Goal: Task Accomplishment & Management: Manage account settings

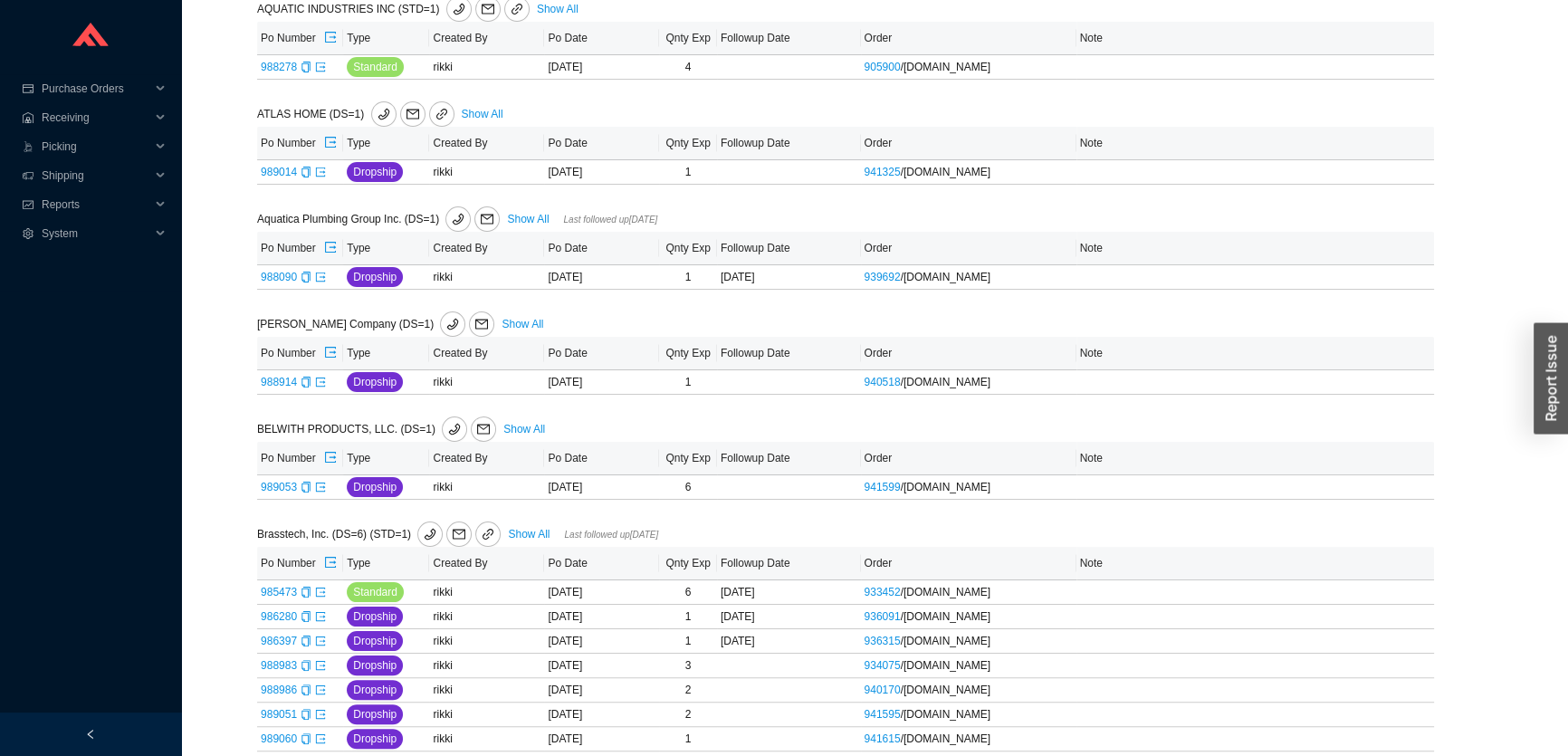
scroll to position [905, 0]
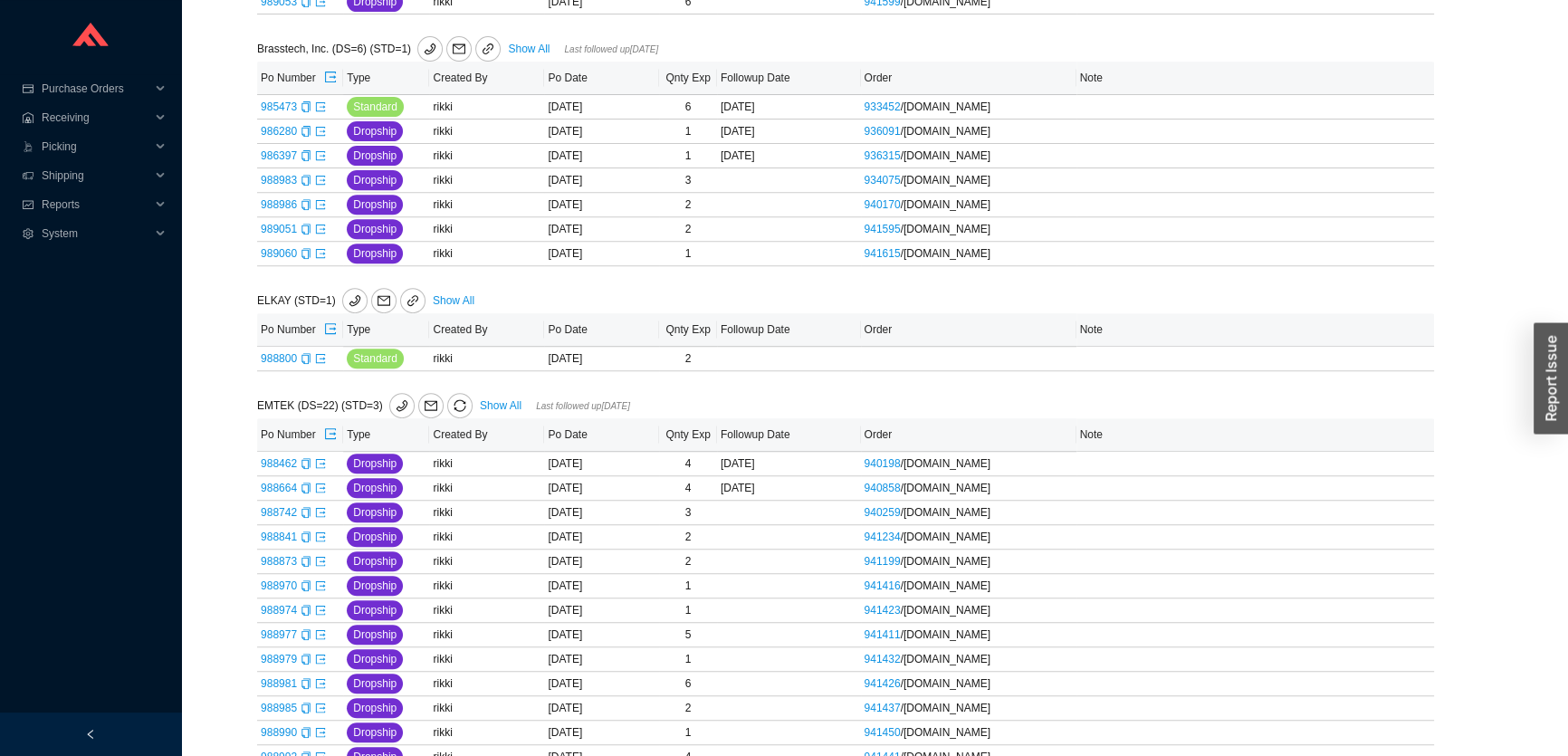
click at [485, 404] on link "Show All" at bounding box center [501, 406] width 42 height 13
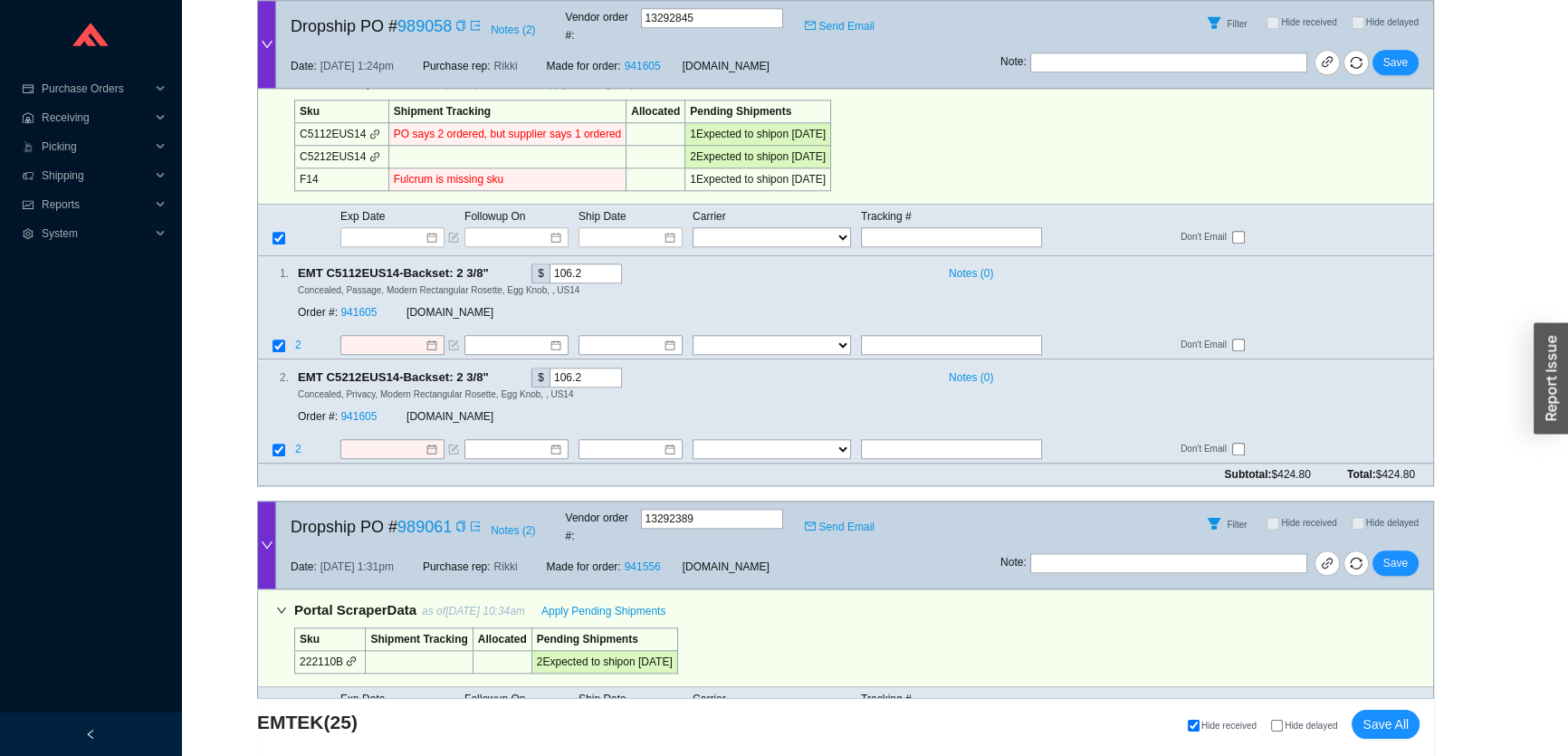
scroll to position [10577, 0]
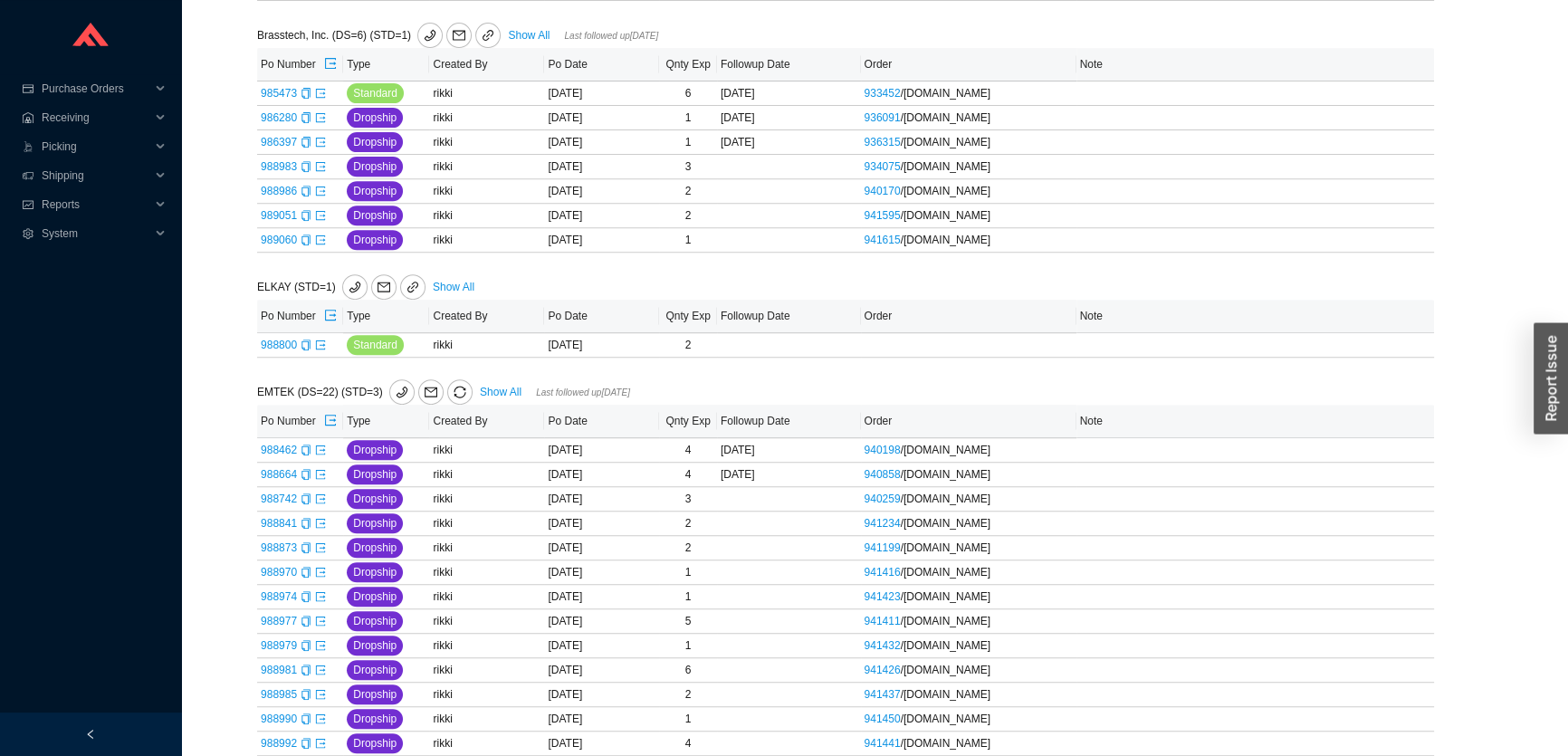
scroll to position [905, 0]
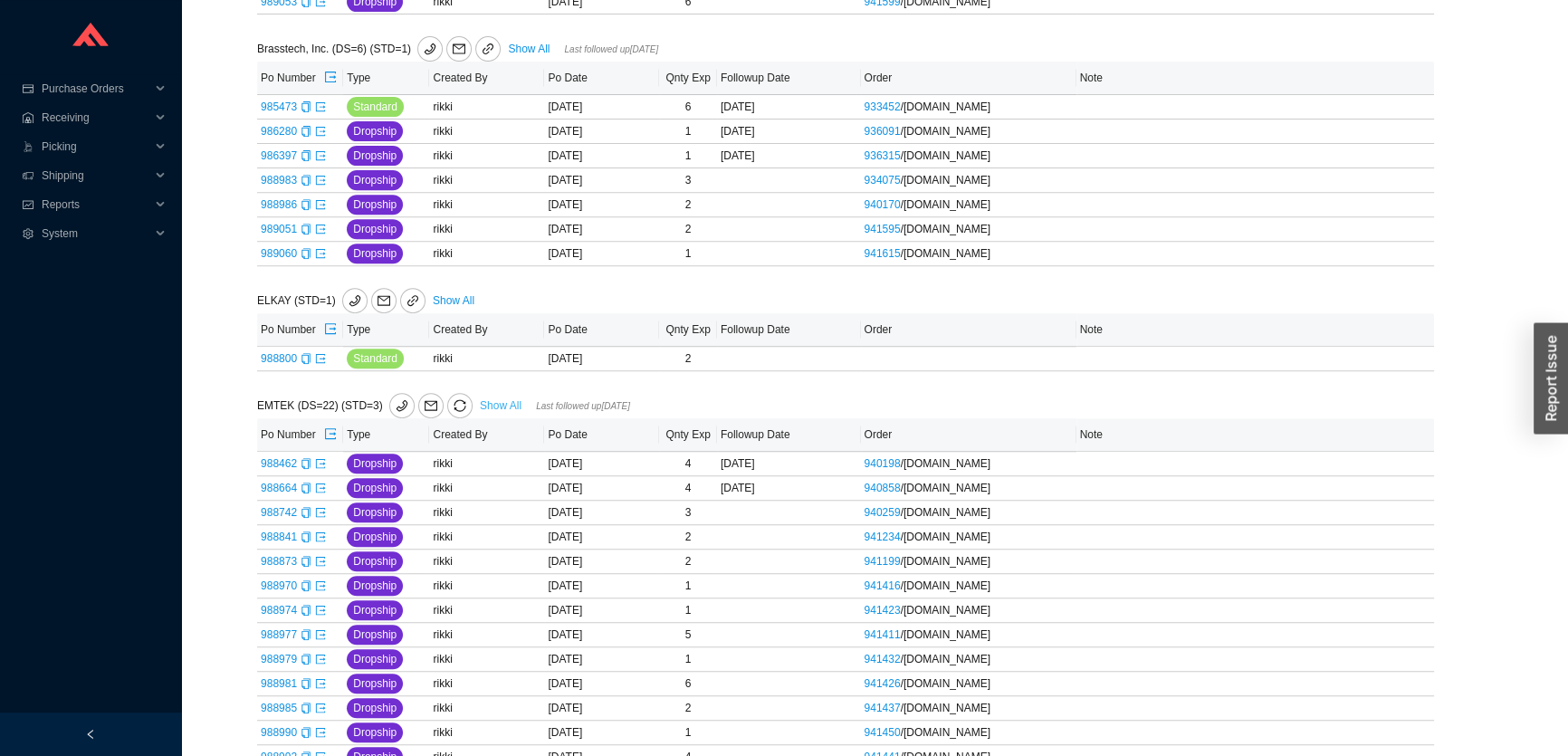
click at [489, 404] on link "Show All" at bounding box center [501, 406] width 42 height 13
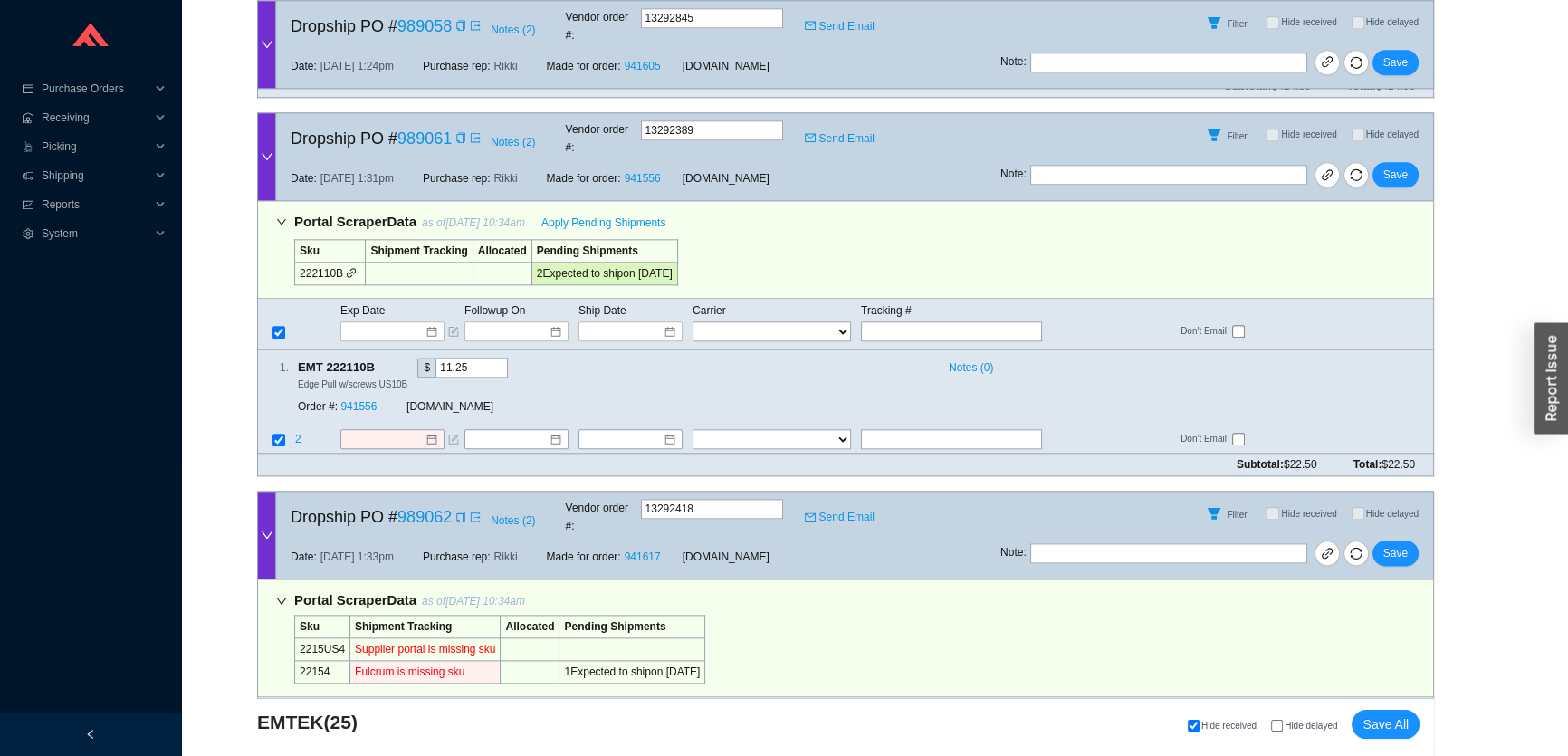
scroll to position [12059, 0]
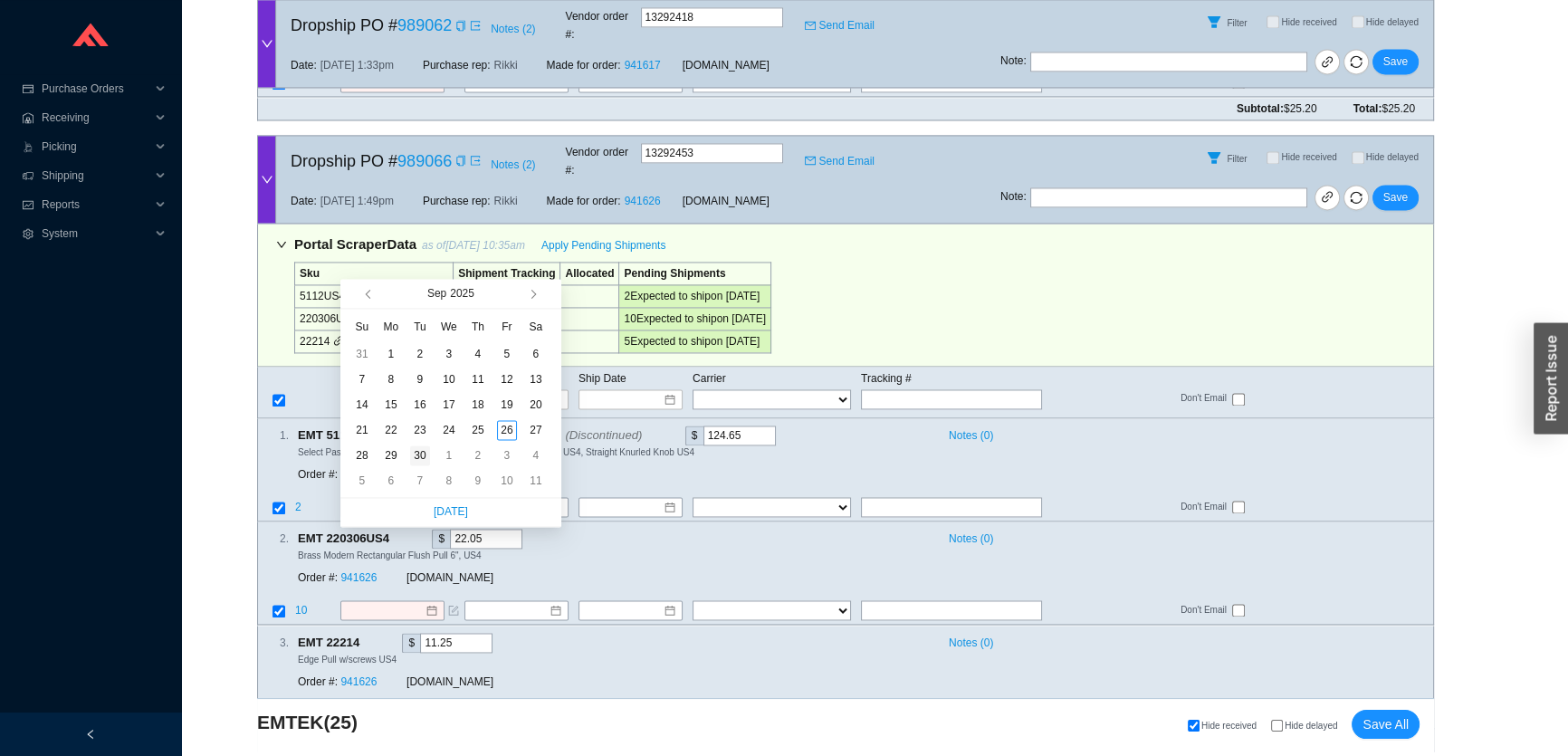
type input "9/30/2025"
click at [419, 452] on div "30" at bounding box center [421, 455] width 20 height 20
type input "9/30/2025"
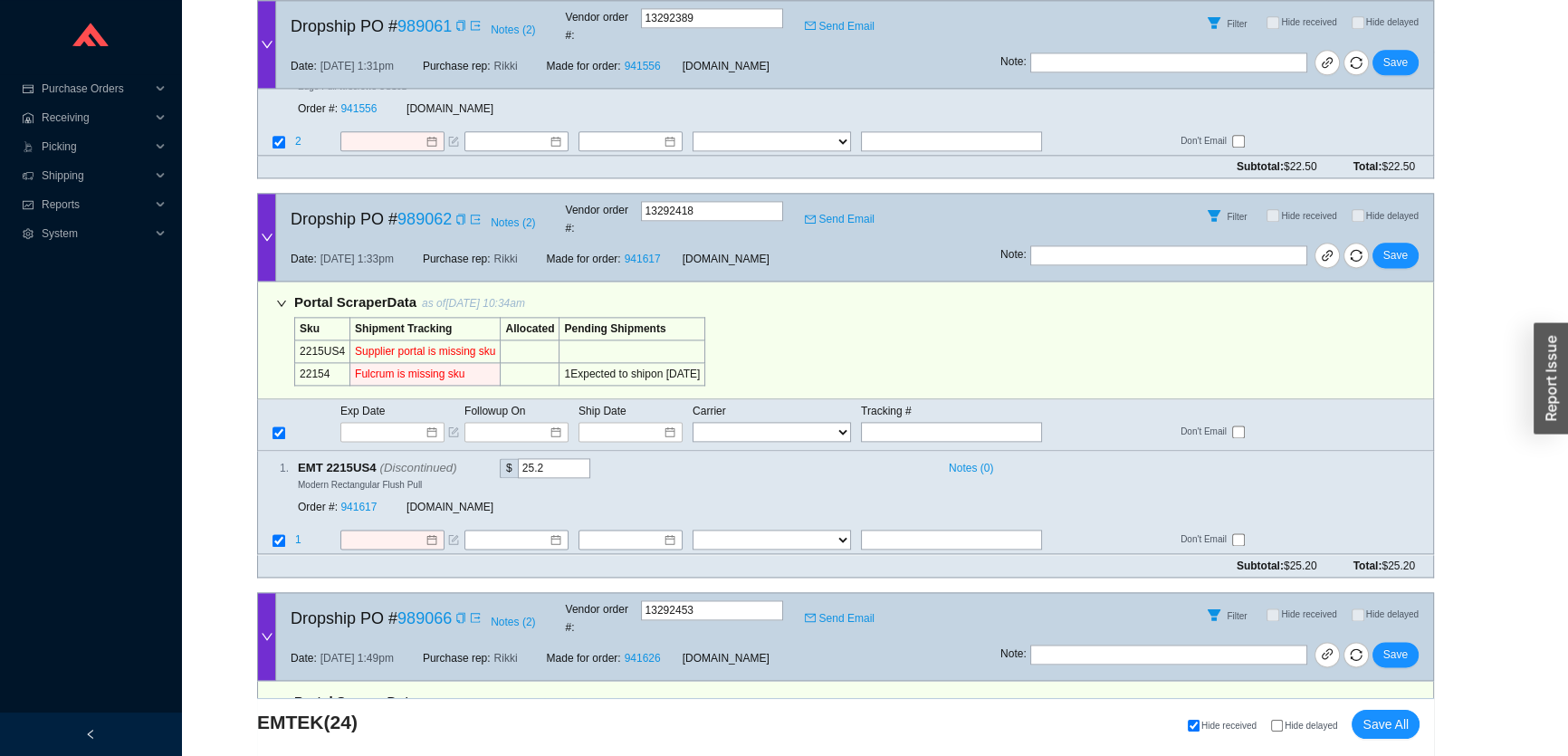
scroll to position [11698, 0]
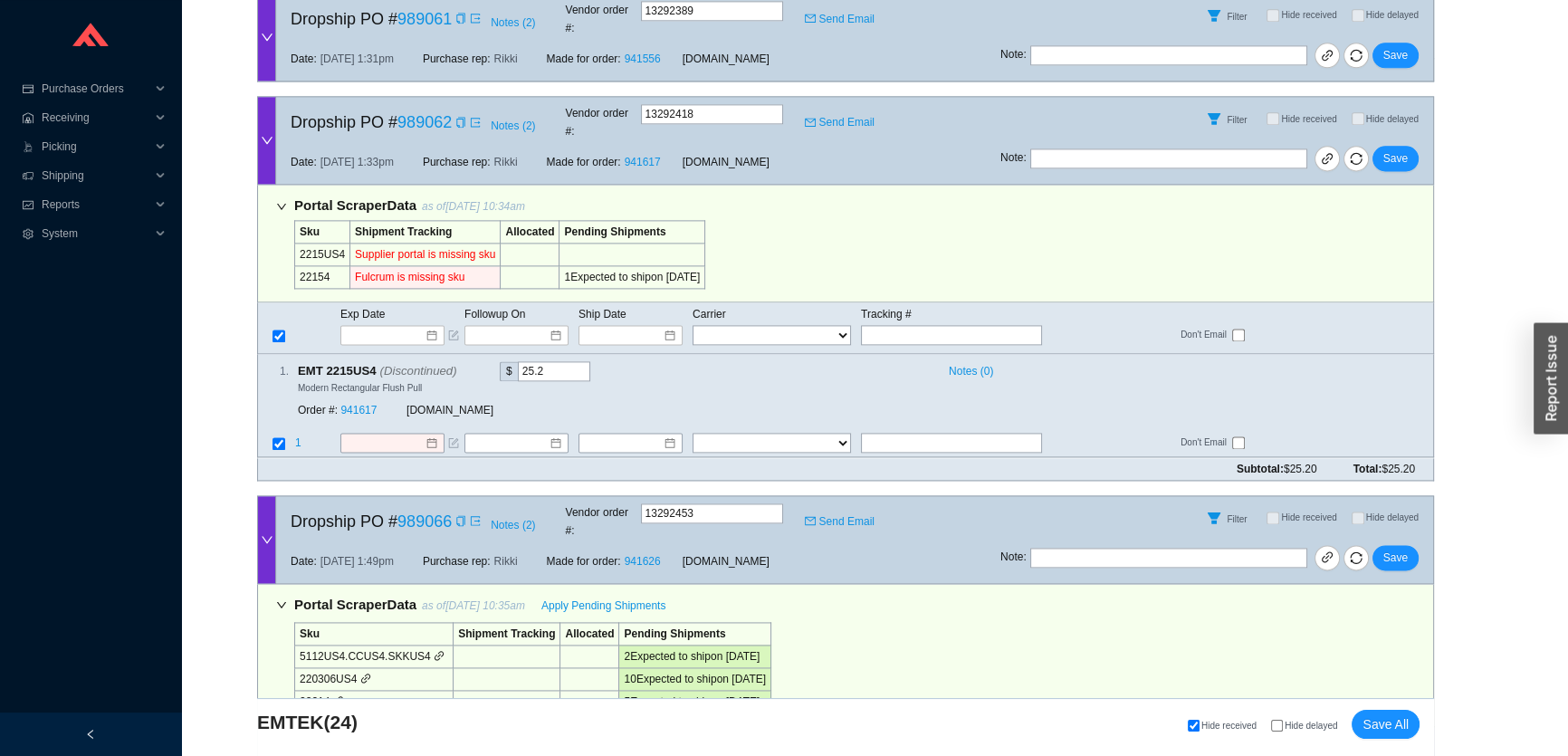
click at [362, 751] on input at bounding box center [386, 760] width 77 height 18
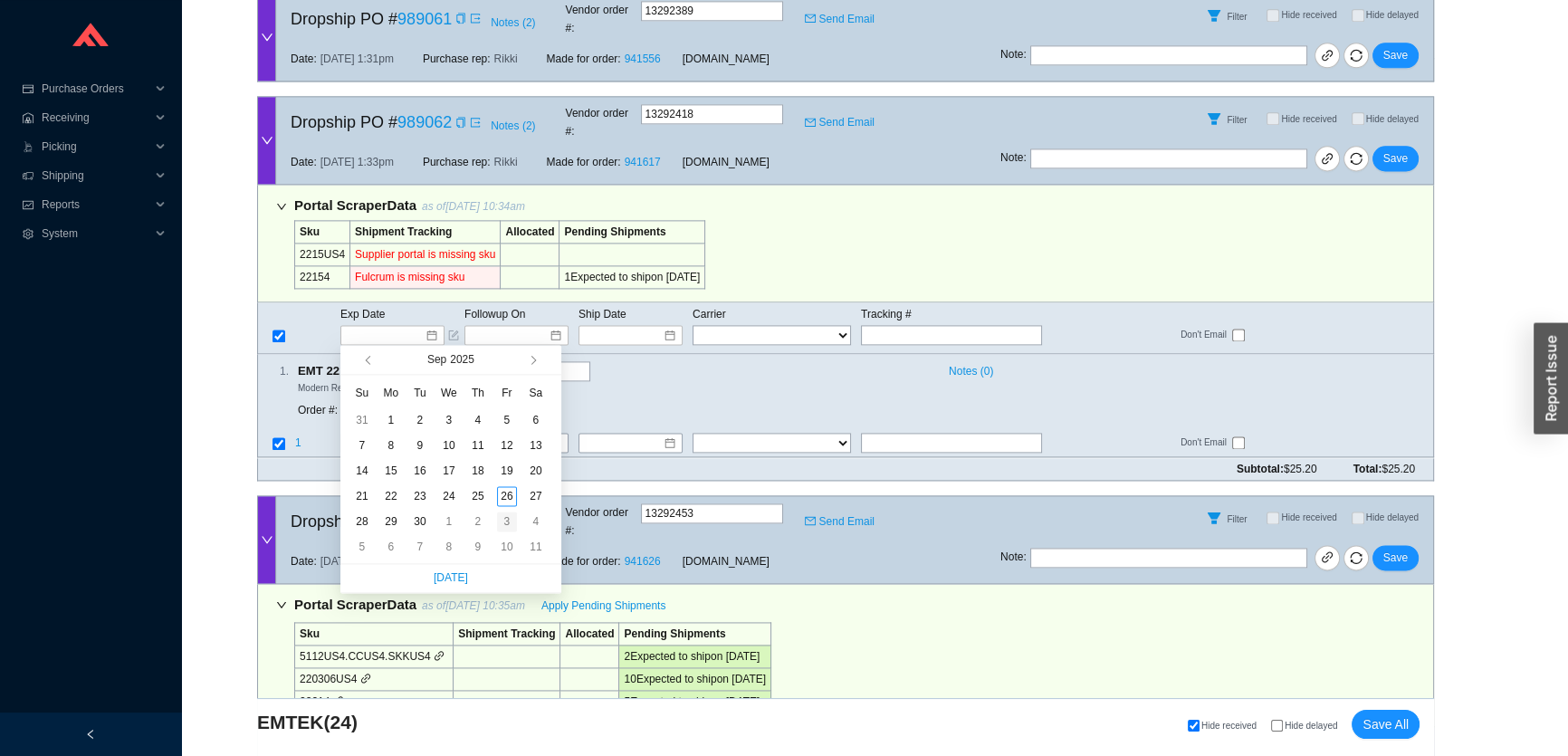
type input "10/3/2025"
click at [511, 526] on div "3" at bounding box center [507, 522] width 20 height 20
type input "10/3/2025"
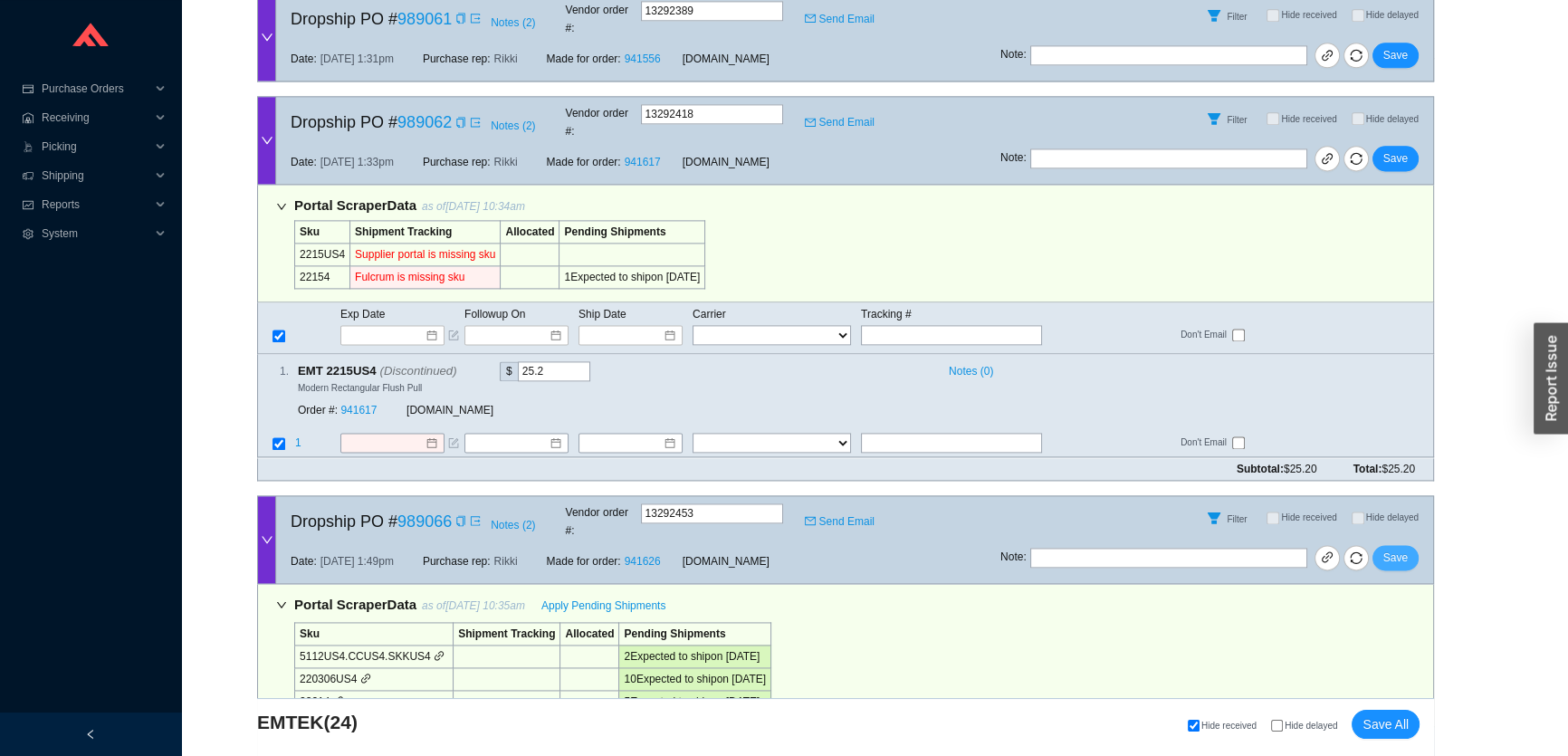
click at [1394, 549] on span "Save" at bounding box center [1396, 558] width 25 height 18
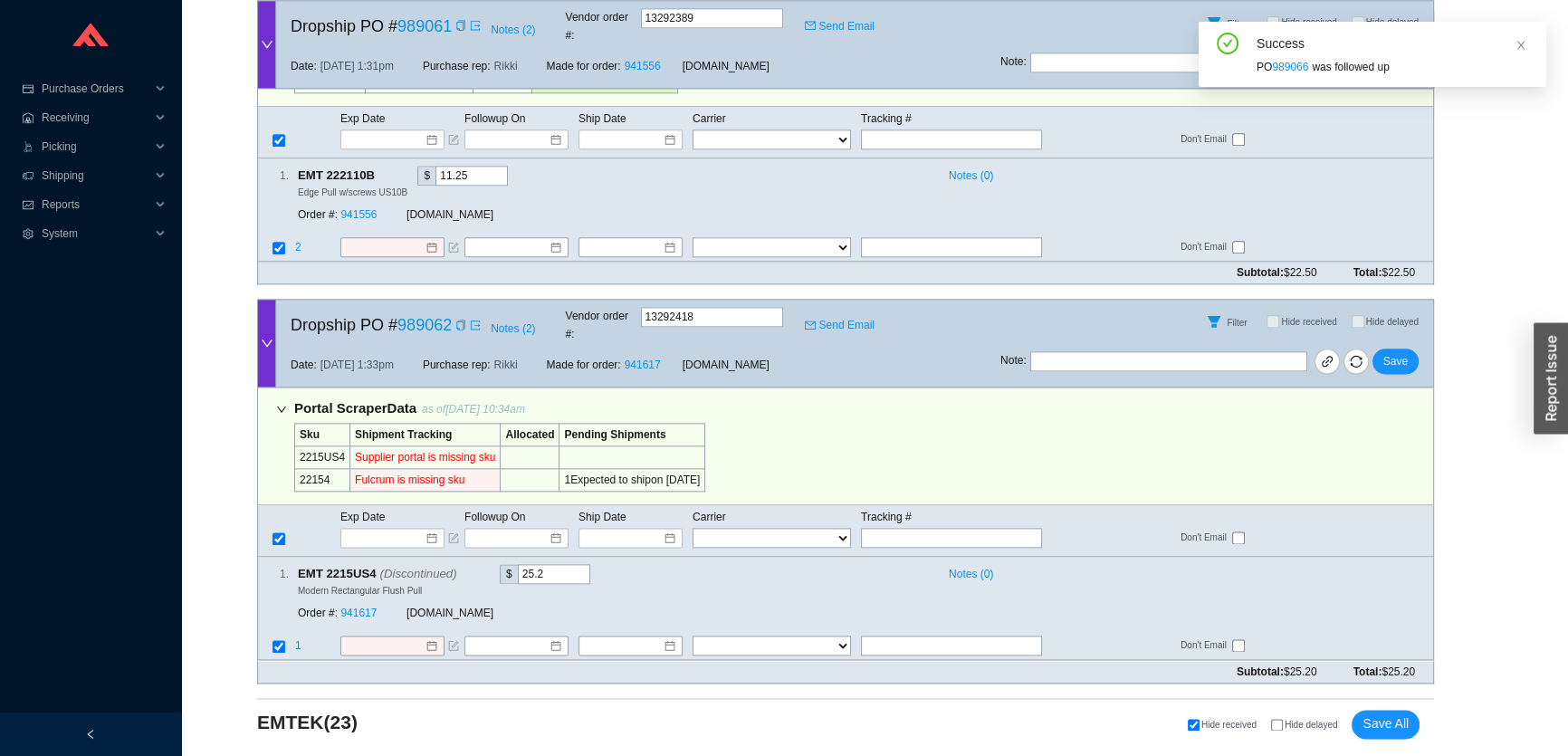
scroll to position [11085, 0]
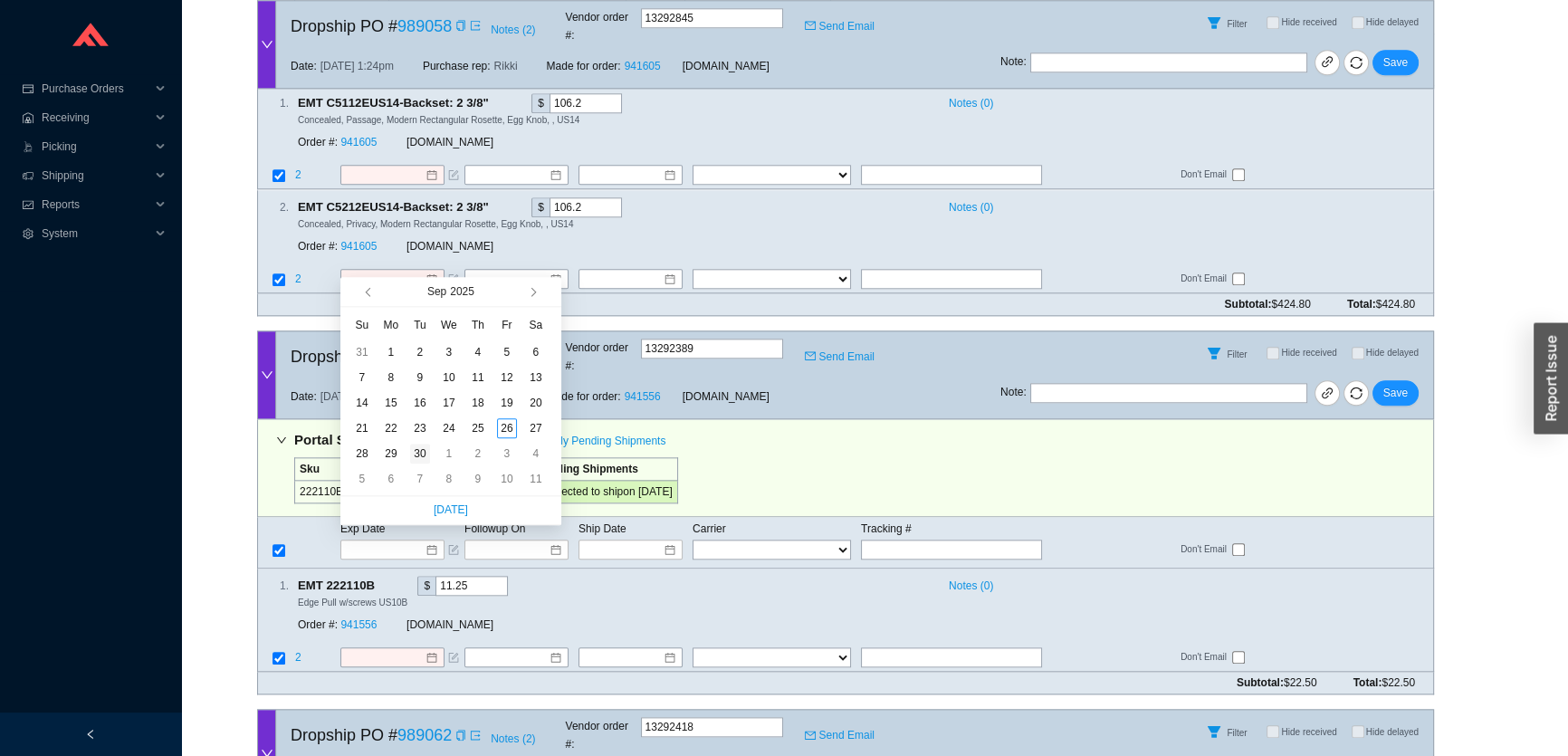
type input "9/30/2025"
click at [424, 450] on div "30" at bounding box center [421, 454] width 20 height 20
type input "9/30/2025"
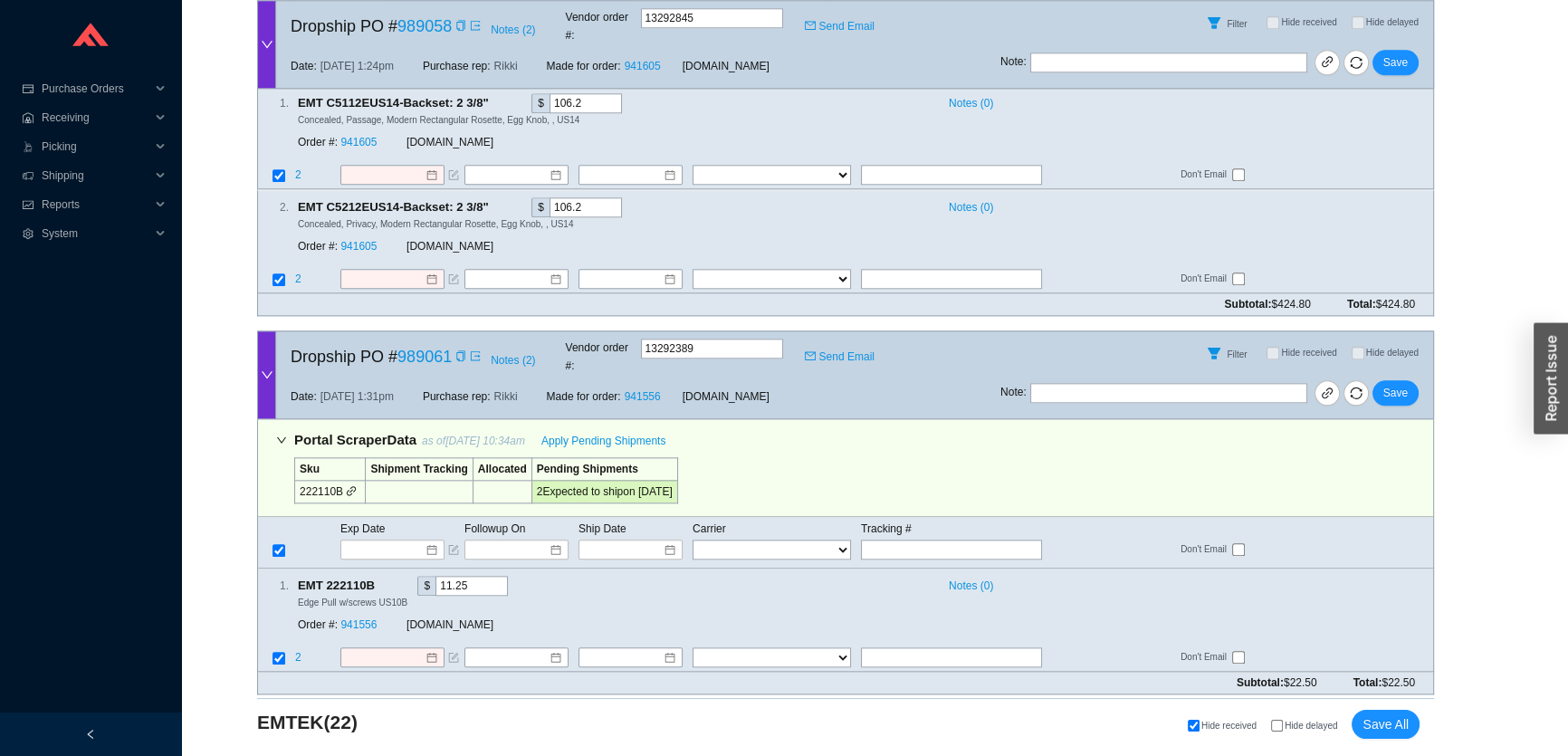
scroll to position [10703, 0]
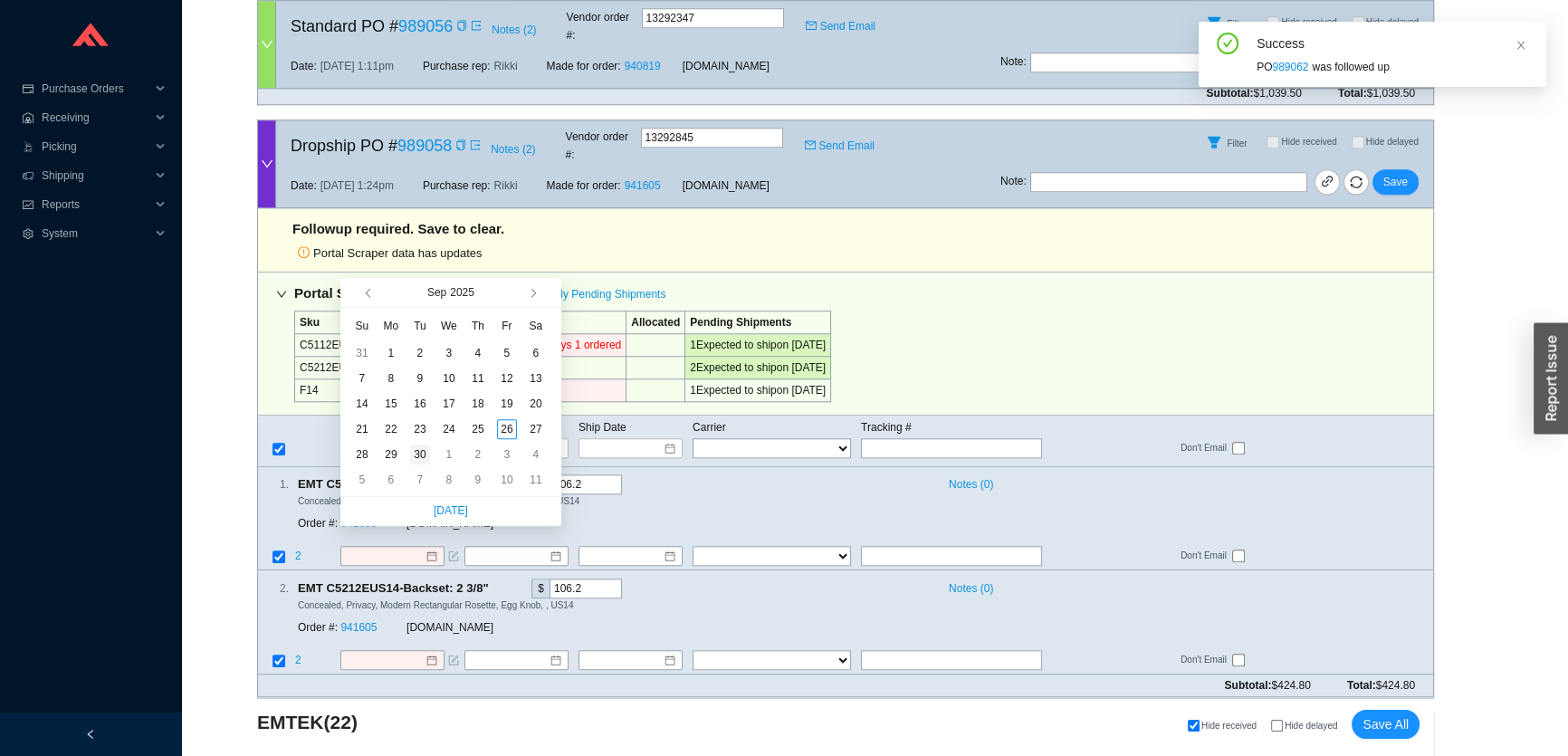
type input "9/30/2025"
click at [421, 451] on div "30" at bounding box center [421, 455] width 20 height 20
type input "9/30/2025"
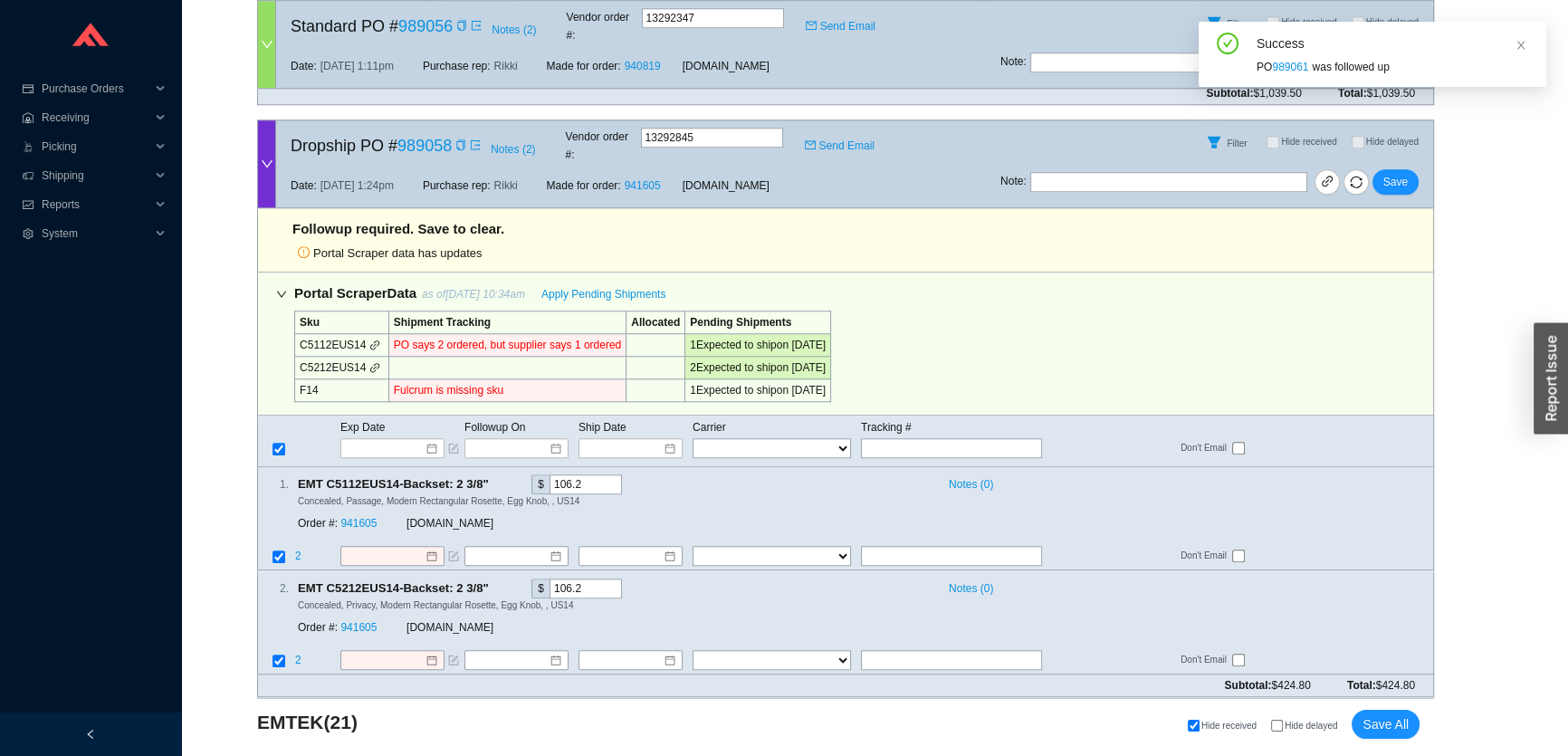
scroll to position [10343, 0]
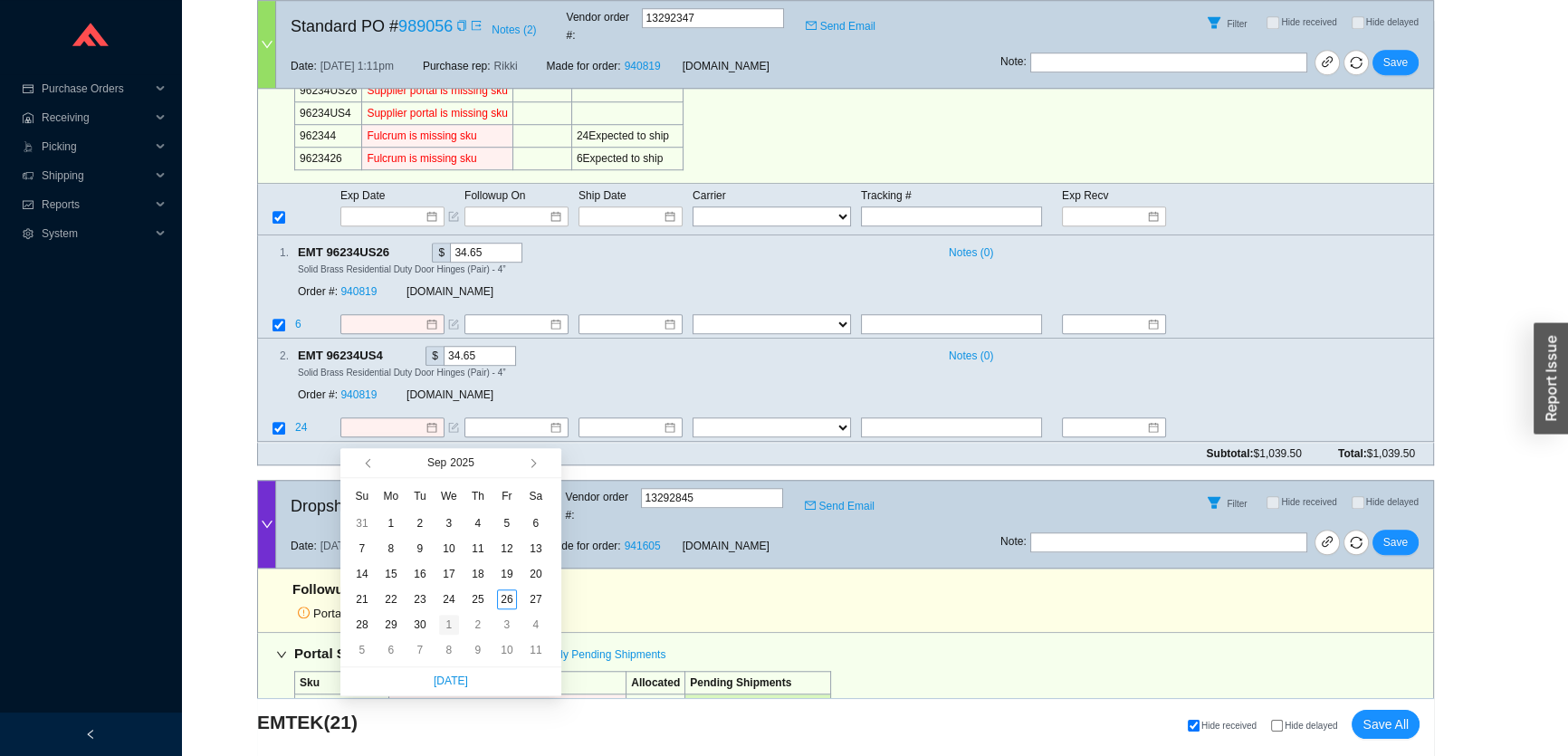
type input "10/1/2025"
click at [449, 625] on div "1" at bounding box center [449, 625] width 20 height 20
type input "10/1/2025"
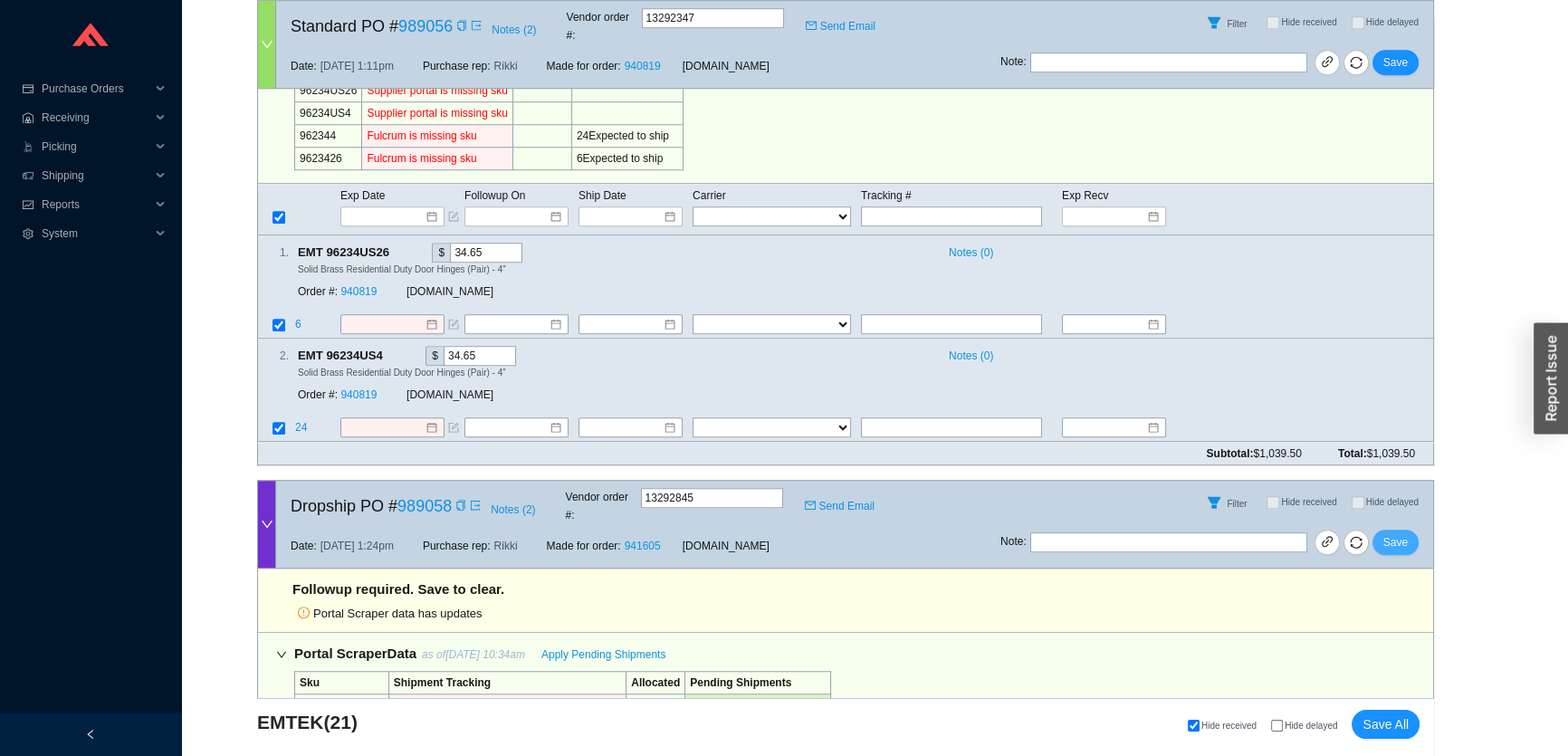
click at [1412, 530] on button "Save" at bounding box center [1396, 543] width 46 height 26
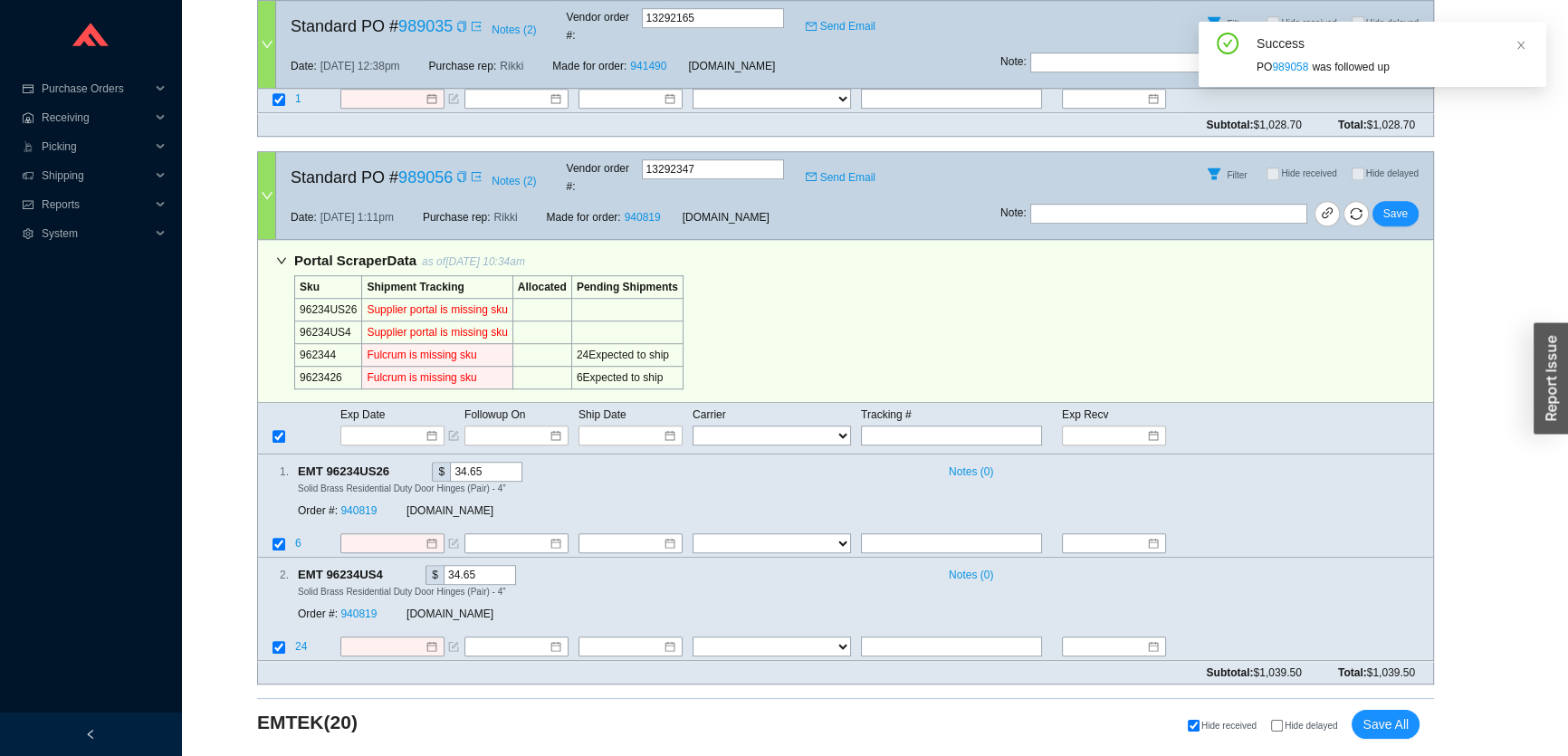
scroll to position [9768, 0]
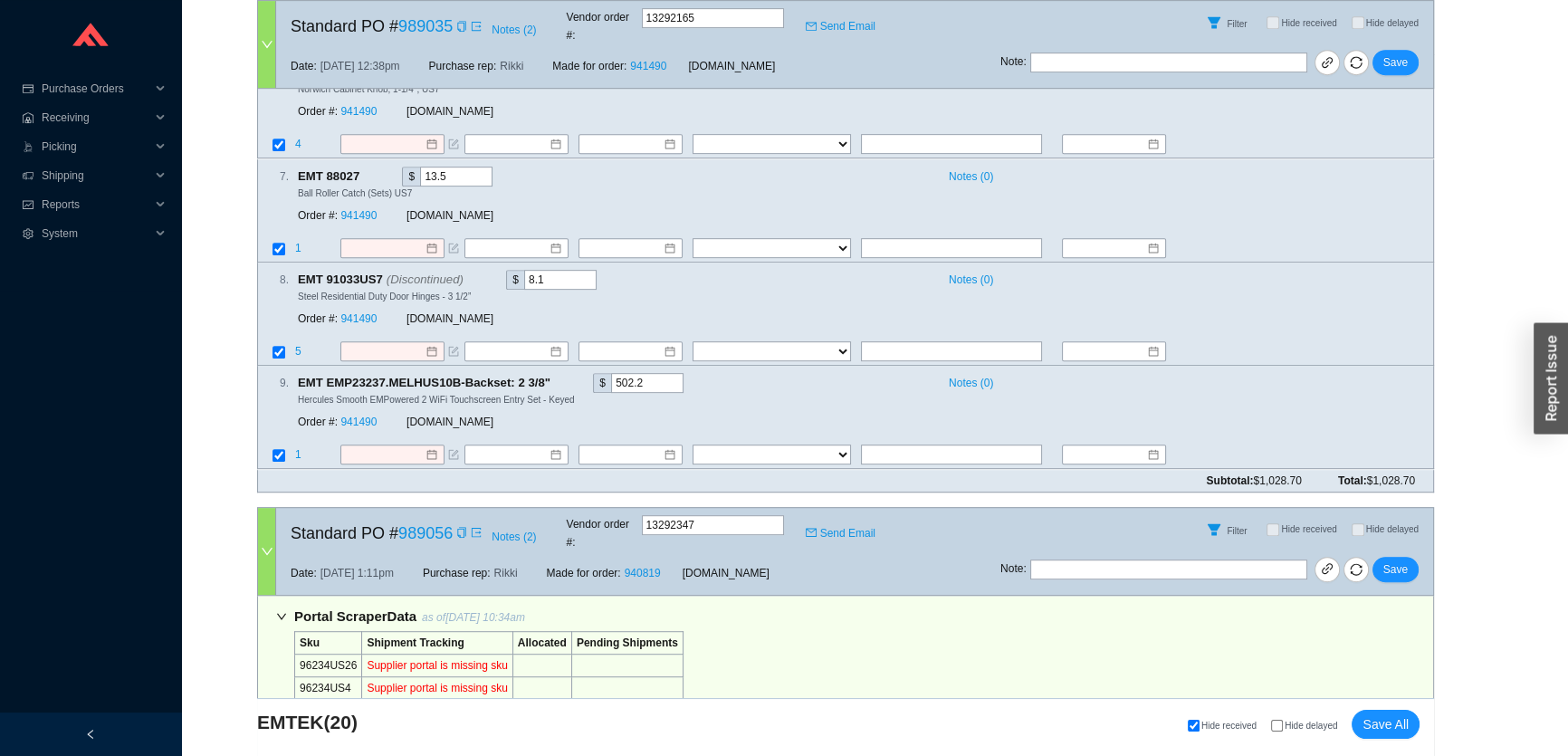
click at [397, 755] on td "Exp Date" at bounding box center [402, 771] width 124 height 20
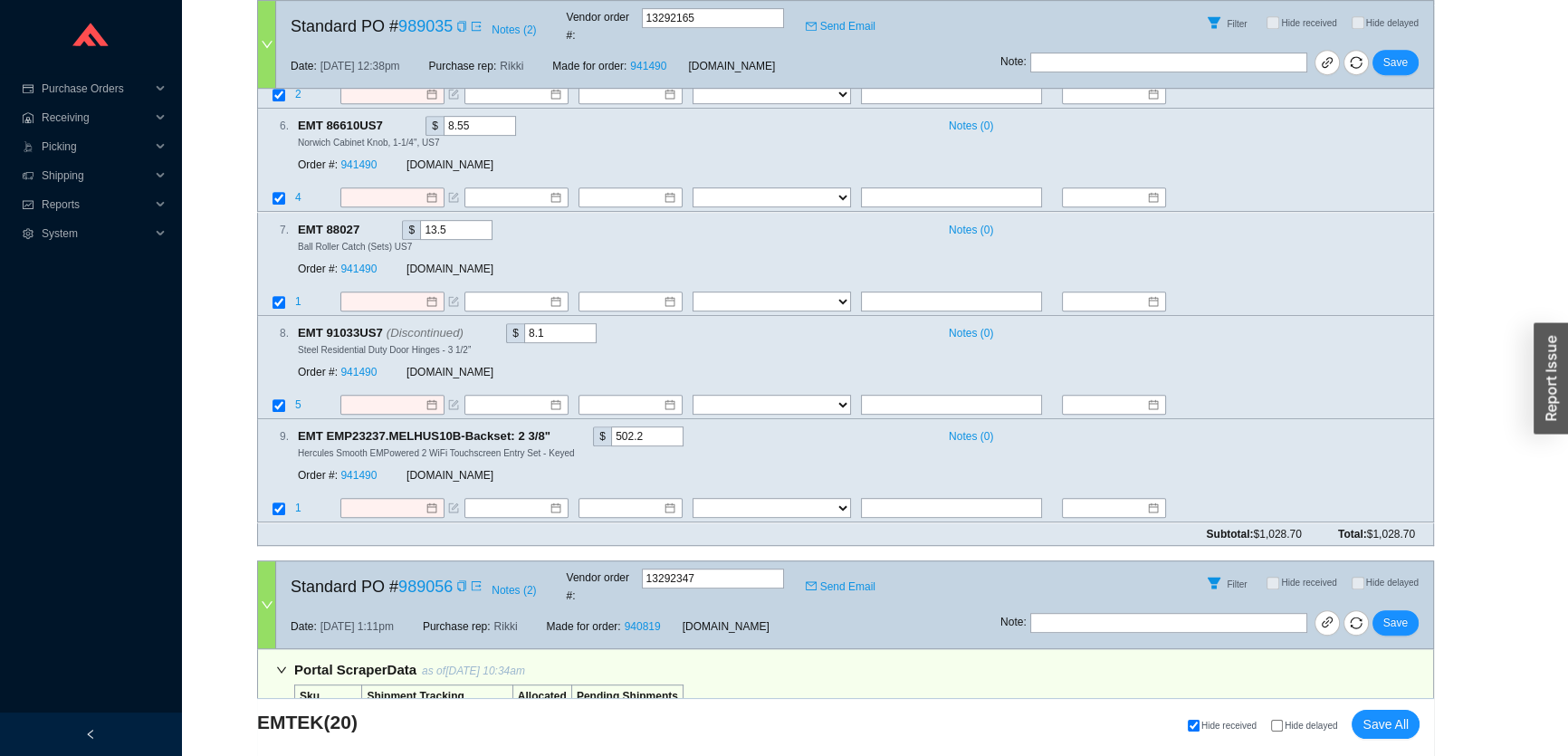
scroll to position [9685, 0]
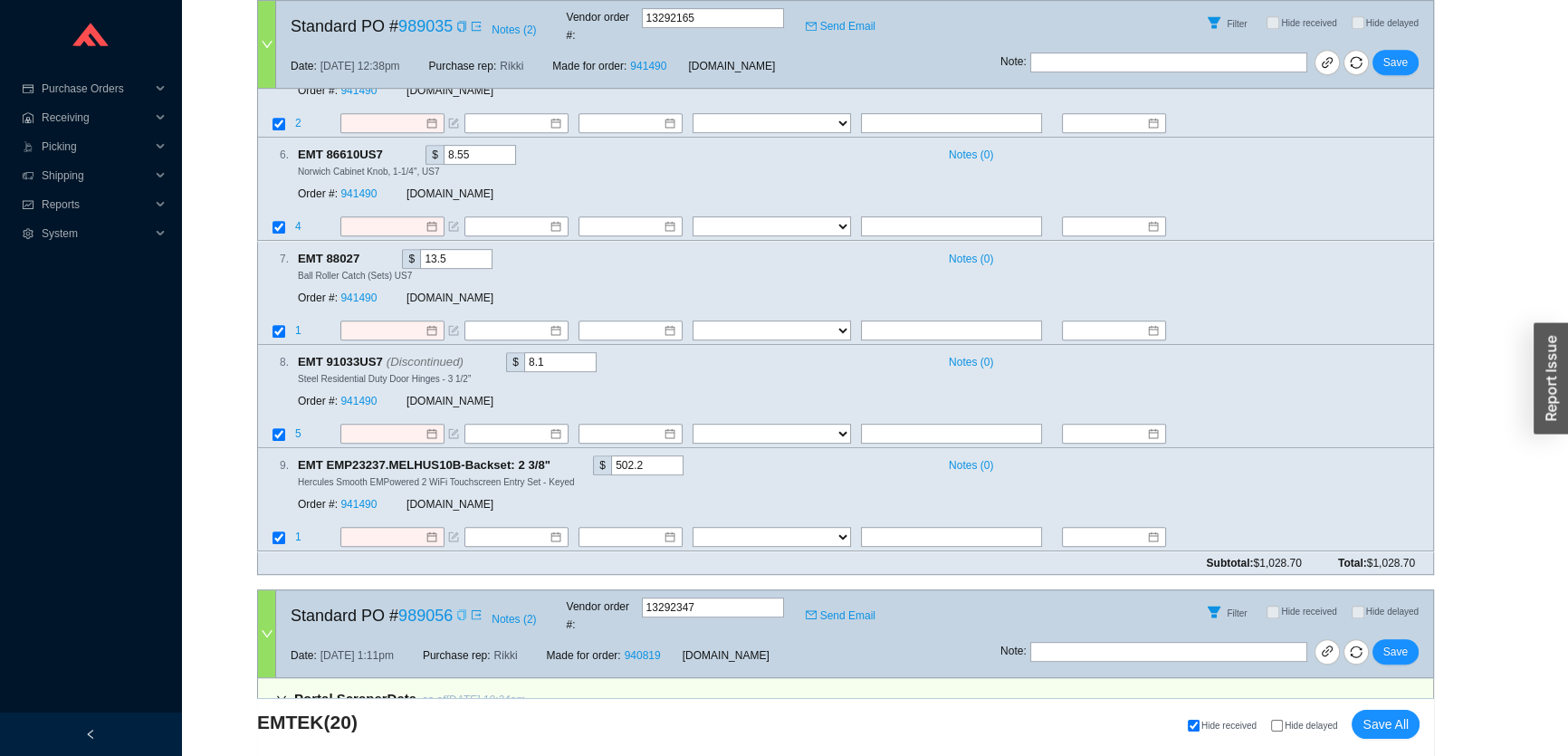
click at [457, 609] on icon "copy" at bounding box center [461, 615] width 8 height 11
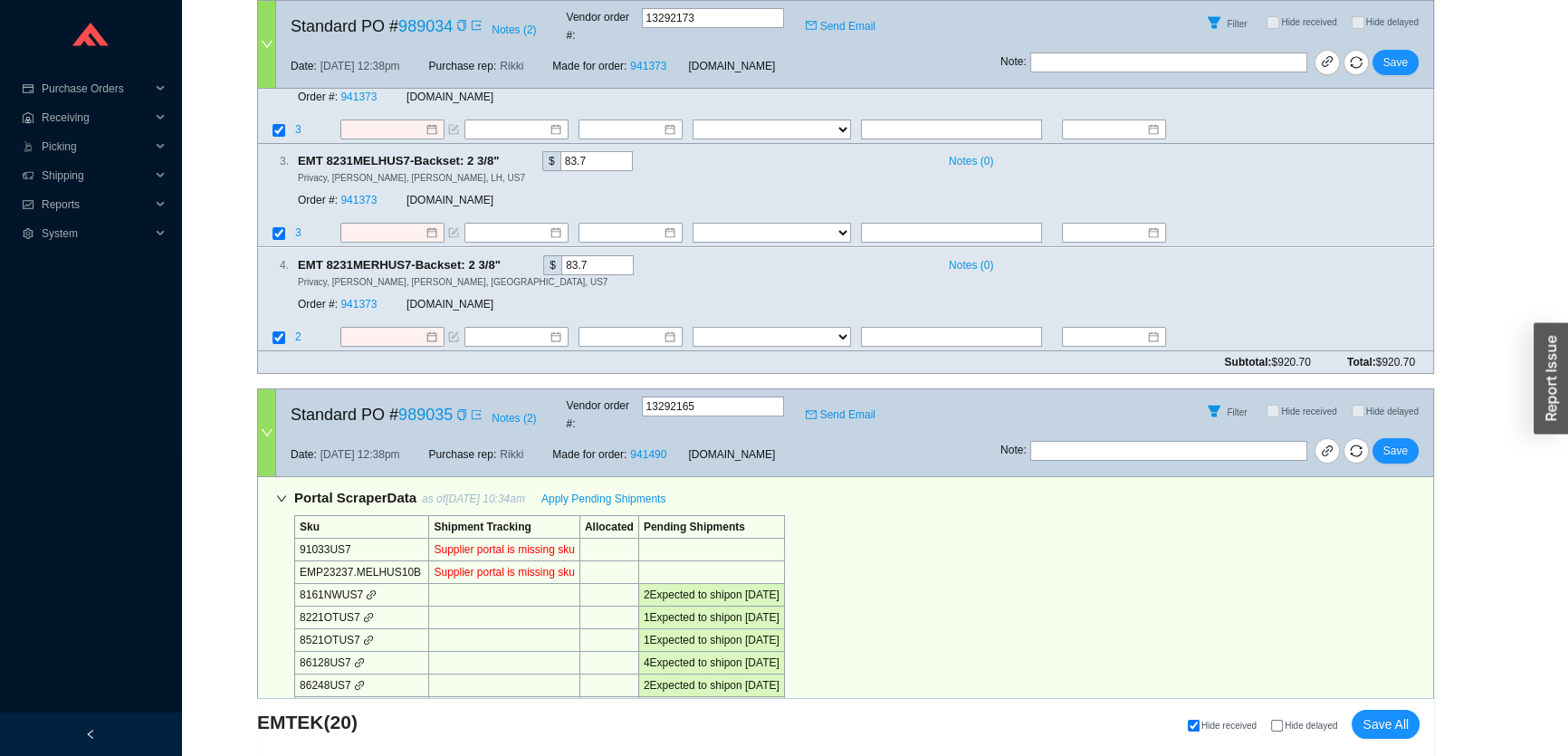
scroll to position [8451, 0]
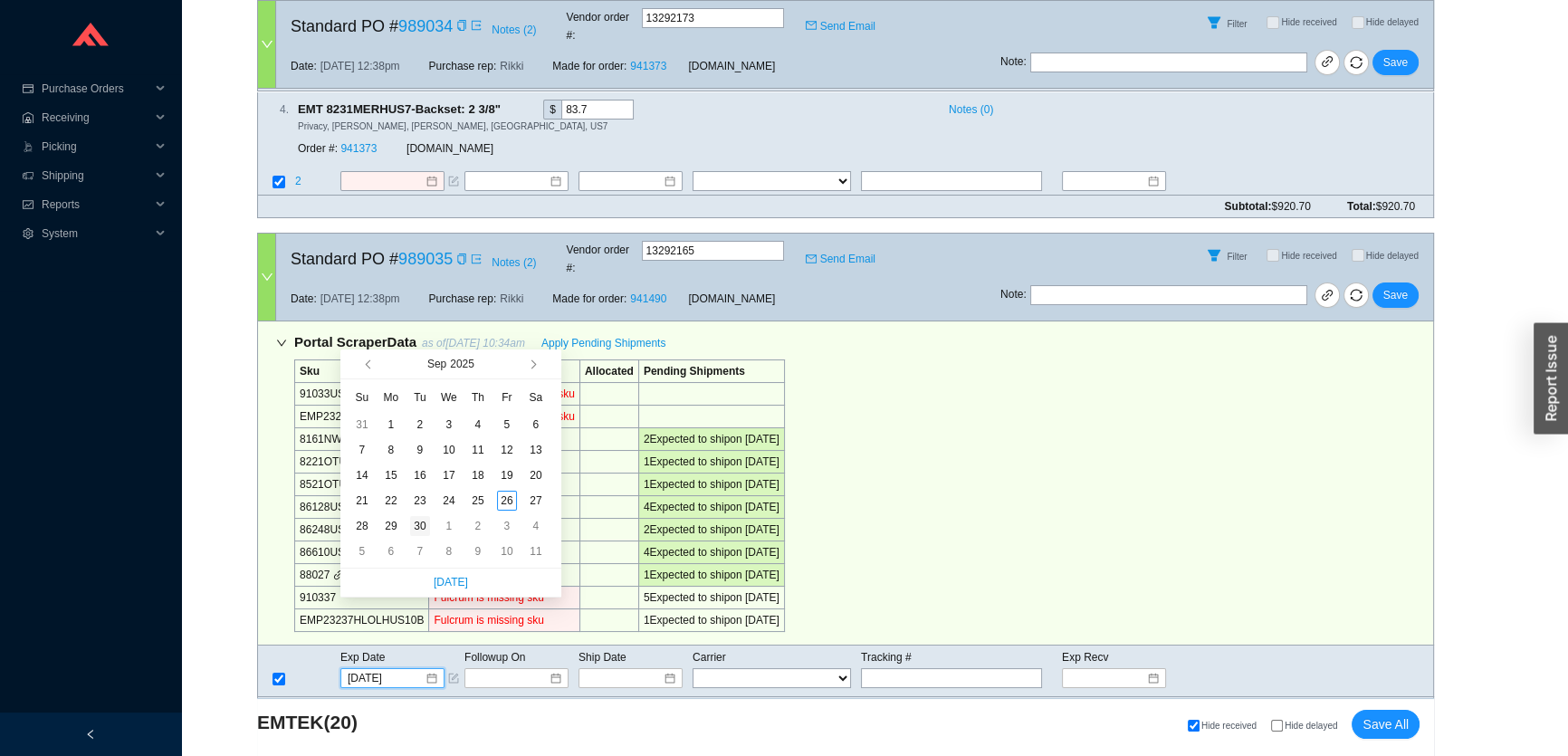
scroll to position [8615, 0]
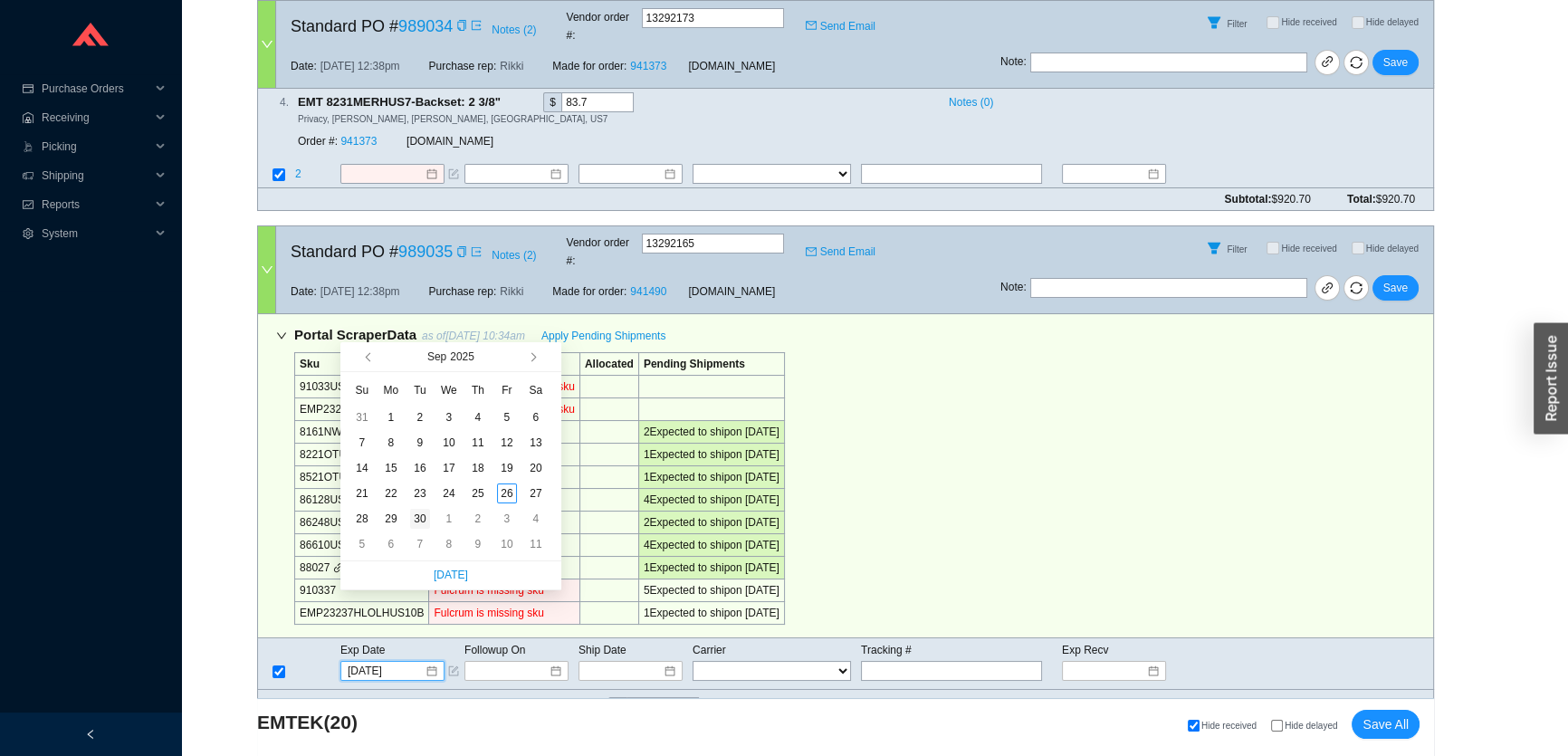
type input "9/30/2025"
click at [422, 523] on div "30" at bounding box center [421, 519] width 20 height 20
type input "9/30/2025"
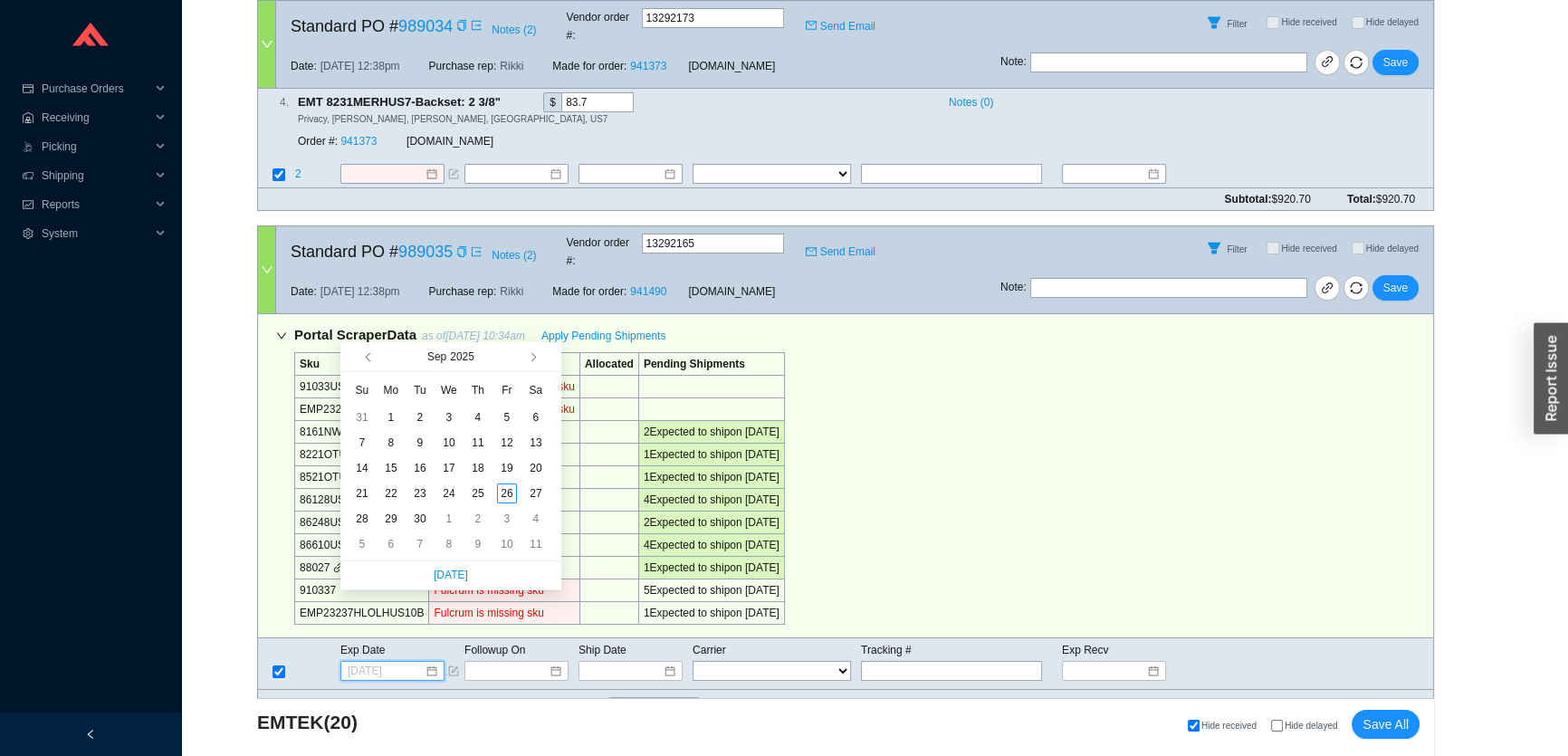
type input "9/30/2025"
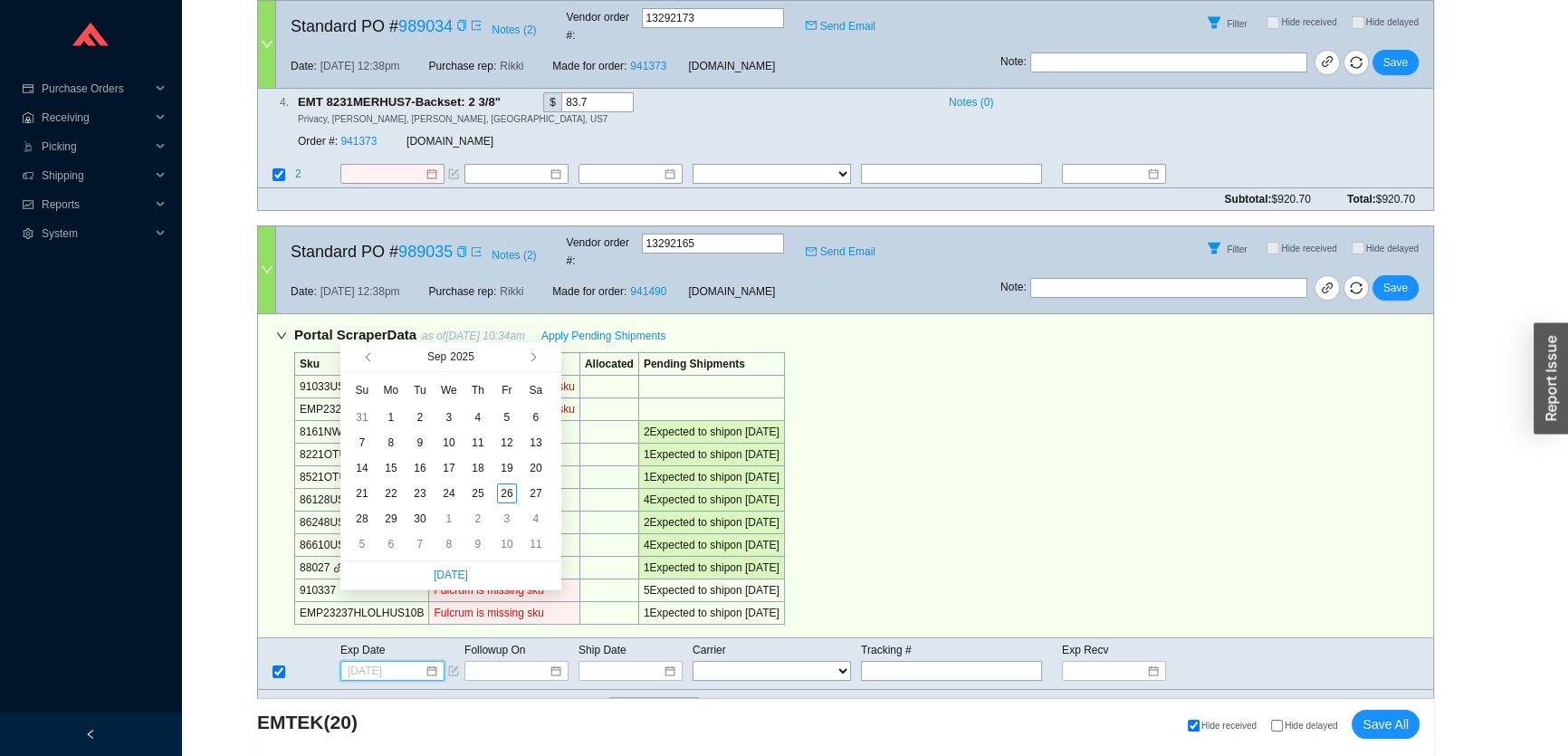
type input "9/30/2025"
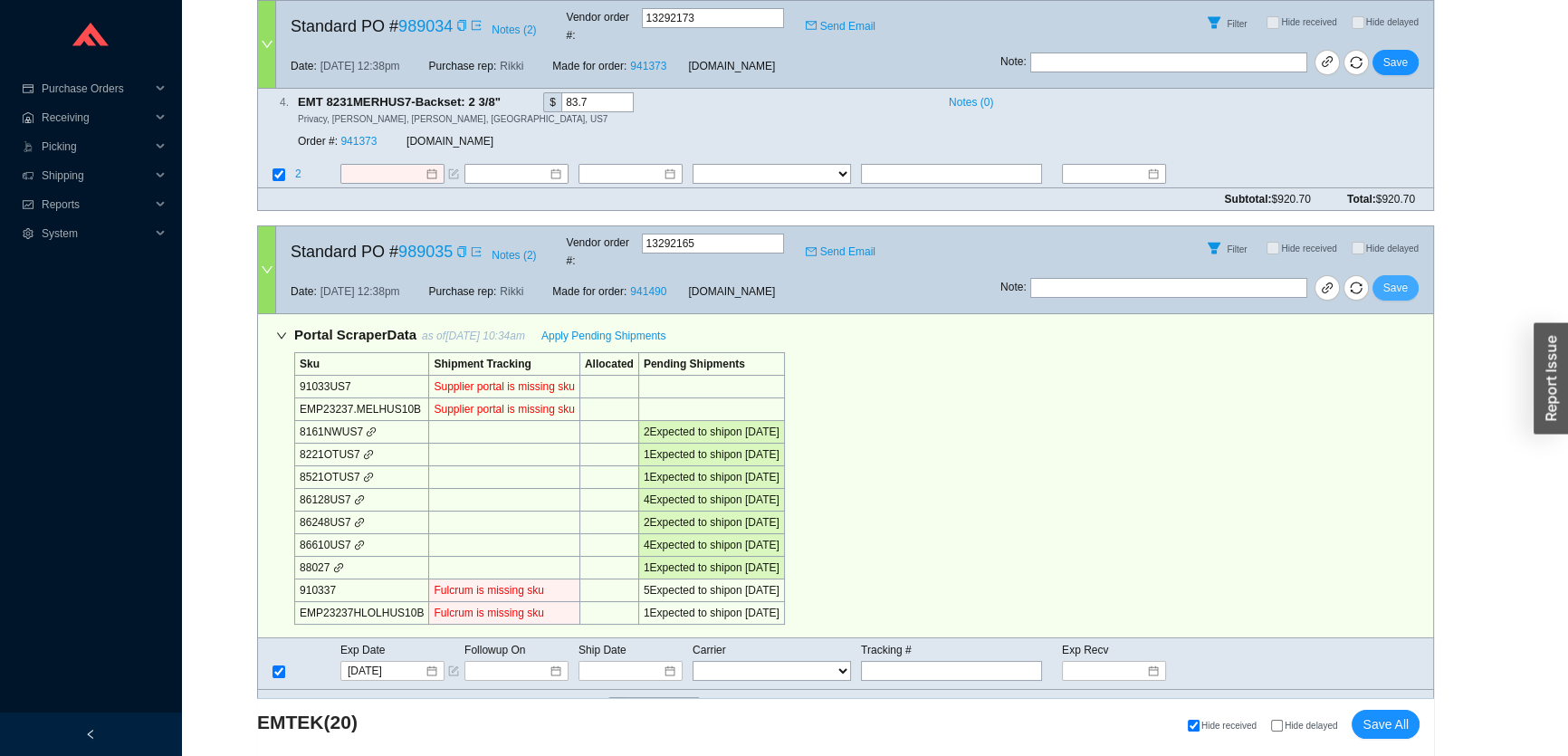
click at [1403, 279] on span "Save" at bounding box center [1396, 288] width 25 height 18
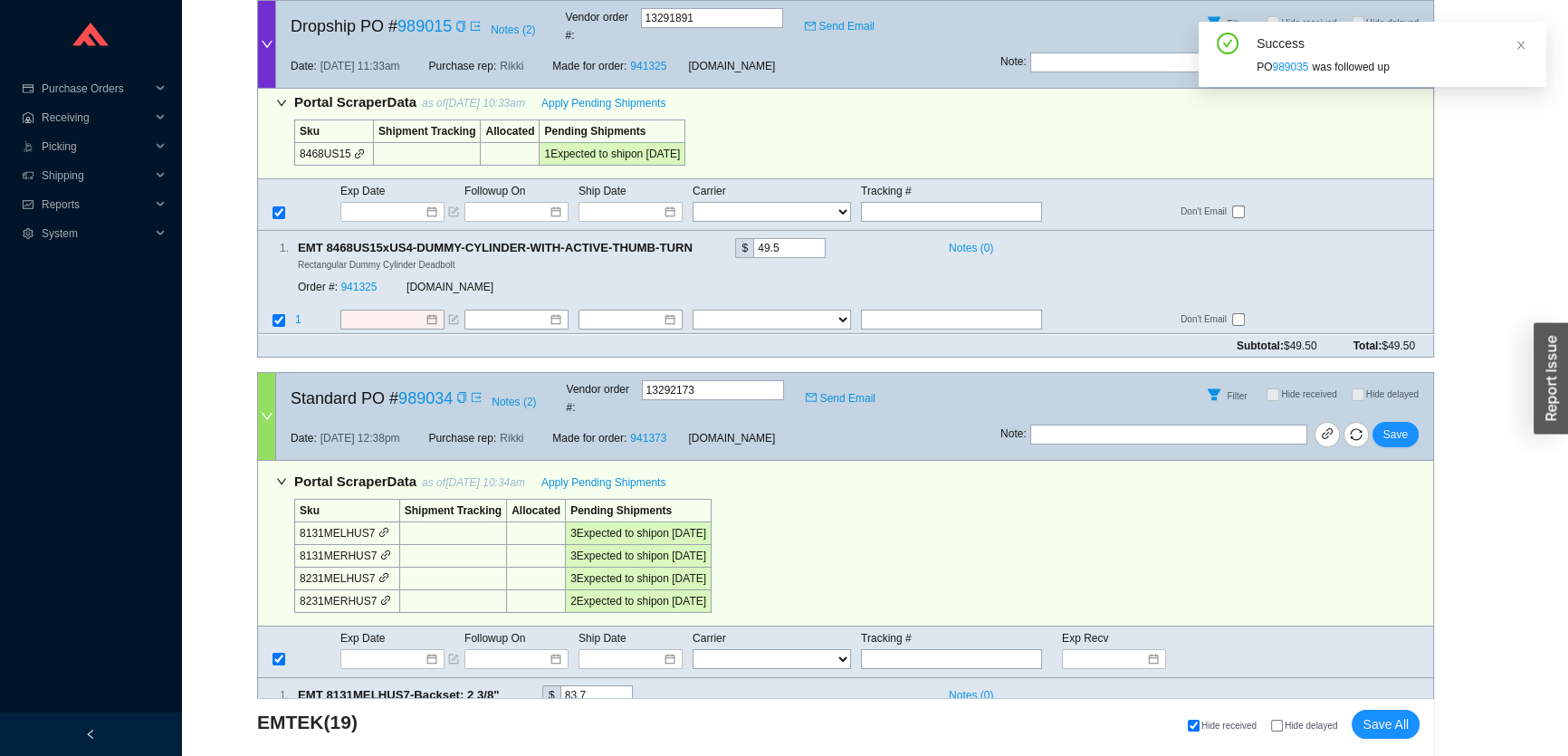
scroll to position [7772, 0]
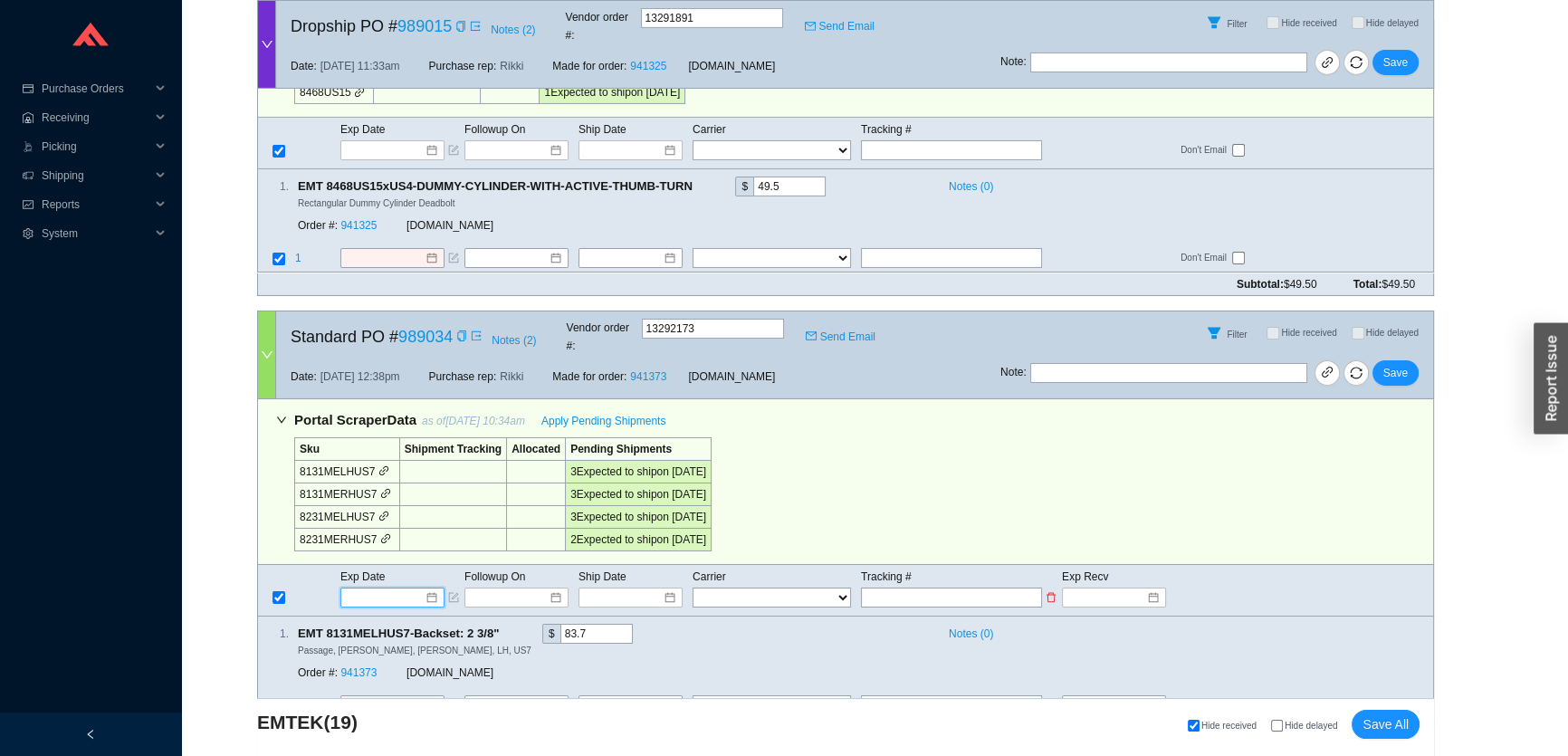
click at [372, 588] on input at bounding box center [386, 598] width 77 height 18
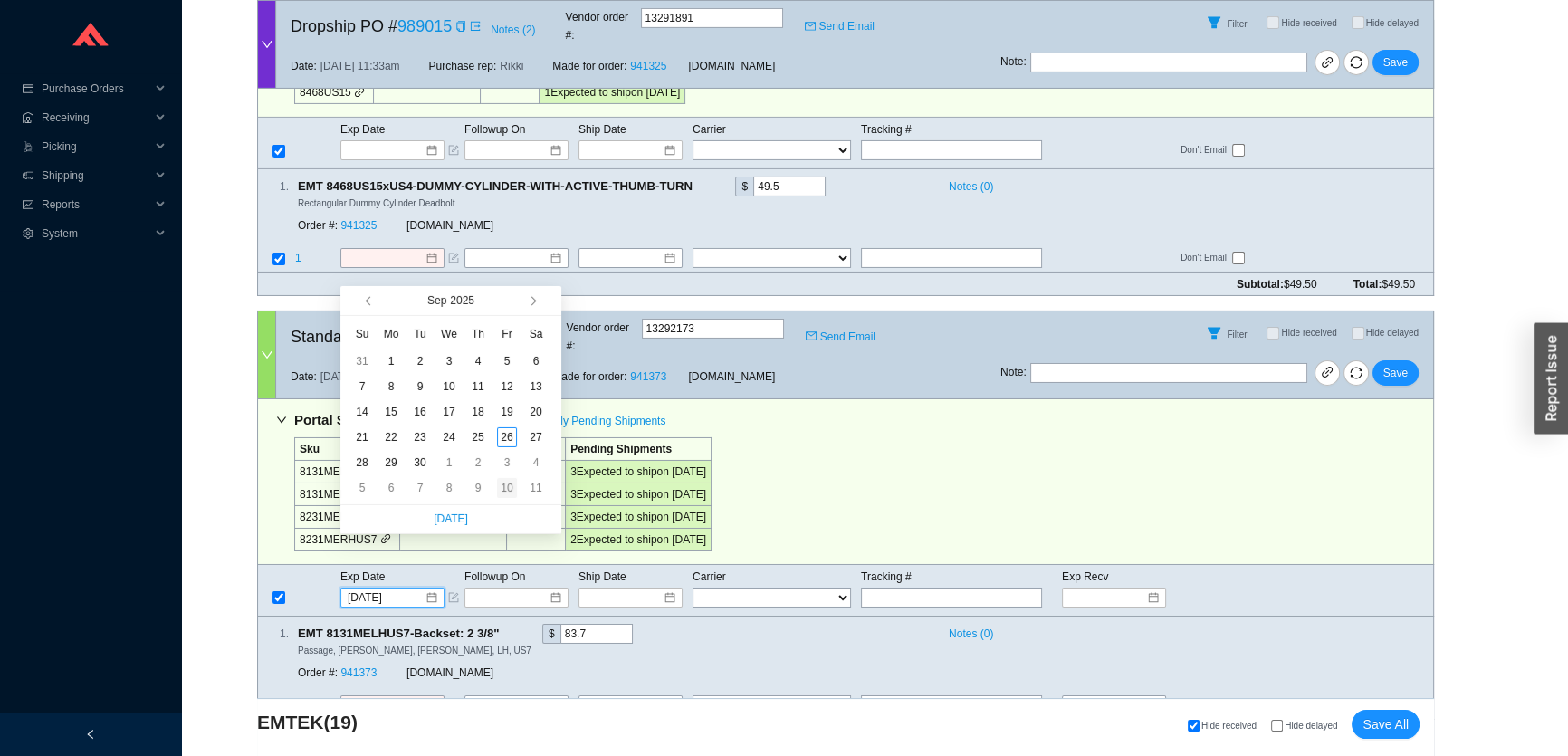
type input "10/10/2025"
type input "9/30/2025"
drag, startPoint x: 425, startPoint y: 466, endPoint x: 437, endPoint y: 374, distance: 92.8
click at [425, 467] on div "30" at bounding box center [421, 463] width 20 height 20
type input "9/30/2025"
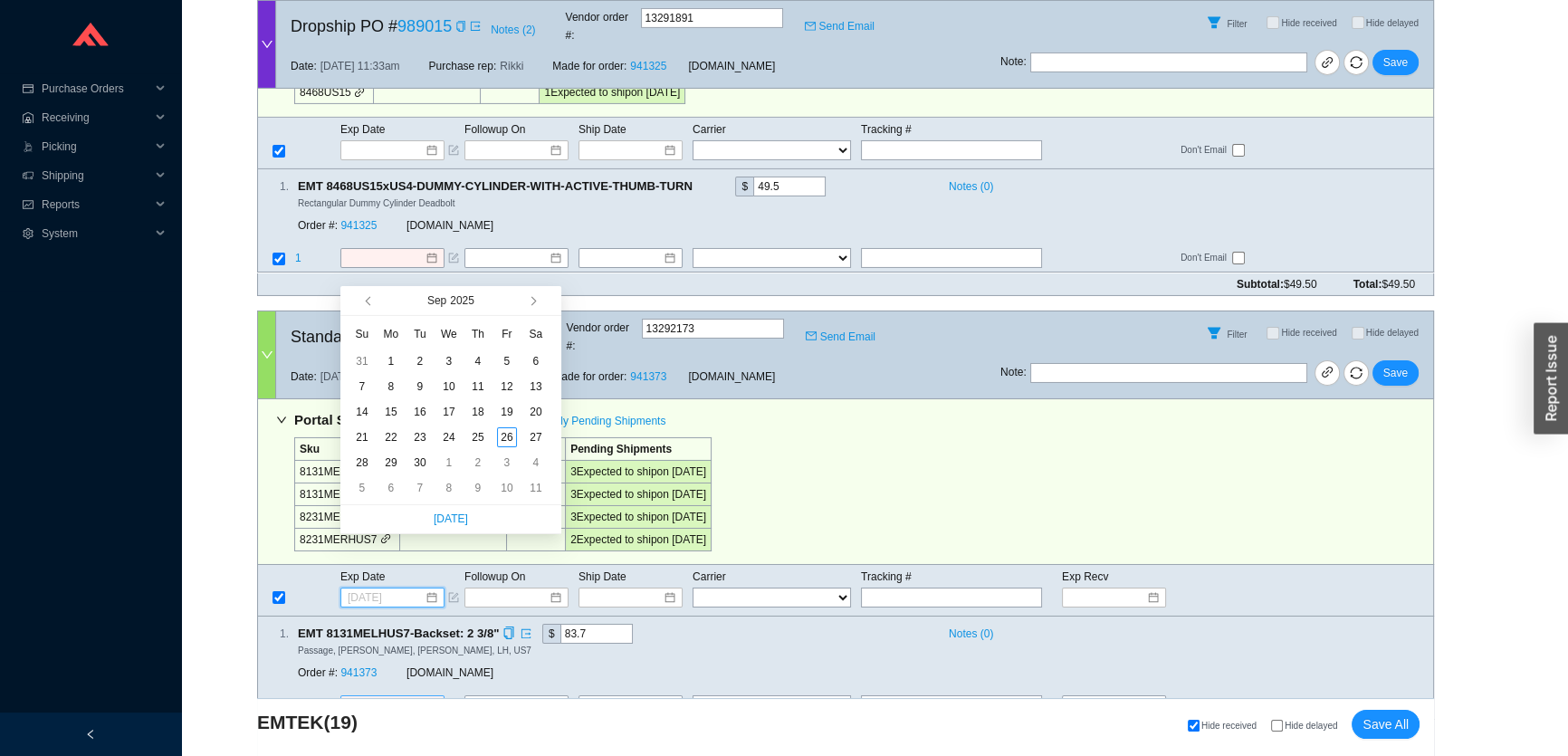
type input "9/30/2025"
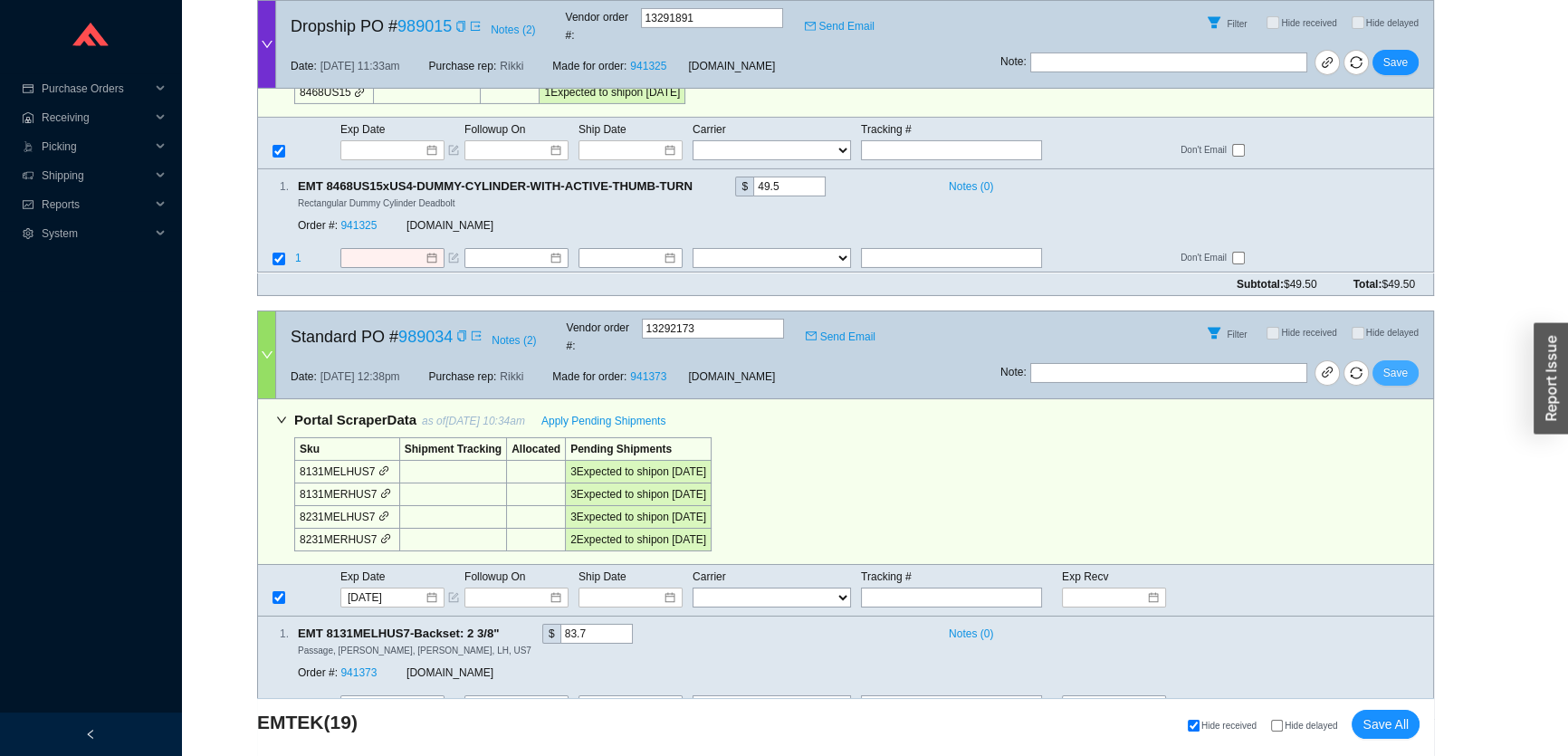
click at [1398, 364] on span "Save" at bounding box center [1396, 373] width 25 height 18
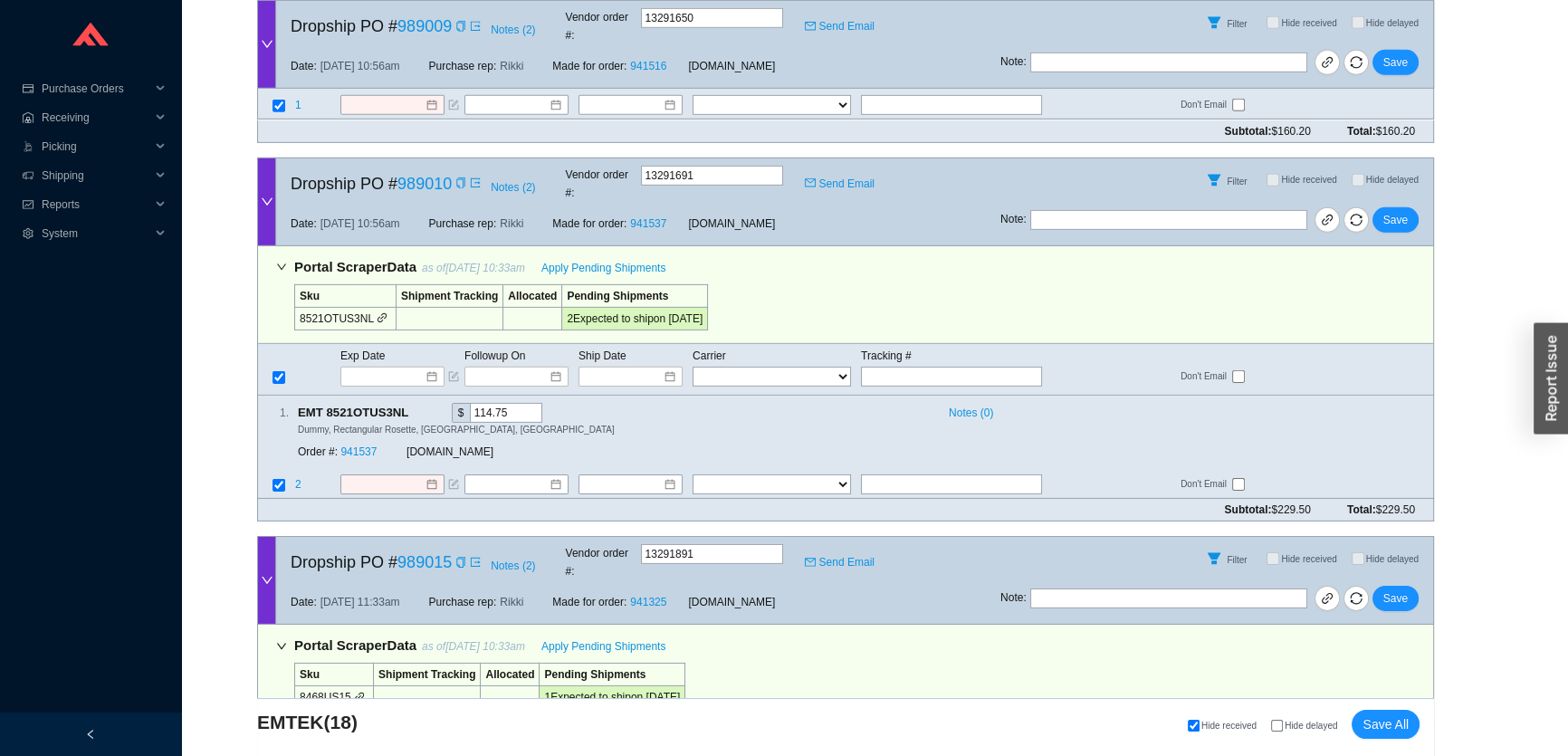
scroll to position [7196, 0]
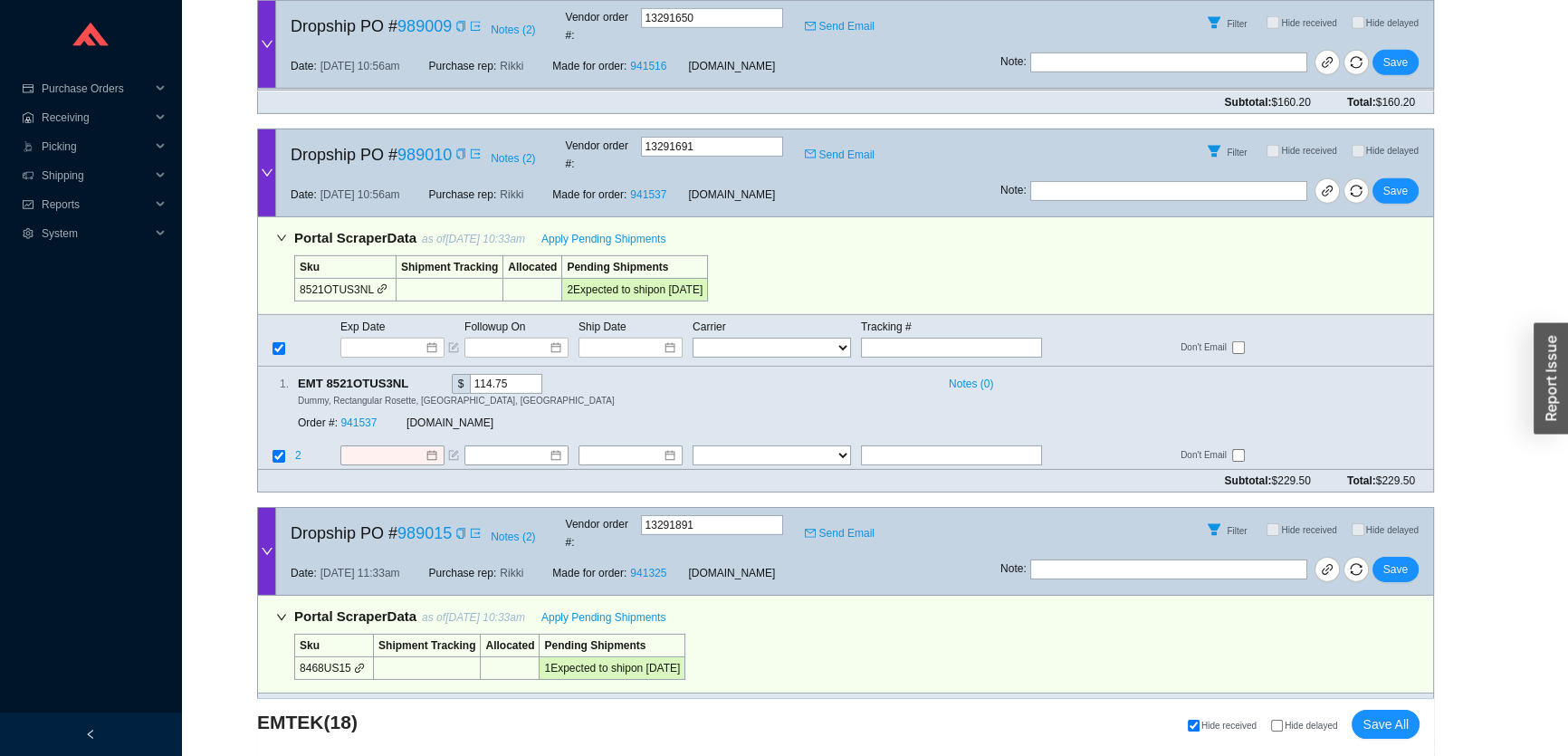
click at [398, 718] on input at bounding box center [386, 727] width 77 height 18
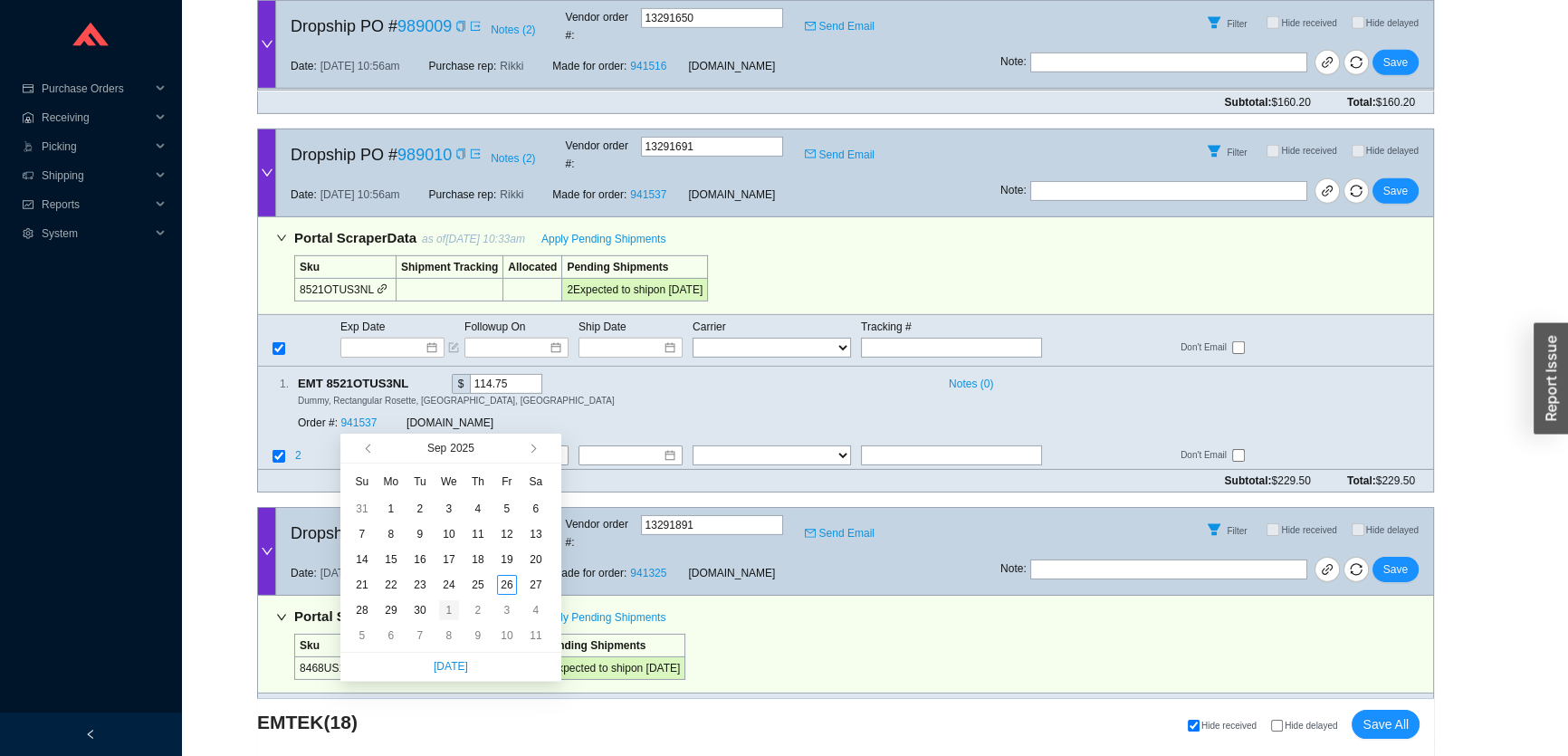
type input "10/1/2025"
click at [440, 612] on div "1" at bounding box center [449, 610] width 20 height 20
type input "10/1/2025"
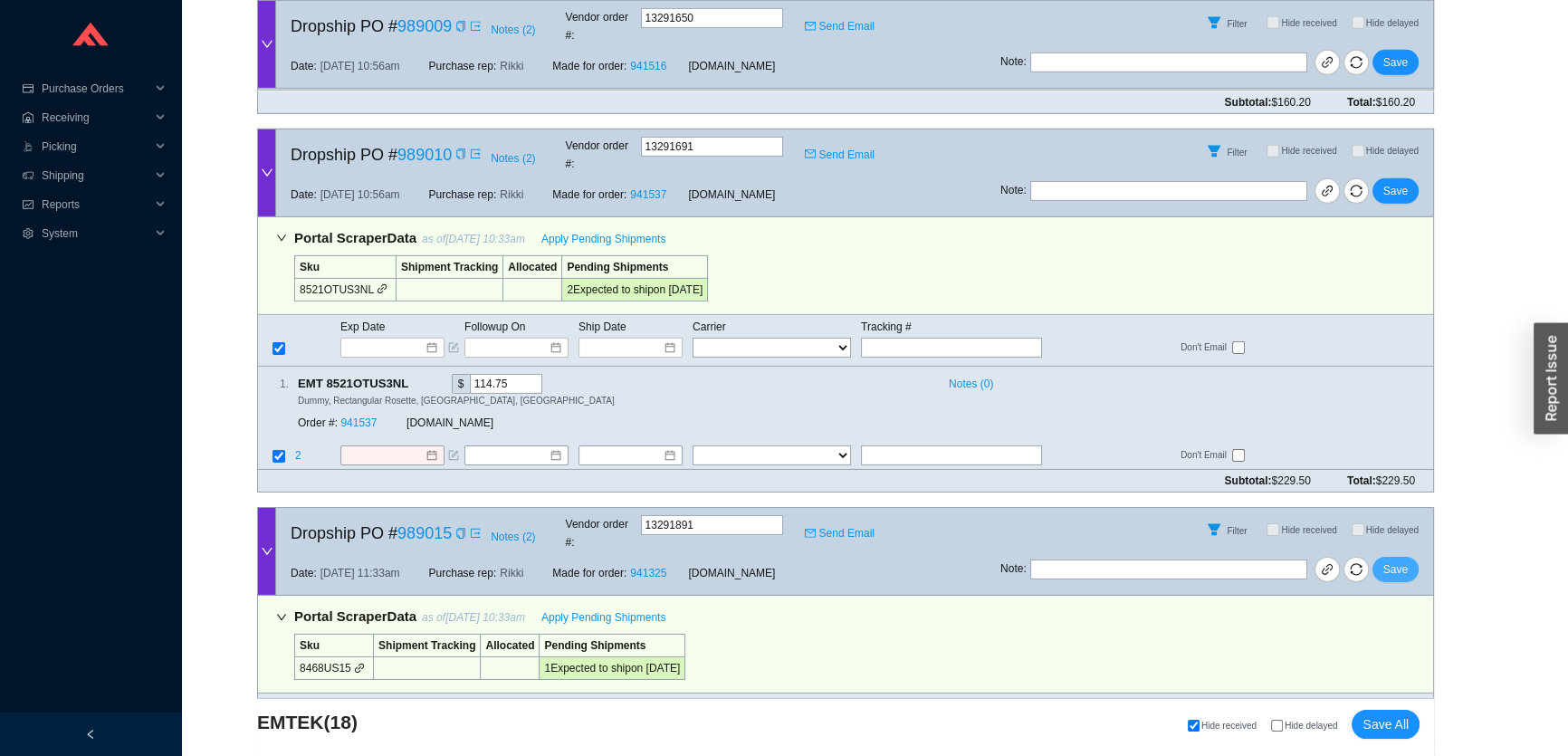
click at [1405, 561] on span "Save" at bounding box center [1396, 570] width 25 height 18
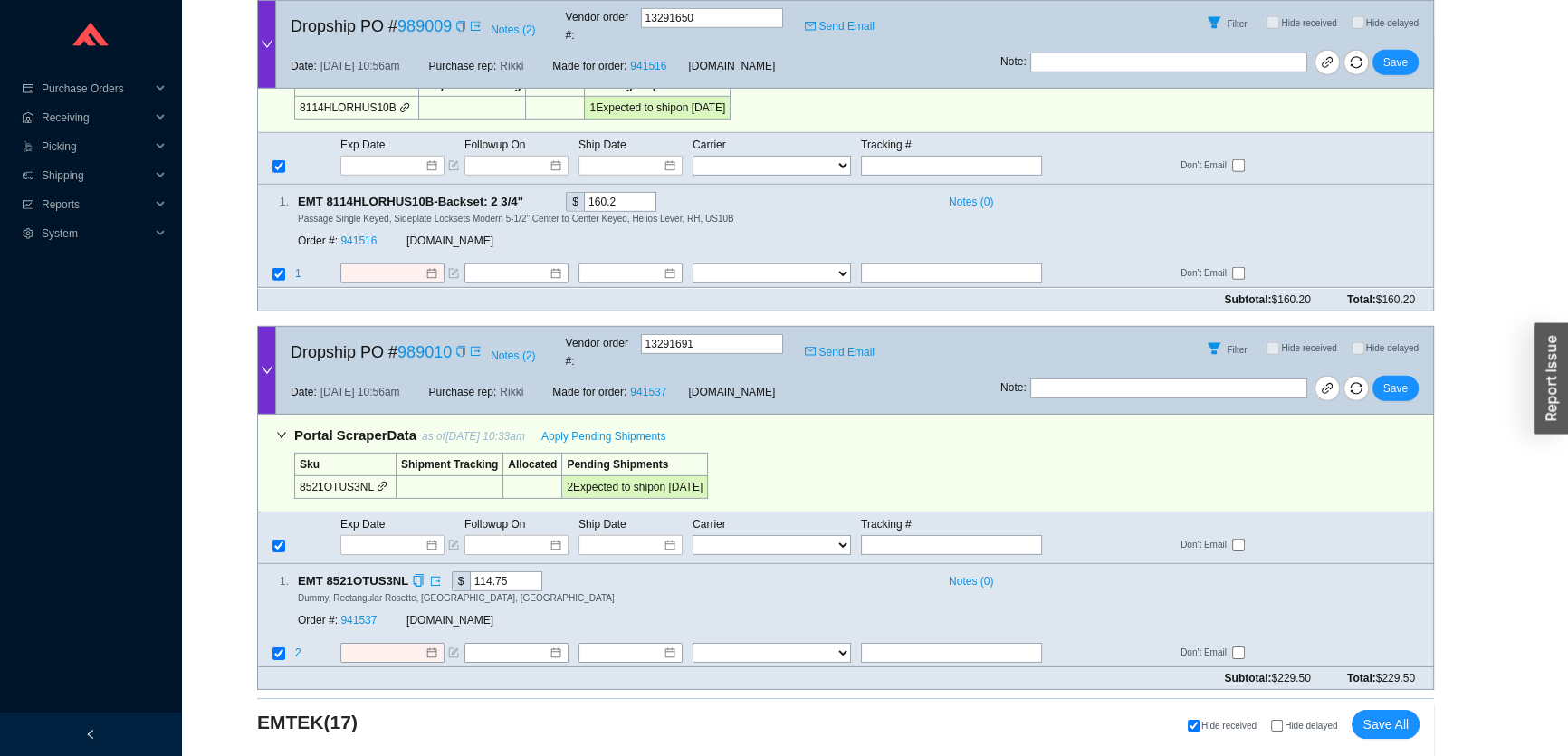
scroll to position [6999, 0]
click at [383, 536] on input at bounding box center [386, 545] width 77 height 18
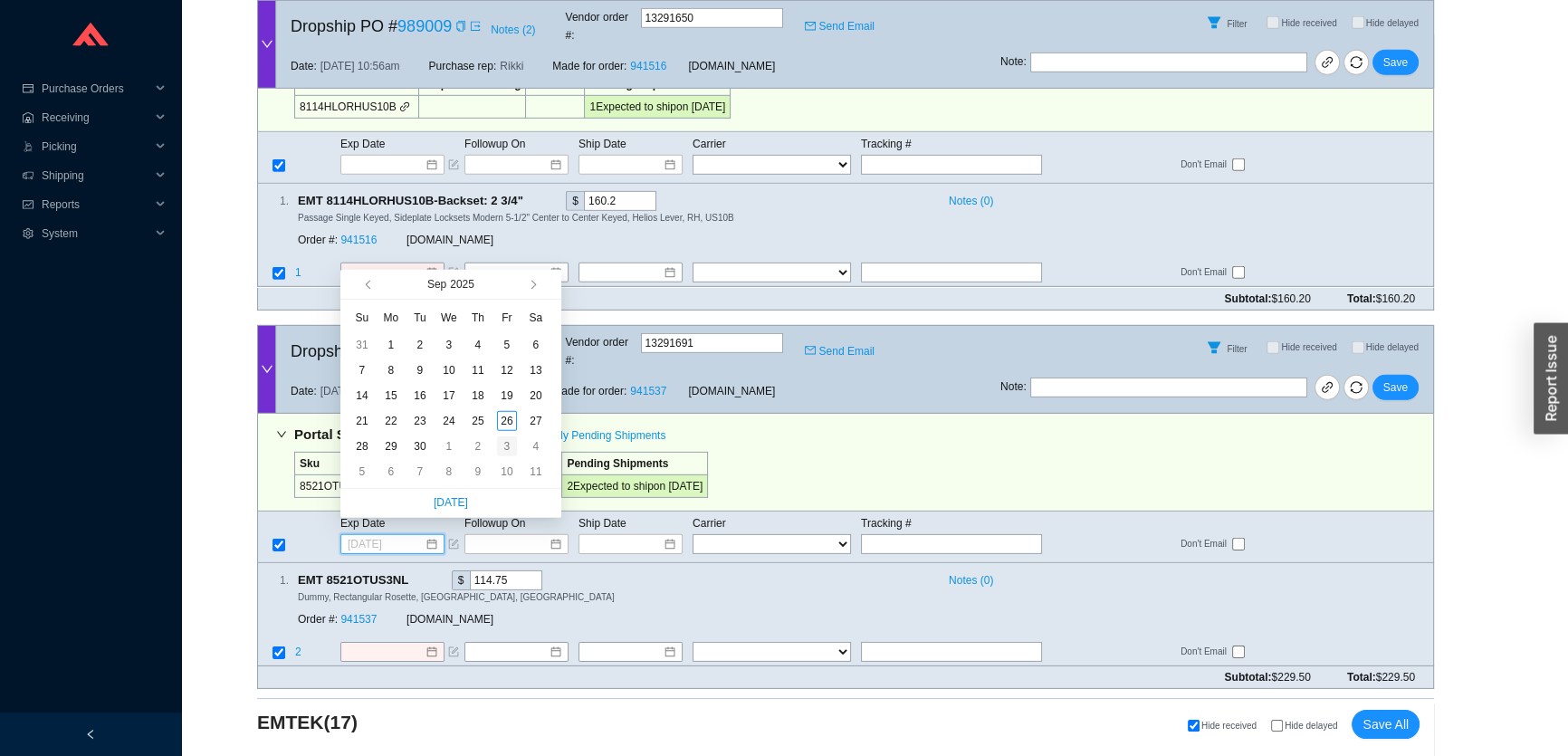
type input "10/3/2025"
click at [508, 449] on div "3" at bounding box center [507, 446] width 20 height 20
type input "10/3/2025"
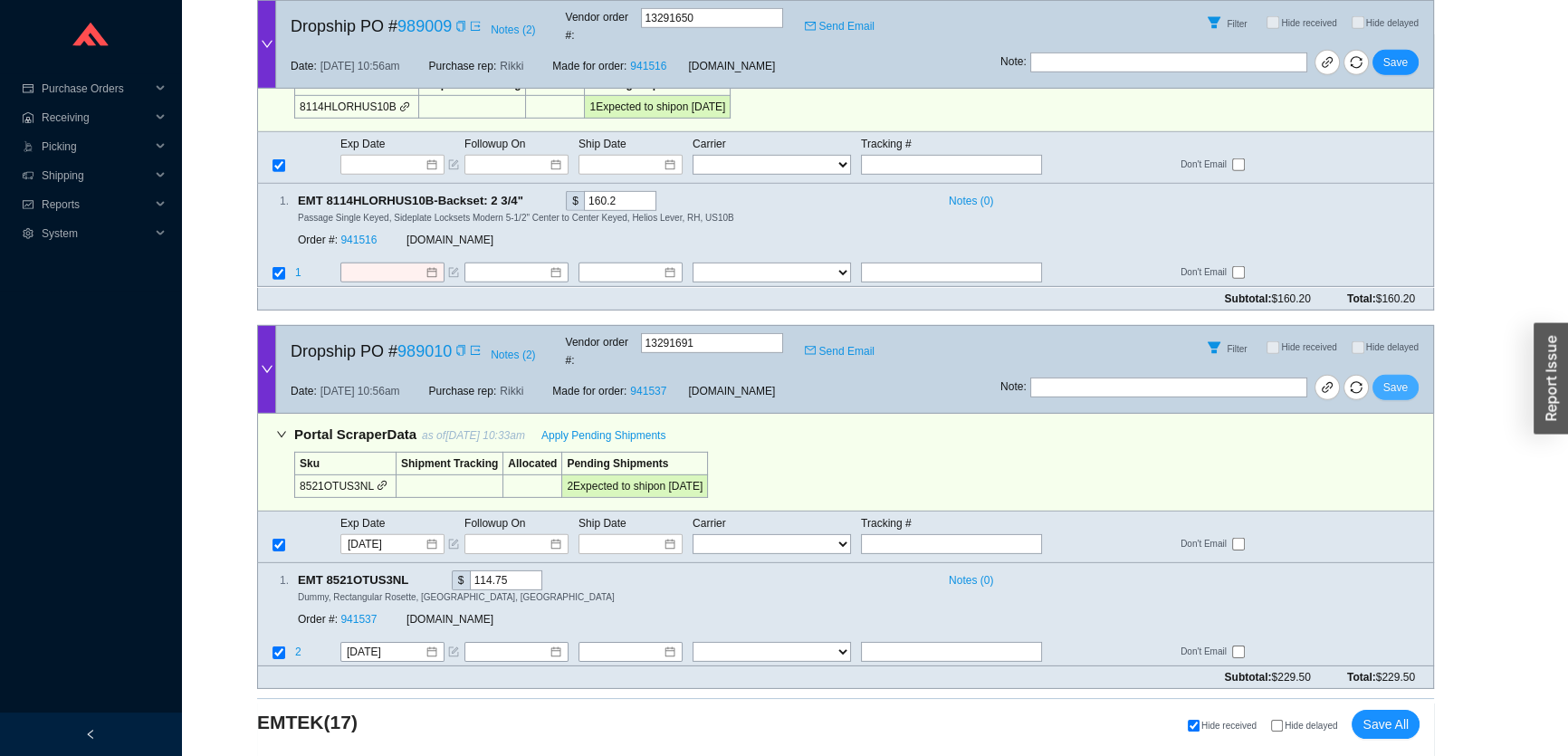
click at [1398, 379] on span "Save" at bounding box center [1396, 388] width 25 height 18
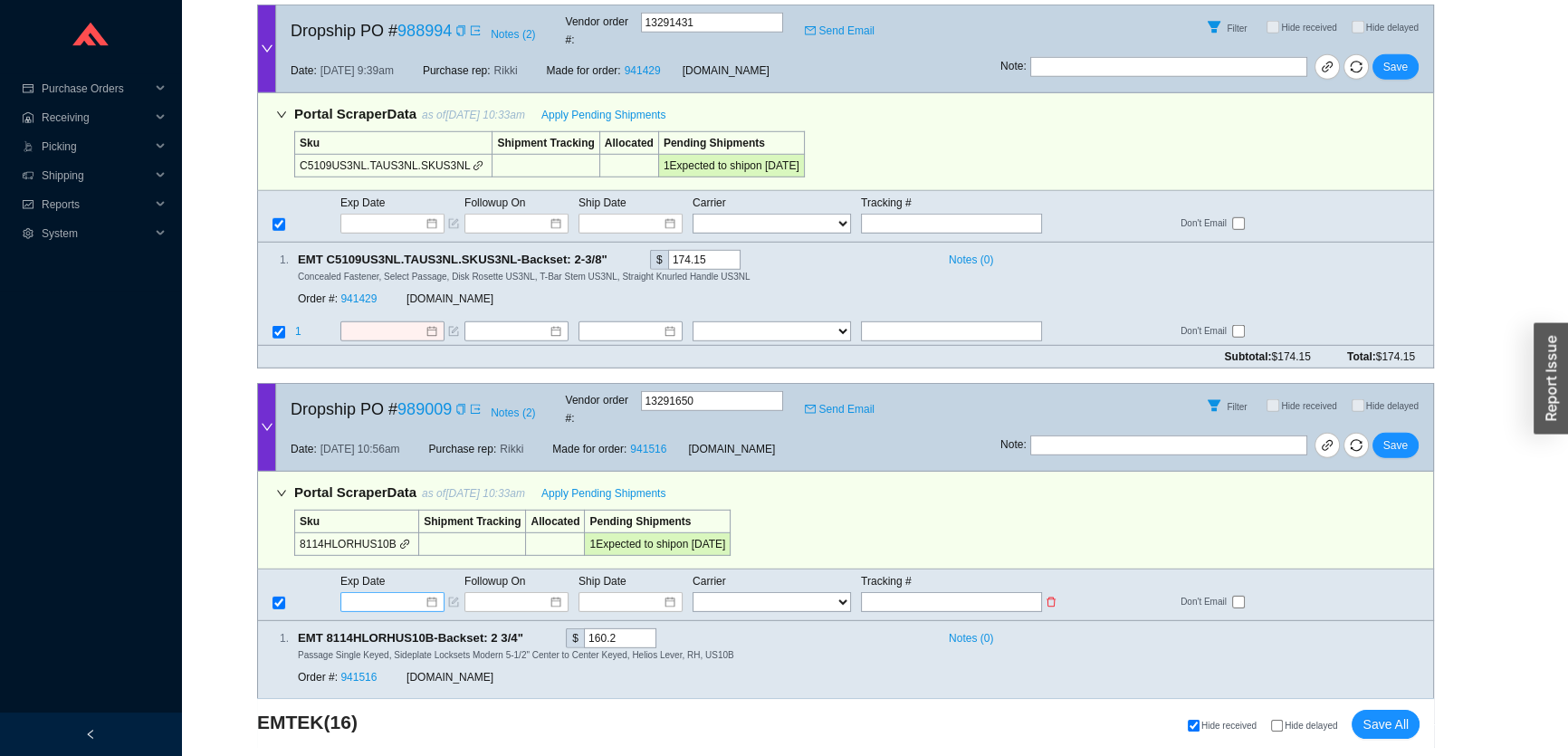
scroll to position [6556, 0]
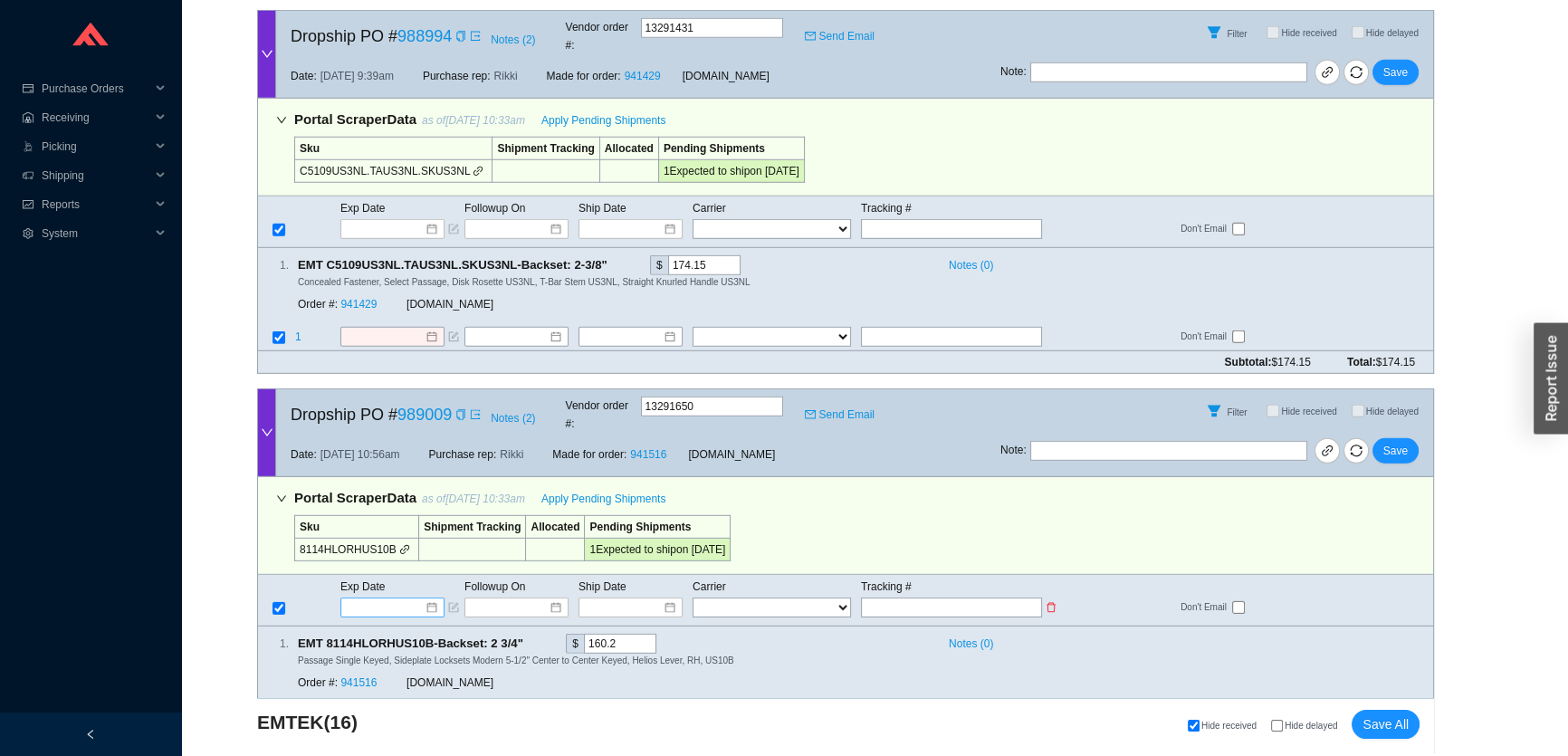
click at [386, 577] on tbody "Exp Date Followup On Ship Date Carrier Tracking # FedEx UPS ---------------- 2 …" at bounding box center [845, 598] width 1176 height 42
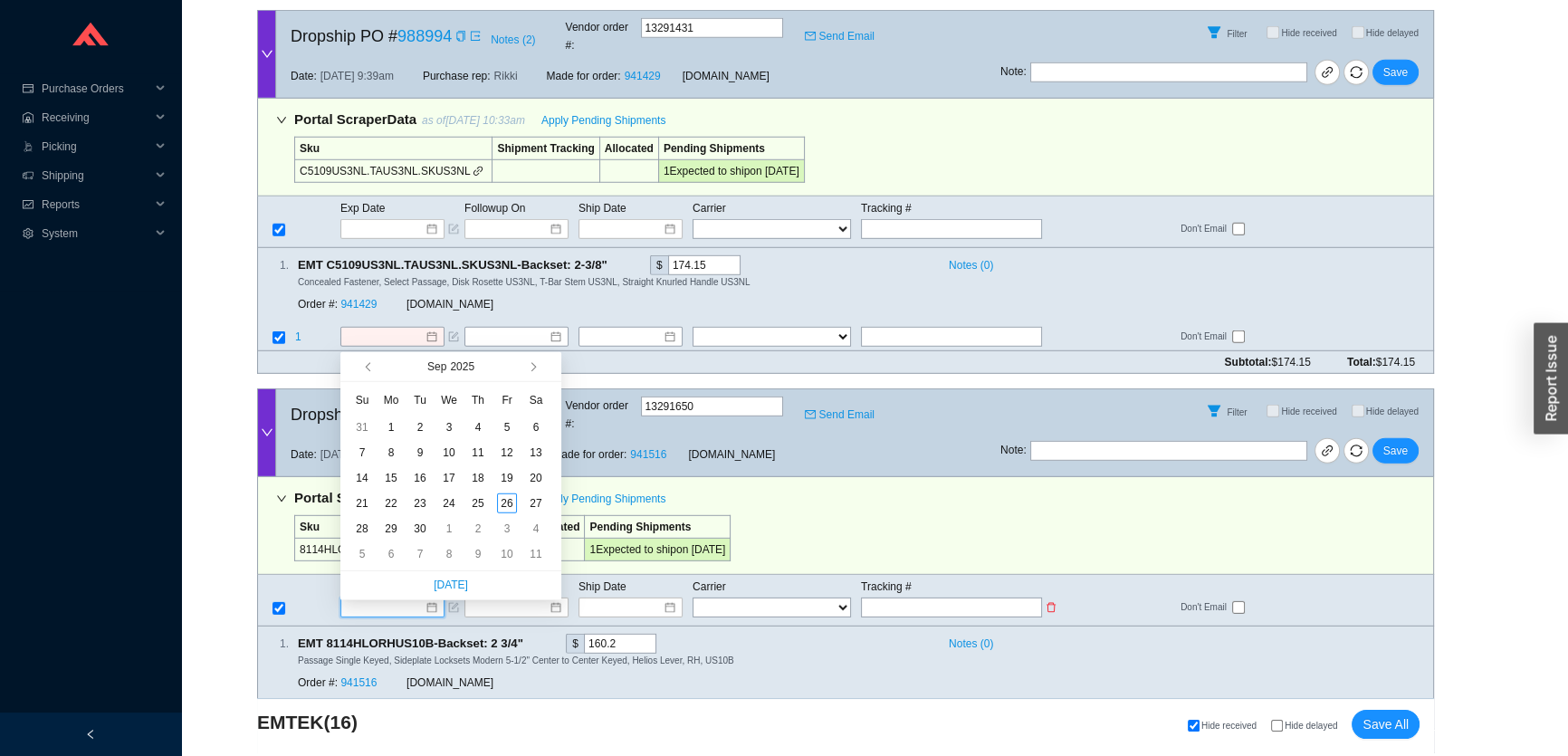
click at [386, 598] on input at bounding box center [386, 608] width 77 height 18
type input "10/1/2025"
click at [444, 528] on div "1" at bounding box center [449, 529] width 20 height 20
type input "10/1/2025"
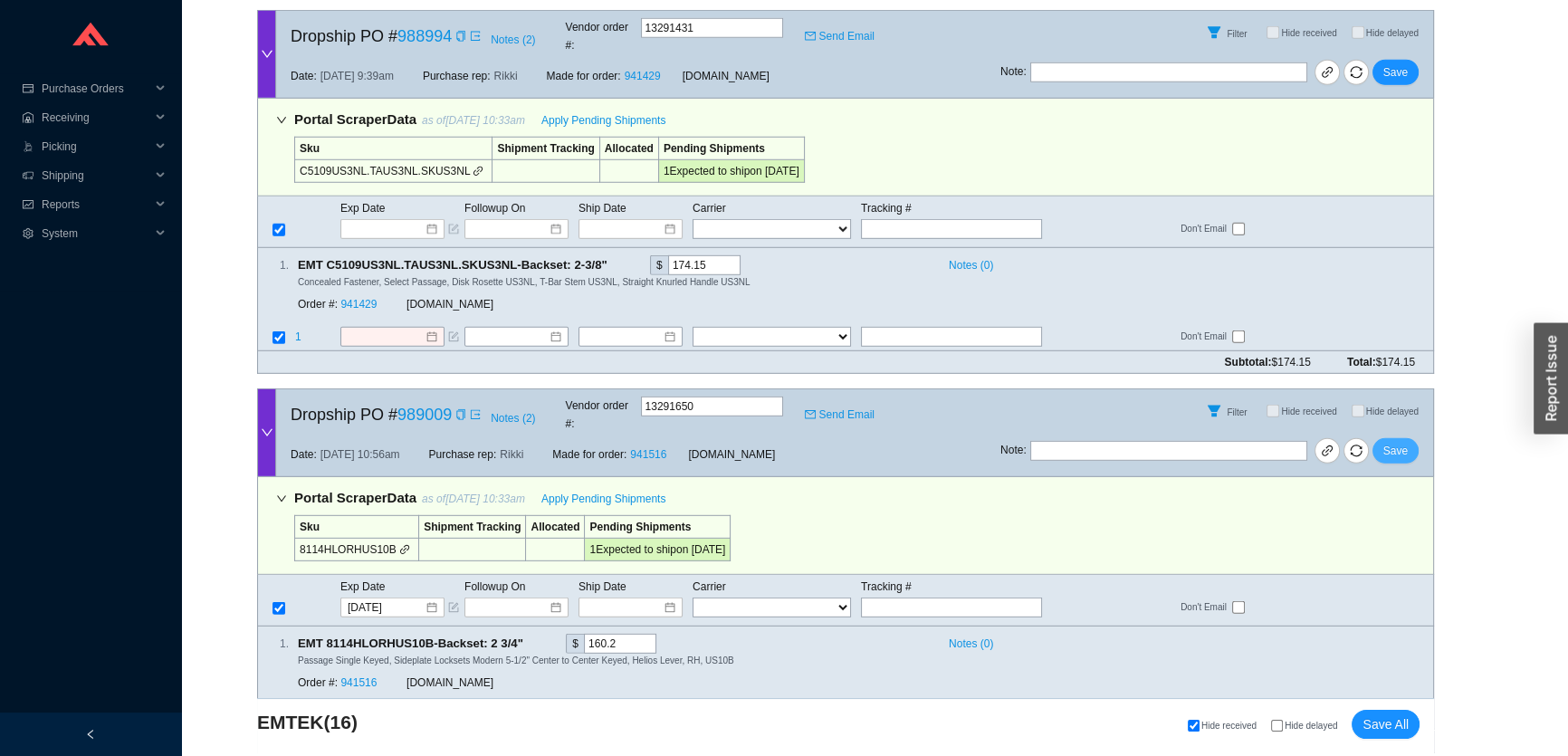
click at [1393, 442] on span "Save" at bounding box center [1396, 451] width 25 height 18
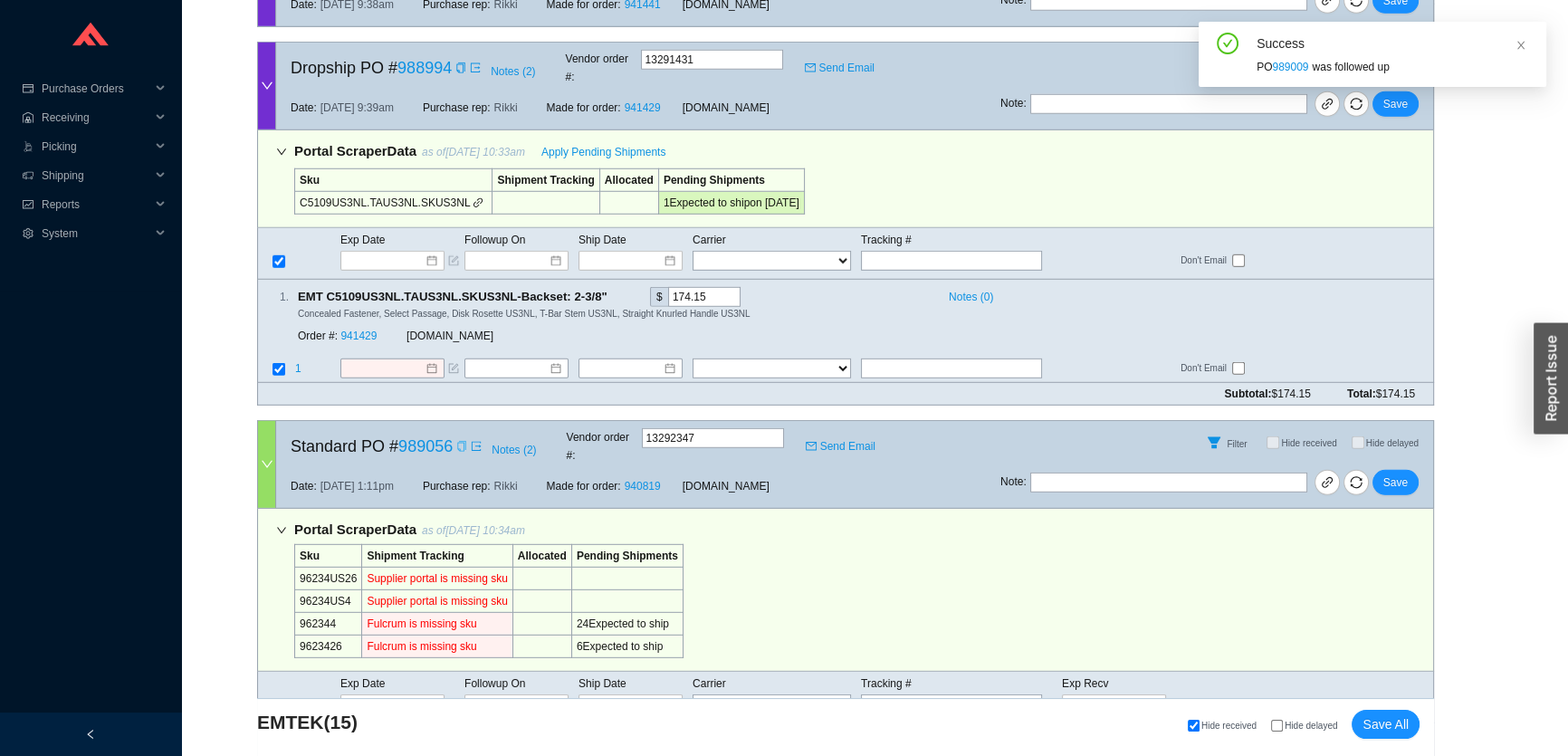
scroll to position [6196, 0]
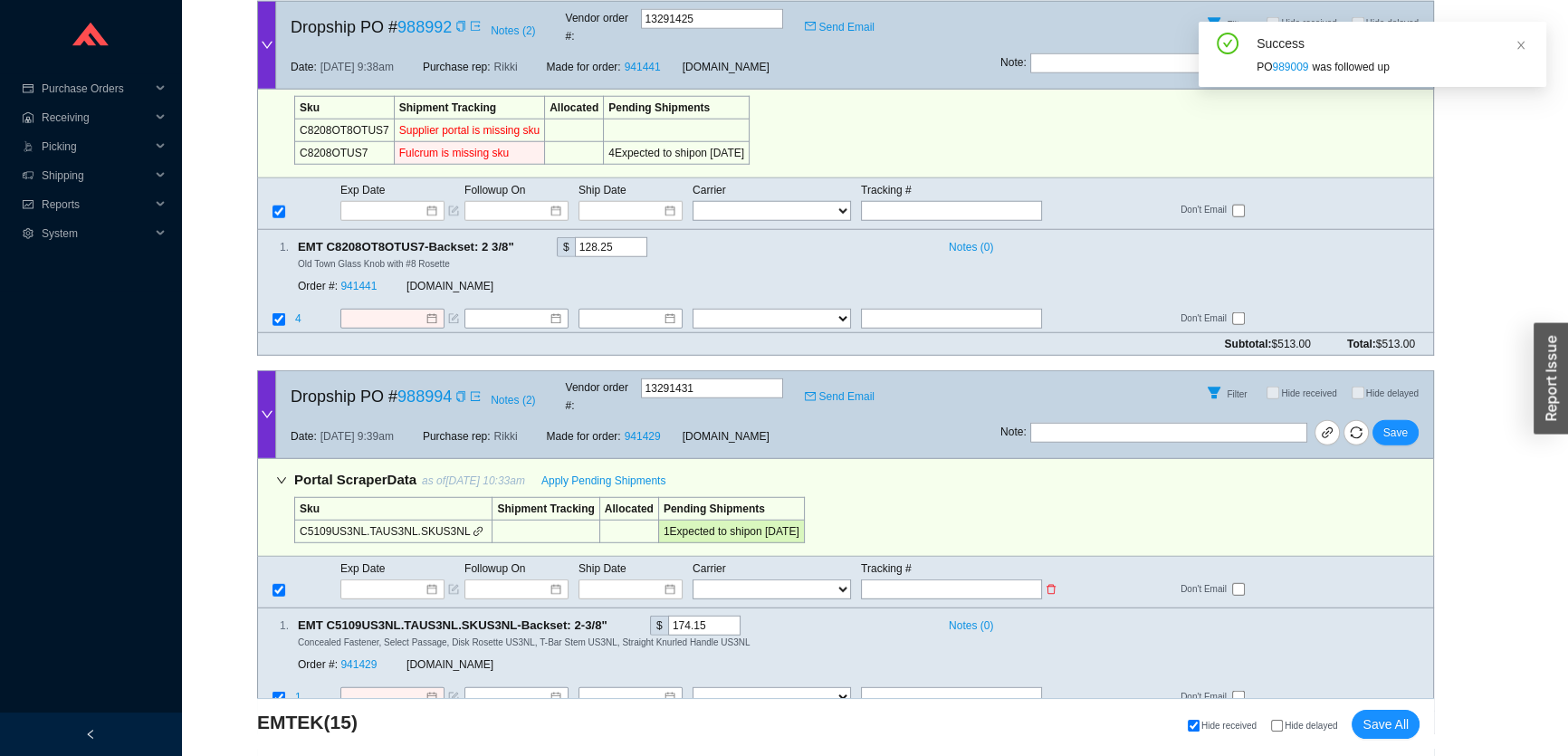
click at [375, 578] on td at bounding box center [402, 589] width 124 height 22
click at [376, 580] on input at bounding box center [386, 589] width 77 height 18
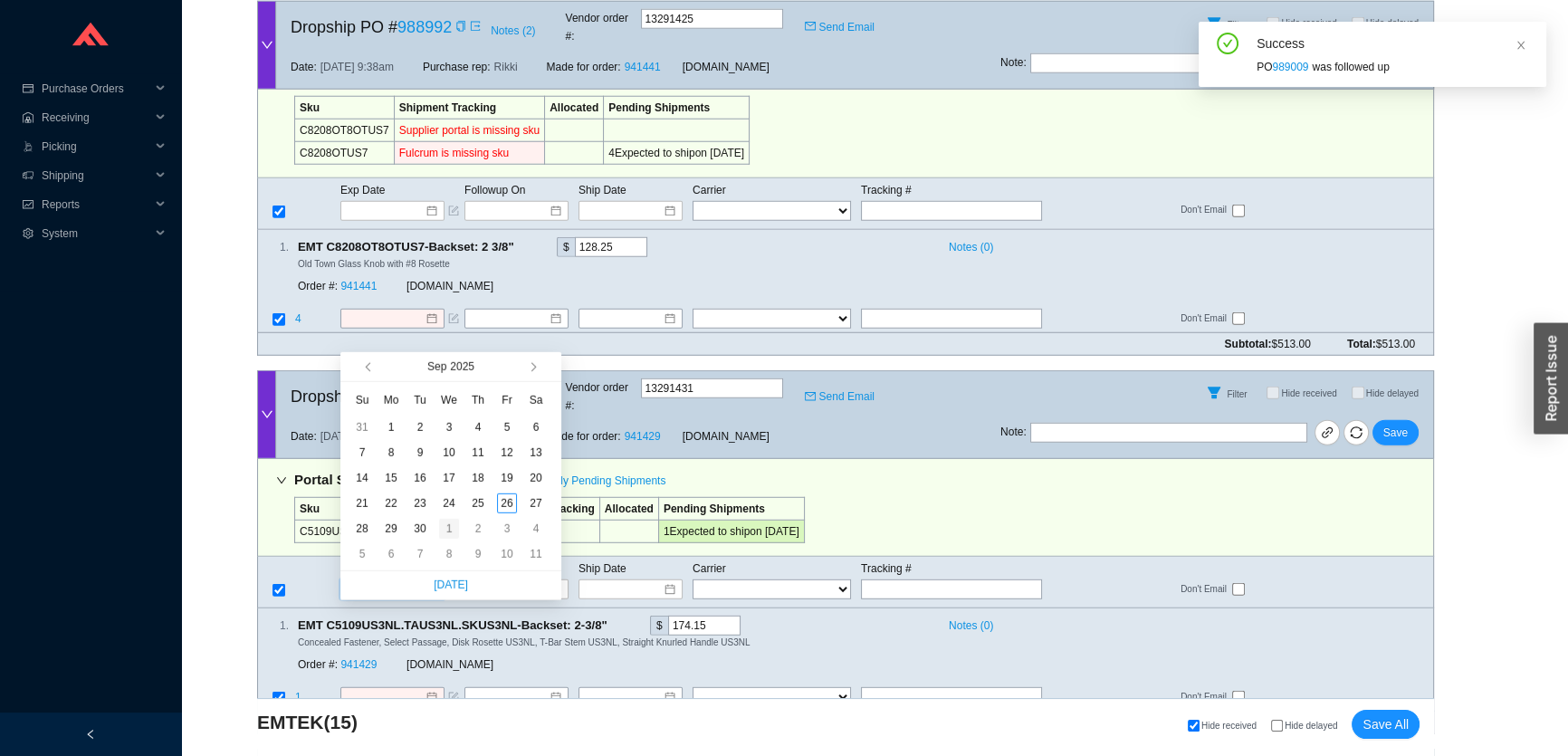
type input "10/1/2025"
click at [445, 531] on div "1" at bounding box center [449, 529] width 20 height 20
type input "10/1/2025"
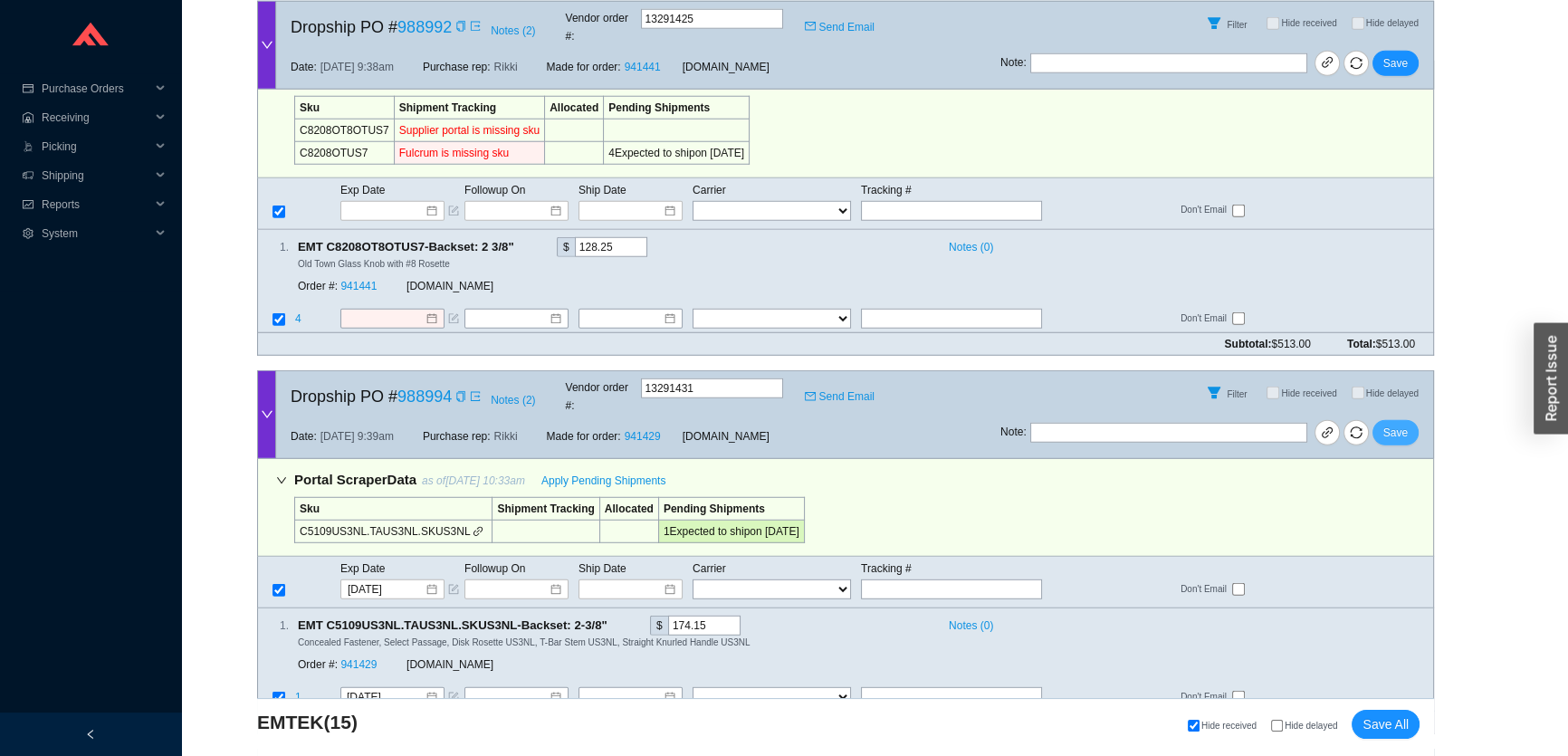
click at [1395, 424] on span "Save" at bounding box center [1396, 433] width 25 height 18
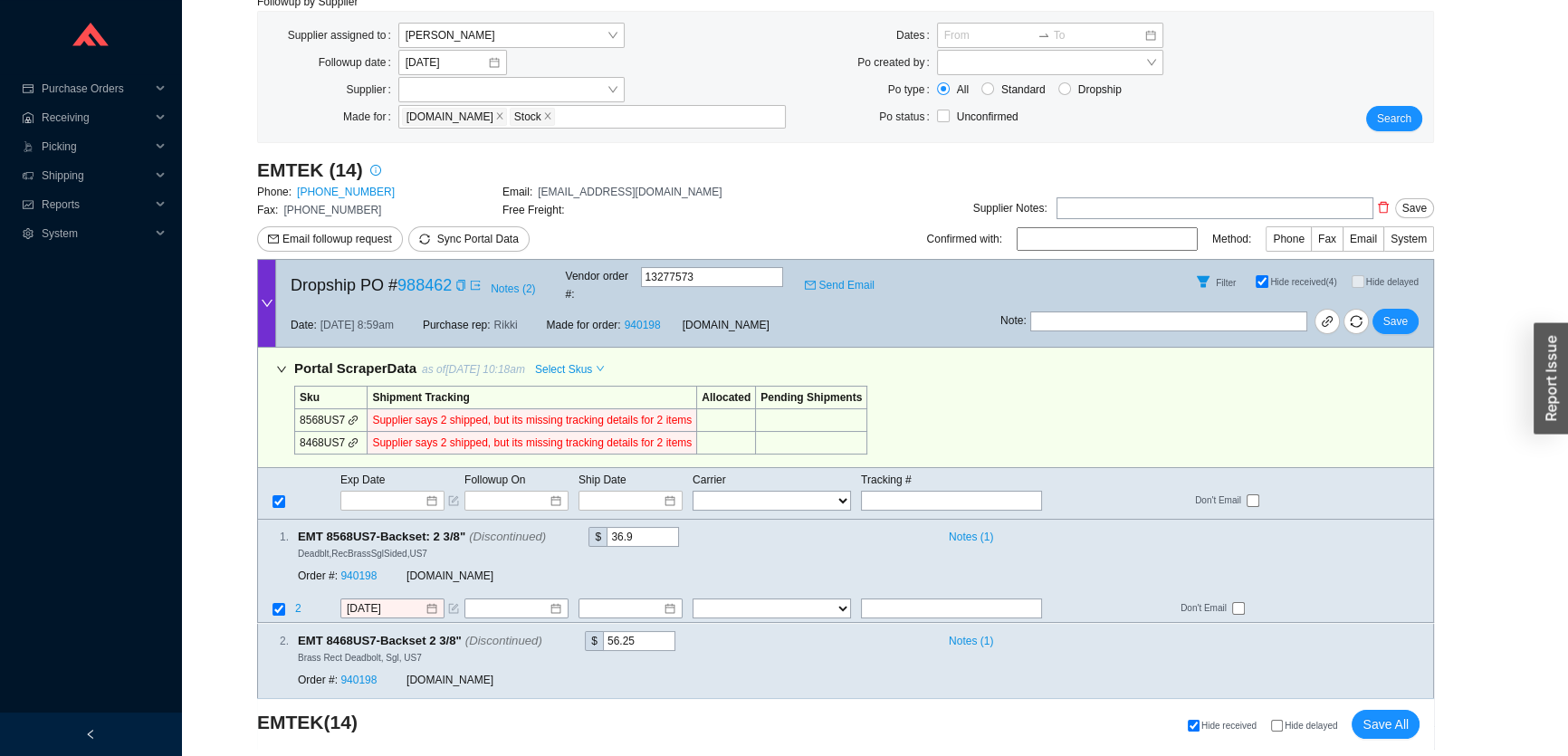
scroll to position [0, 0]
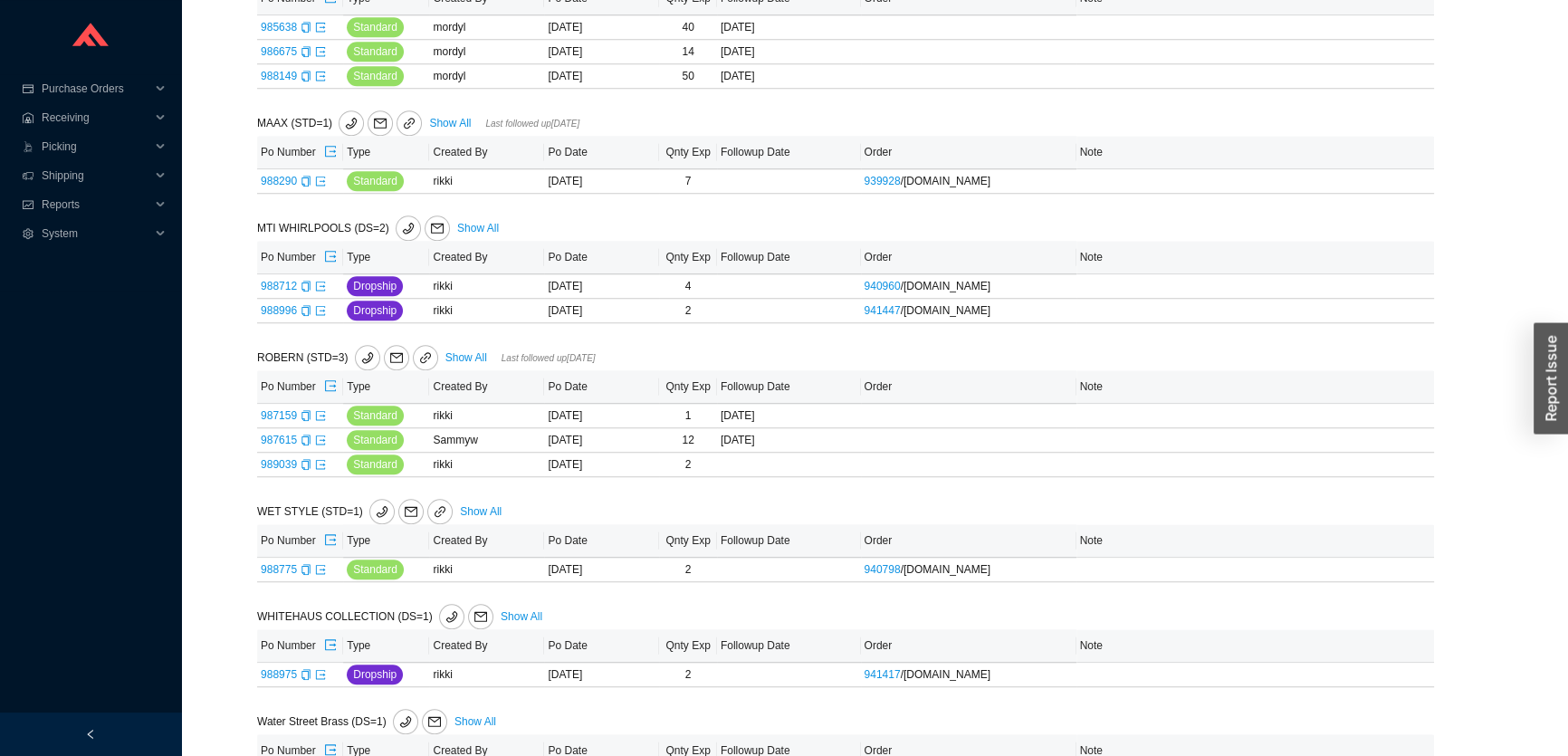
scroll to position [2197, 0]
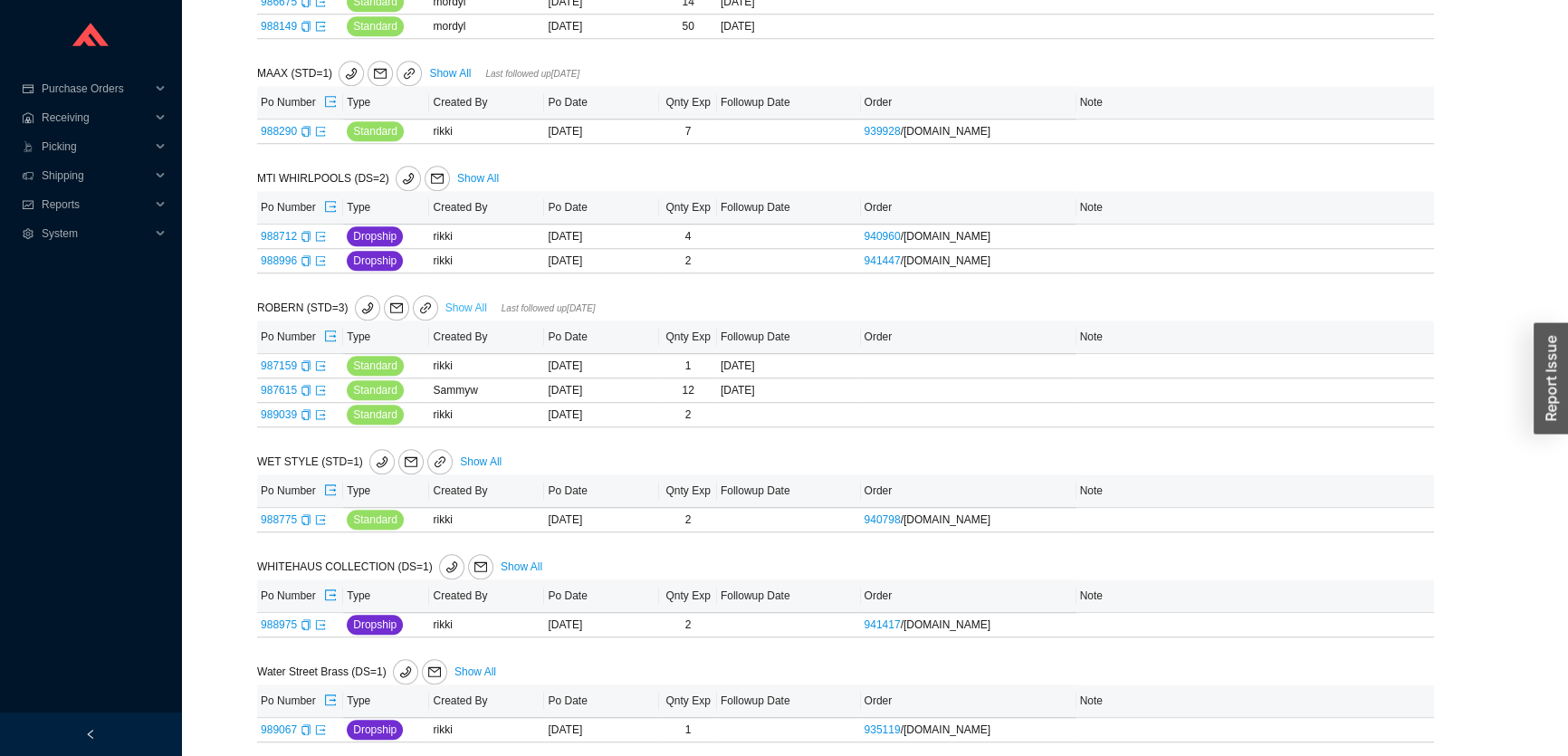
click at [463, 302] on link "Show All" at bounding box center [466, 308] width 42 height 13
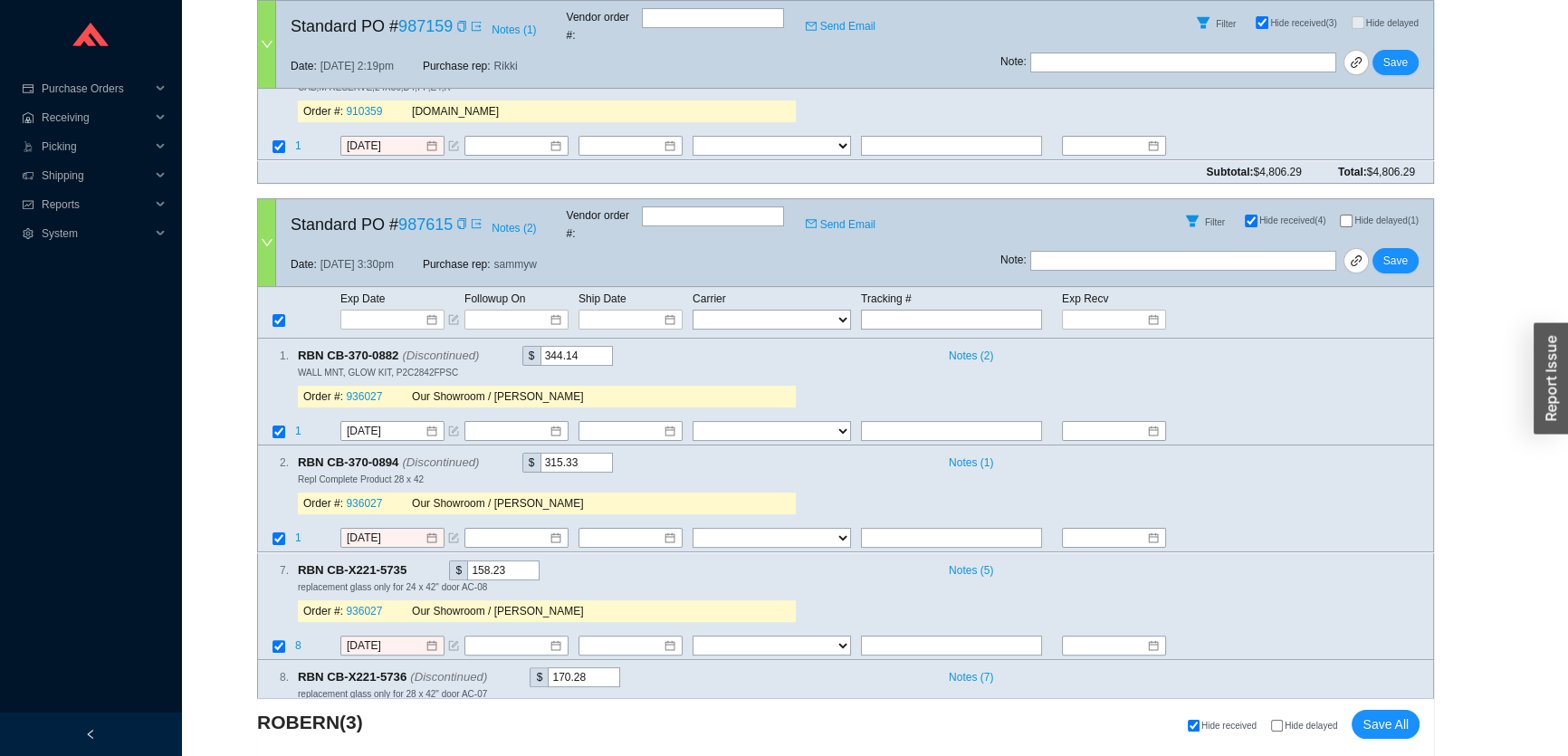
scroll to position [968, 0]
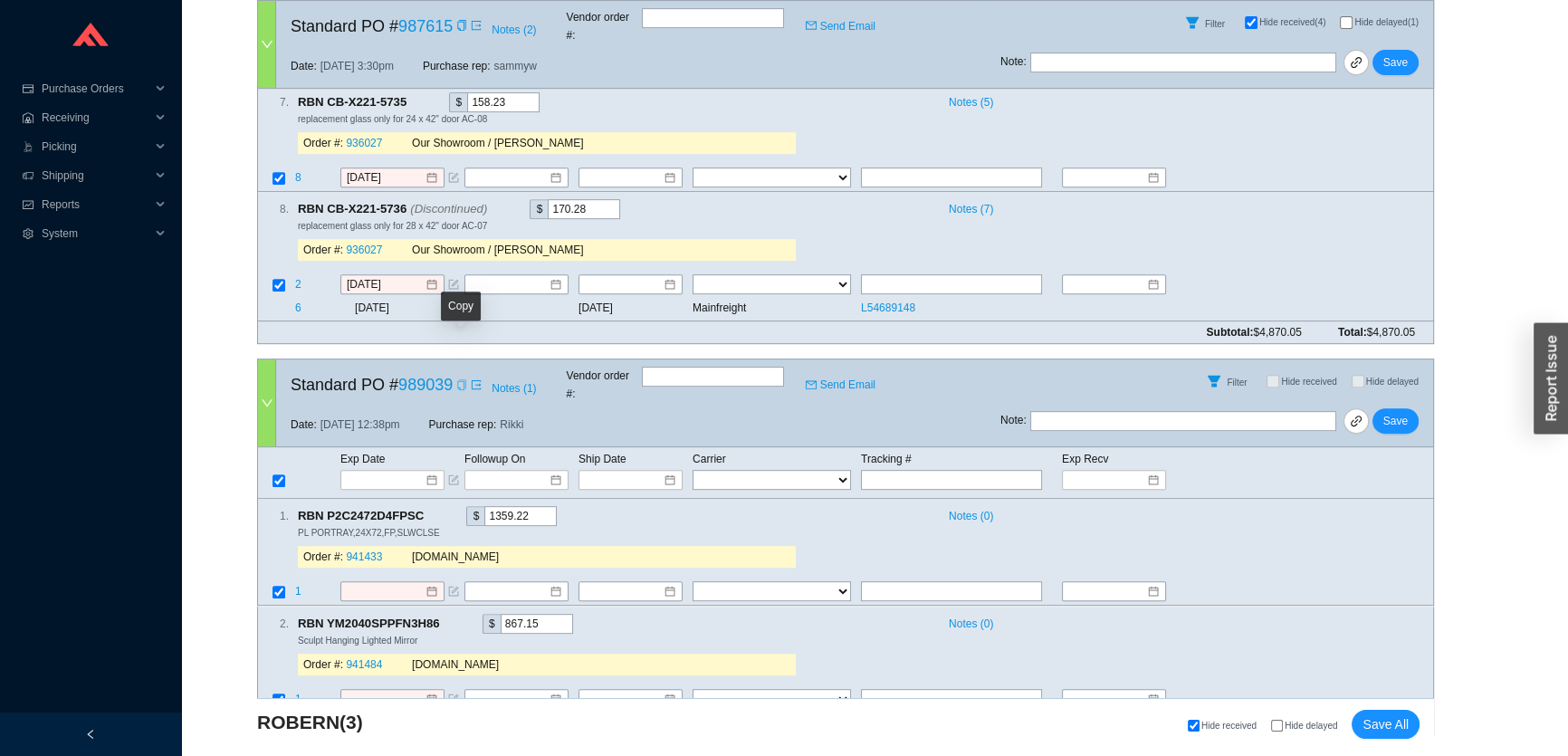
click at [463, 380] on icon "copy" at bounding box center [462, 385] width 11 height 11
click at [462, 380] on icon "copy" at bounding box center [461, 385] width 8 height 11
click at [389, 471] on input at bounding box center [386, 480] width 77 height 18
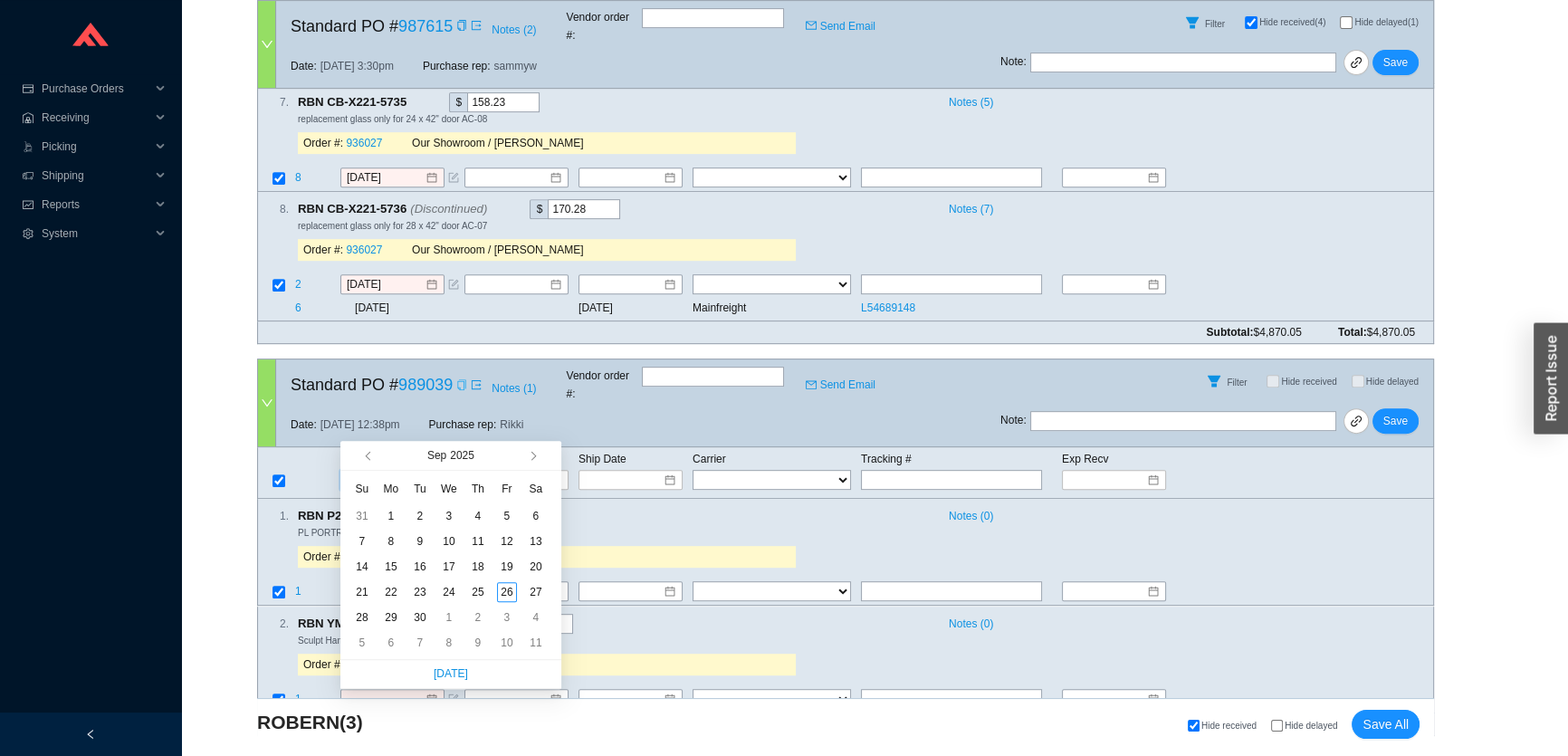
type input "9/6/2025"
click at [535, 457] on span "button" at bounding box center [532, 455] width 9 height 9
type input "10/13/2025"
click at [395, 564] on div "13" at bounding box center [392, 567] width 20 height 20
type input "10/13/2025"
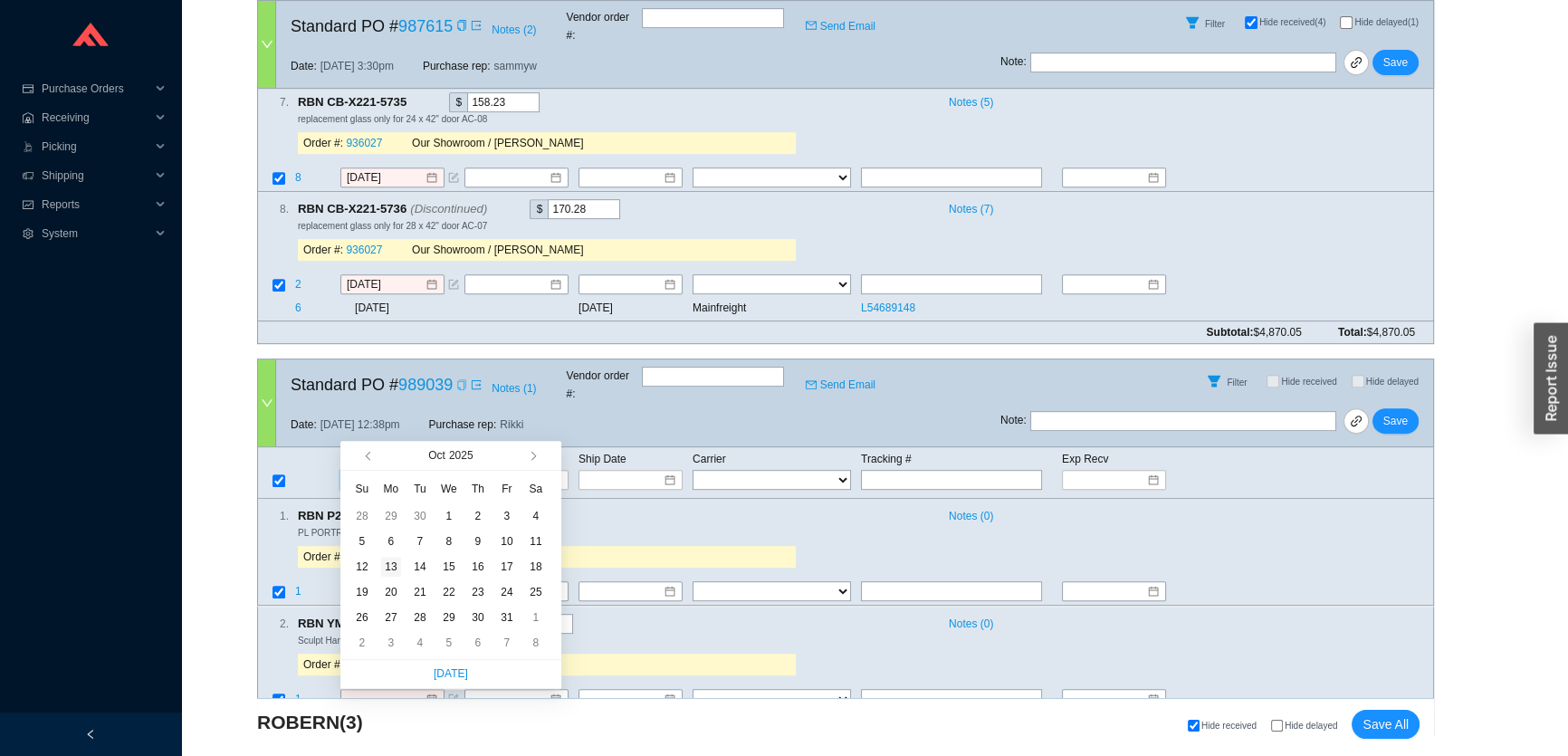
type input "10/13/2025"
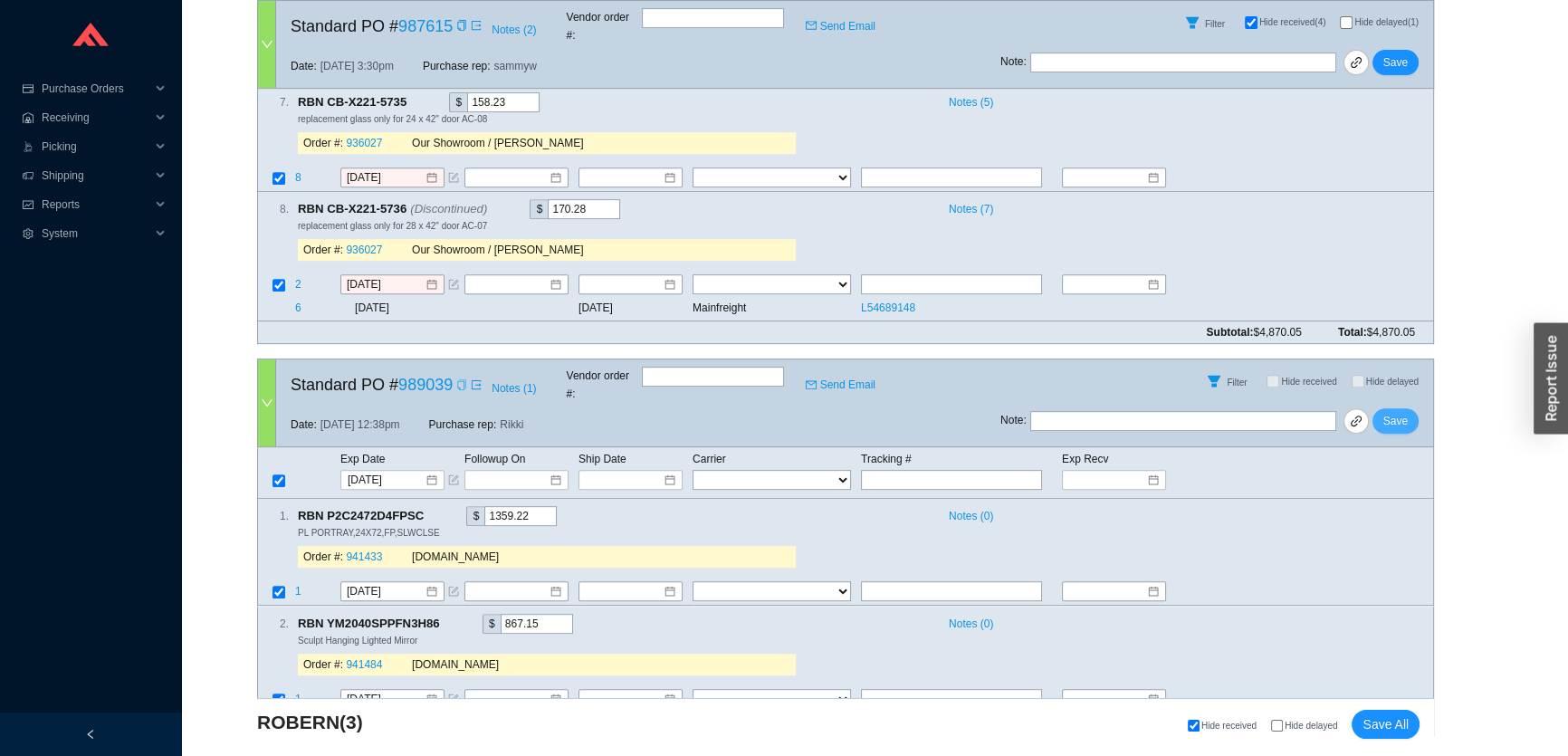
click at [1395, 412] on span "Save" at bounding box center [1396, 421] width 25 height 18
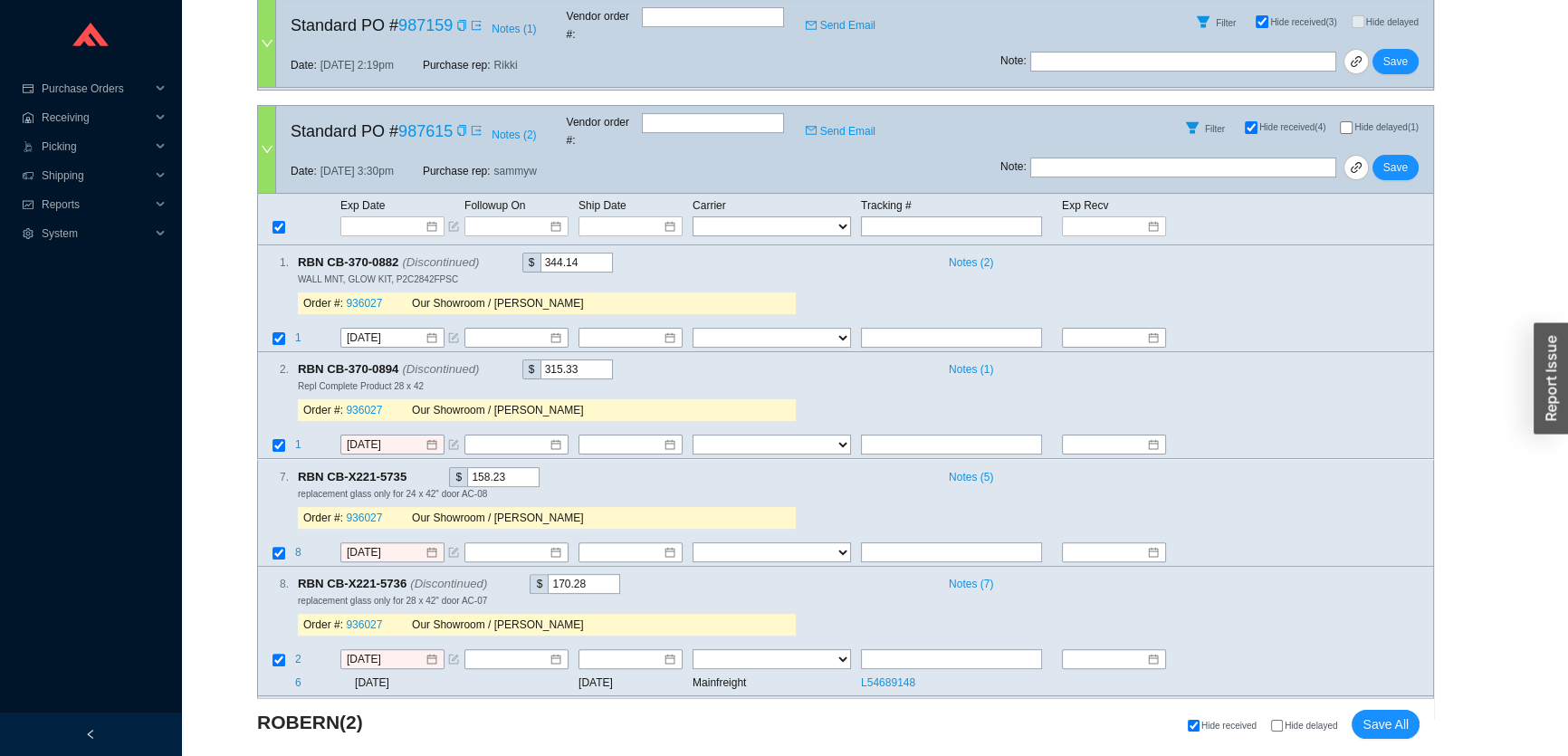
scroll to position [511, 0]
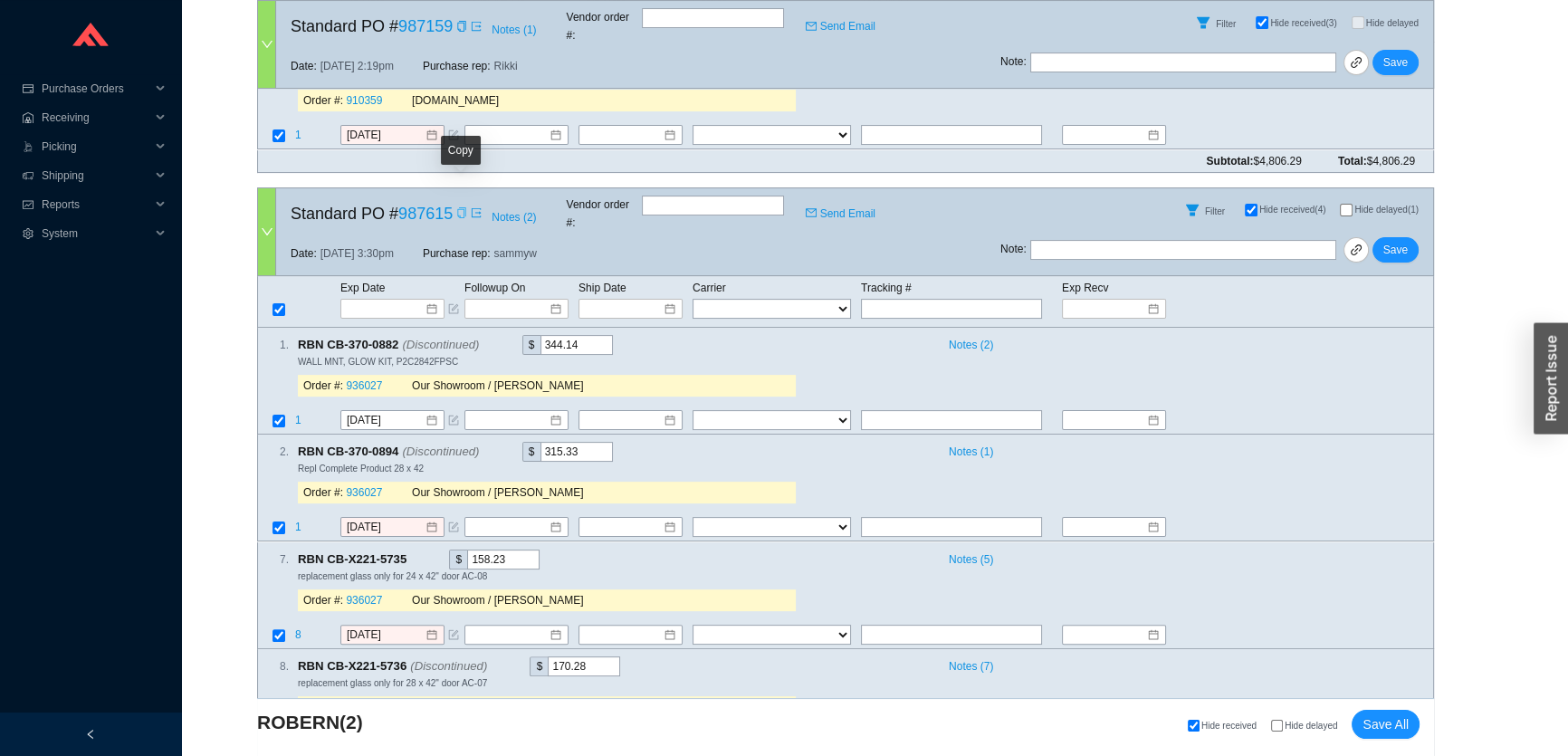
click at [461, 208] on icon "copy" at bounding box center [462, 213] width 11 height 11
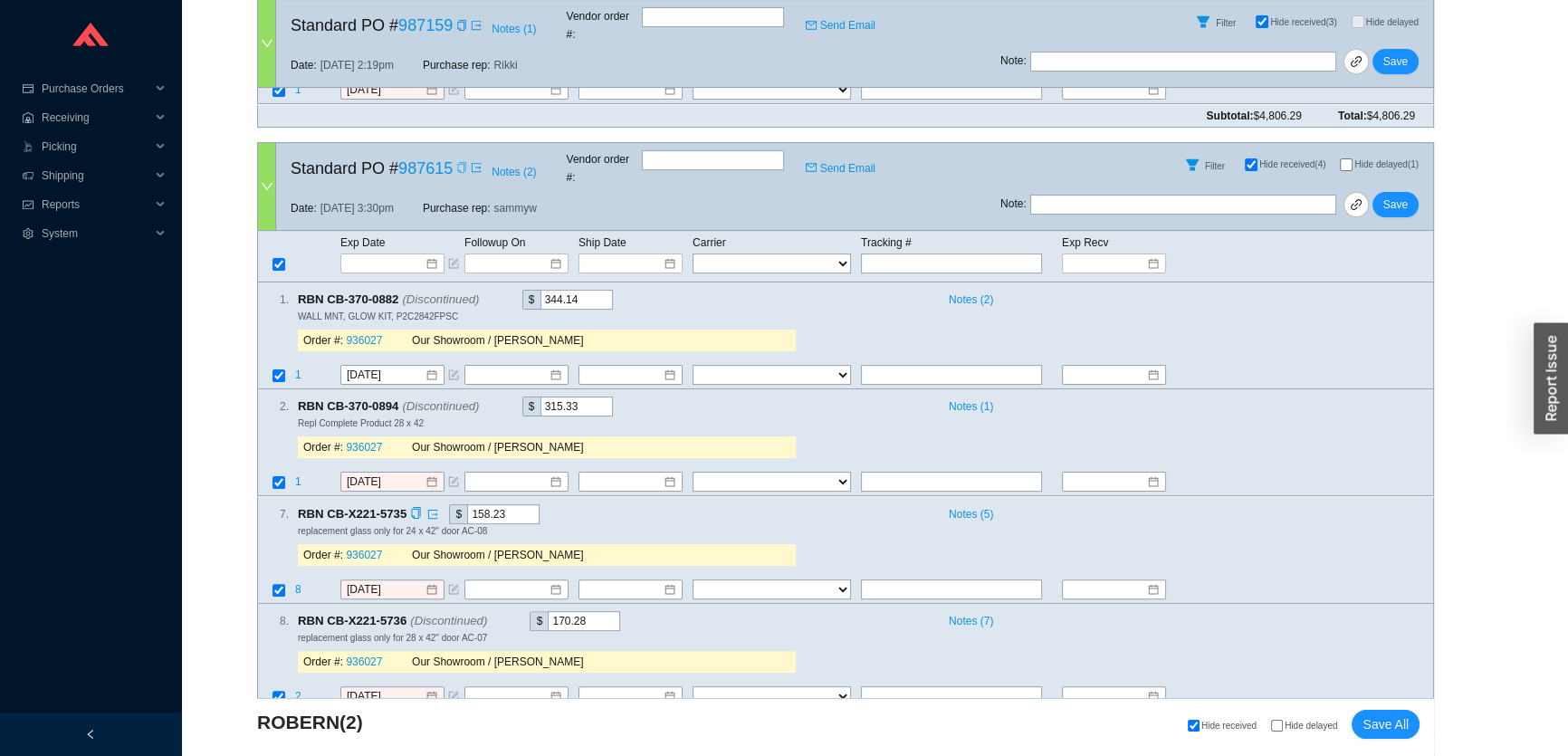
scroll to position [593, 0]
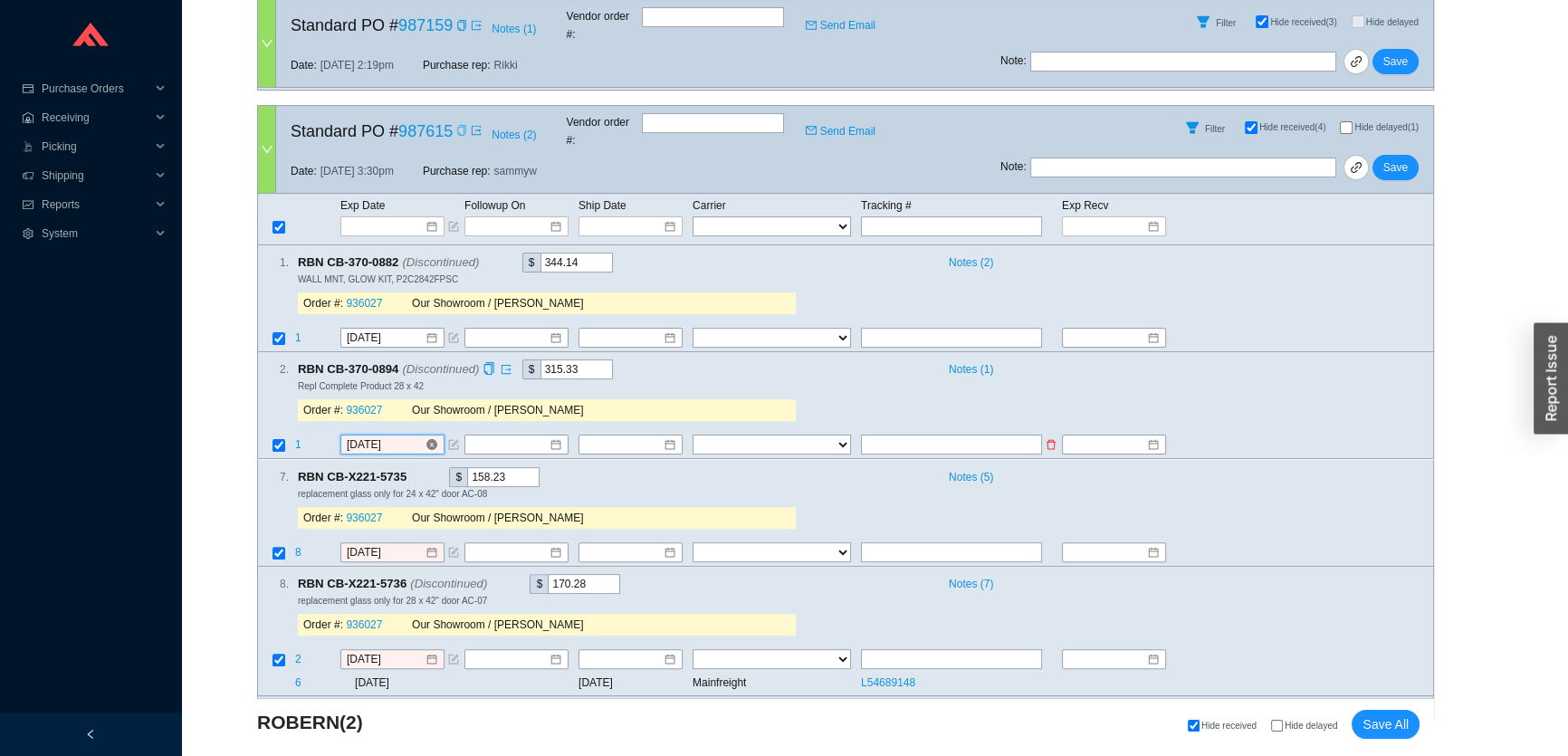
click at [387, 436] on input "[DATE]" at bounding box center [386, 445] width 78 height 18
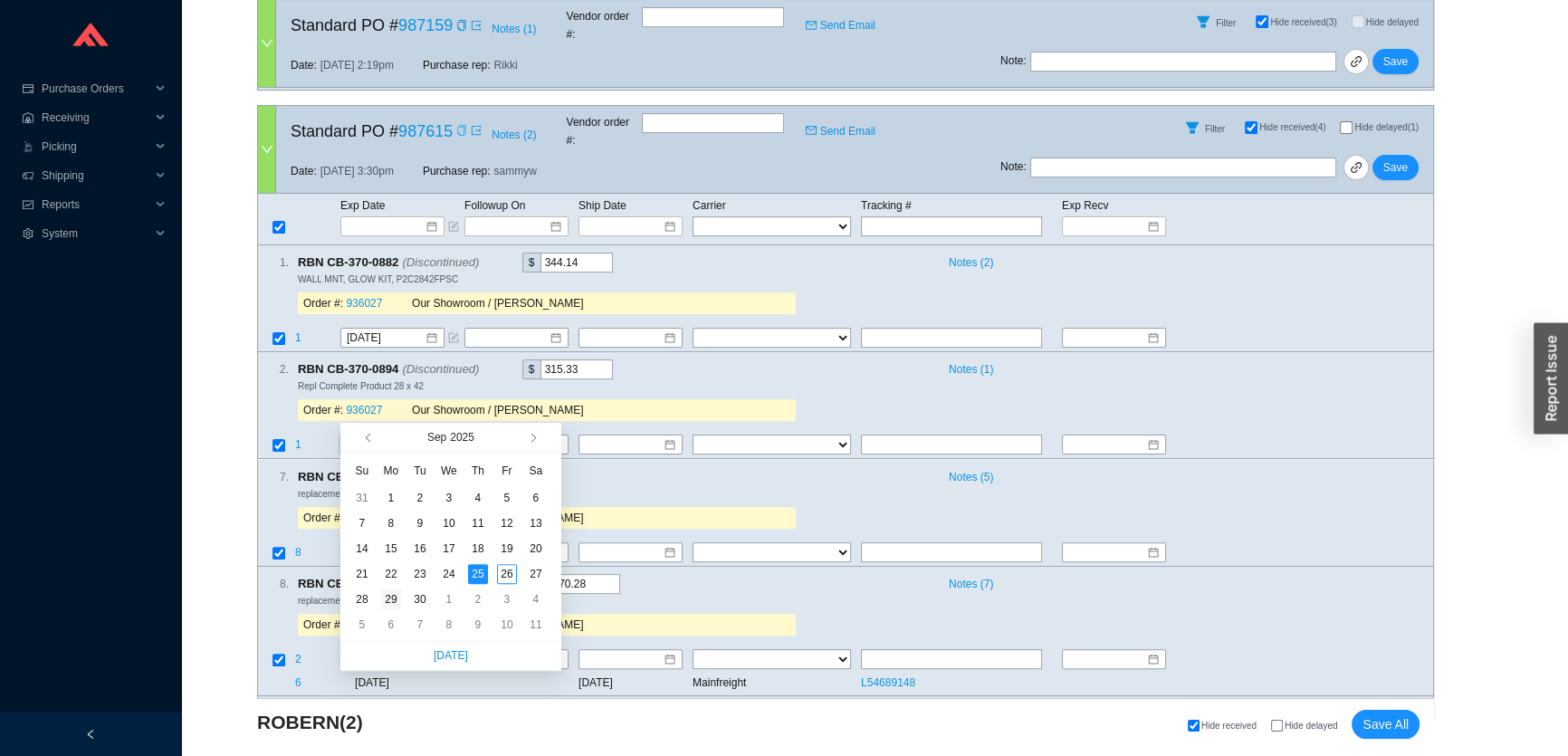
type input "9/29/2025"
click at [392, 598] on div "29" at bounding box center [392, 599] width 20 height 20
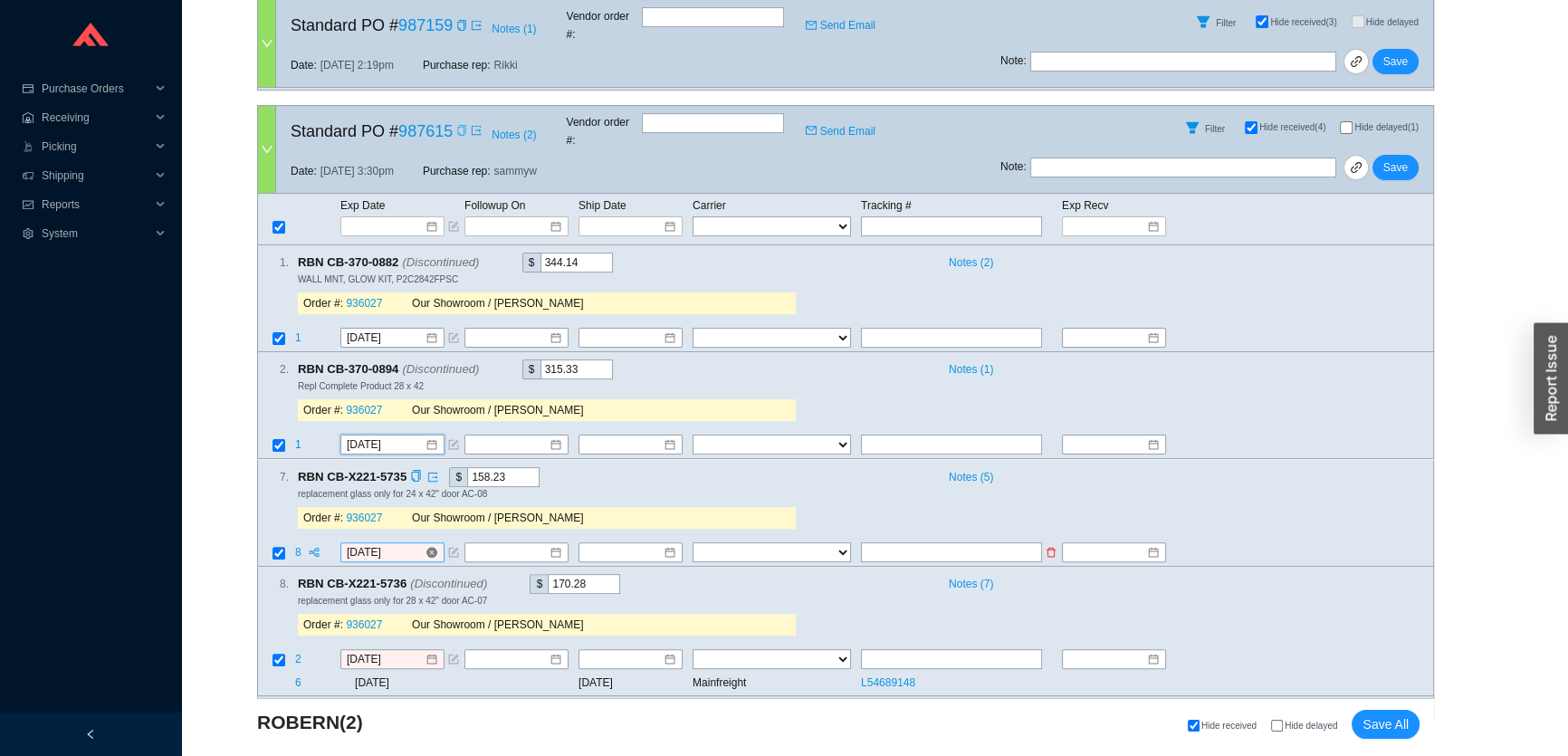
click at [382, 544] on input "[DATE]" at bounding box center [386, 553] width 78 height 18
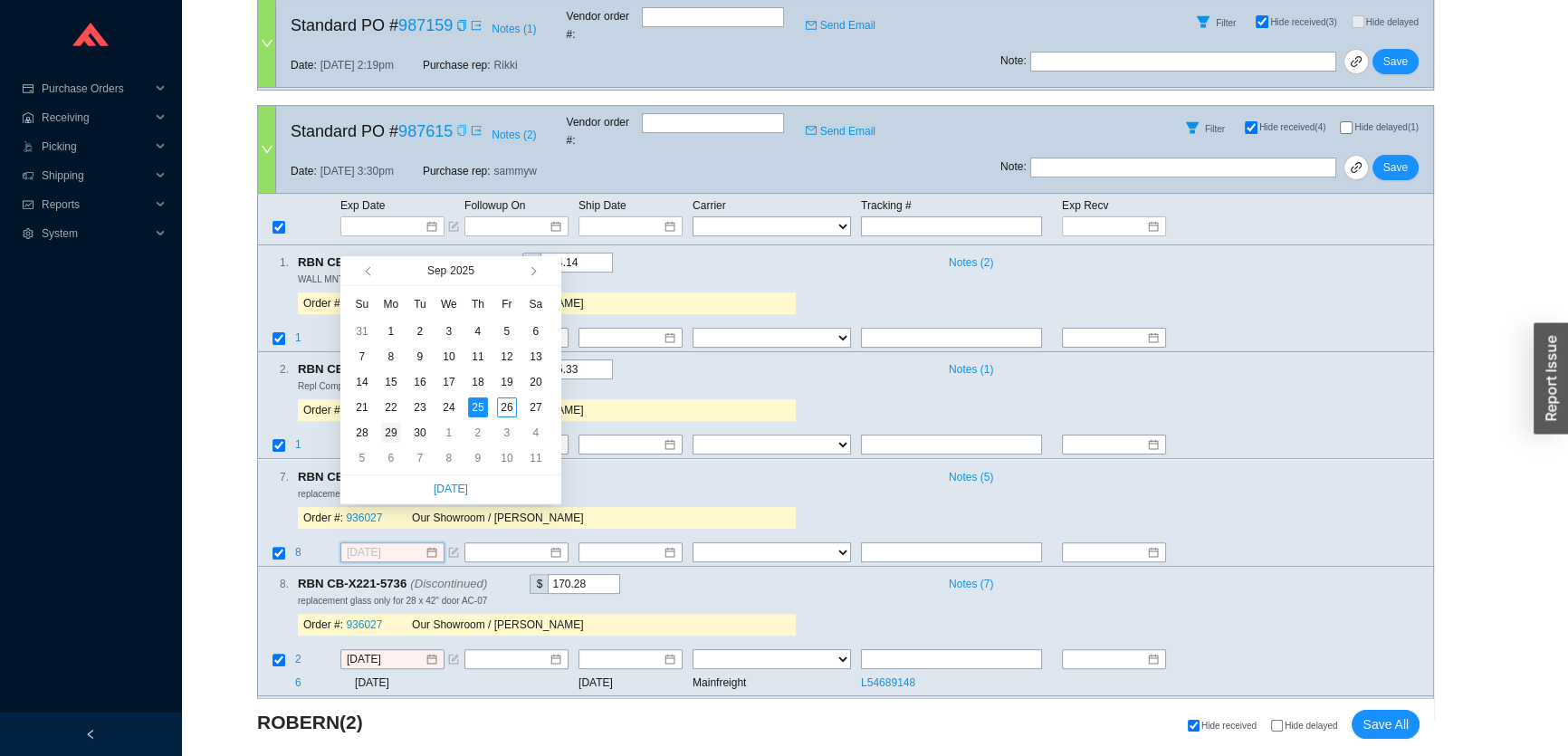
type input "9/29/2025"
drag, startPoint x: 392, startPoint y: 428, endPoint x: 398, endPoint y: 559, distance: 131.1
click at [392, 431] on div "29" at bounding box center [392, 433] width 20 height 20
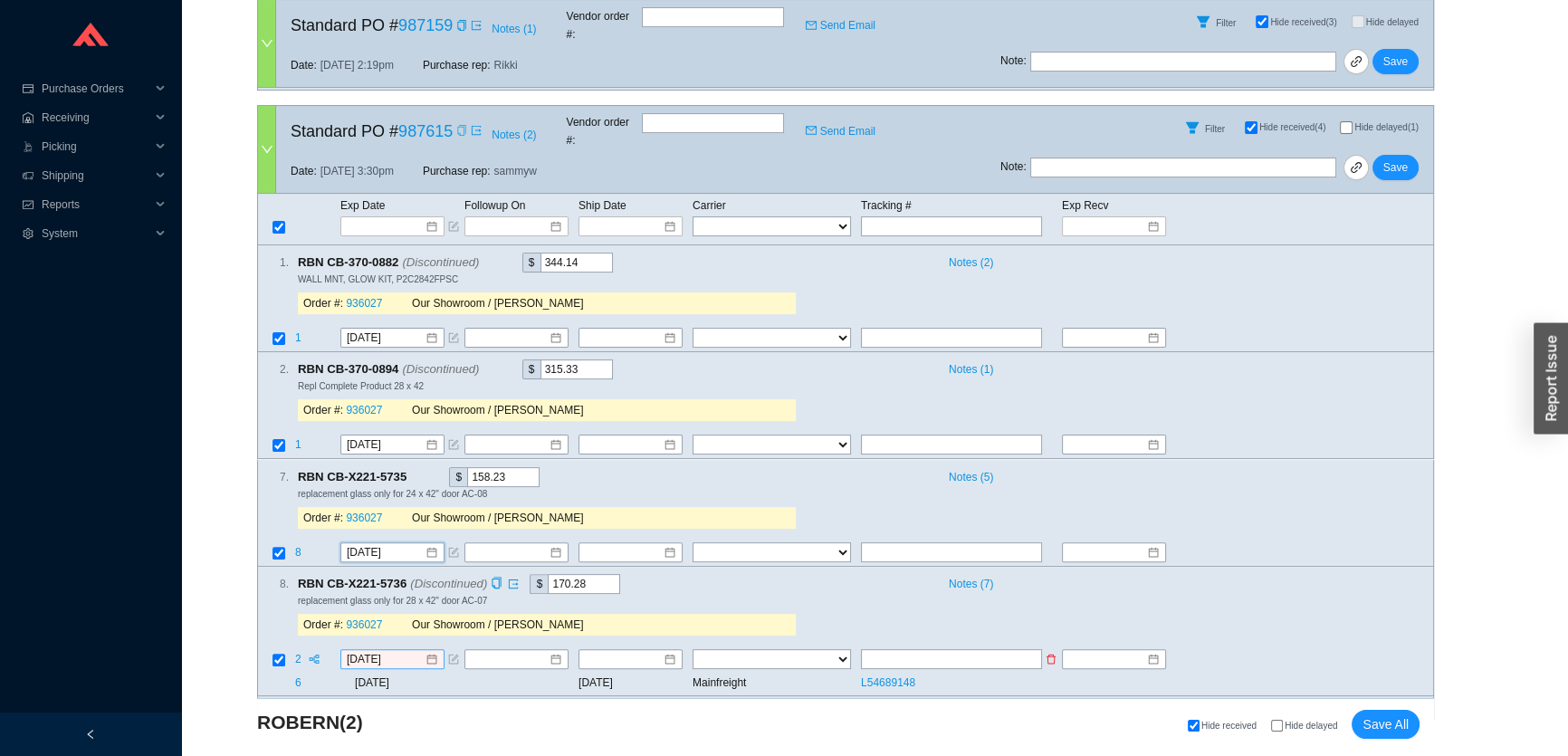
click at [391, 649] on div "[DATE]" at bounding box center [392, 659] width 104 height 20
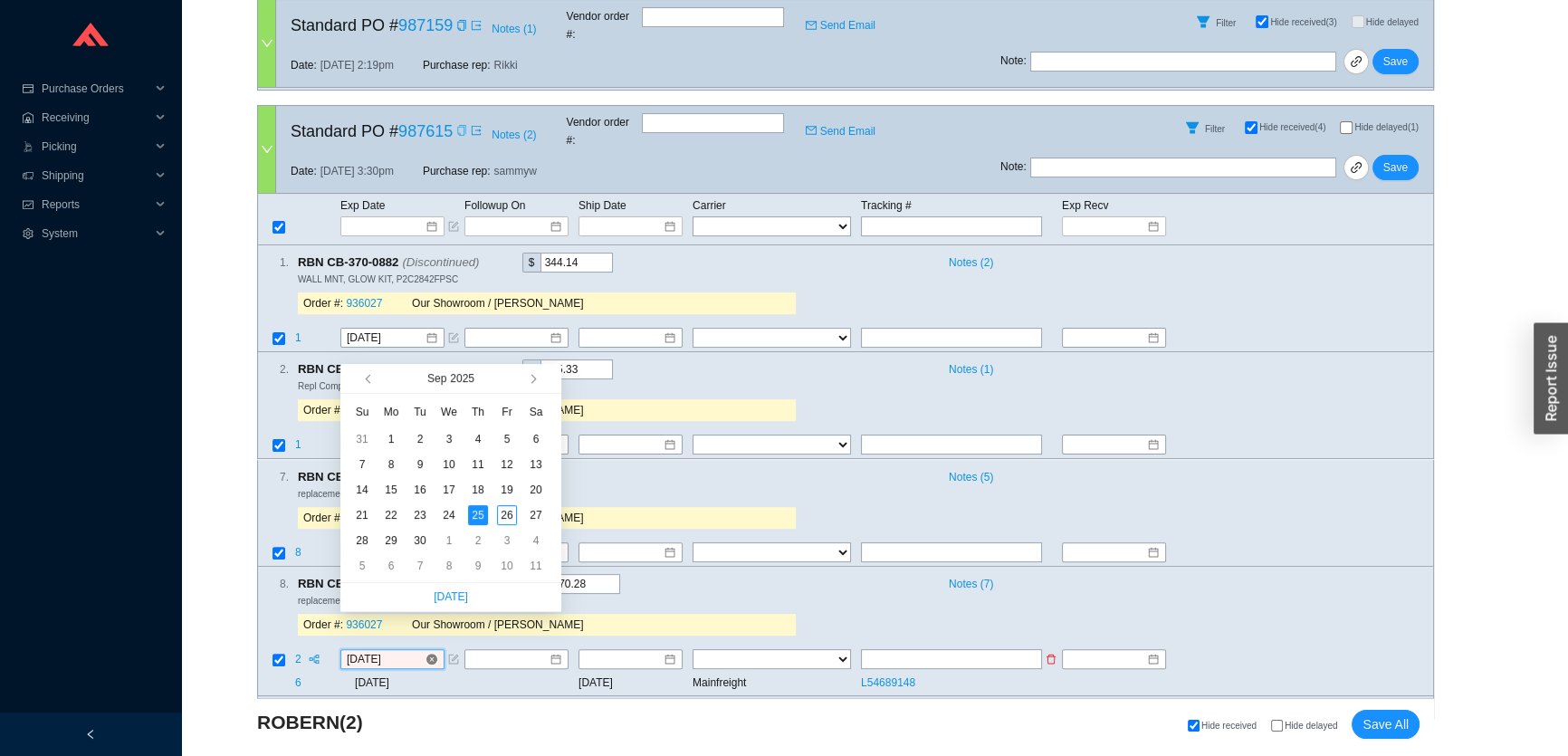
click at [397, 650] on input "[DATE]" at bounding box center [386, 659] width 78 height 18
type input "9/29/2025"
click at [390, 535] on div "29" at bounding box center [392, 541] width 20 height 20
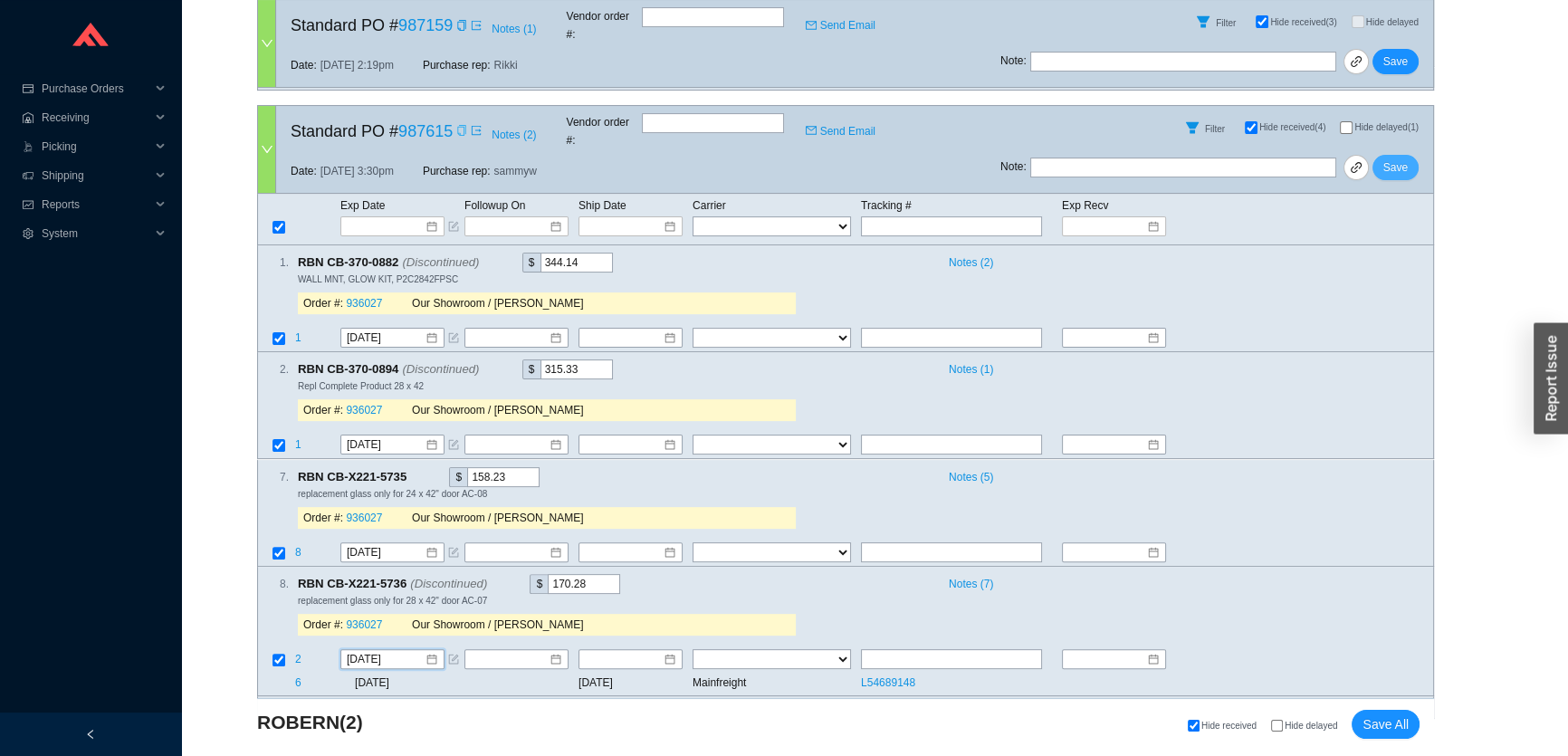
click at [1388, 158] on span "Save" at bounding box center [1396, 168] width 25 height 18
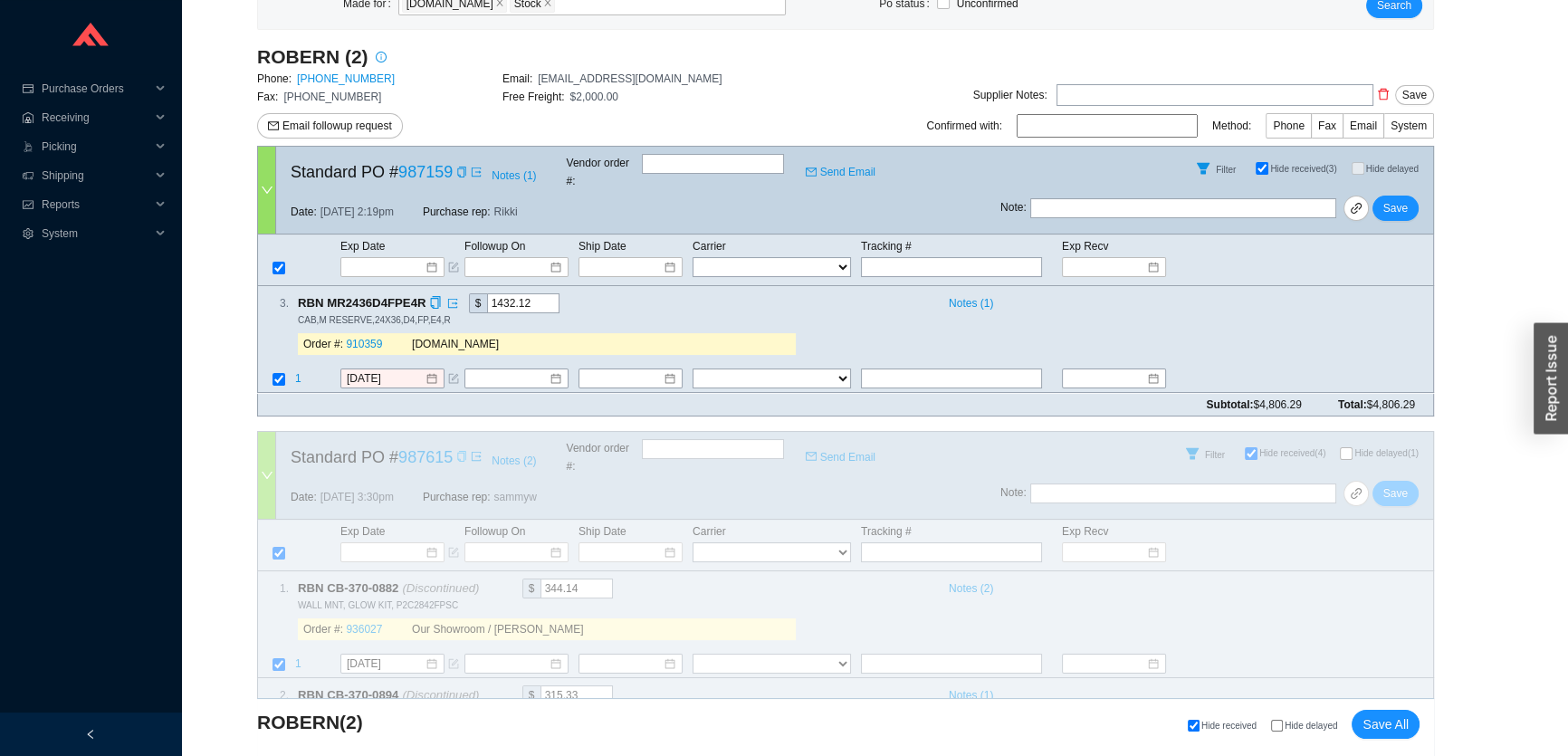
scroll to position [263, 0]
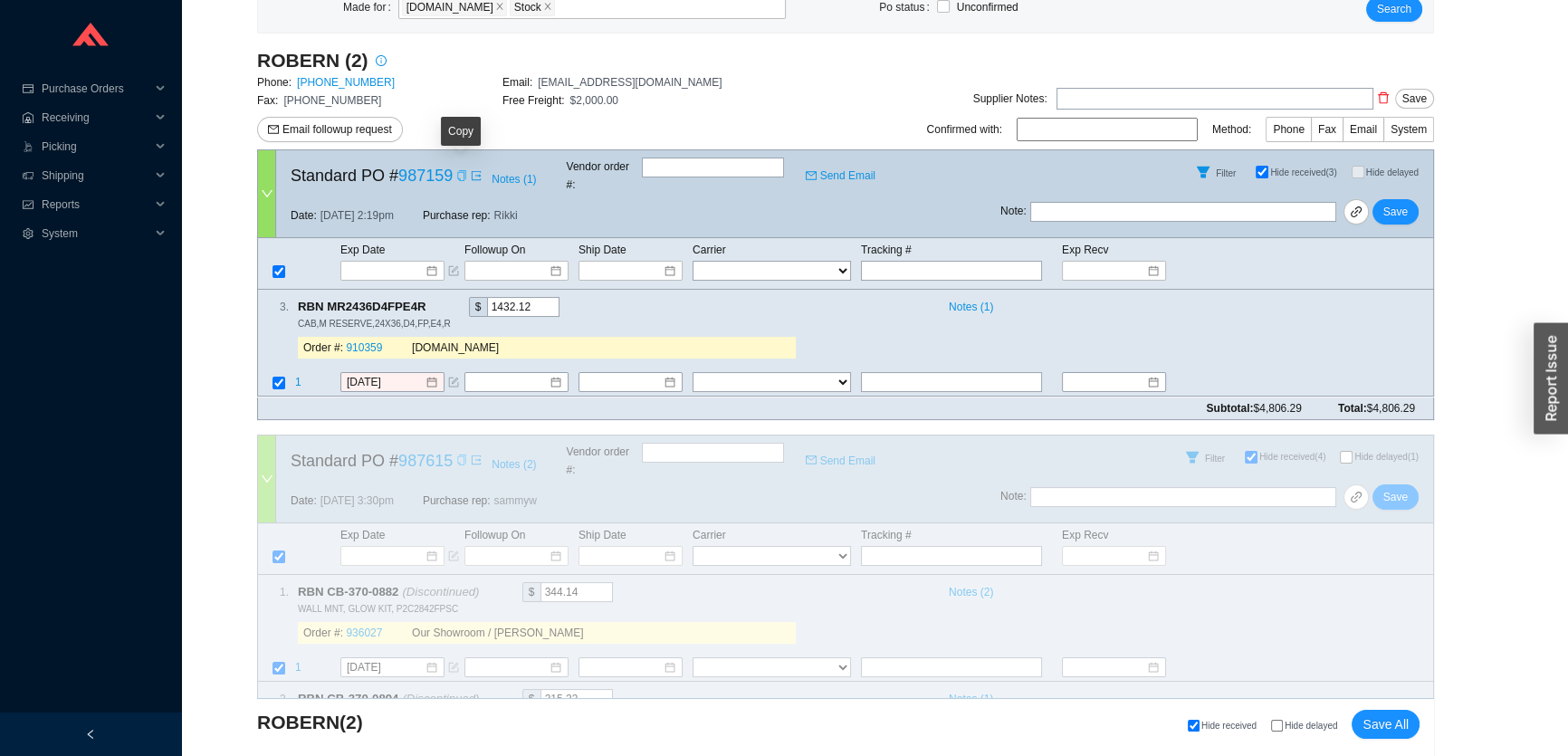
click at [460, 173] on icon "copy" at bounding box center [462, 176] width 11 height 11
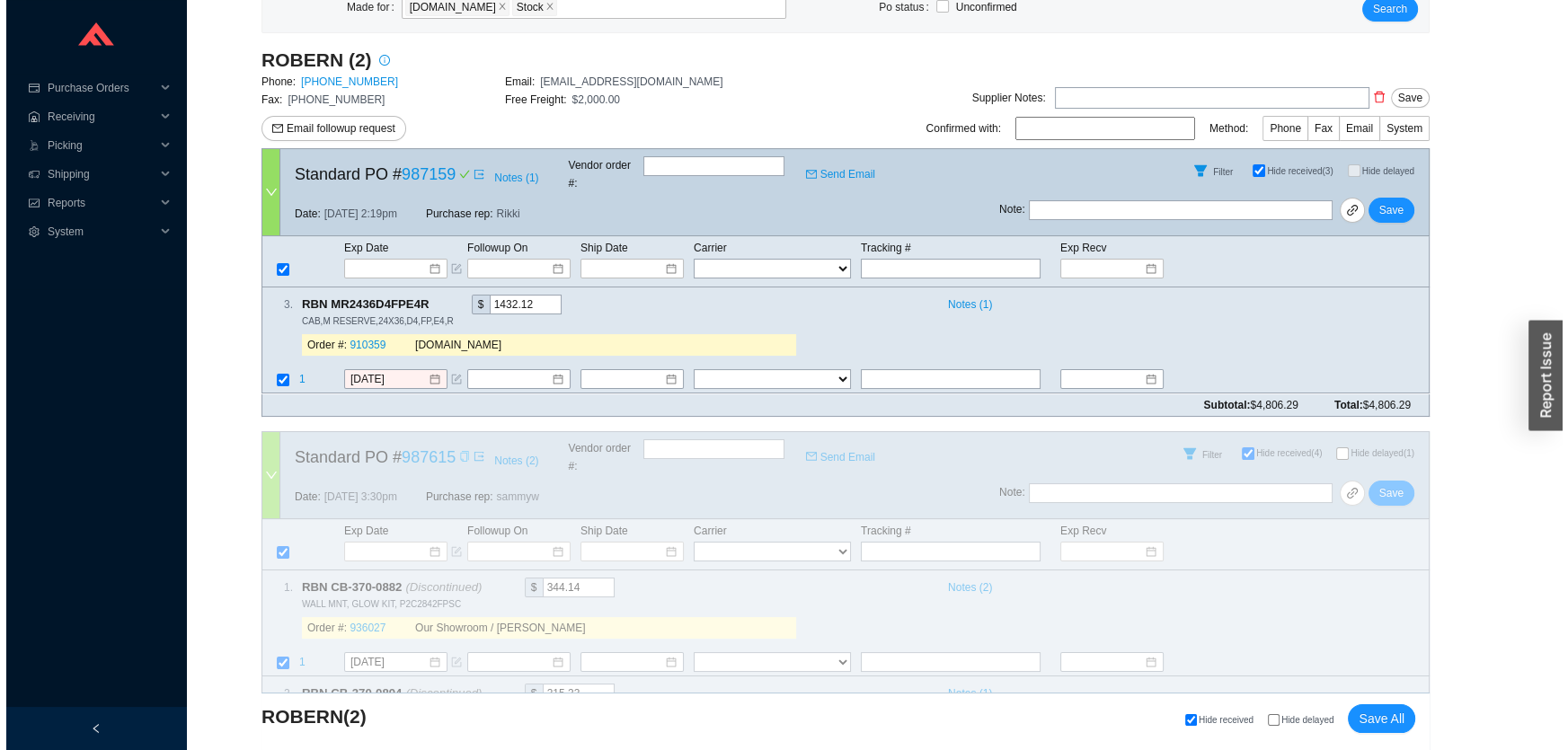
scroll to position [0, 0]
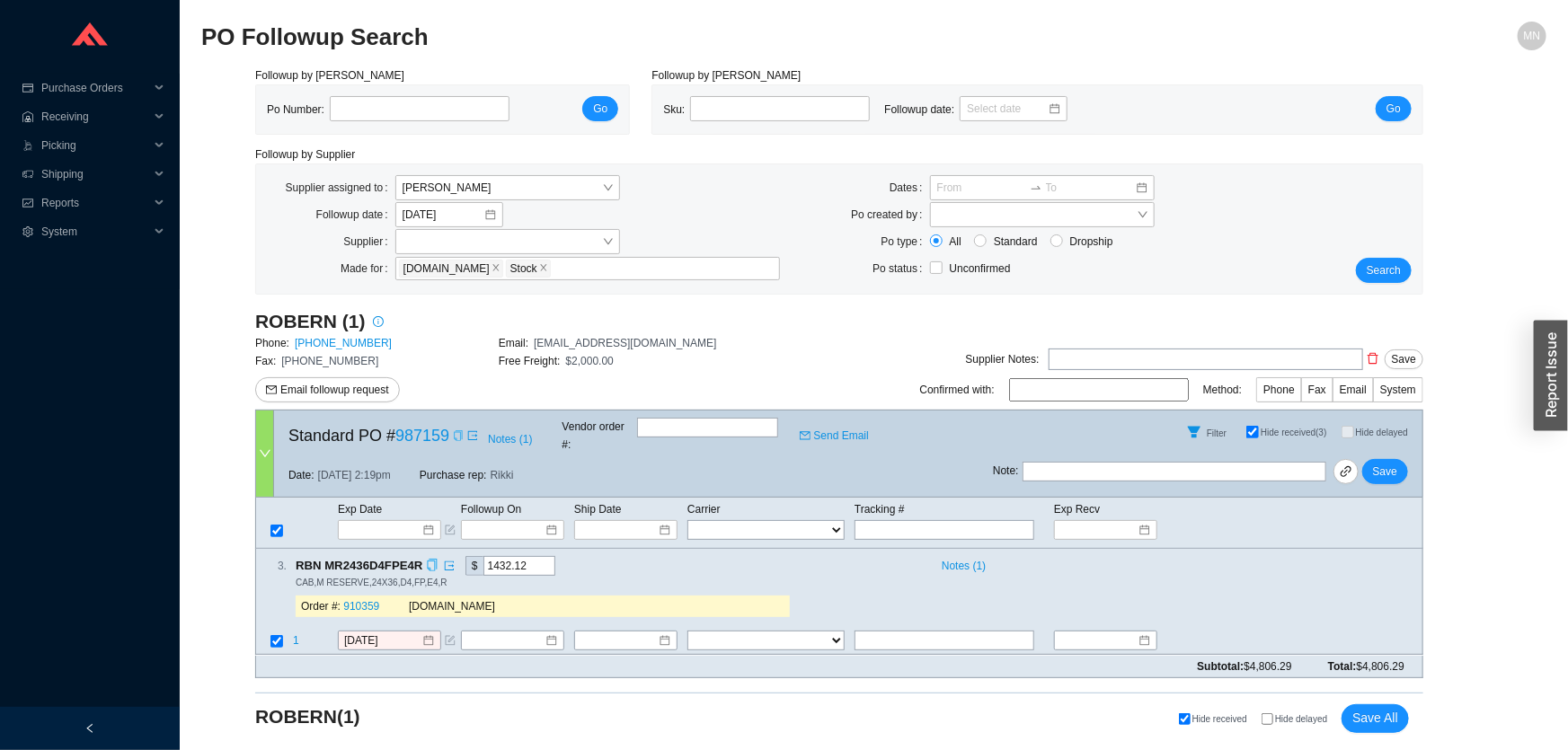
click at [426, 560] on icon "copy" at bounding box center [431, 566] width 12 height 12
click at [340, 338] on link "800-877-2376" at bounding box center [343, 343] width 97 height 13
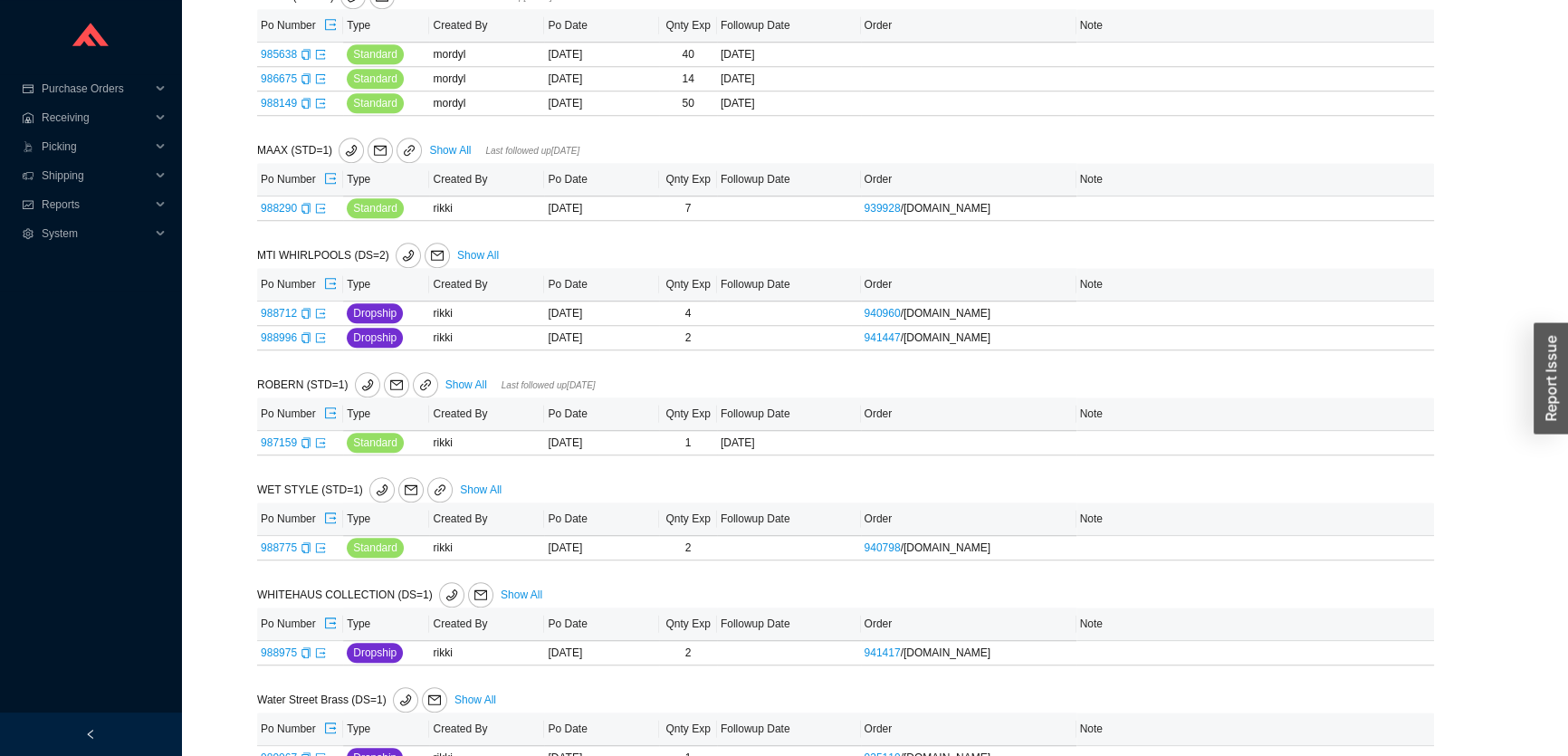
scroll to position [2148, 0]
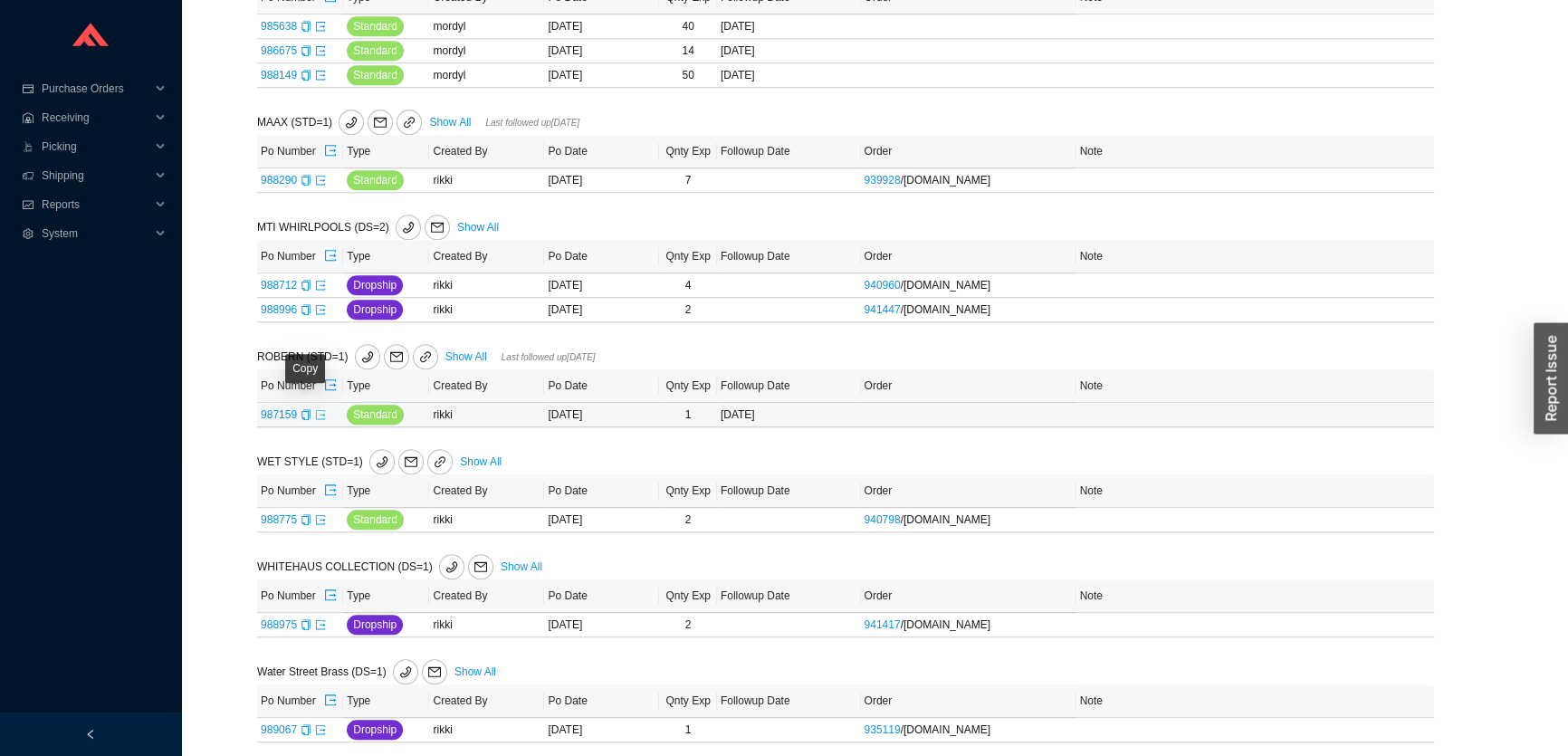
click at [316, 411] on icon "export" at bounding box center [321, 415] width 11 height 11
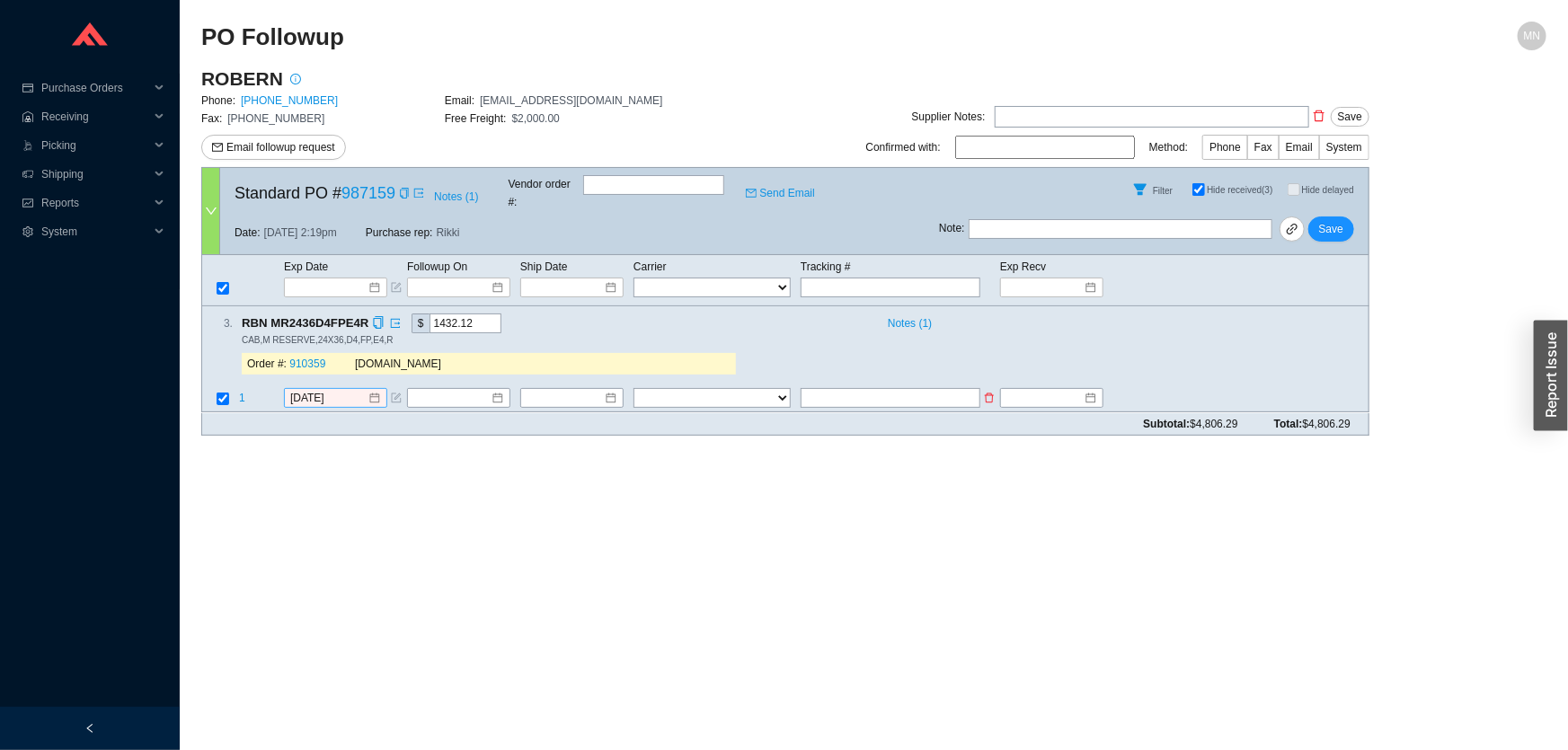
click at [346, 389] on div "[DATE]" at bounding box center [335, 399] width 103 height 20
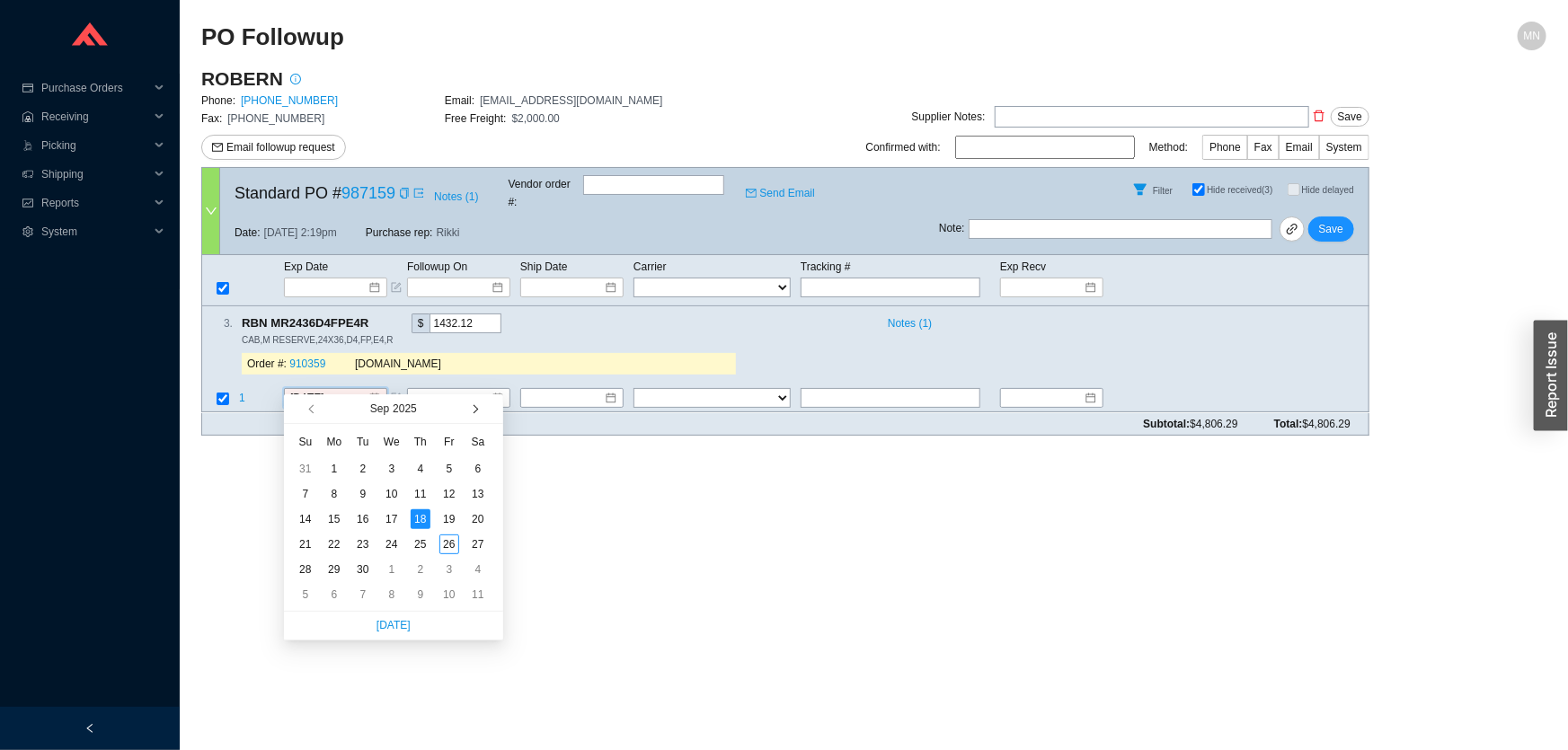
click at [470, 411] on span "button" at bounding box center [474, 410] width 9 height 9
type input "[DATE]"
drag, startPoint x: 415, startPoint y: 469, endPoint x: 409, endPoint y: 456, distance: 14.3
click at [415, 469] on div "2" at bounding box center [420, 469] width 20 height 20
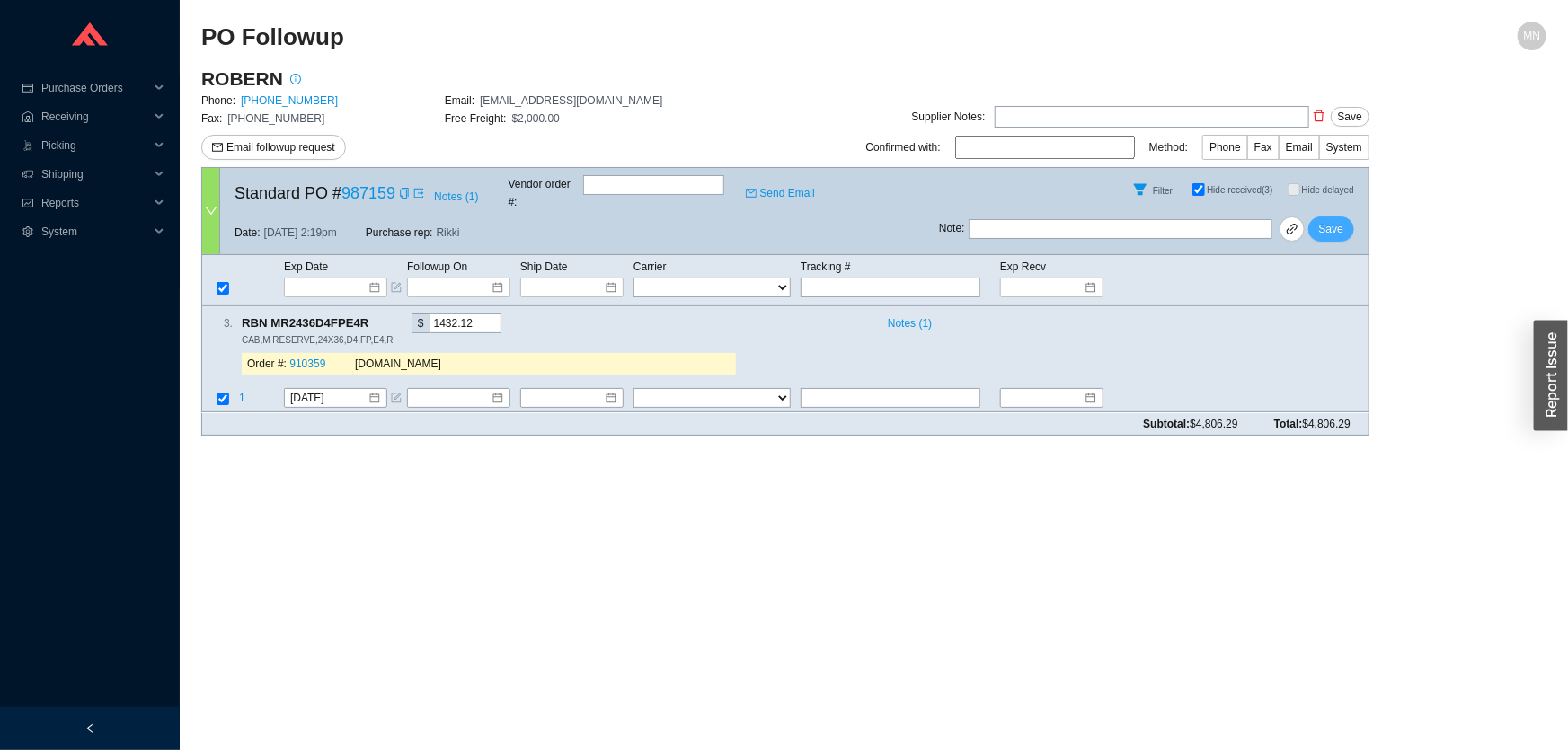
click at [1332, 220] on span "Save" at bounding box center [1331, 230] width 24 height 18
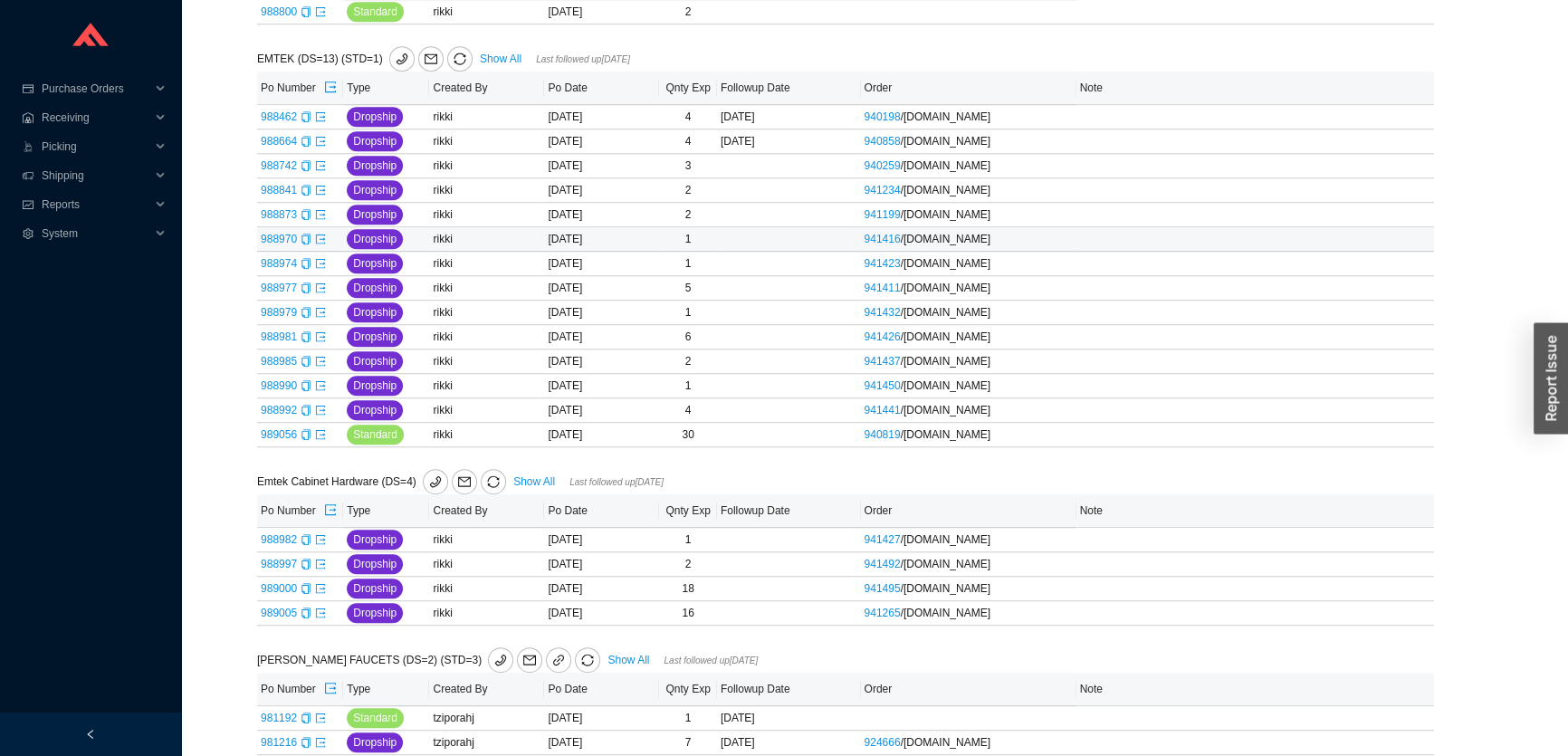
scroll to position [905, 0]
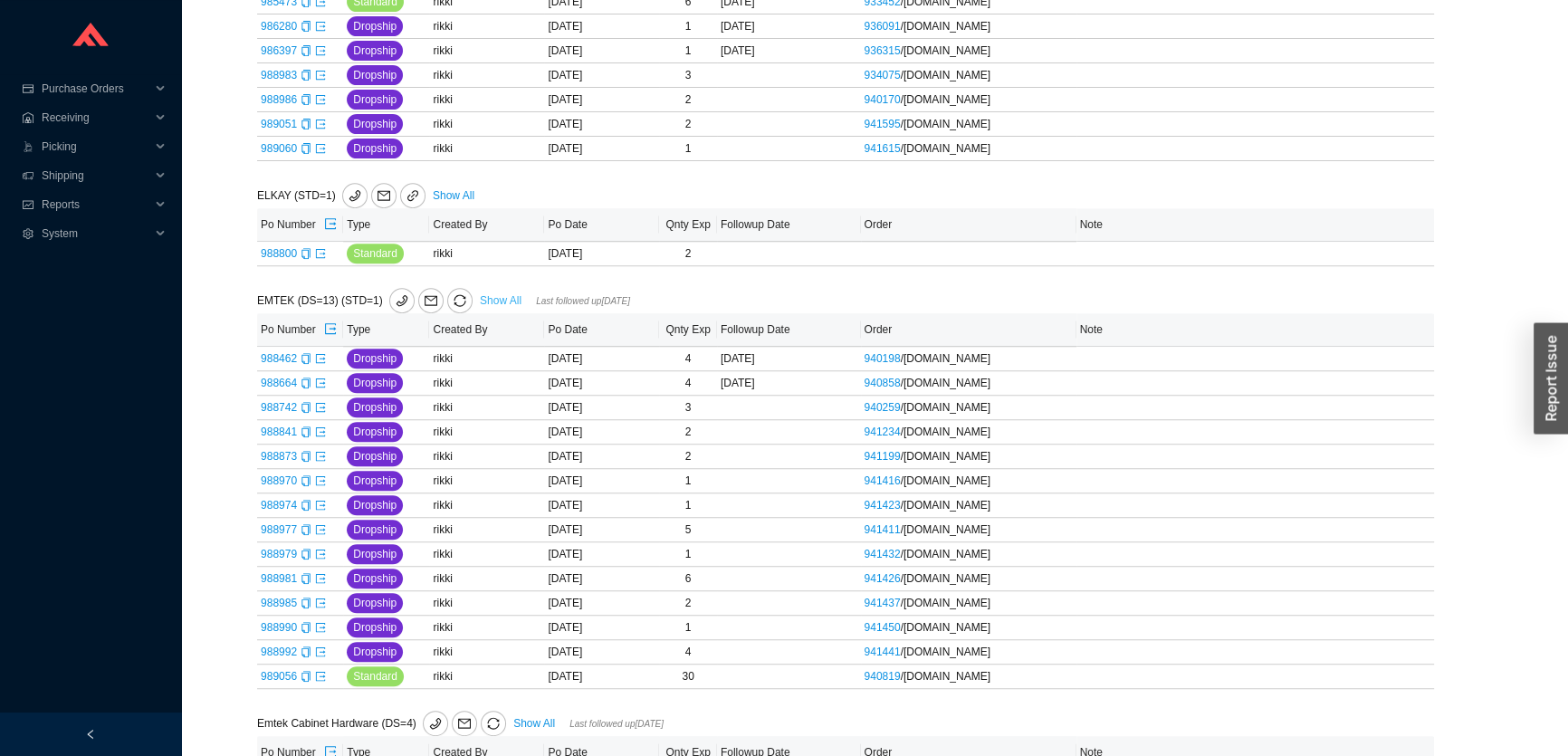
click at [491, 296] on link "Show All" at bounding box center [501, 301] width 42 height 13
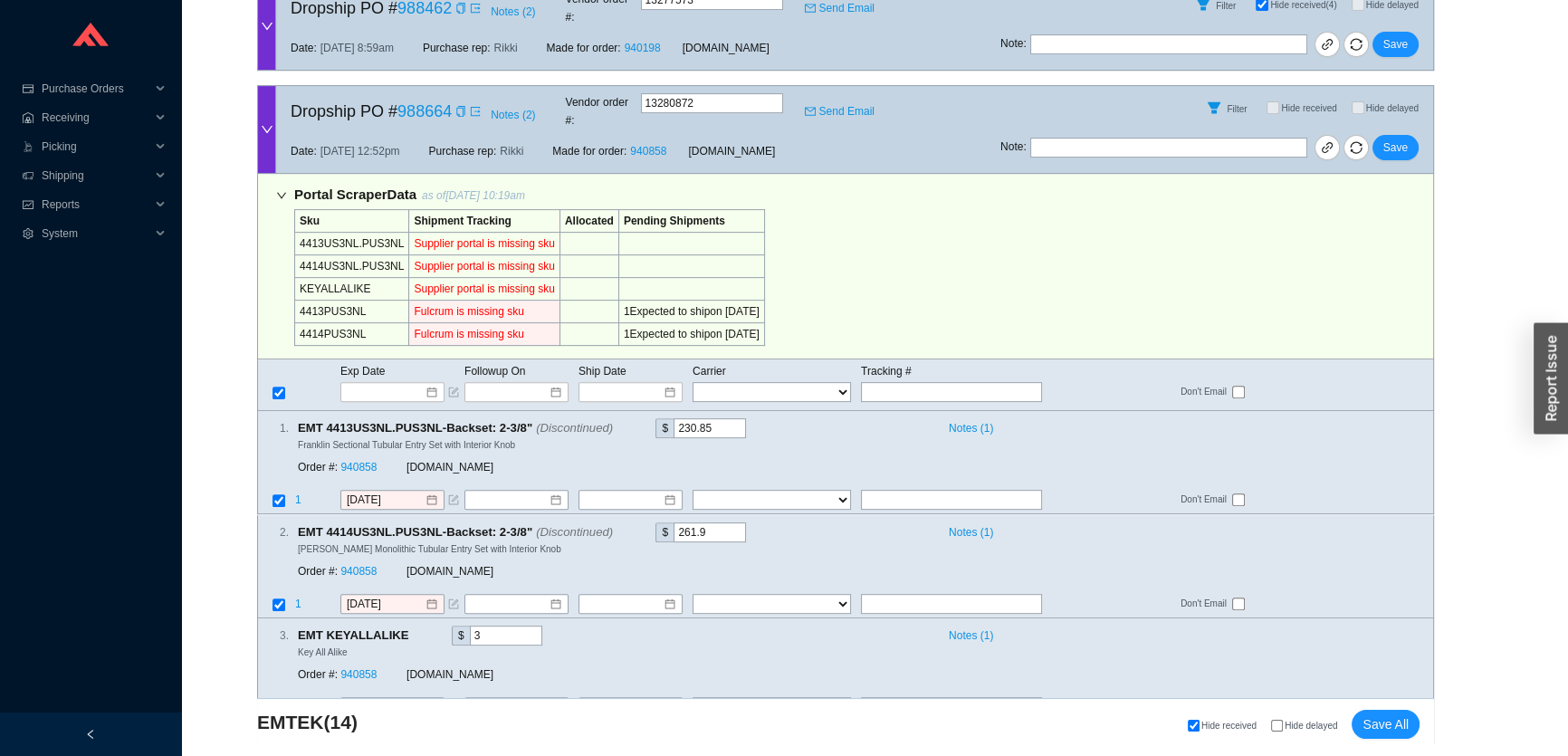
scroll to position [823, 0]
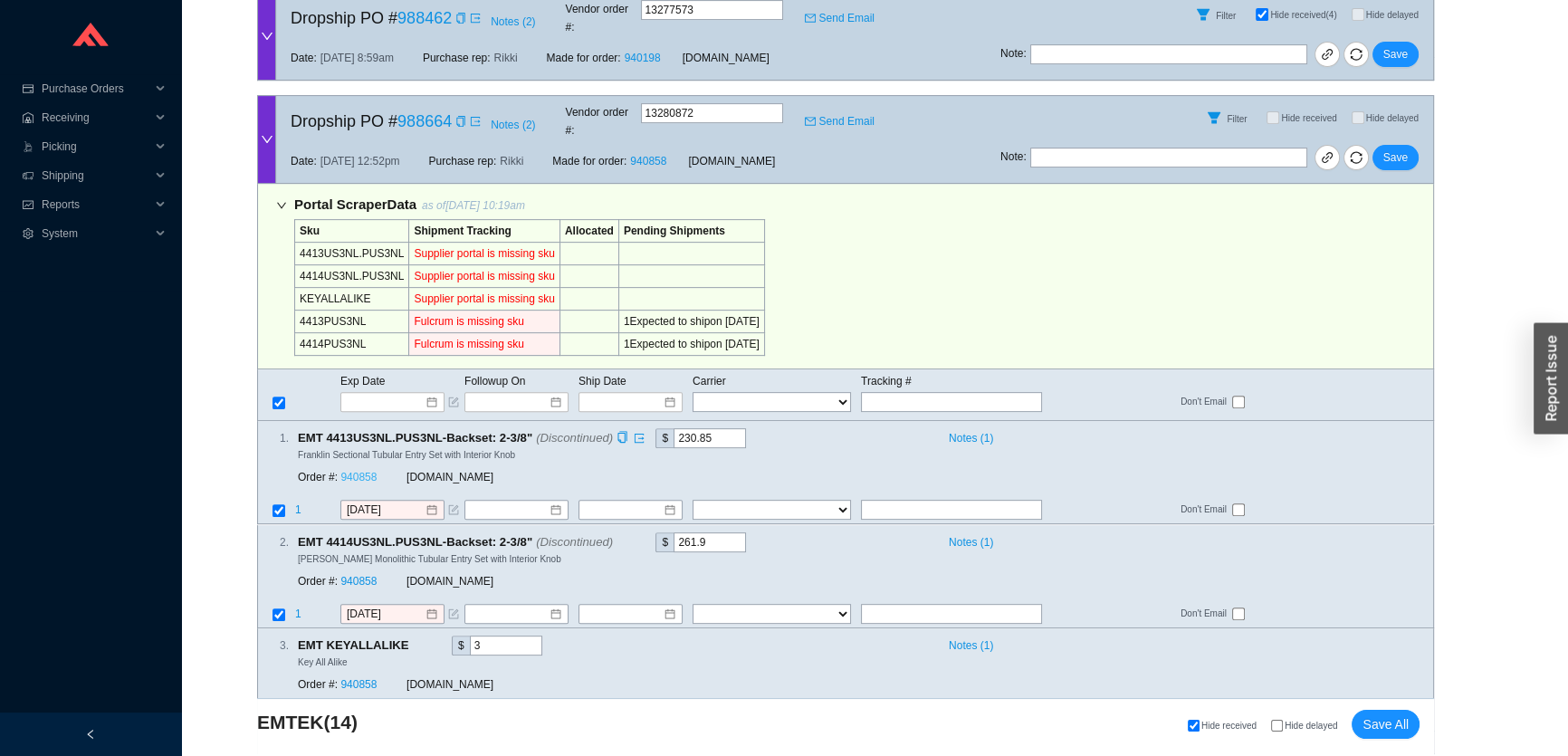
click at [361, 472] on link "940858" at bounding box center [359, 478] width 36 height 13
click at [407, 372] on td "Exp Date" at bounding box center [402, 382] width 124 height 20
click at [409, 393] on input at bounding box center [386, 403] width 77 height 18
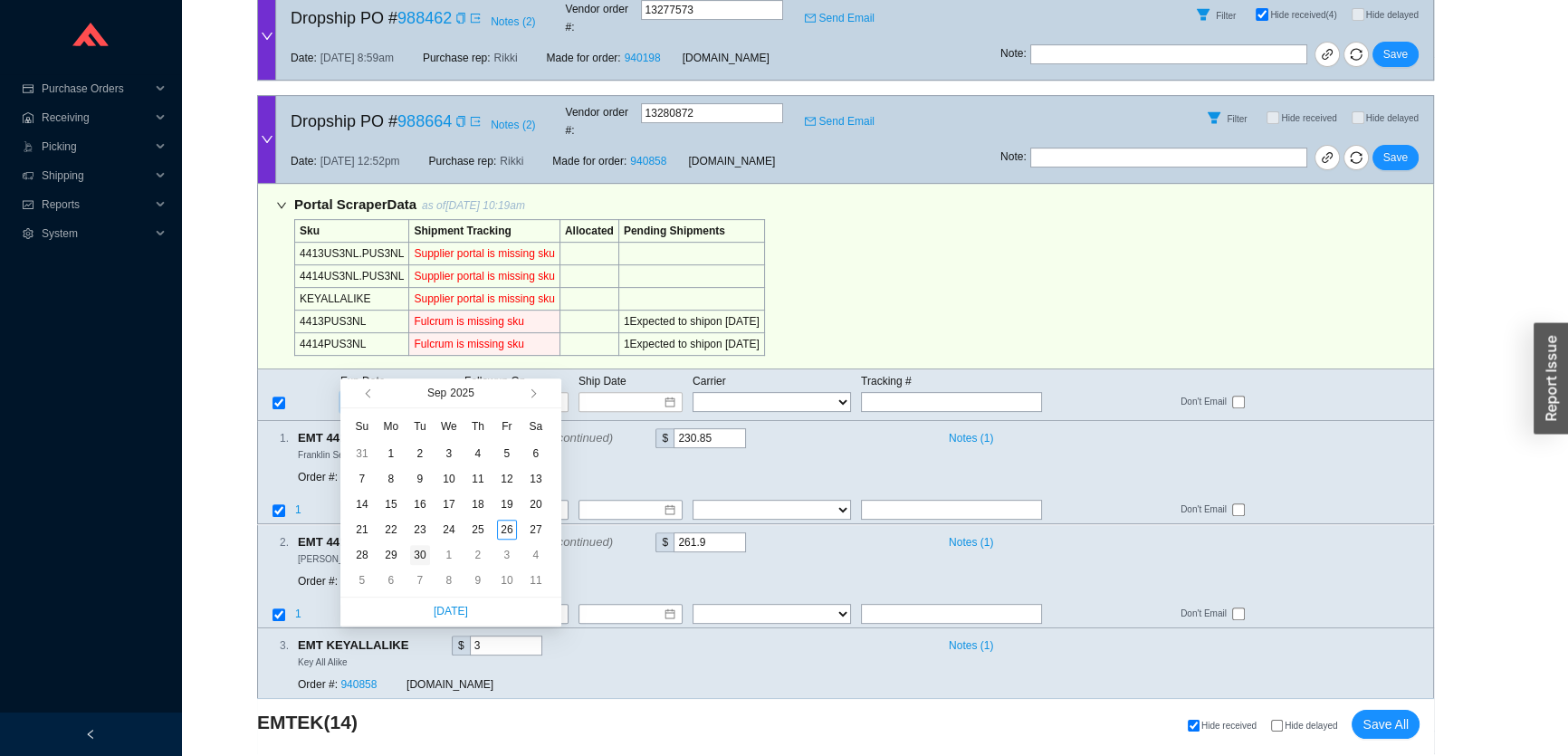
type input "9/30/2025"
click at [422, 556] on div "30" at bounding box center [421, 556] width 20 height 20
type input "9/30/2025"
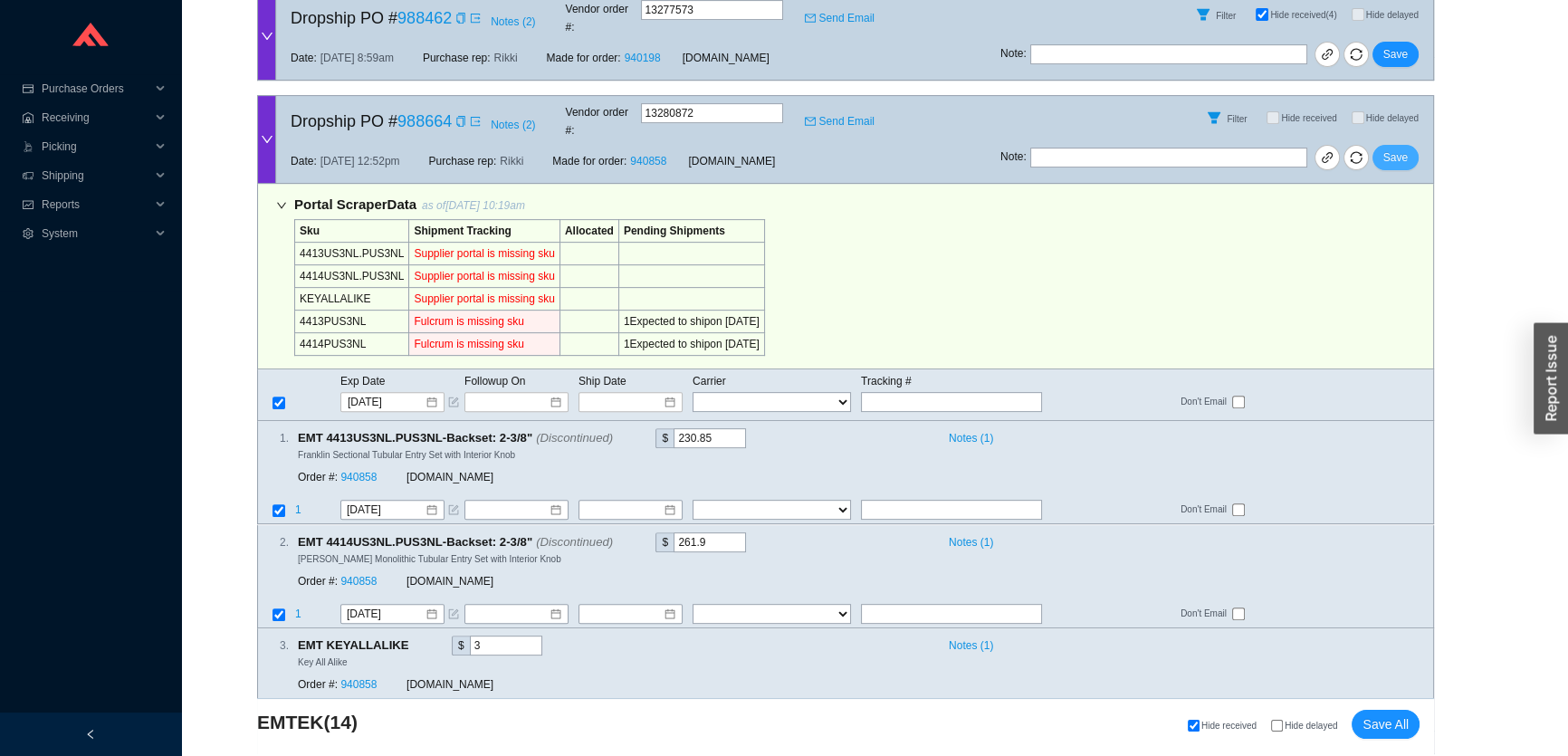
click at [1400, 148] on span "Save" at bounding box center [1396, 158] width 25 height 18
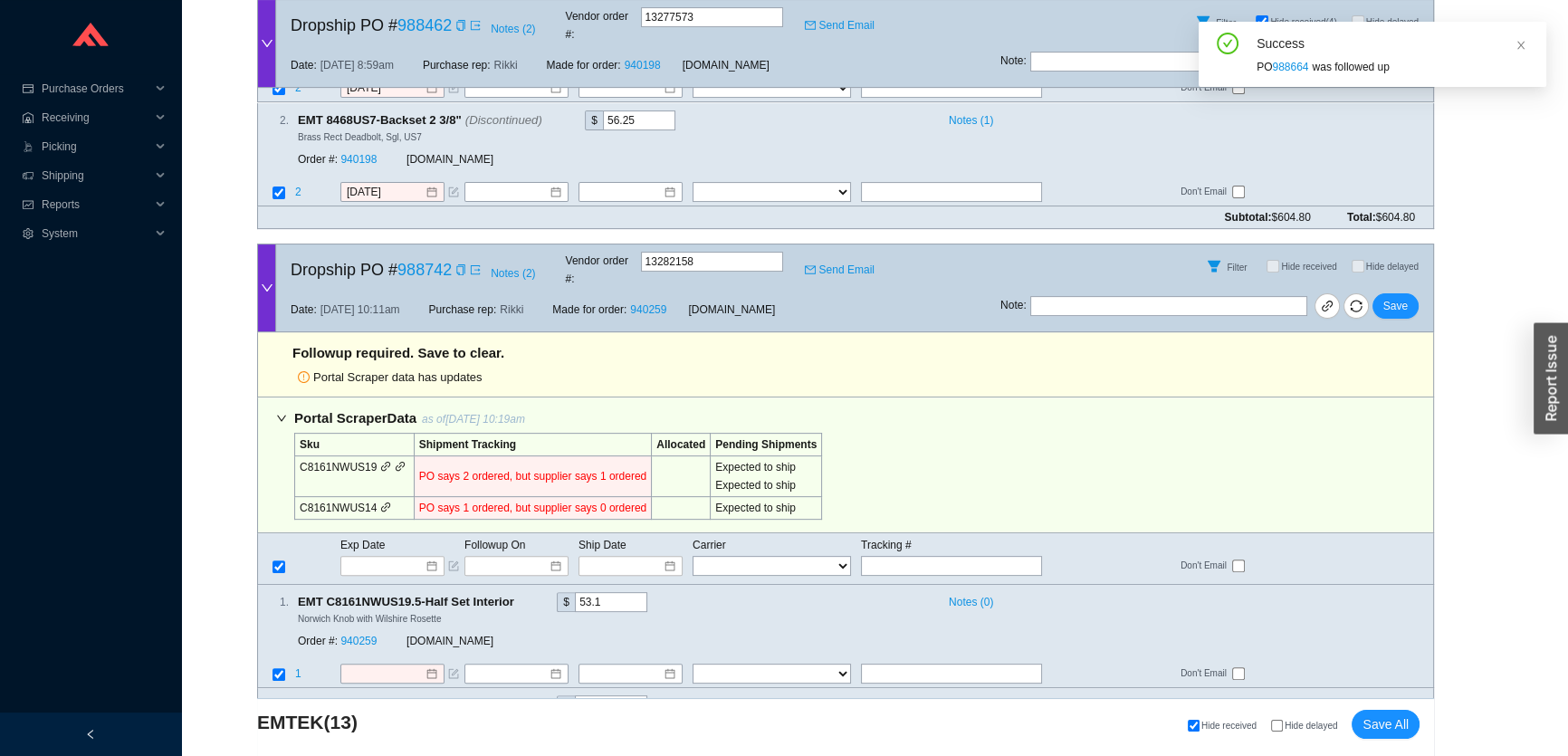
scroll to position [659, 0]
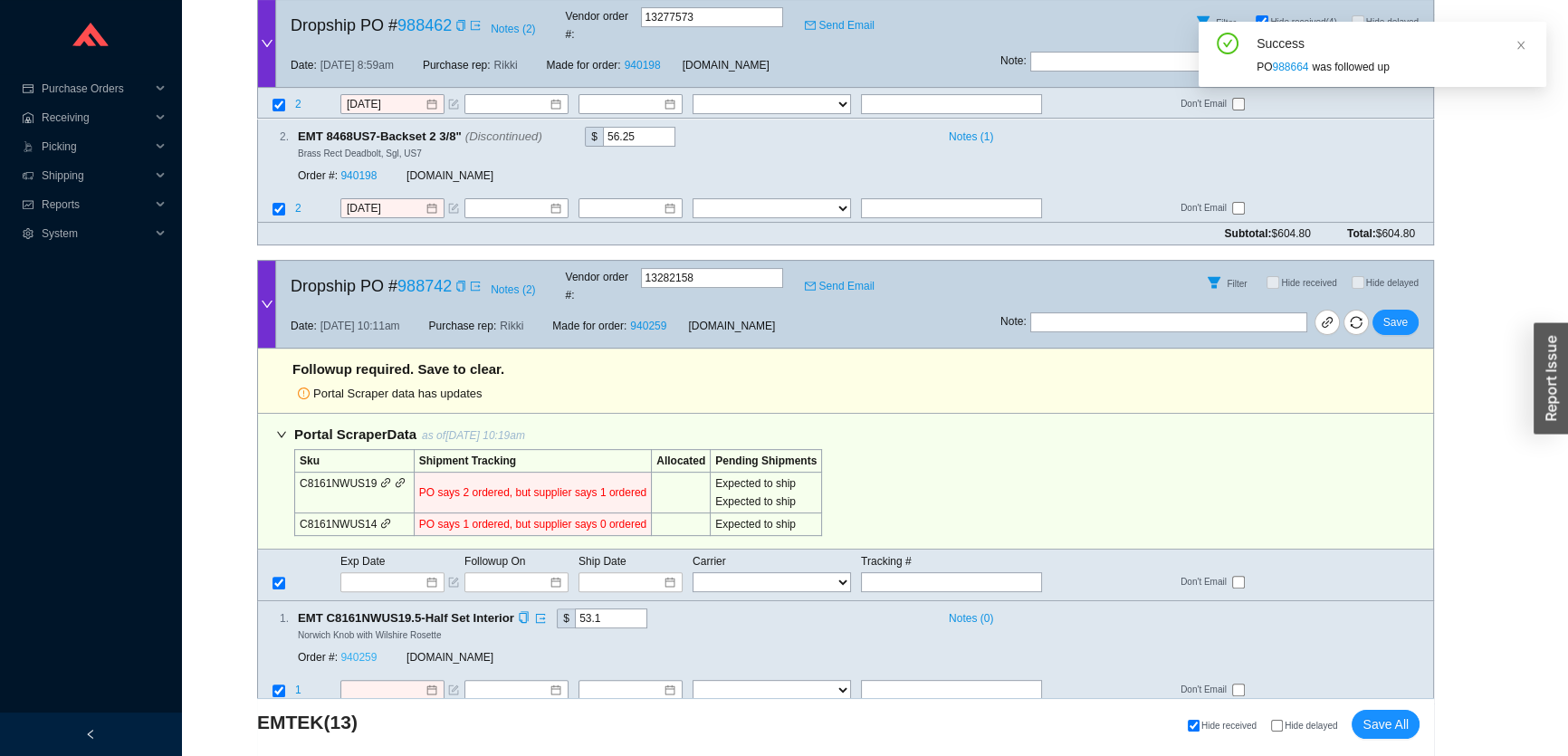
click at [354, 651] on link "940259" at bounding box center [359, 658] width 36 height 13
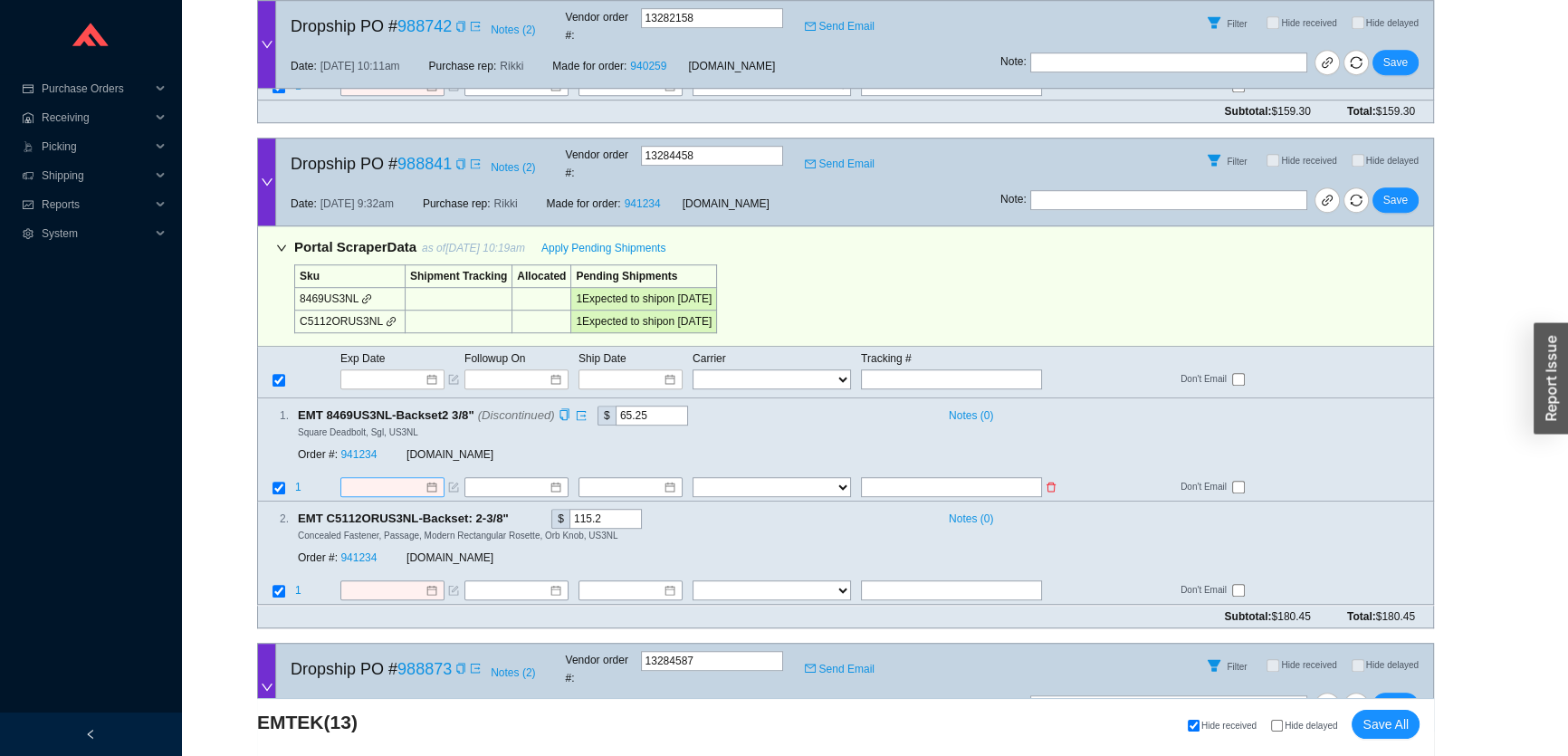
scroll to position [1564, 0]
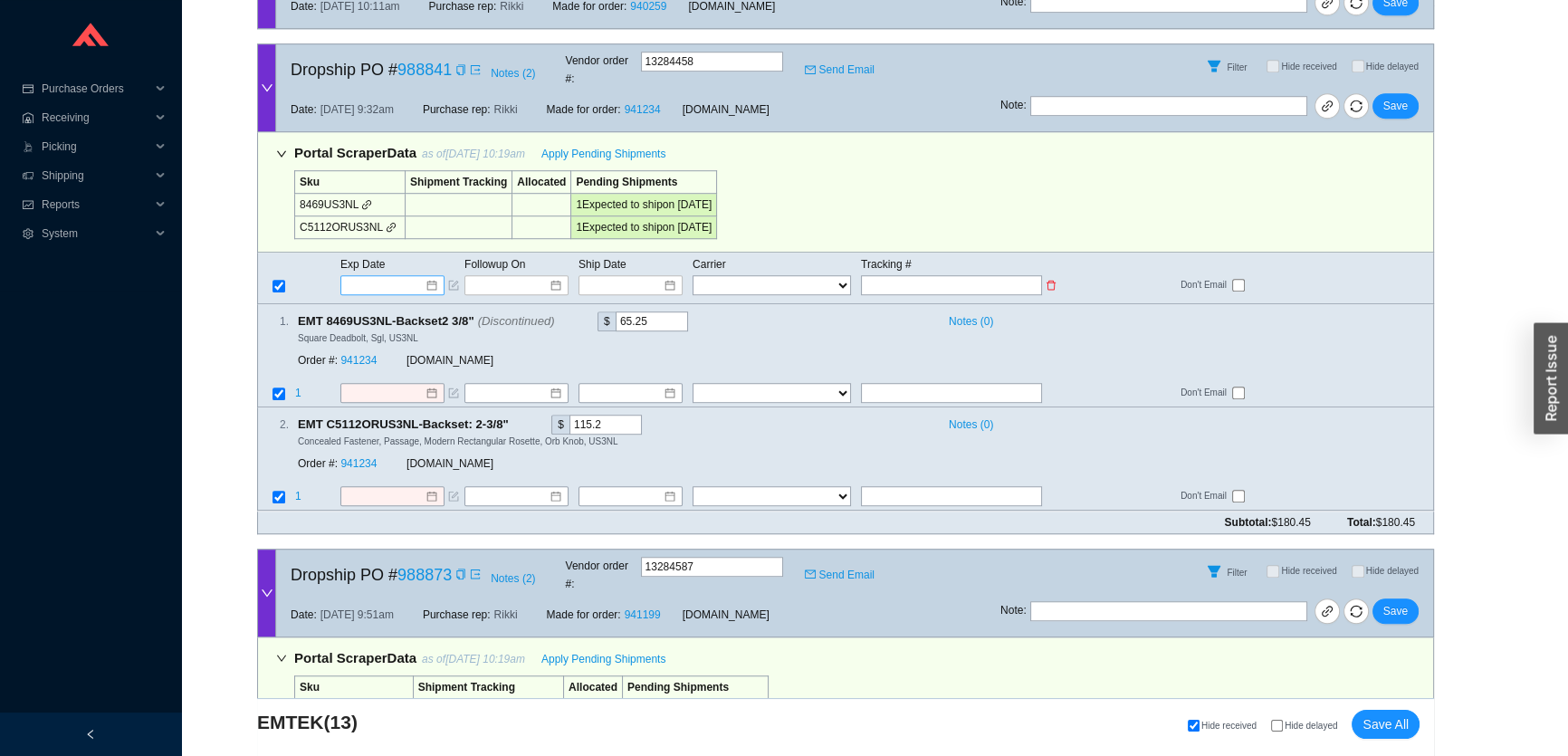
click at [380, 276] on input at bounding box center [386, 285] width 77 height 18
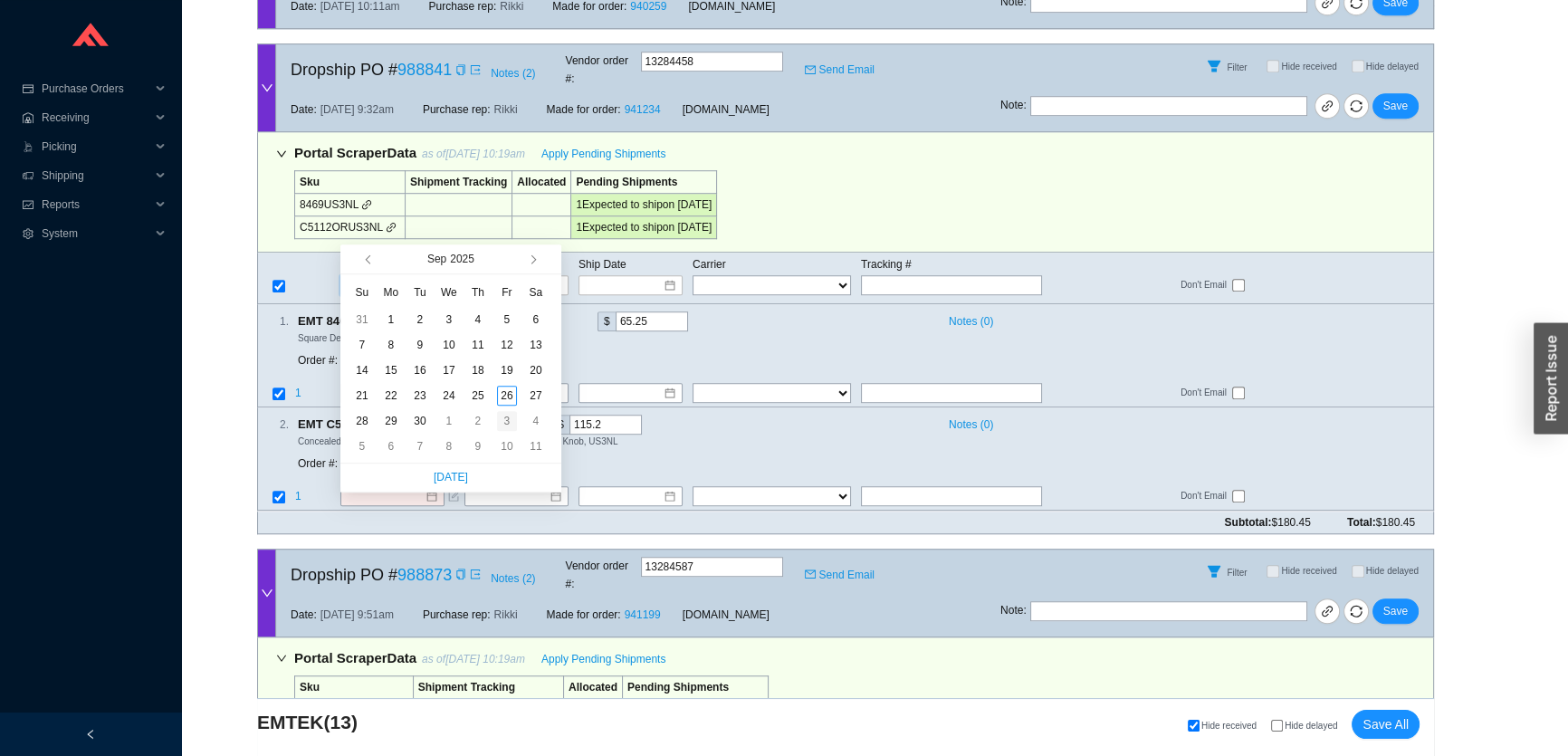
type input "10/3/2025"
click at [506, 417] on div "3" at bounding box center [507, 421] width 20 height 20
type input "10/3/2025"
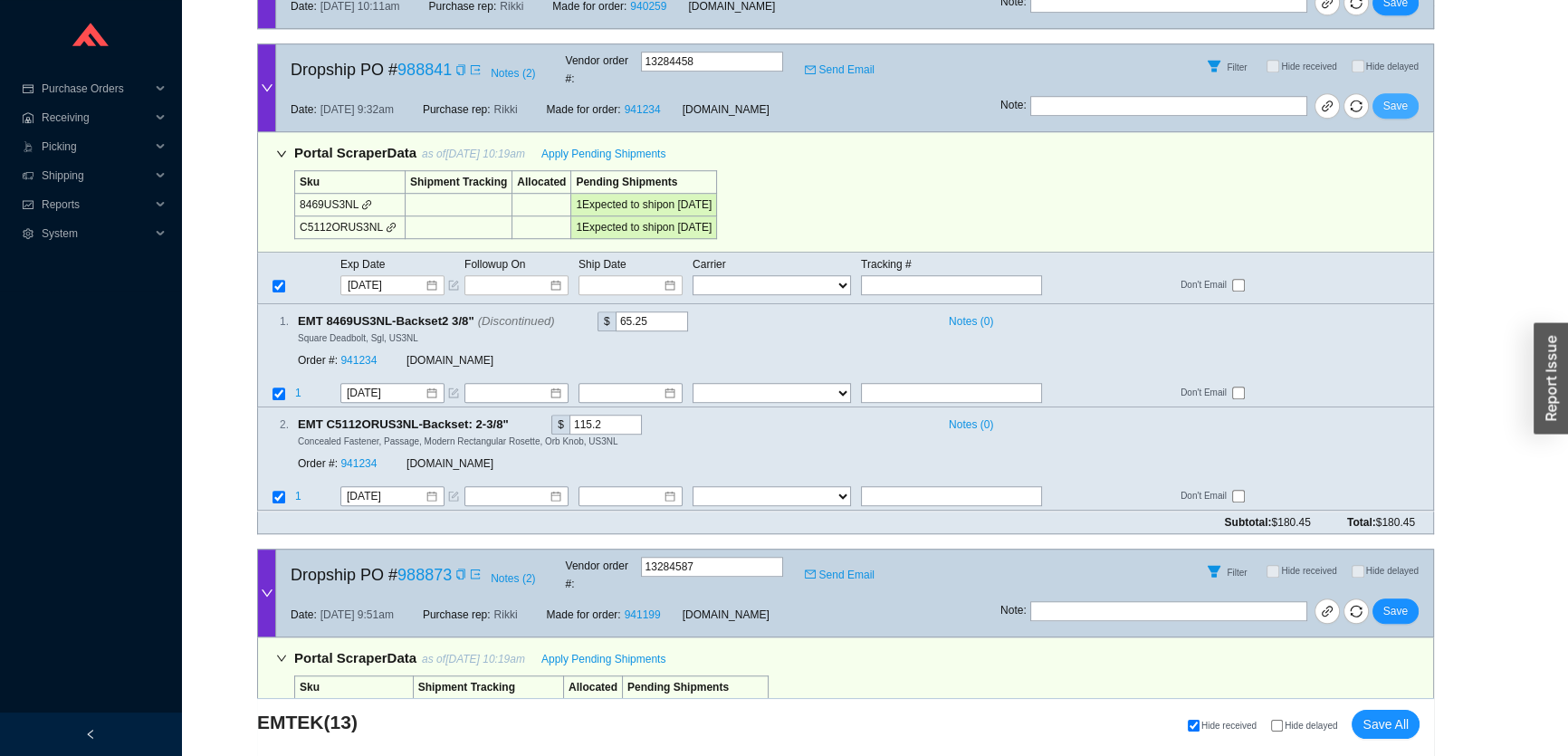
drag, startPoint x: 1419, startPoint y: 56, endPoint x: 1401, endPoint y: 60, distance: 18.4
click at [1411, 87] on div "Note : Save" at bounding box center [1217, 109] width 433 height 44
click at [1401, 97] on span "Save" at bounding box center [1396, 106] width 25 height 18
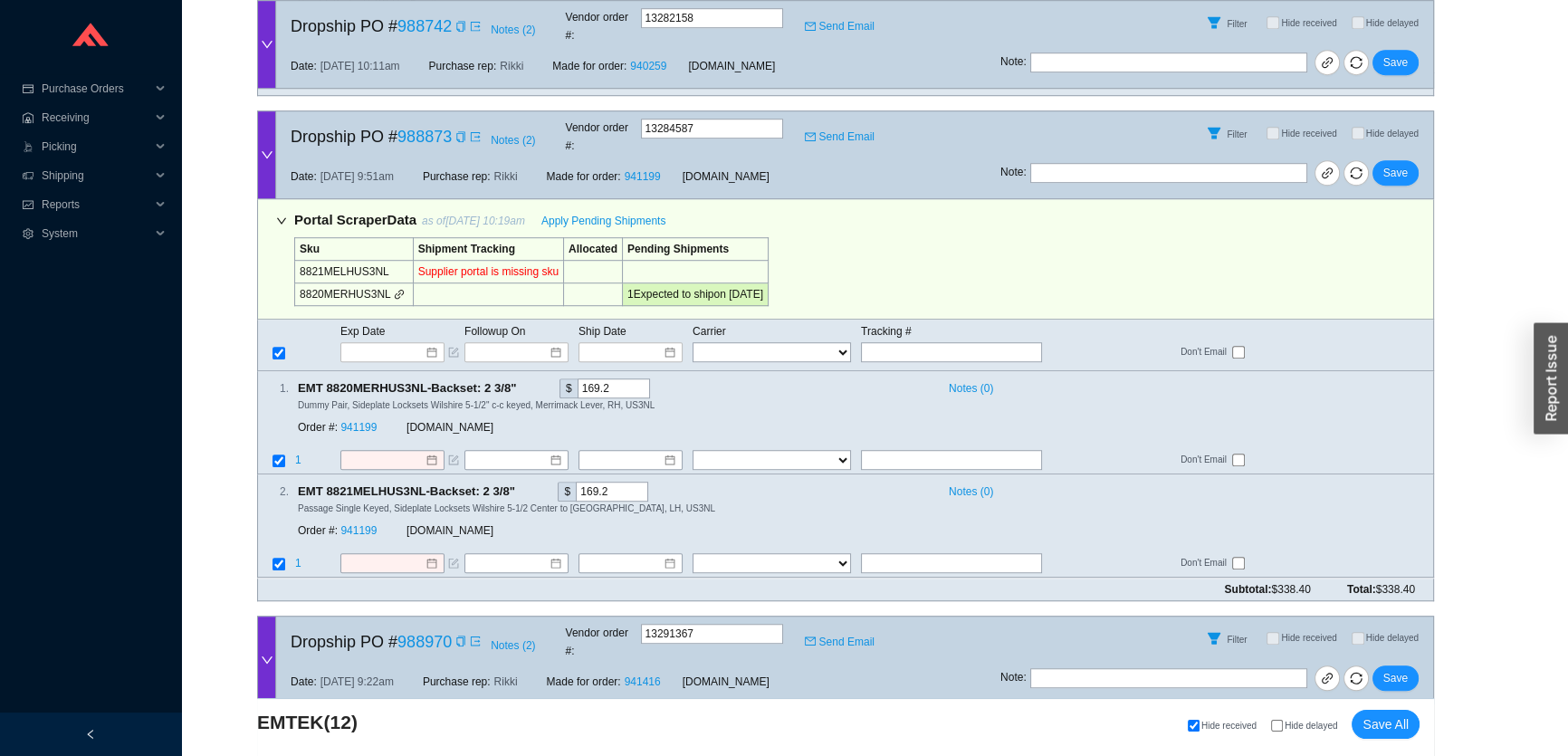
scroll to position [1488, 0]
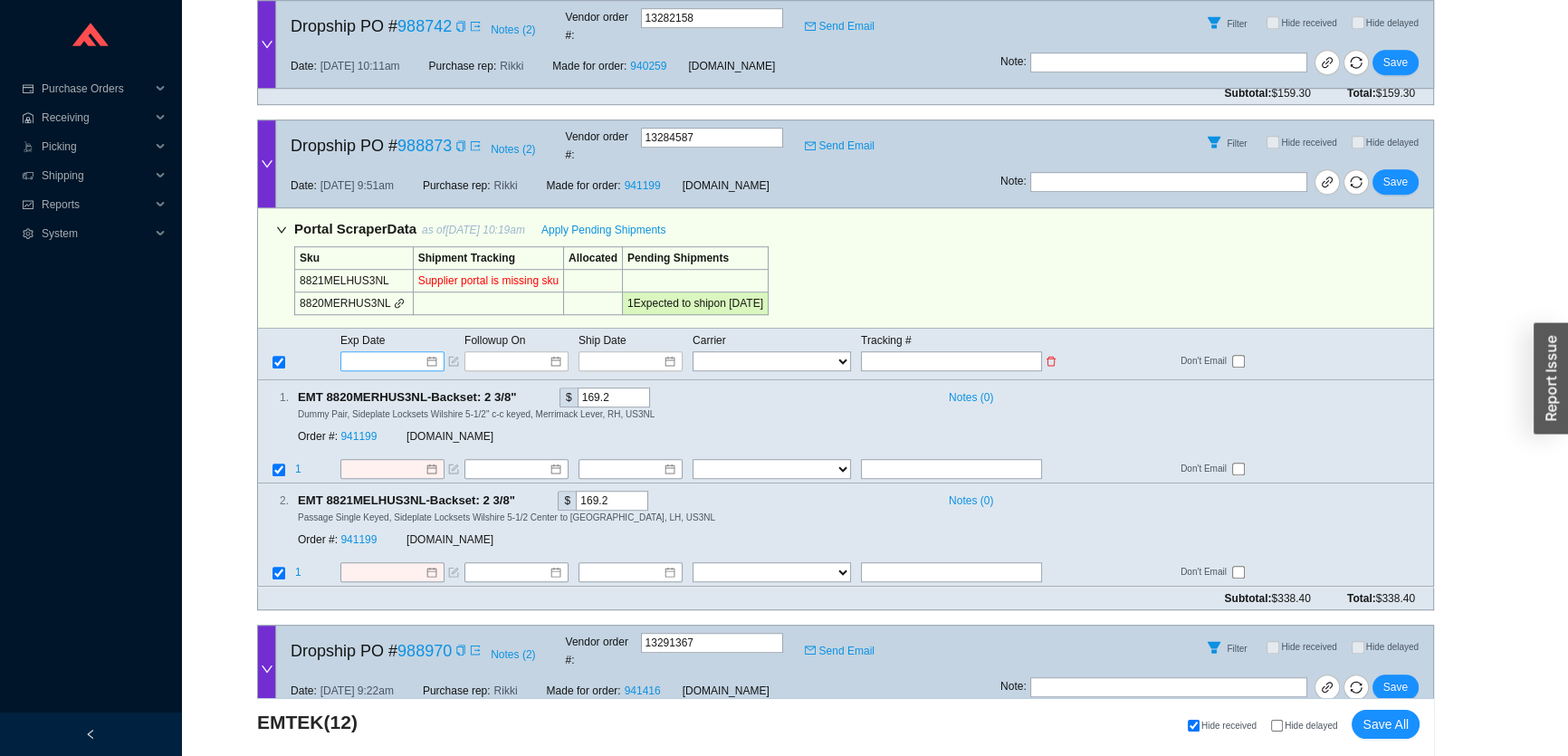
click at [357, 352] on input at bounding box center [386, 362] width 77 height 18
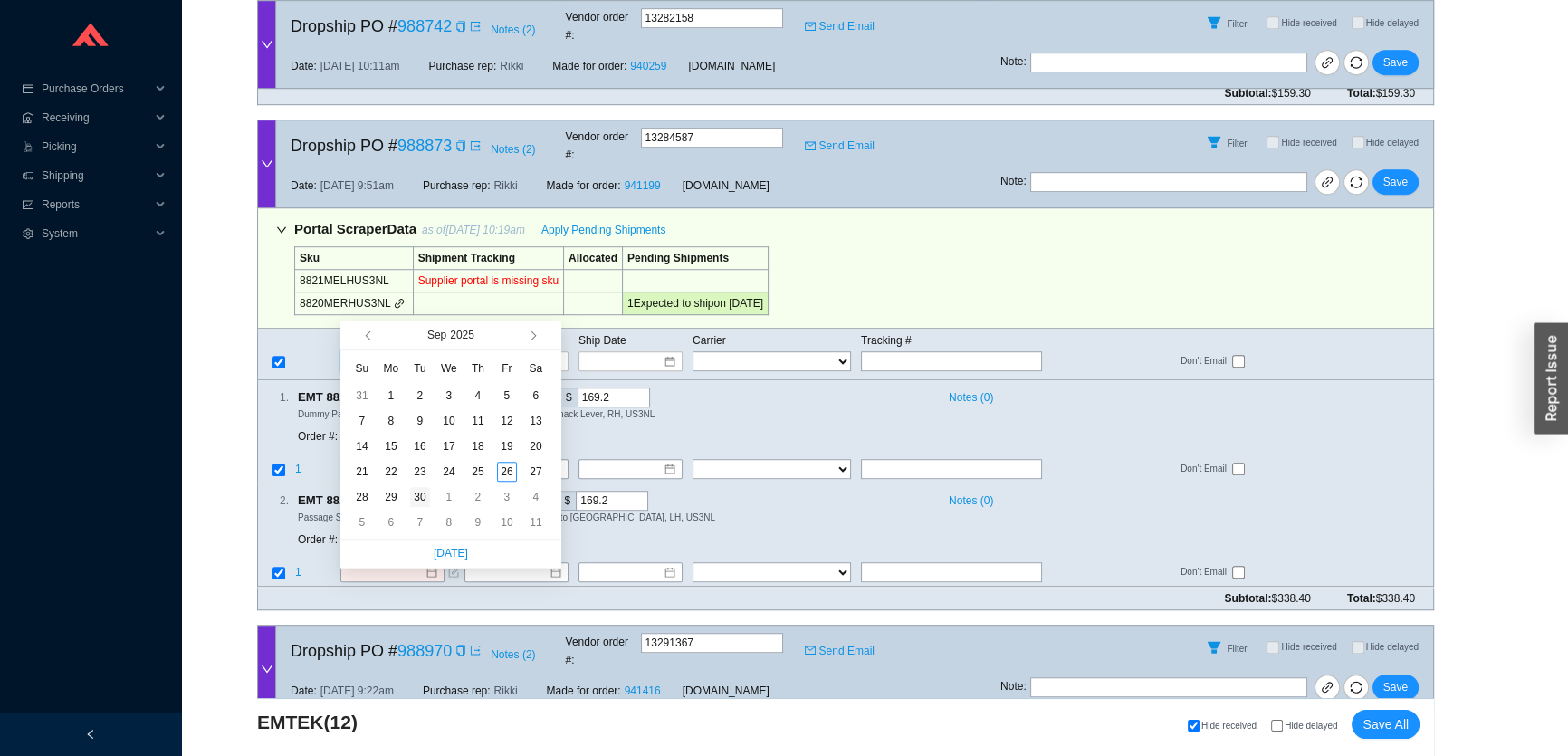
type input "9/30/2025"
click at [415, 495] on div "30" at bounding box center [421, 497] width 20 height 20
type input "9/30/2025"
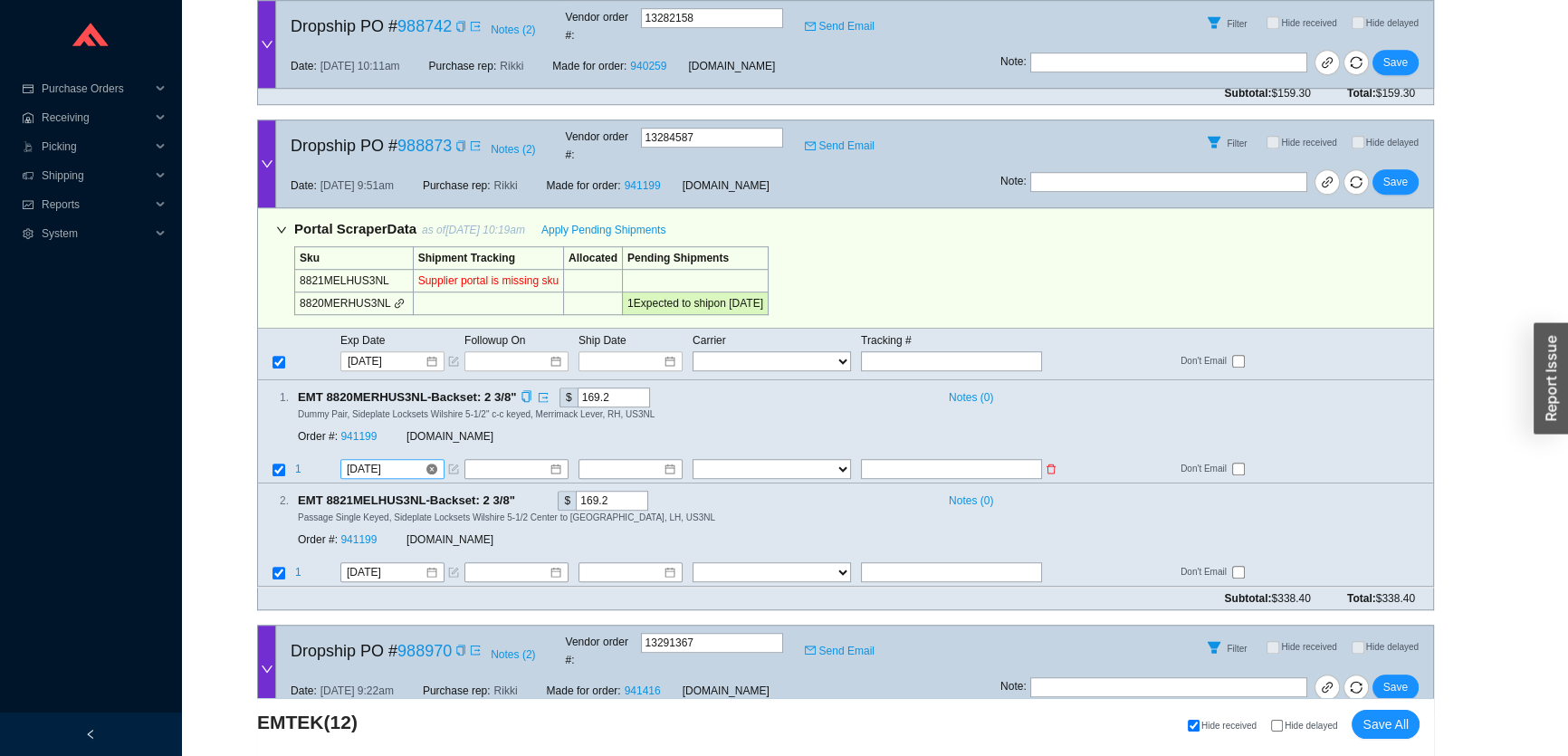
click at [376, 460] on input "9/30/2025" at bounding box center [386, 469] width 78 height 18
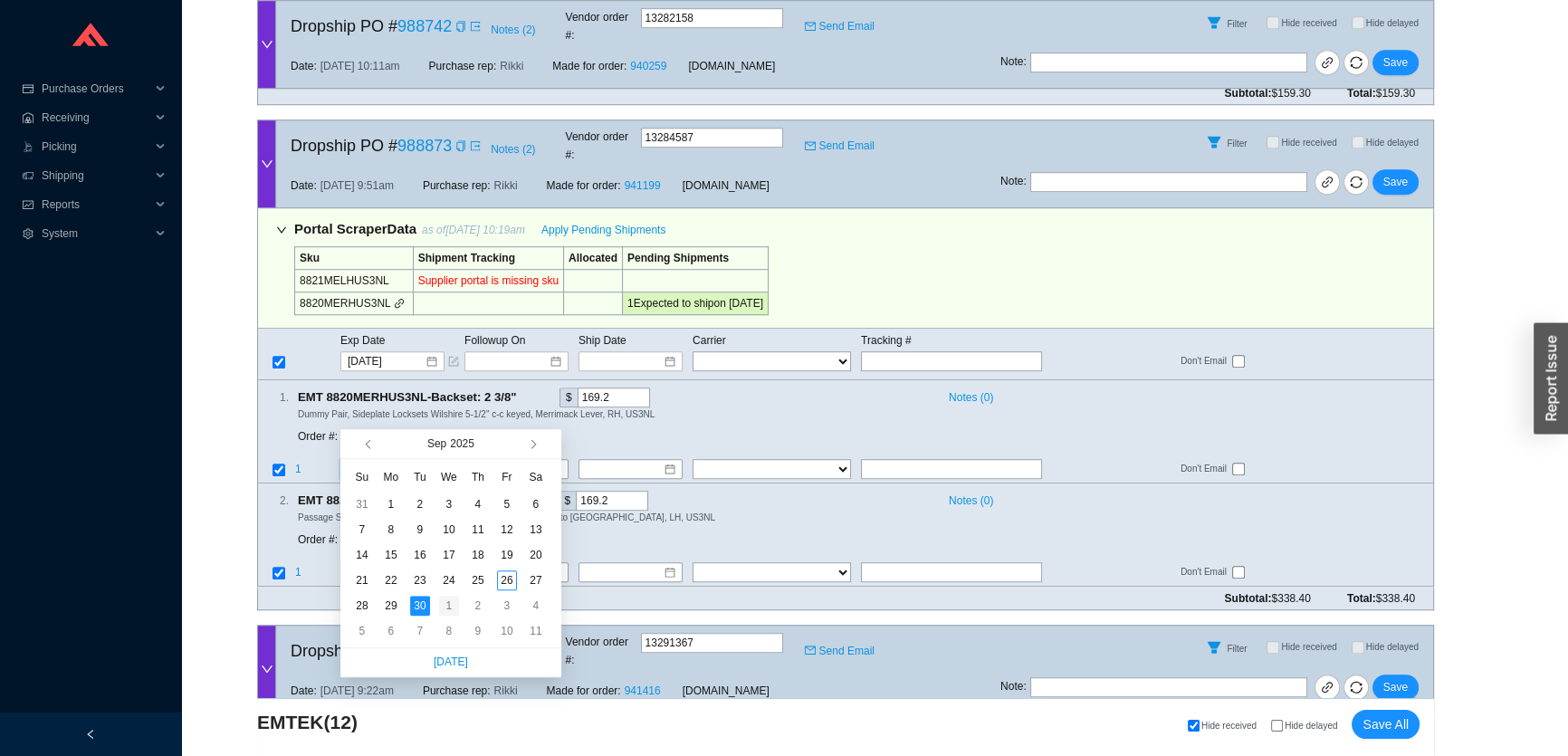
type input "10/1/2025"
click at [450, 608] on div "1" at bounding box center [449, 606] width 20 height 20
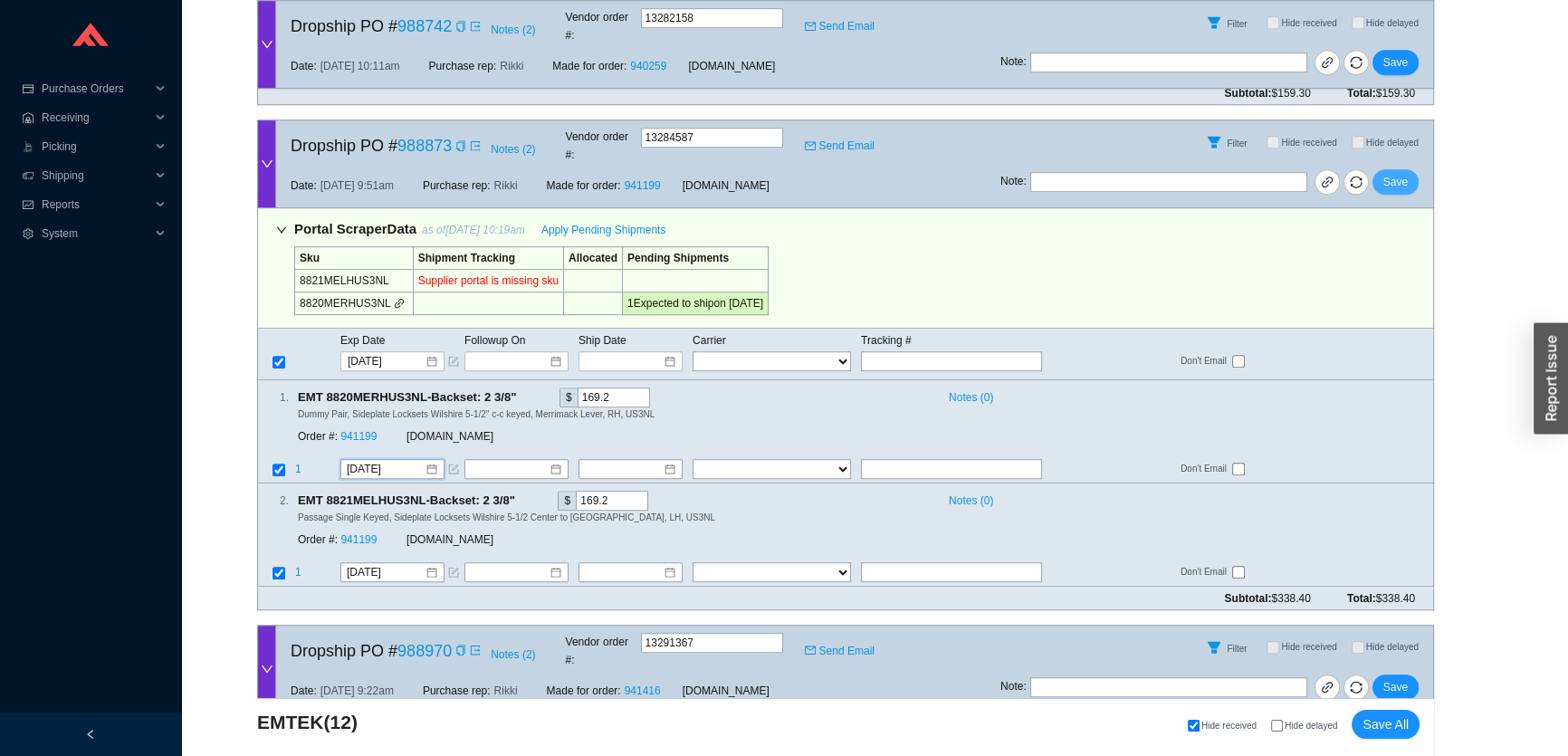
click at [1389, 173] on span "Save" at bounding box center [1396, 182] width 25 height 18
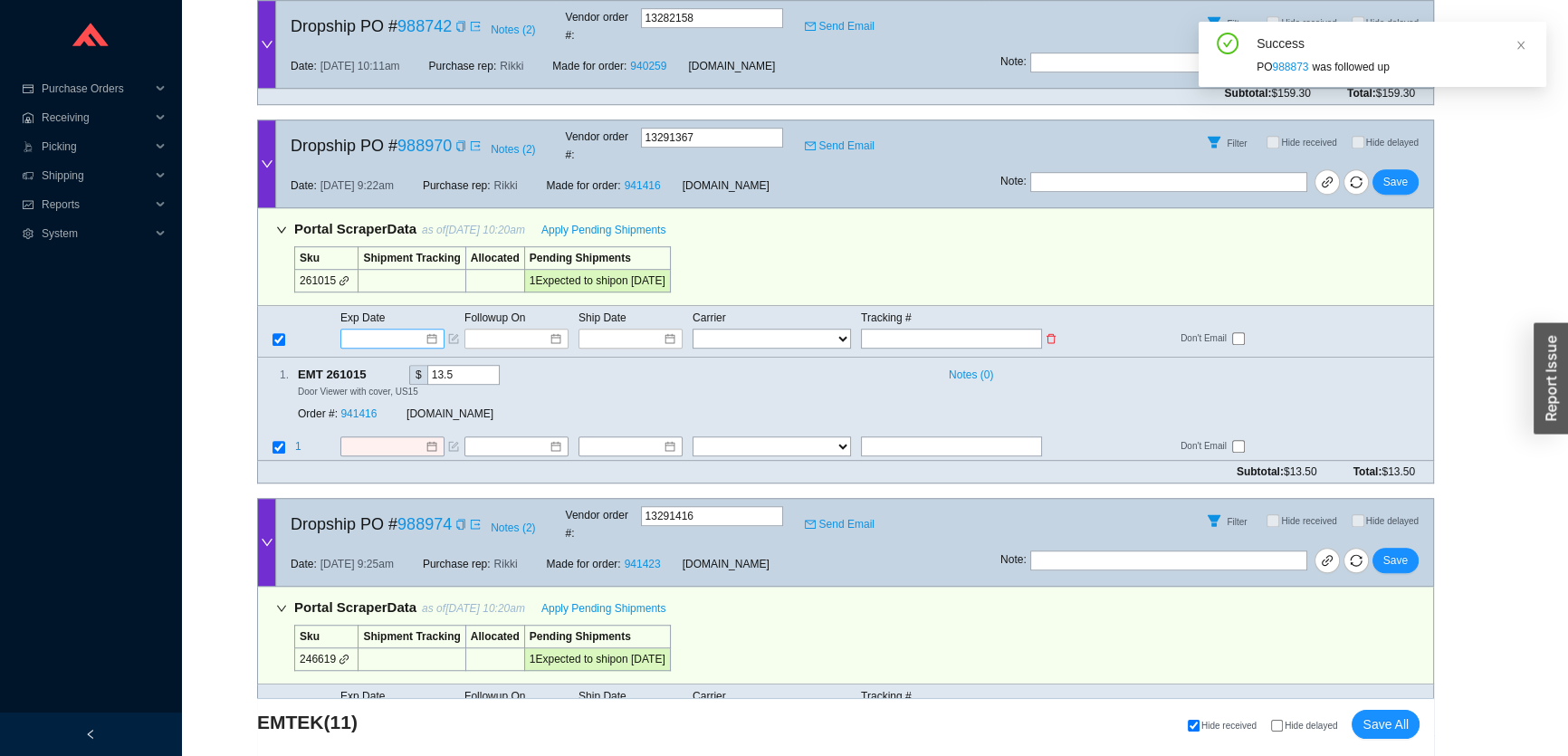
click at [398, 330] on input at bounding box center [386, 339] width 77 height 18
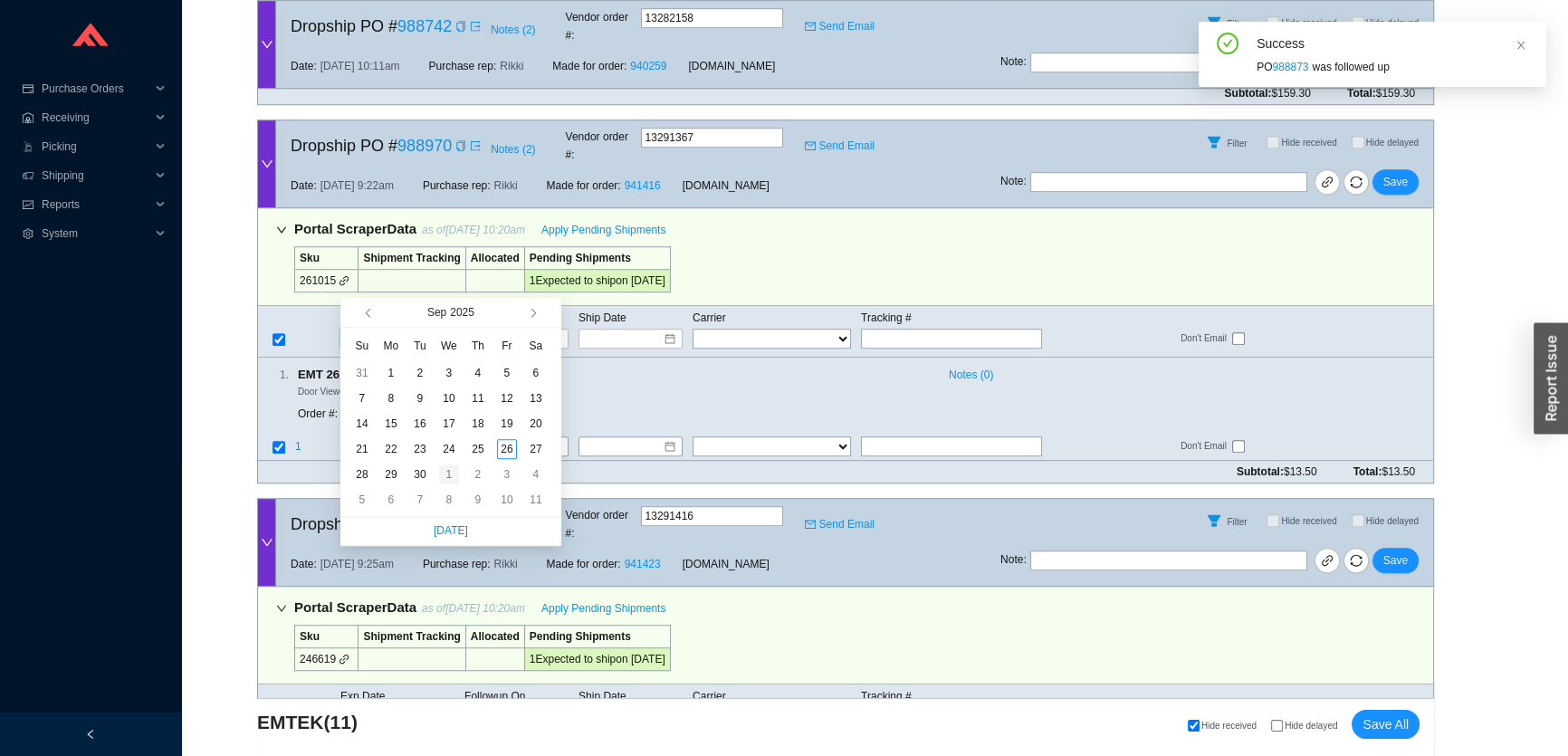
type input "10/1/2025"
click at [439, 473] on div "1" at bounding box center [449, 475] width 20 height 20
type input "10/1/2025"
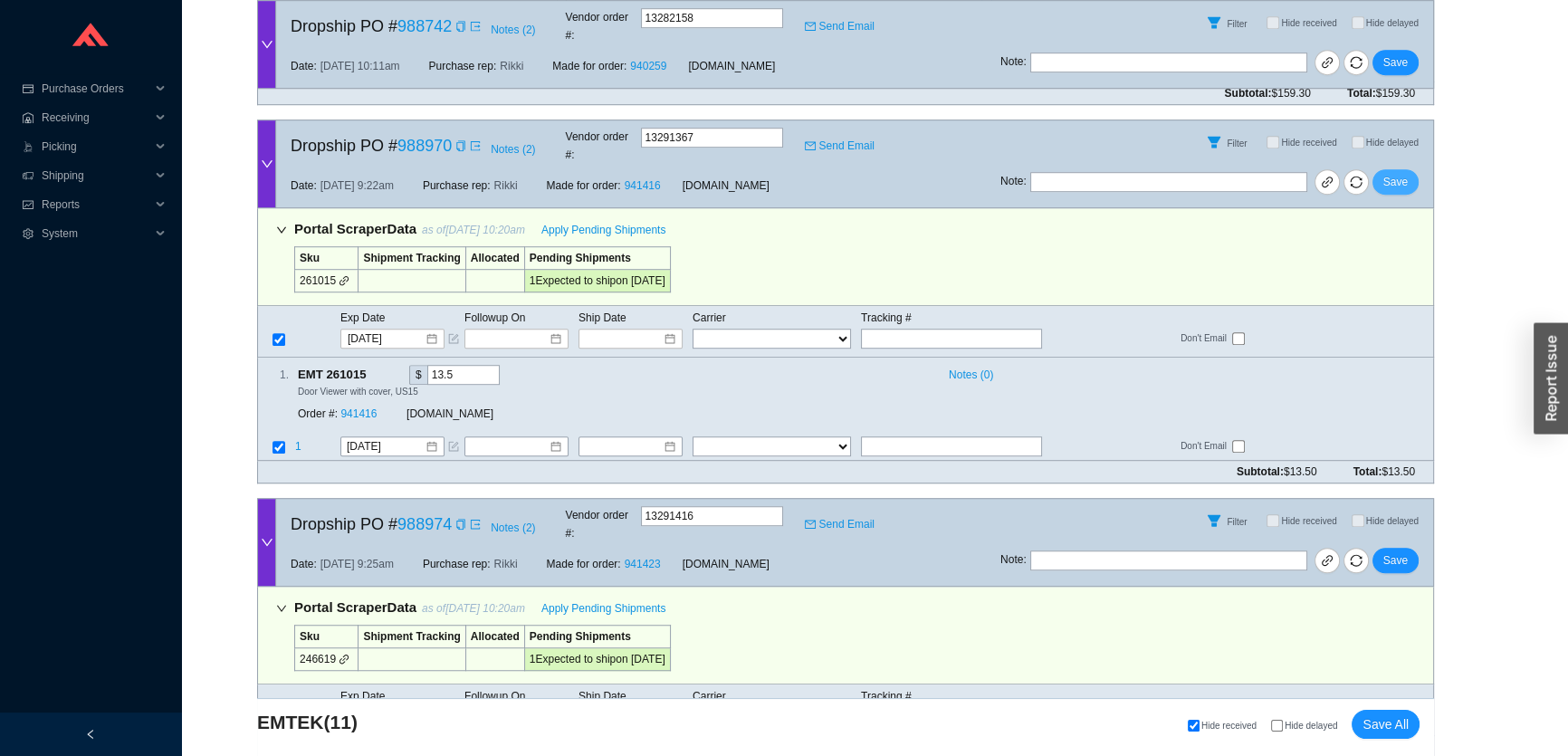
click at [1403, 173] on span "Save" at bounding box center [1396, 182] width 25 height 18
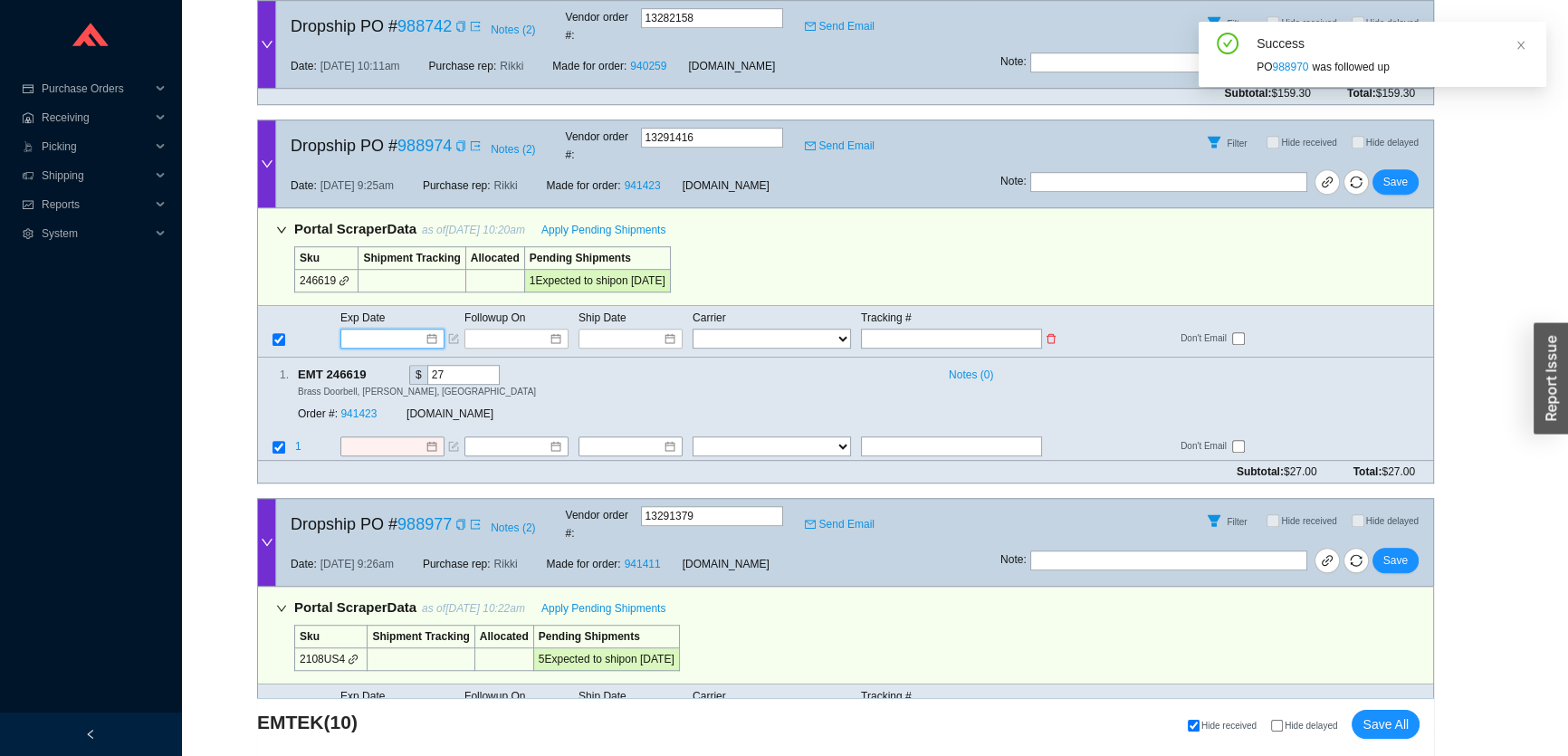
click at [382, 330] on input at bounding box center [386, 339] width 77 height 18
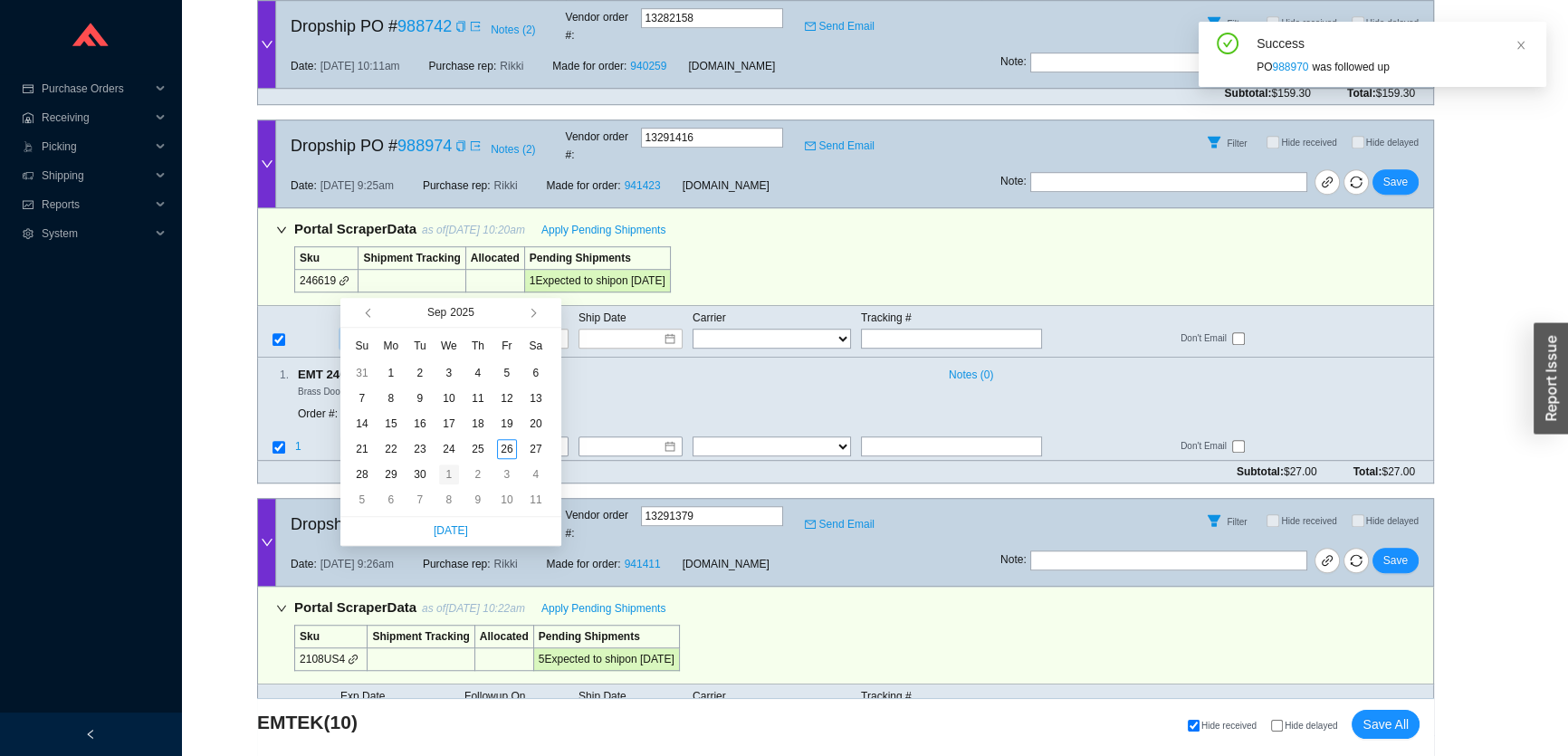
type input "10/1/2025"
click at [445, 476] on div "1" at bounding box center [449, 475] width 20 height 20
type input "10/1/2025"
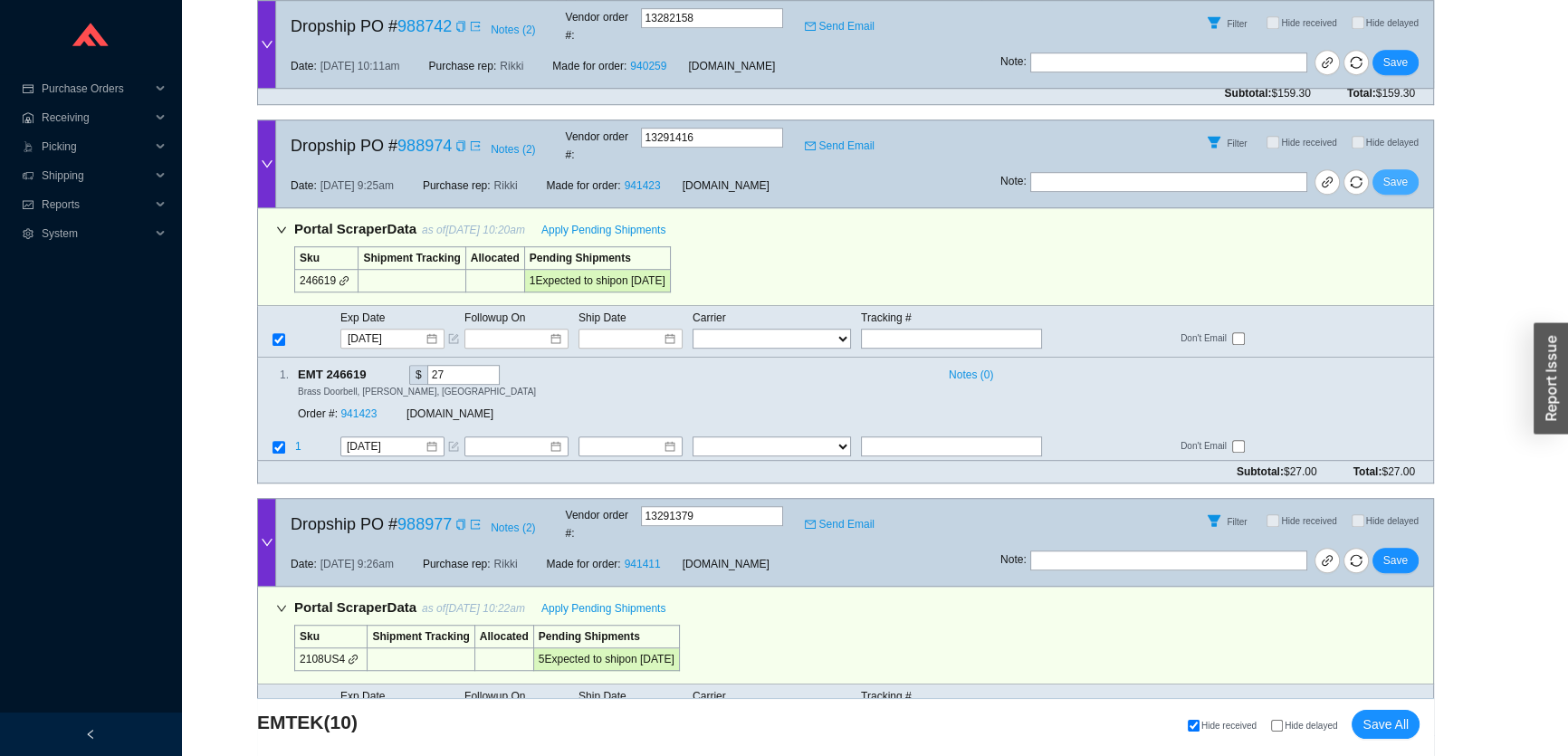
drag, startPoint x: 1400, startPoint y: 129, endPoint x: 1035, endPoint y: 135, distance: 365.0
click at [1398, 173] on span "Save" at bounding box center [1396, 182] width 25 height 18
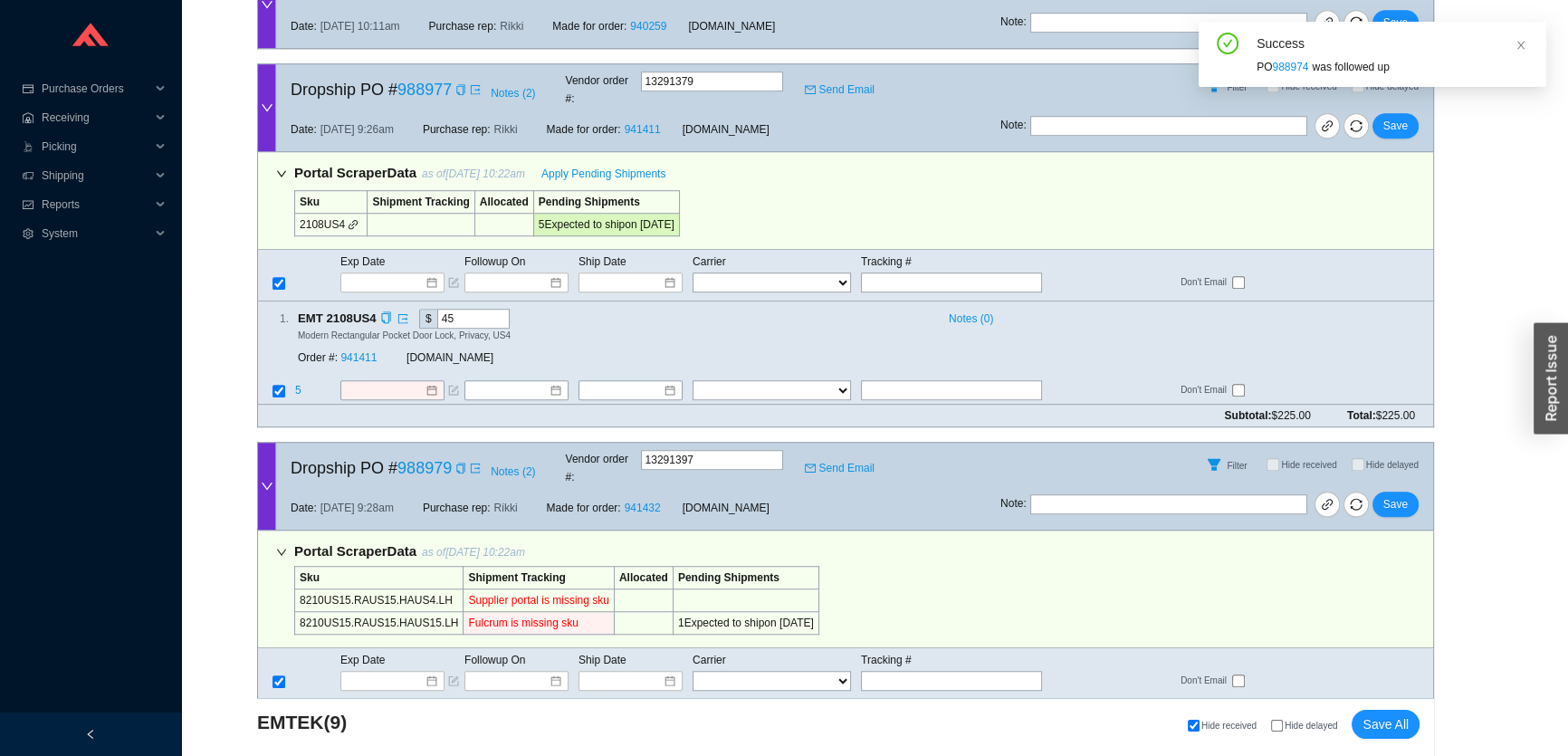
scroll to position [1570, 0]
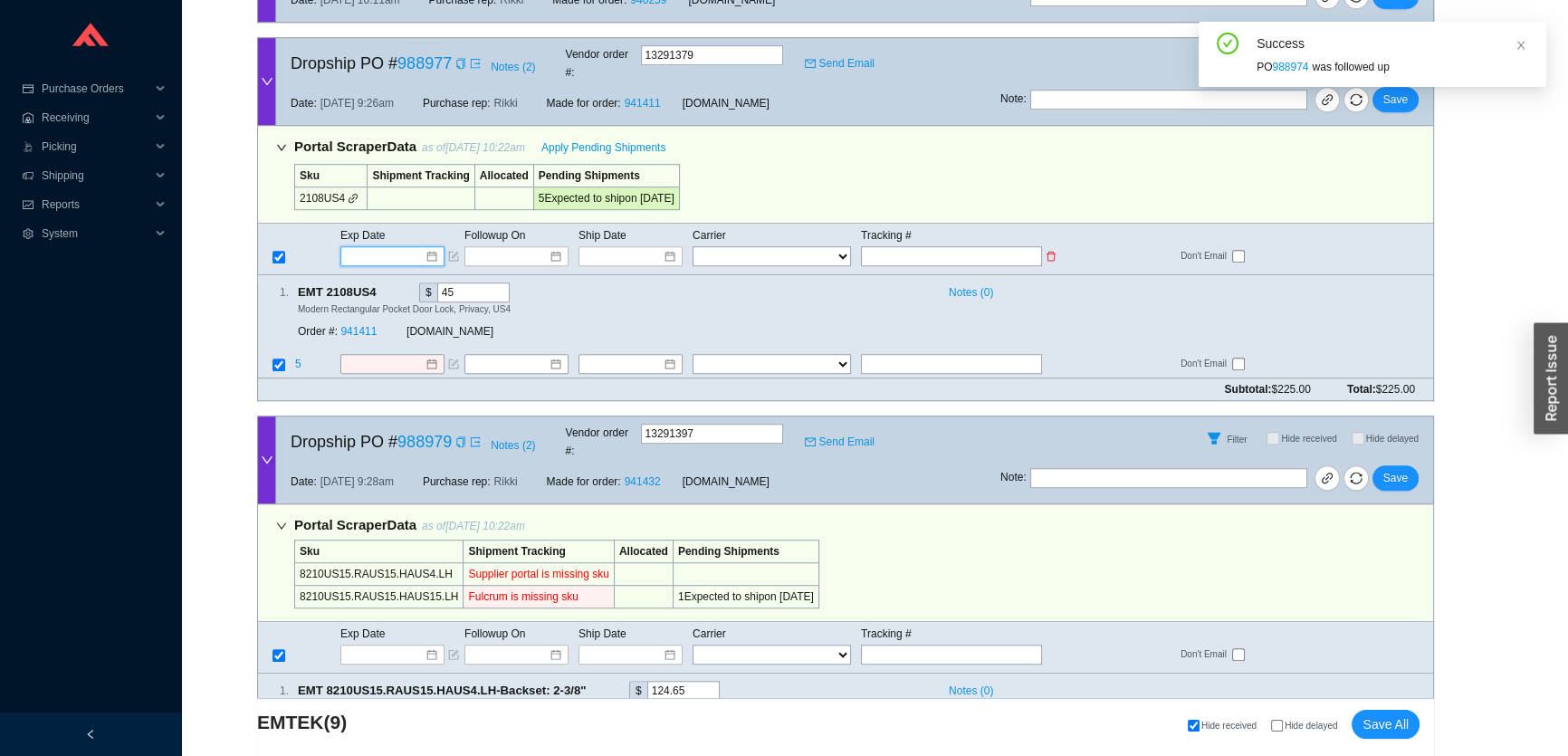
drag, startPoint x: 364, startPoint y: 206, endPoint x: 386, endPoint y: 252, distance: 51.0
click at [365, 247] on input at bounding box center [386, 256] width 77 height 18
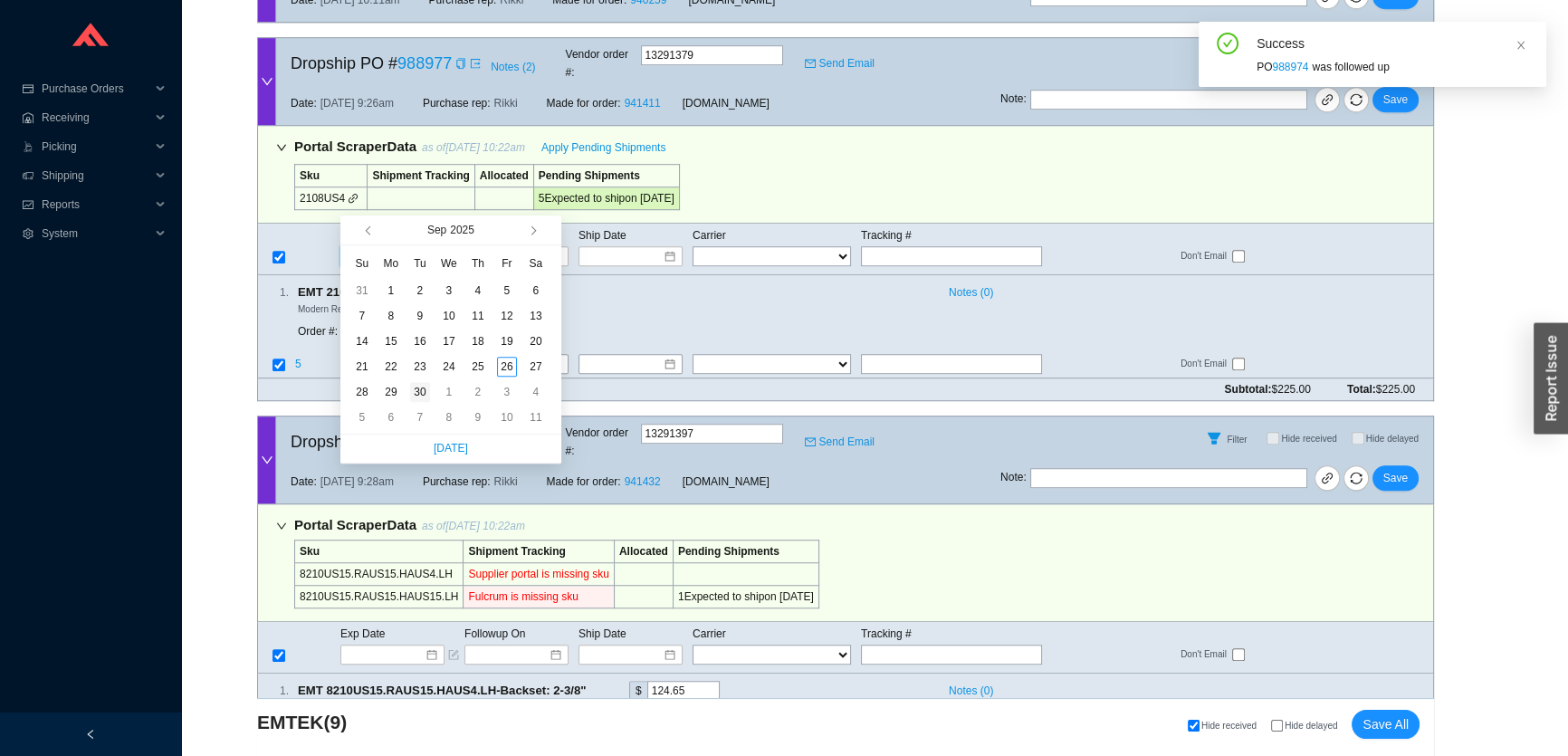
type input "9/30/2025"
click at [425, 393] on div "30" at bounding box center [421, 393] width 20 height 20
type input "9/30/2025"
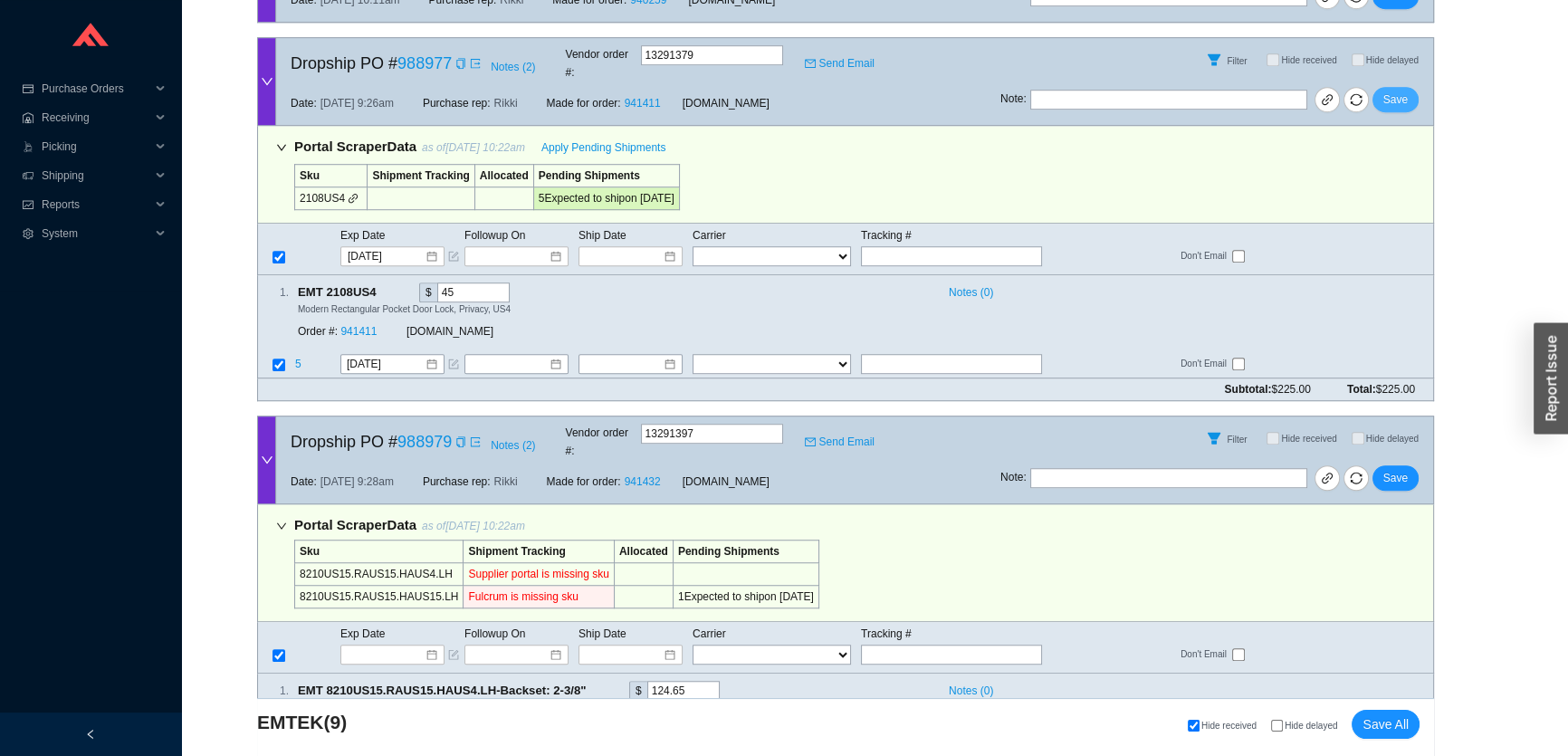
click at [1417, 87] on button "Save" at bounding box center [1396, 99] width 46 height 26
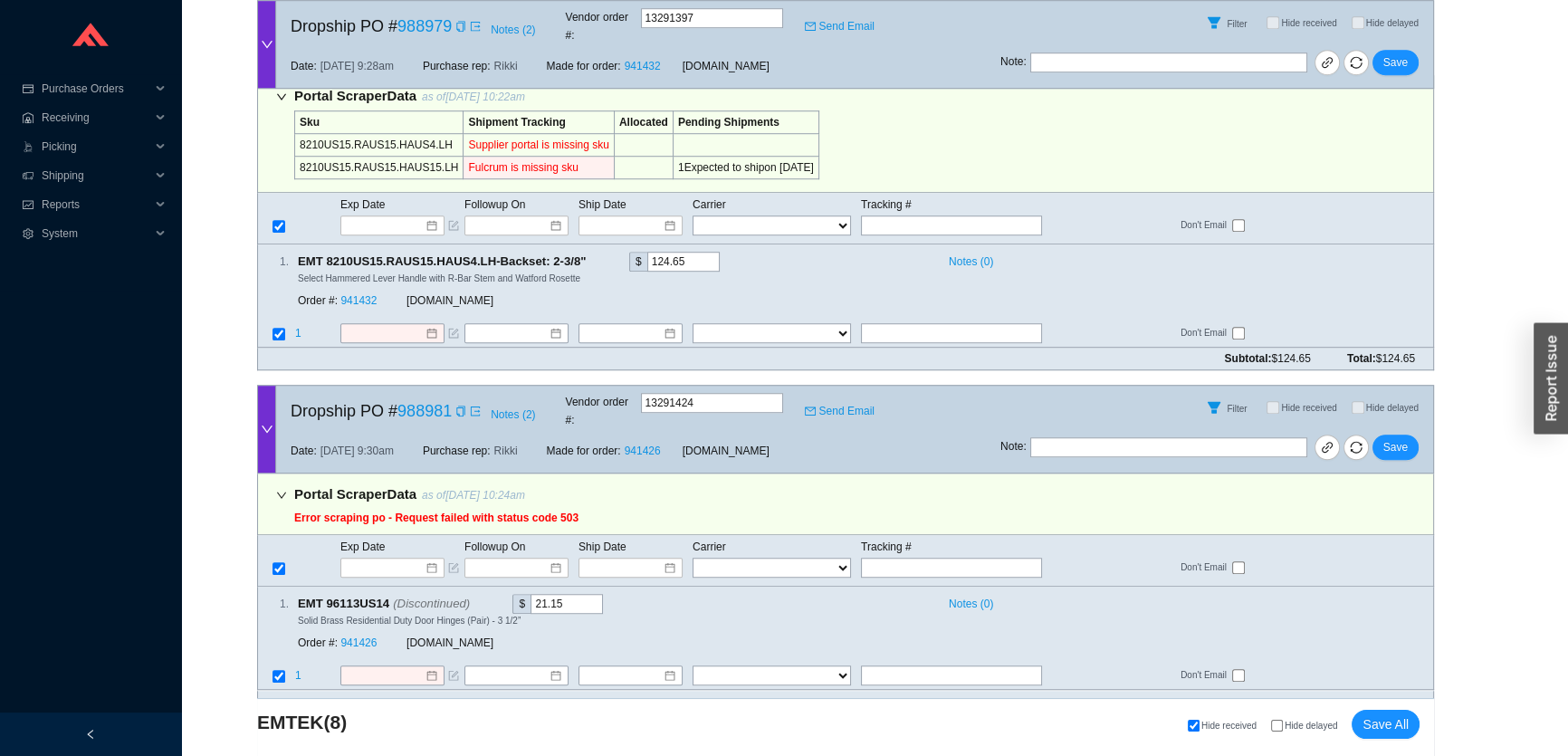
scroll to position [1540, 0]
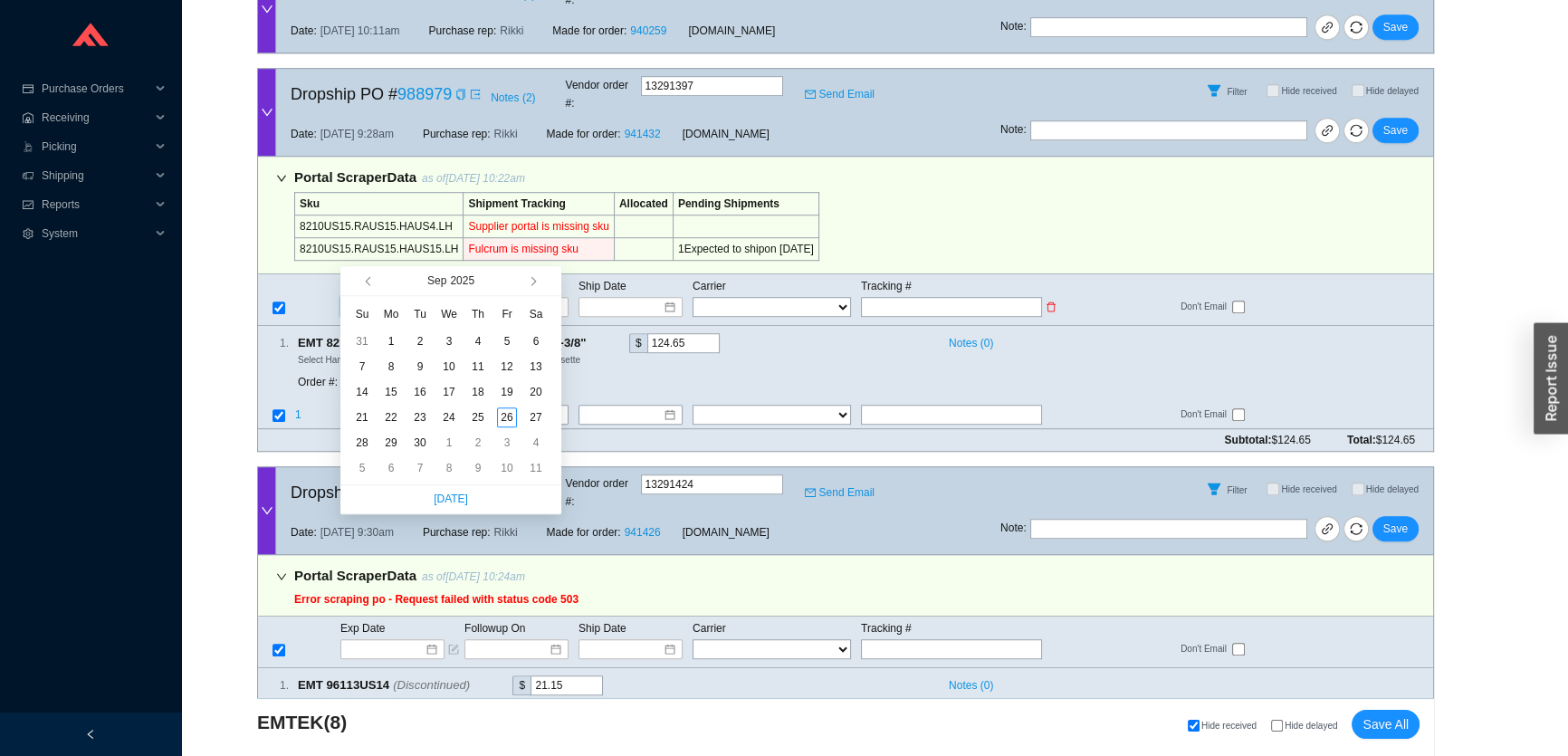
click at [391, 298] on input at bounding box center [386, 307] width 77 height 18
type input "10/1/2025"
drag, startPoint x: 434, startPoint y: 444, endPoint x: 437, endPoint y: 412, distance: 32.1
click at [435, 444] on td "1" at bounding box center [449, 443] width 29 height 26
type input "10/1/2025"
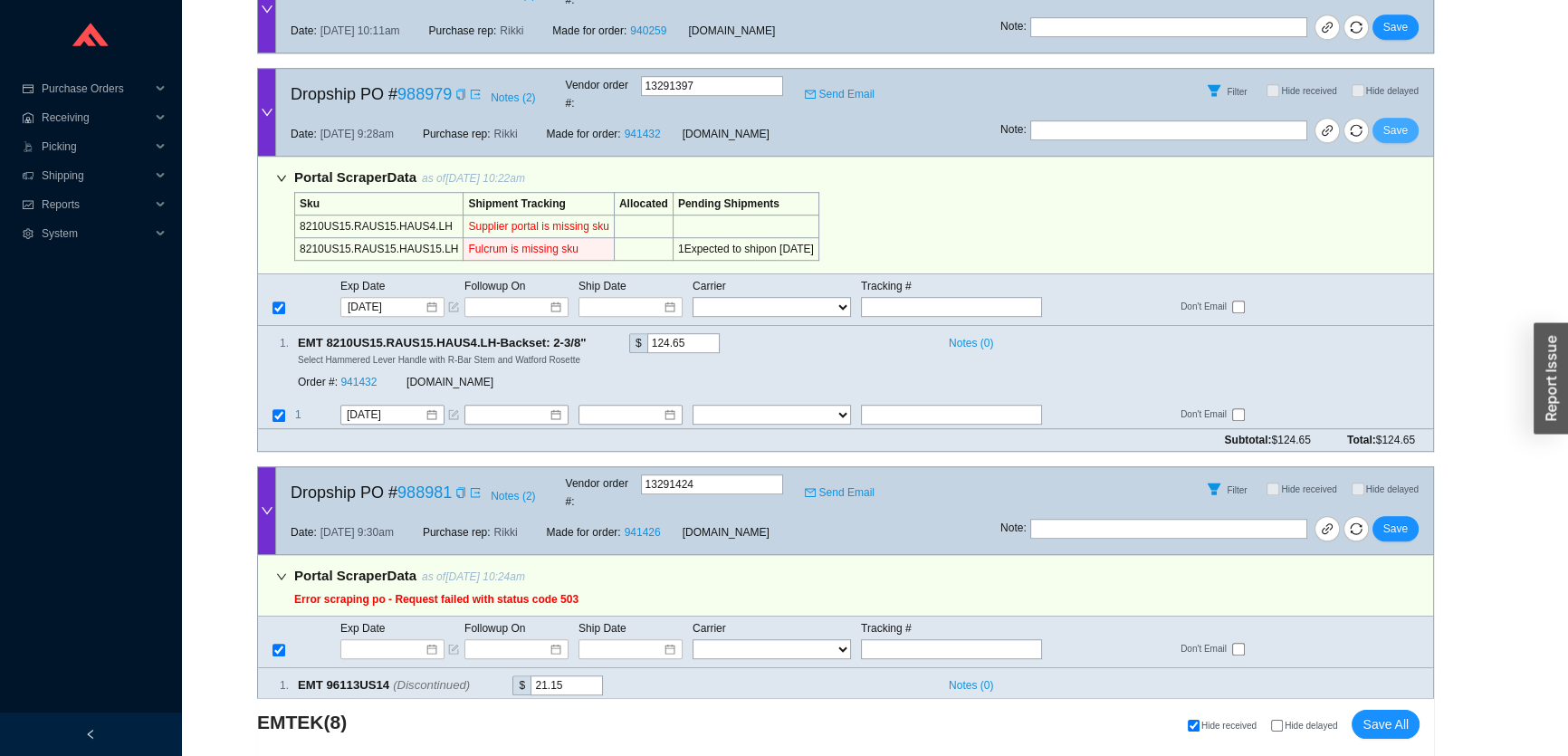
click at [1394, 121] on span "Save" at bounding box center [1396, 130] width 25 height 18
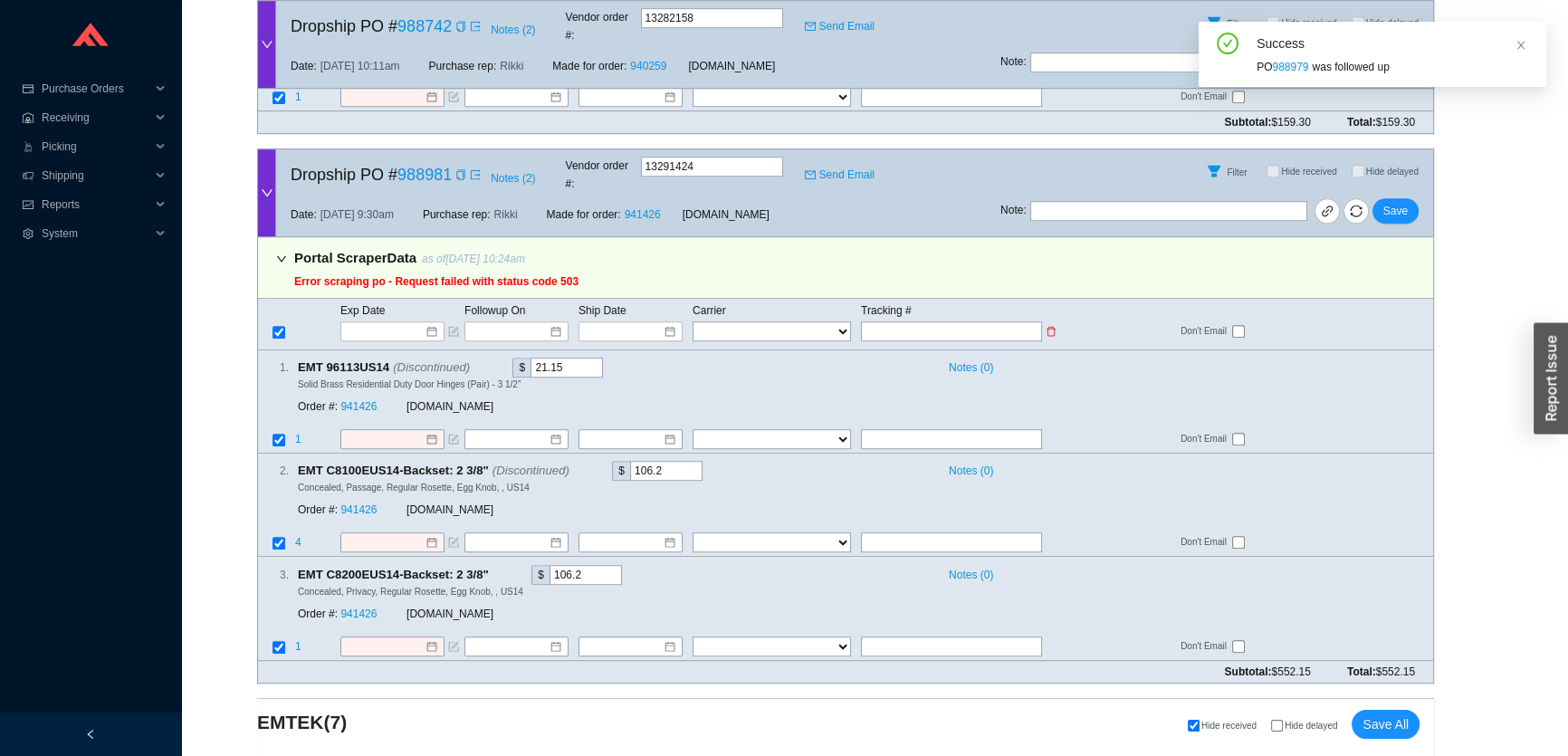
scroll to position [1457, 0]
click at [463, 171] on icon "copy" at bounding box center [460, 177] width 8 height 11
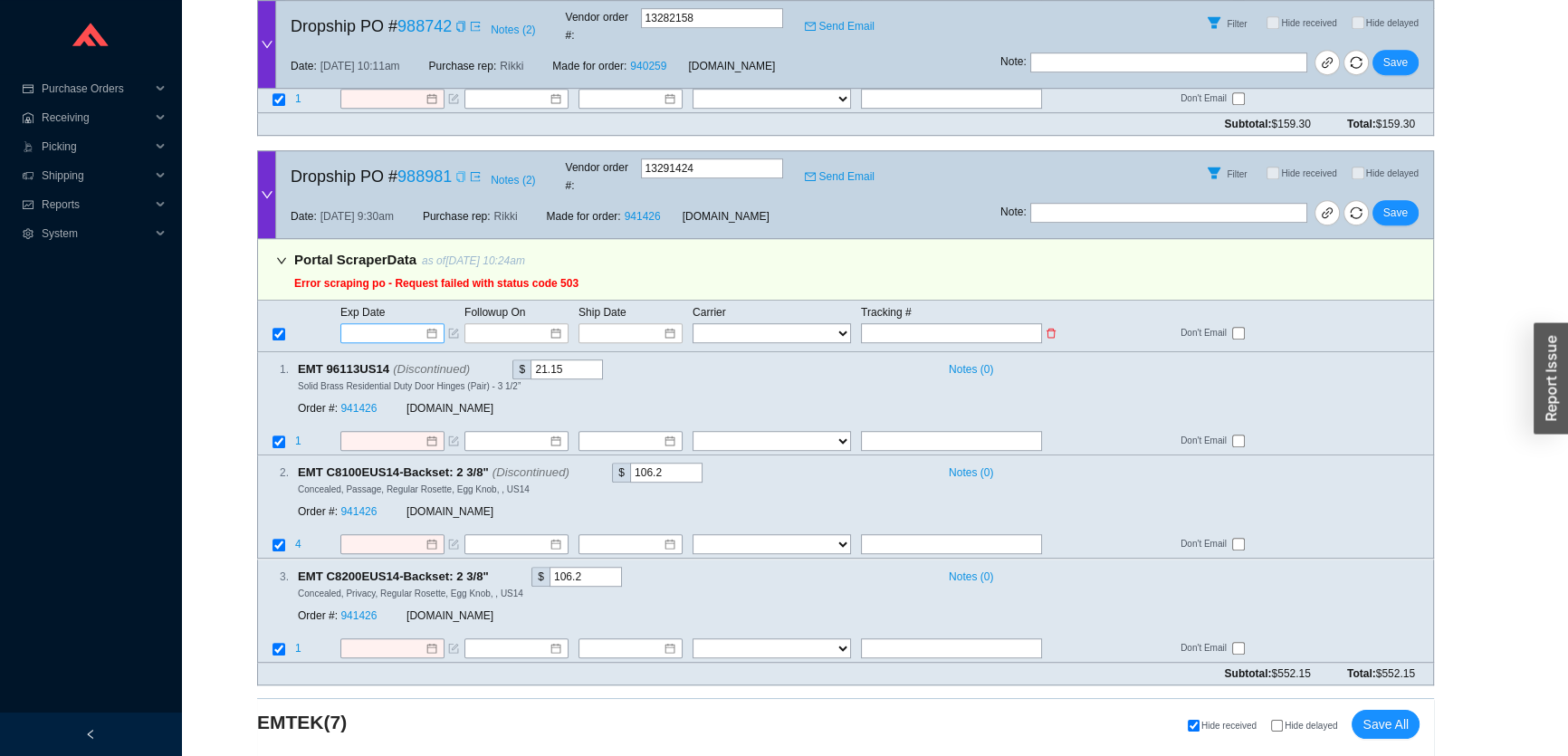
click at [385, 324] on input at bounding box center [386, 333] width 77 height 18
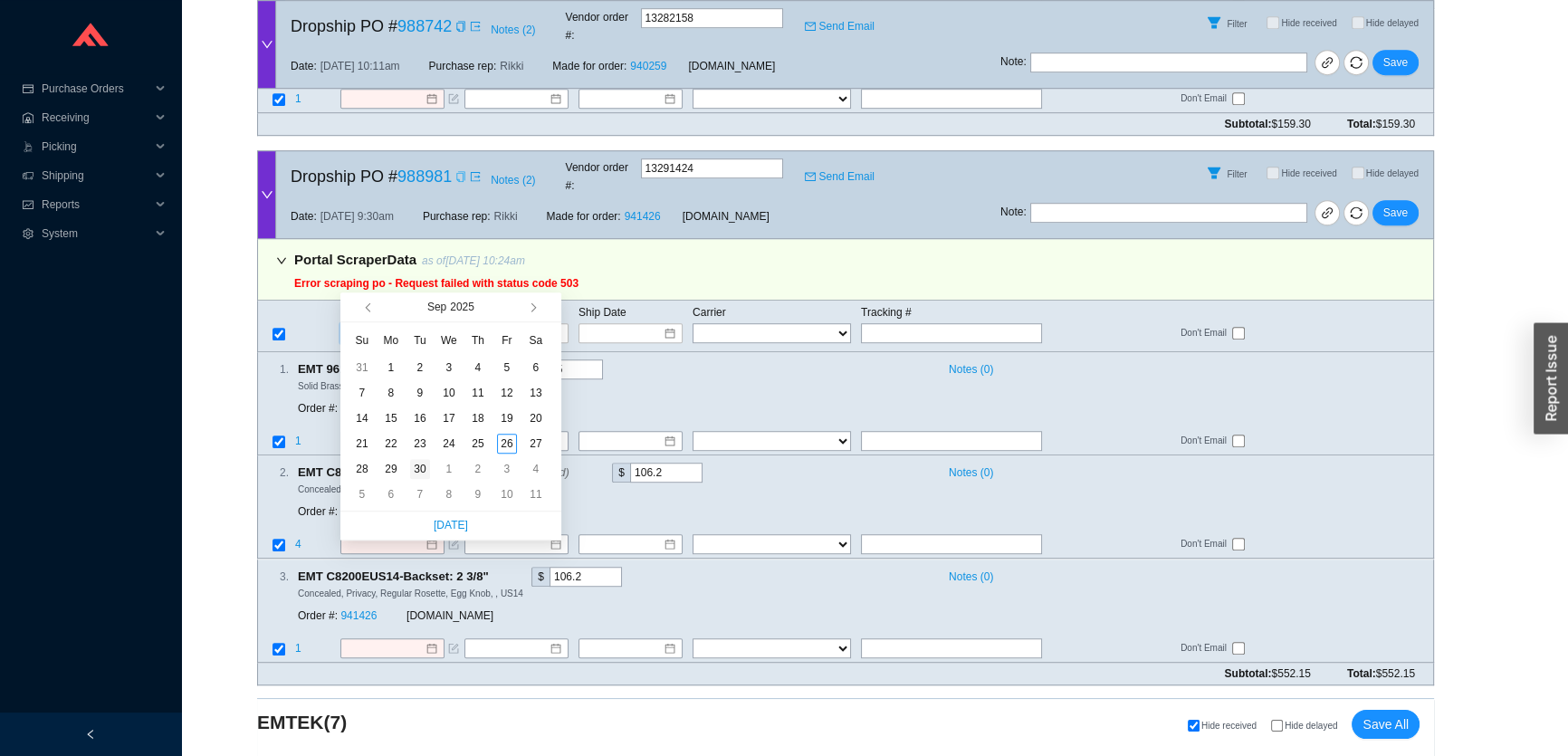
type input "9/30/2025"
click at [424, 469] on div "30" at bounding box center [421, 469] width 20 height 20
type input "9/30/2025"
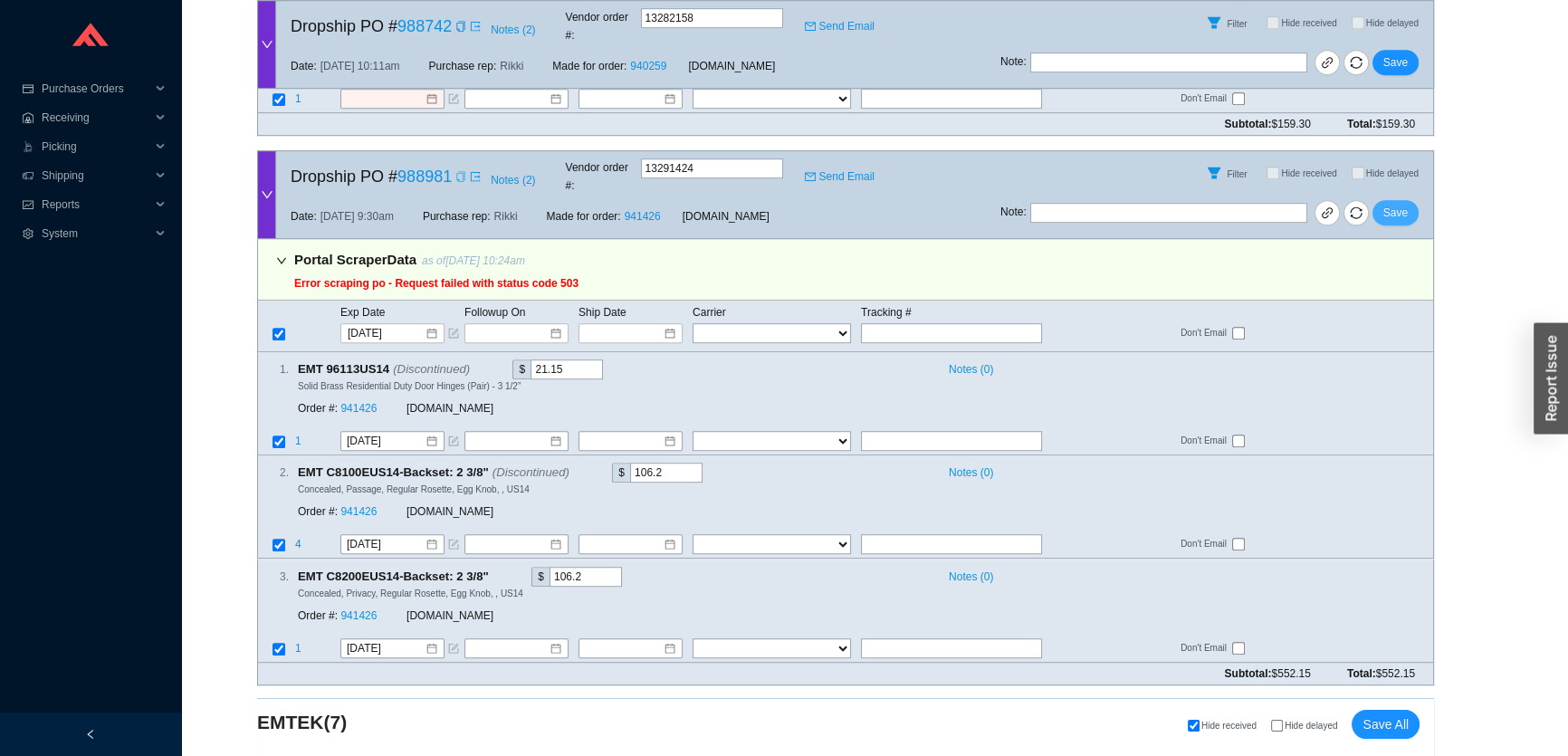
click at [1396, 204] on span "Save" at bounding box center [1396, 213] width 25 height 18
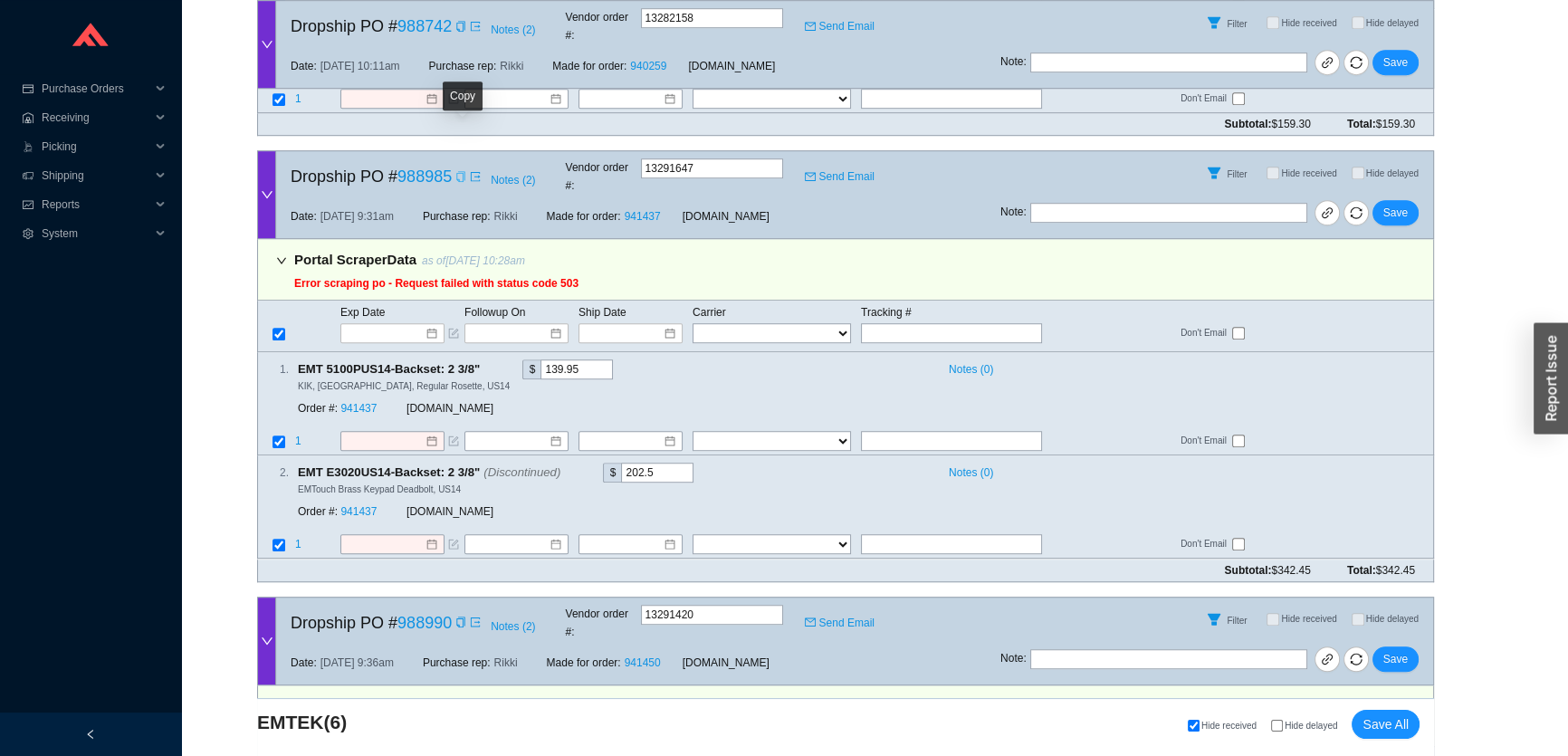
click at [462, 171] on icon "copy" at bounding box center [461, 177] width 11 height 11
click at [401, 324] on input at bounding box center [386, 333] width 77 height 18
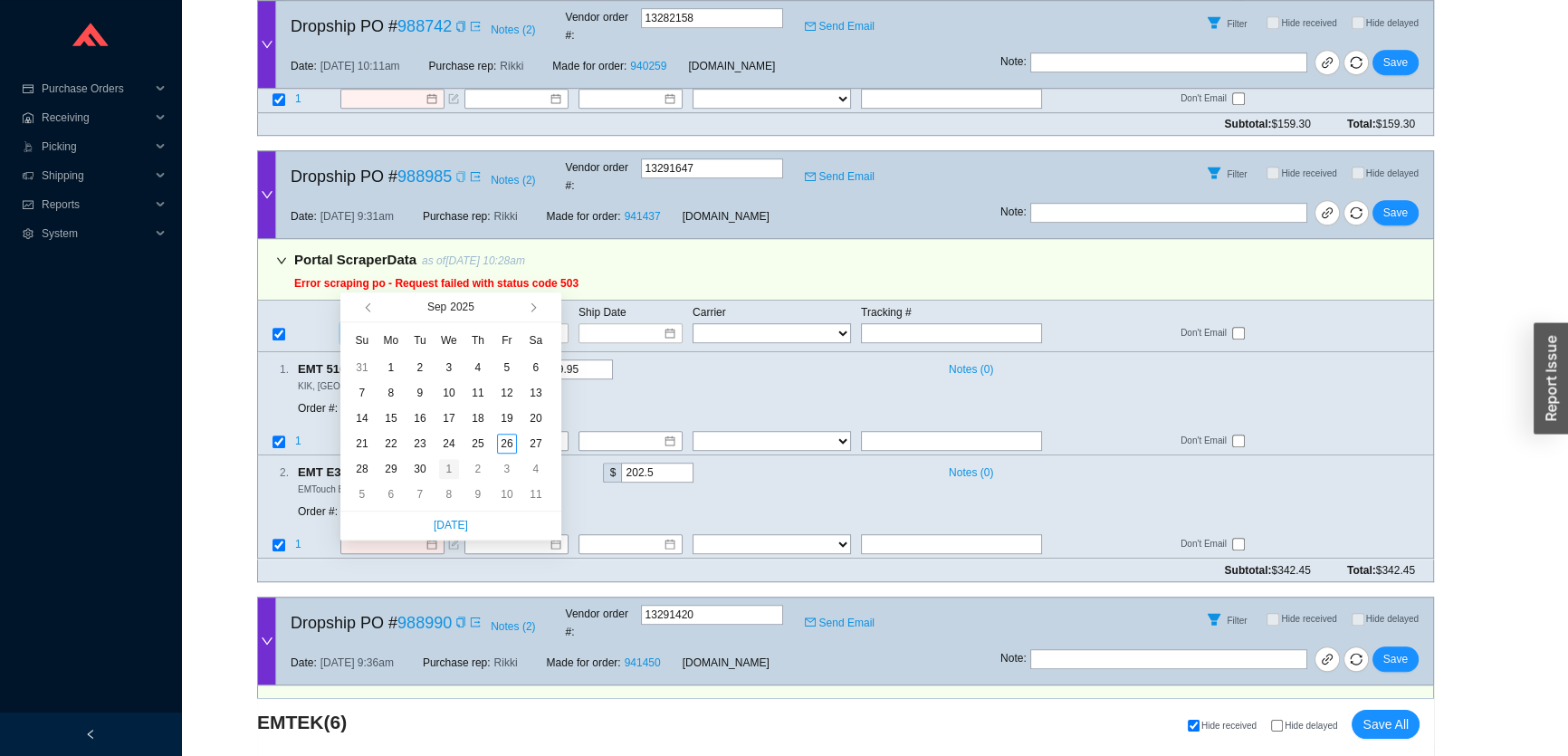
type input "10/1/2025"
click at [440, 468] on div "1" at bounding box center [449, 469] width 20 height 20
type input "10/1/2025"
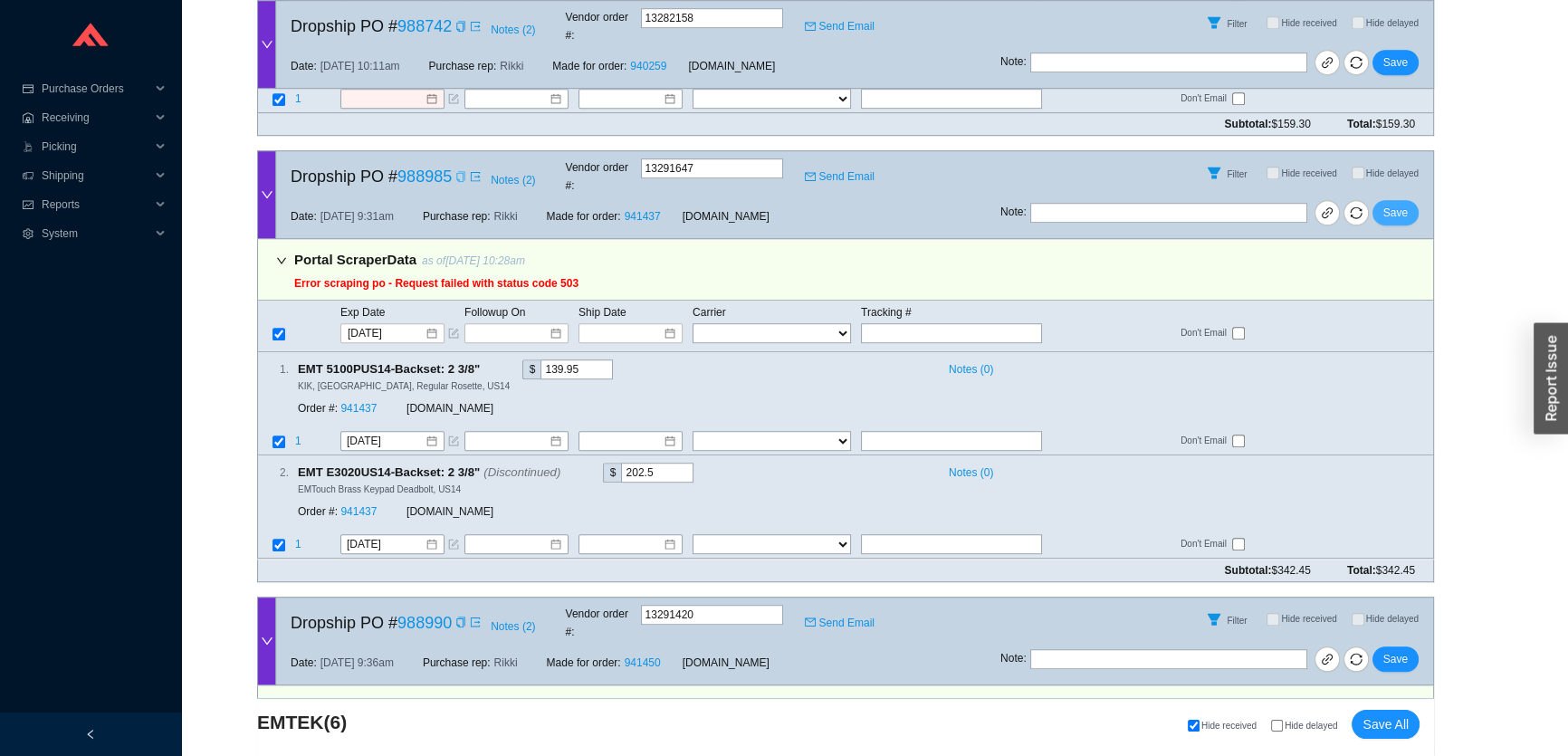
click at [1405, 204] on span "Save" at bounding box center [1396, 213] width 25 height 18
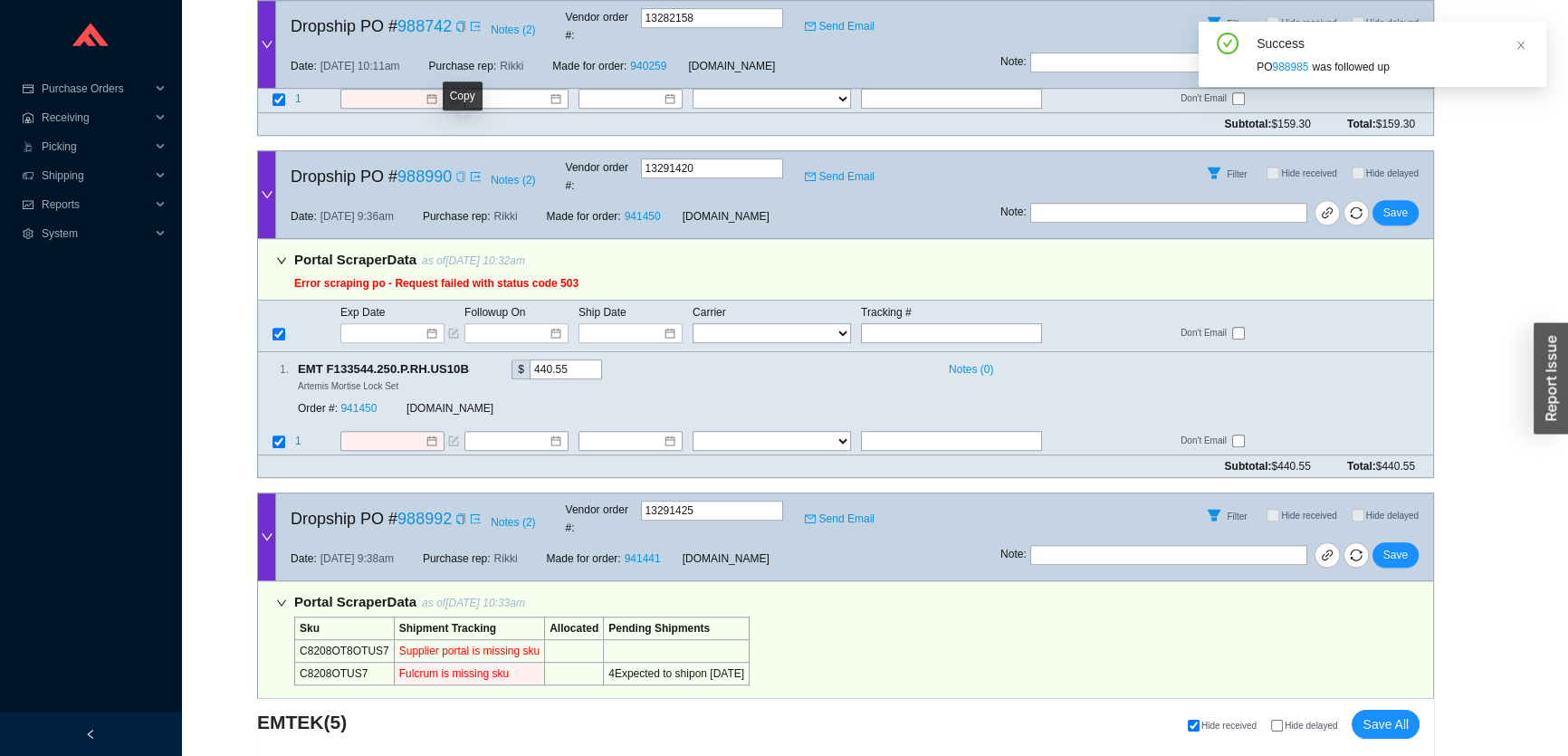
click at [462, 171] on icon "copy" at bounding box center [461, 177] width 11 height 11
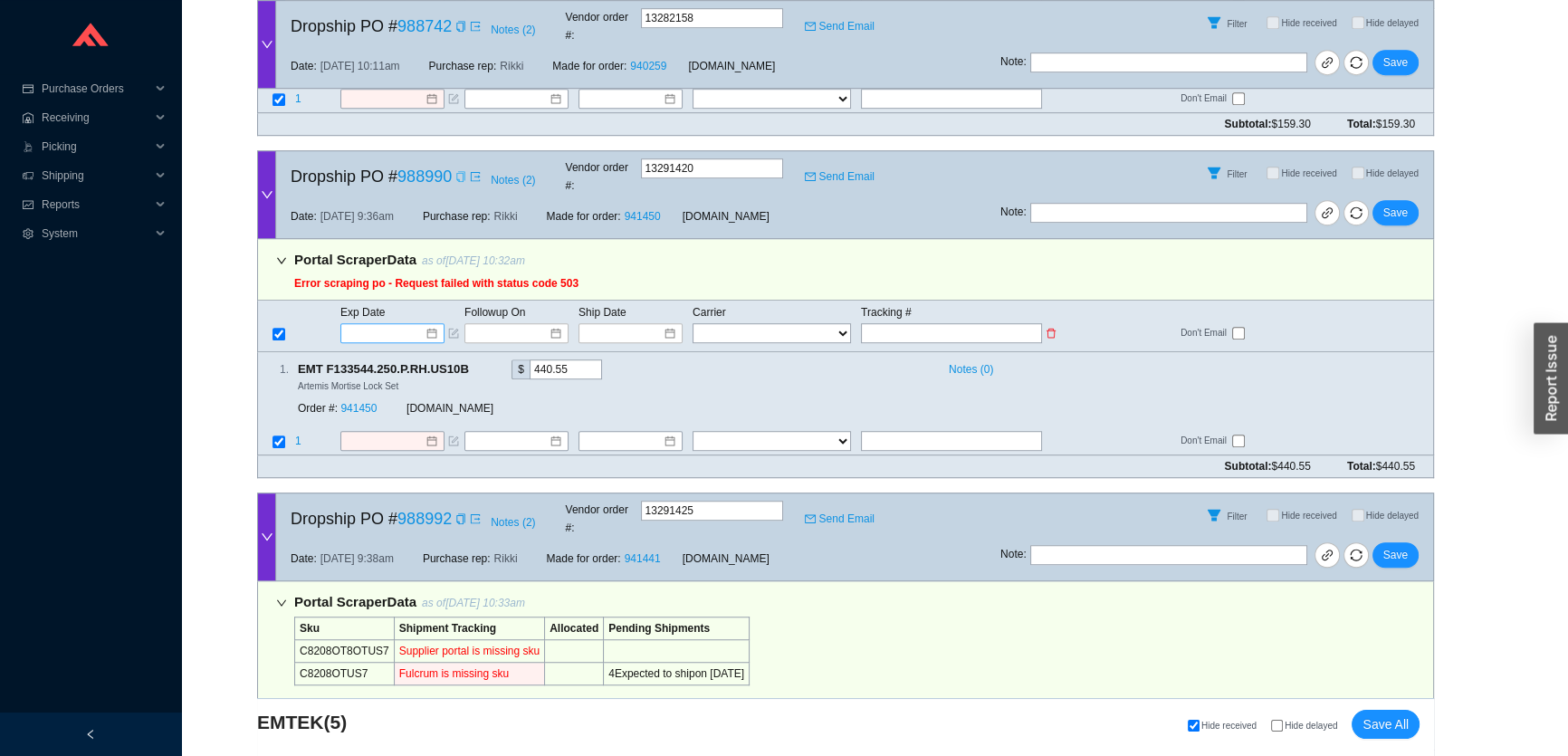
click at [393, 324] on input at bounding box center [386, 333] width 77 height 18
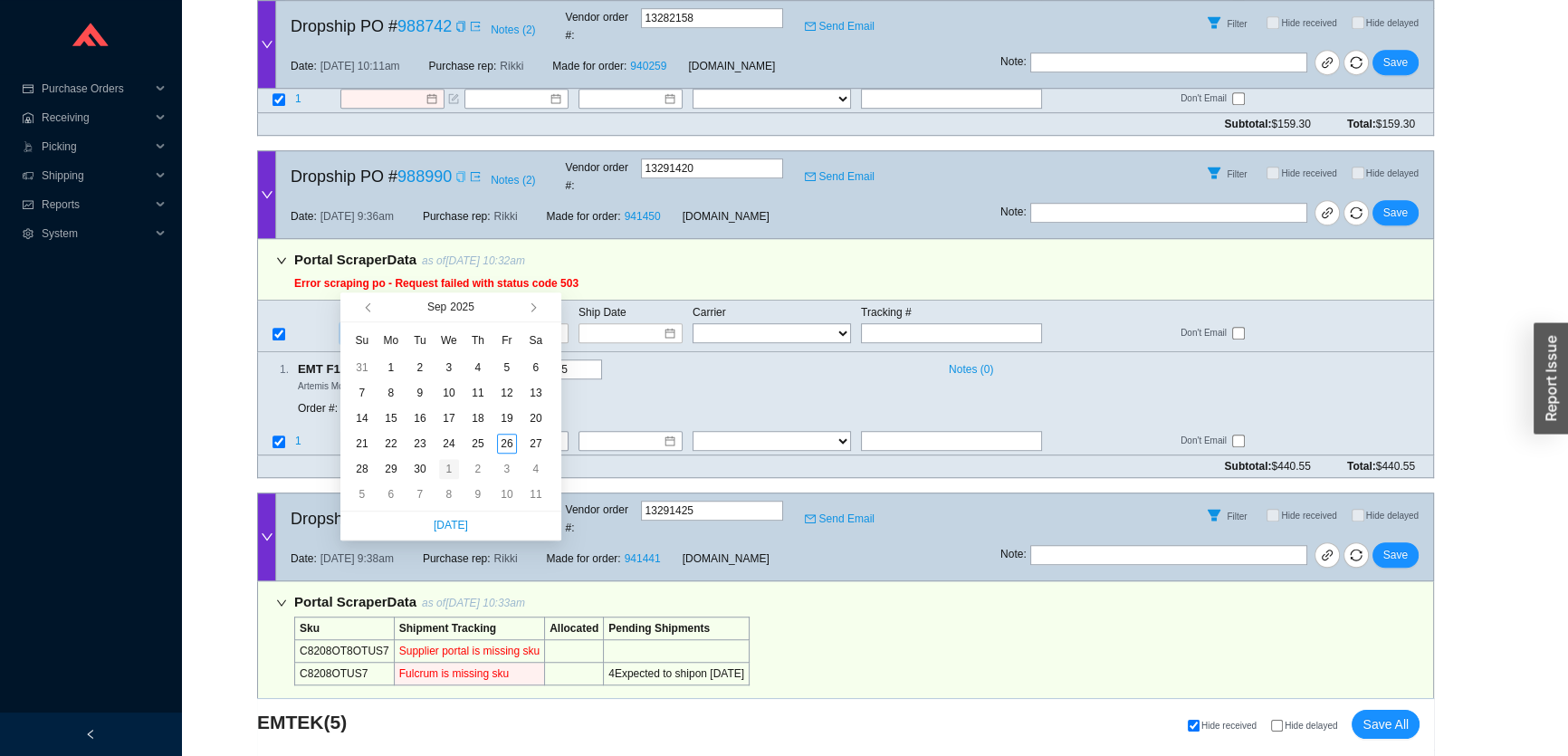
type input "10/1/2025"
click at [446, 471] on div "1" at bounding box center [449, 469] width 20 height 20
type input "10/1/2025"
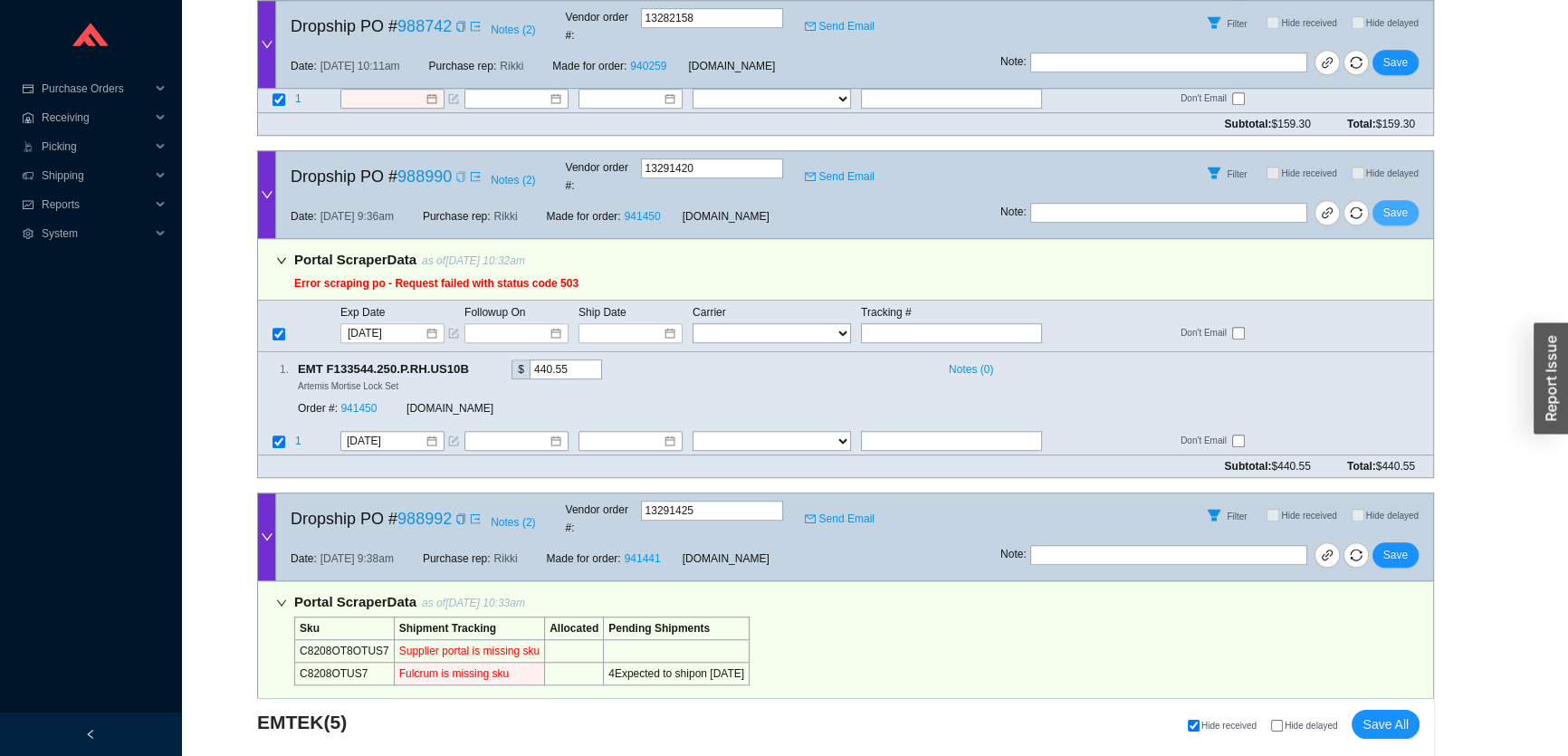
click at [1395, 204] on span "Save" at bounding box center [1396, 213] width 25 height 18
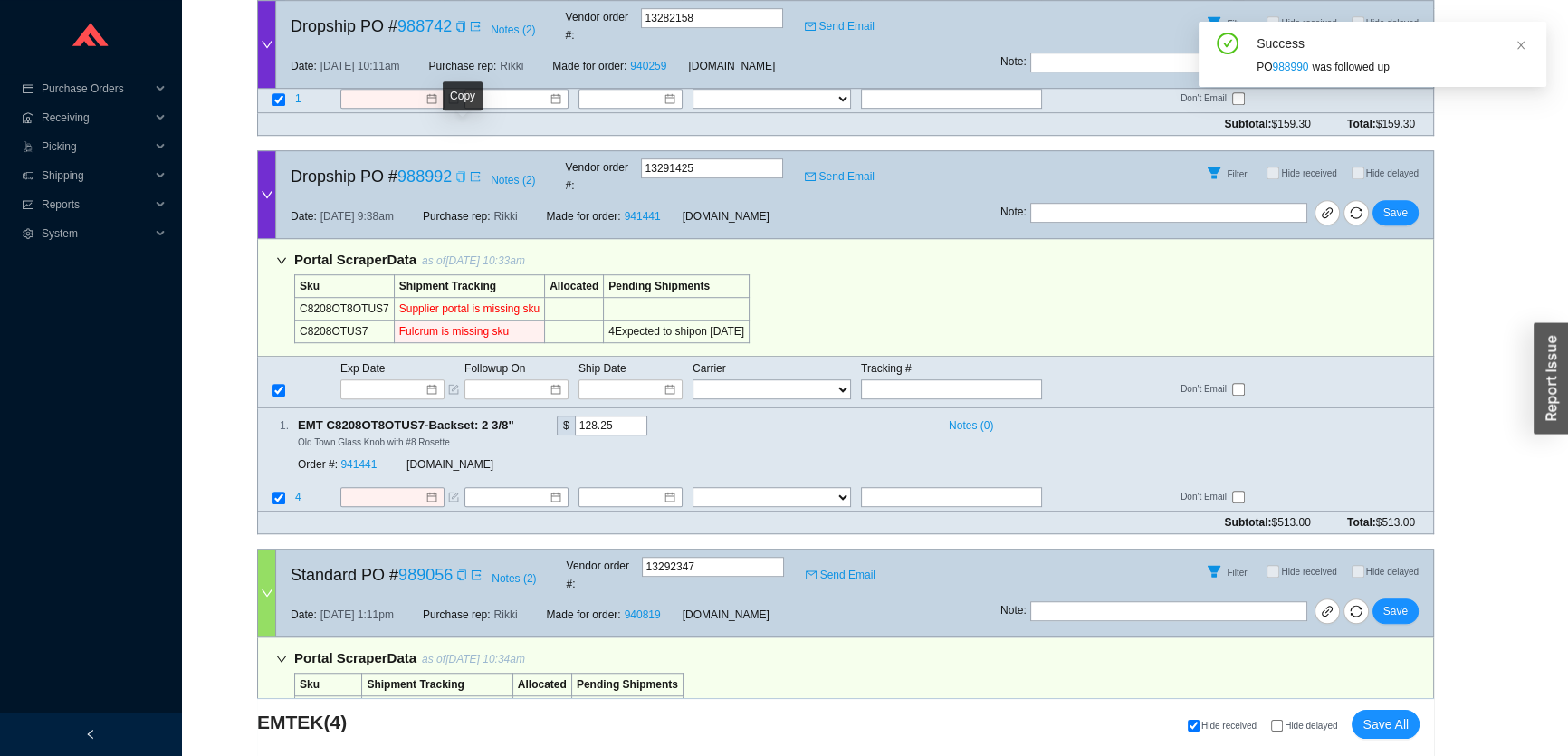
click at [458, 171] on icon "copy" at bounding box center [460, 177] width 8 height 11
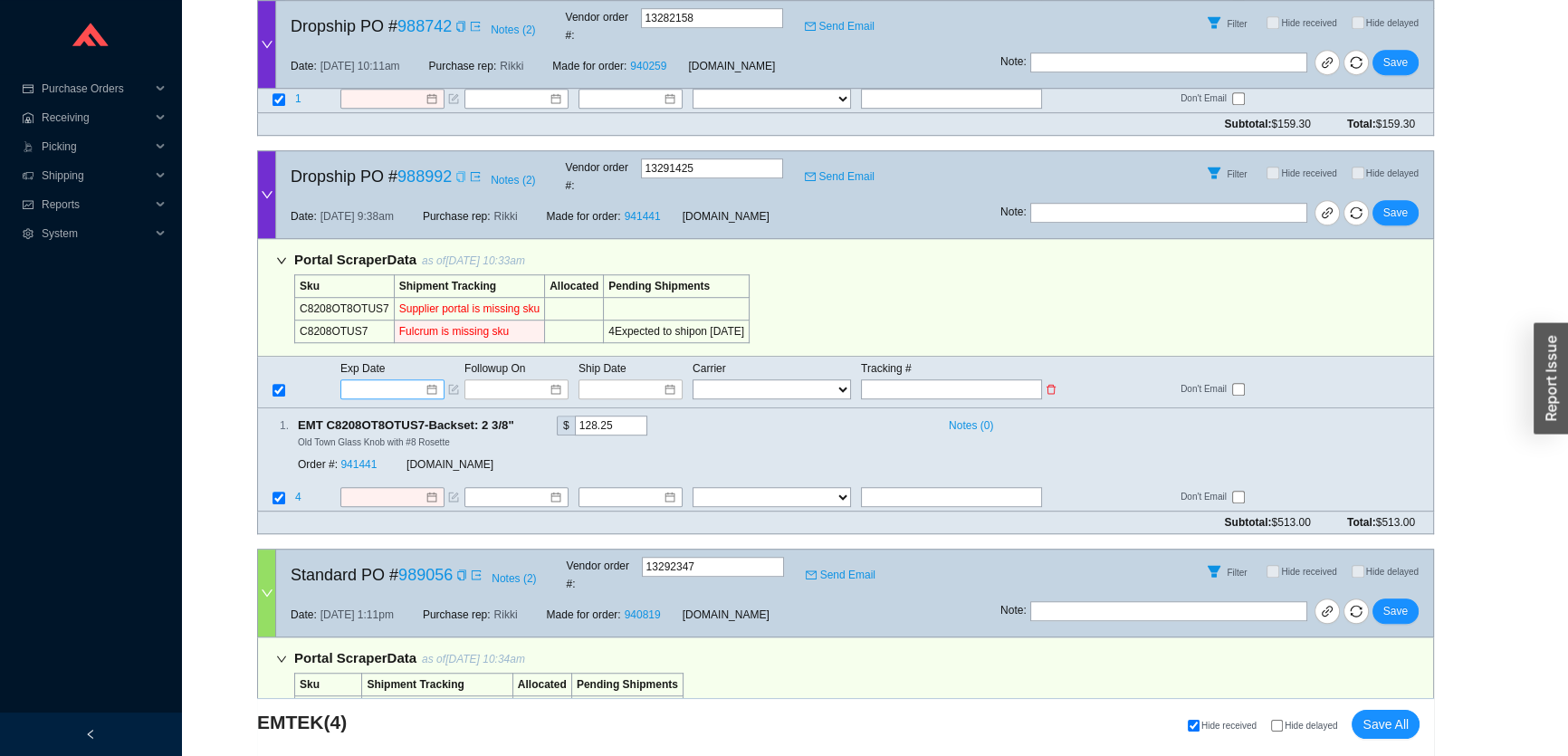
click at [359, 381] on input at bounding box center [386, 390] width 77 height 18
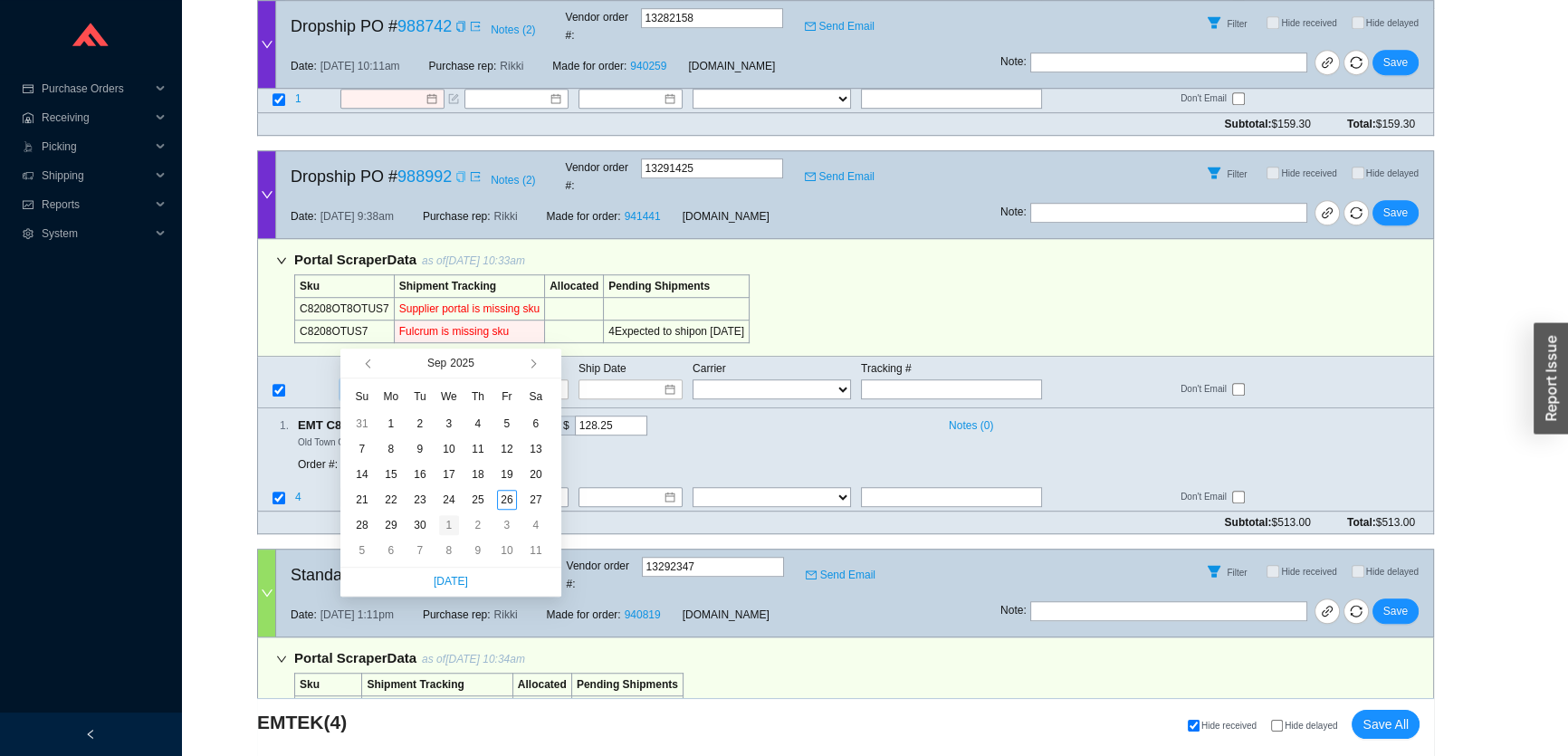
type input "10/1/2025"
click at [445, 530] on div "1" at bounding box center [449, 526] width 20 height 20
type input "10/1/2025"
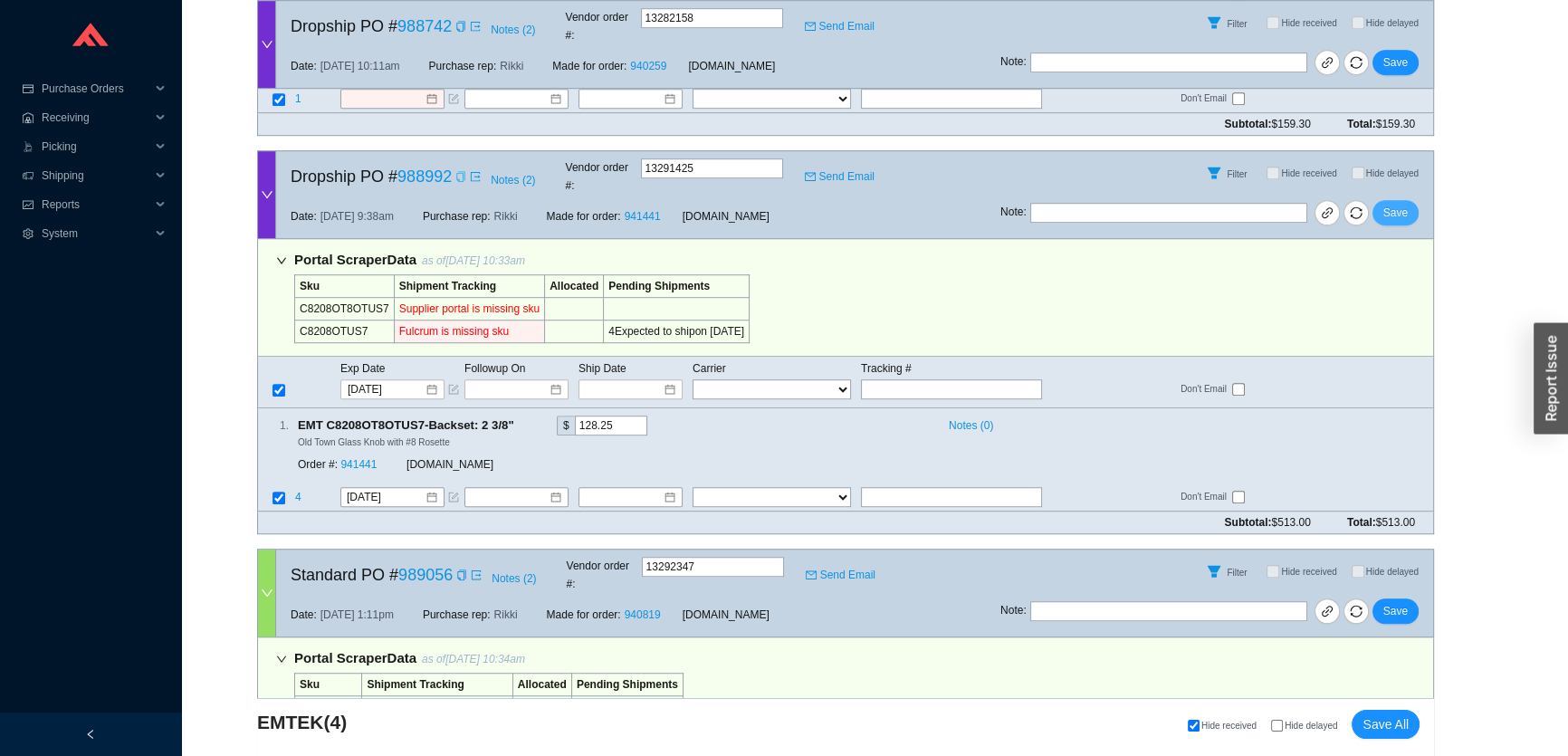
click at [1391, 204] on span "Save" at bounding box center [1396, 213] width 25 height 18
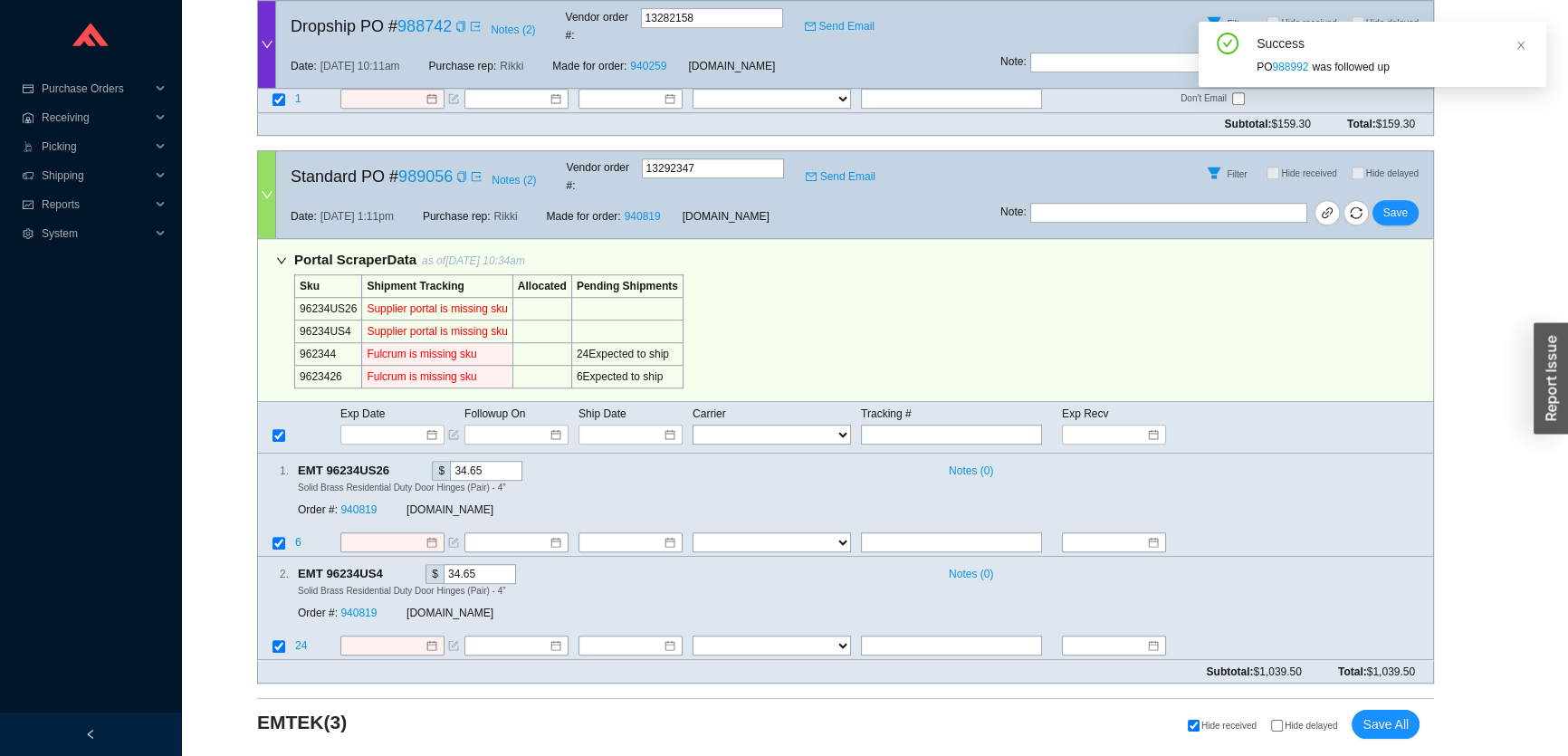
scroll to position [1403, 0]
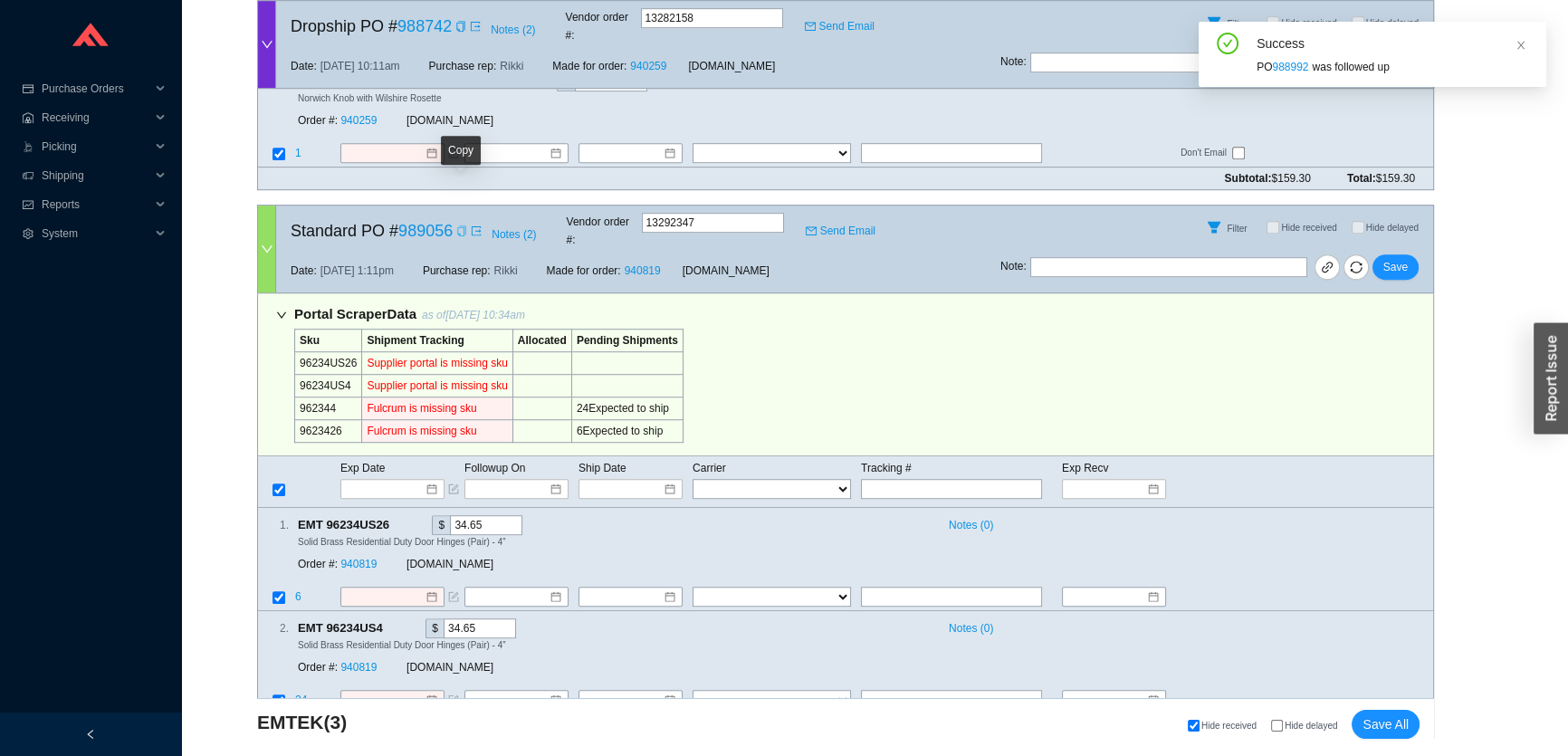
click at [461, 222] on div "Copy" at bounding box center [462, 231] width 11 height 18
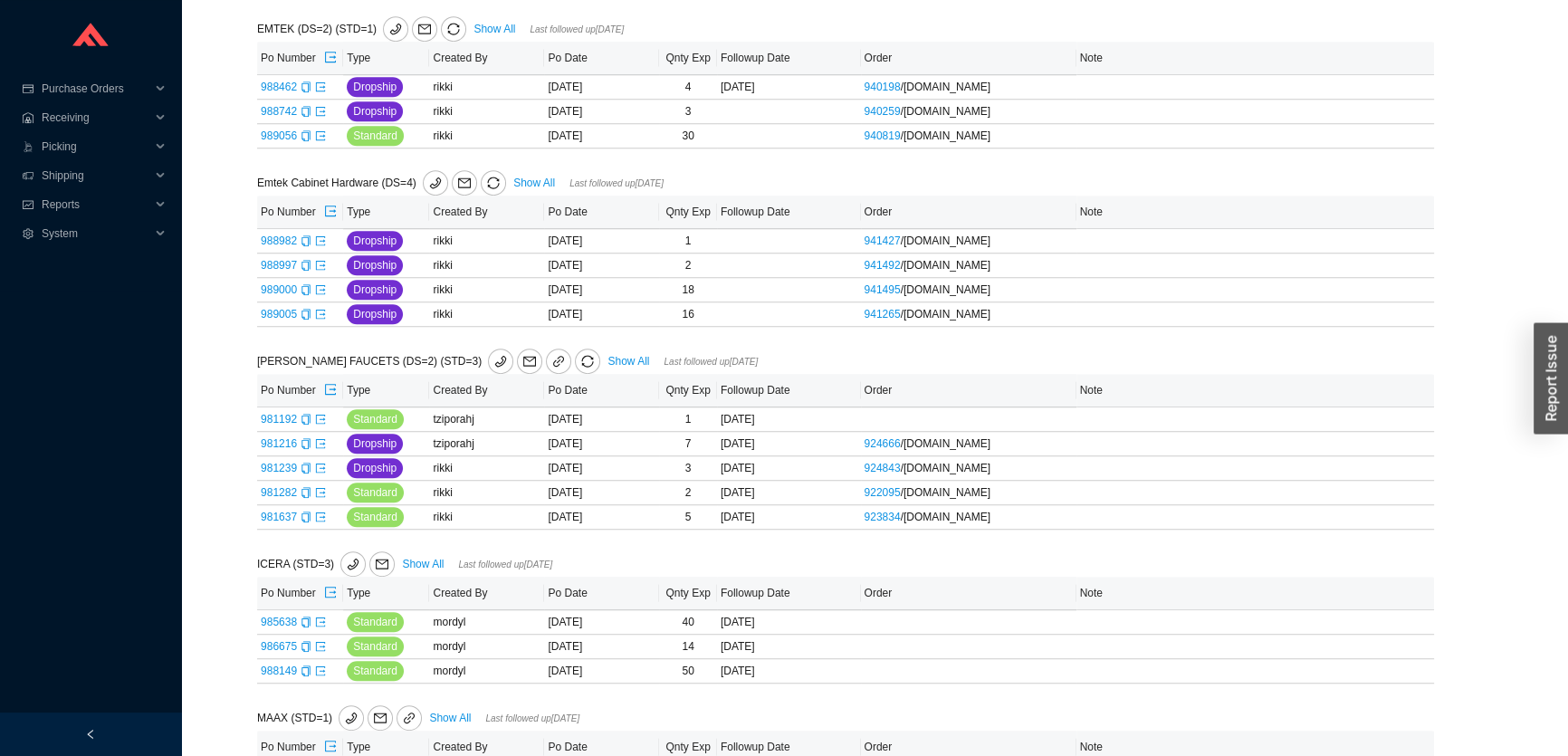
scroll to position [1177, 0]
click at [529, 179] on link "Show All" at bounding box center [535, 184] width 42 height 13
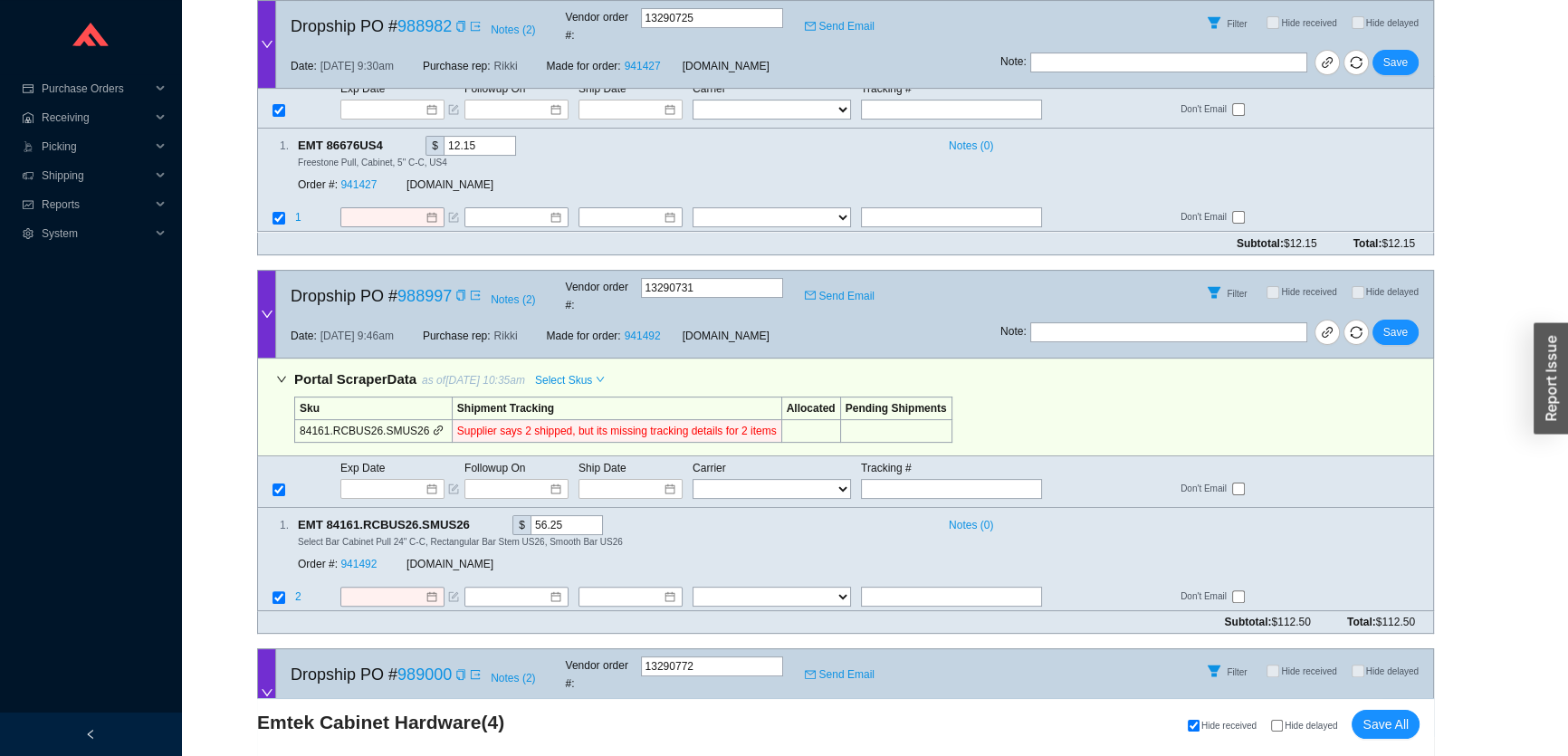
scroll to position [1120, 0]
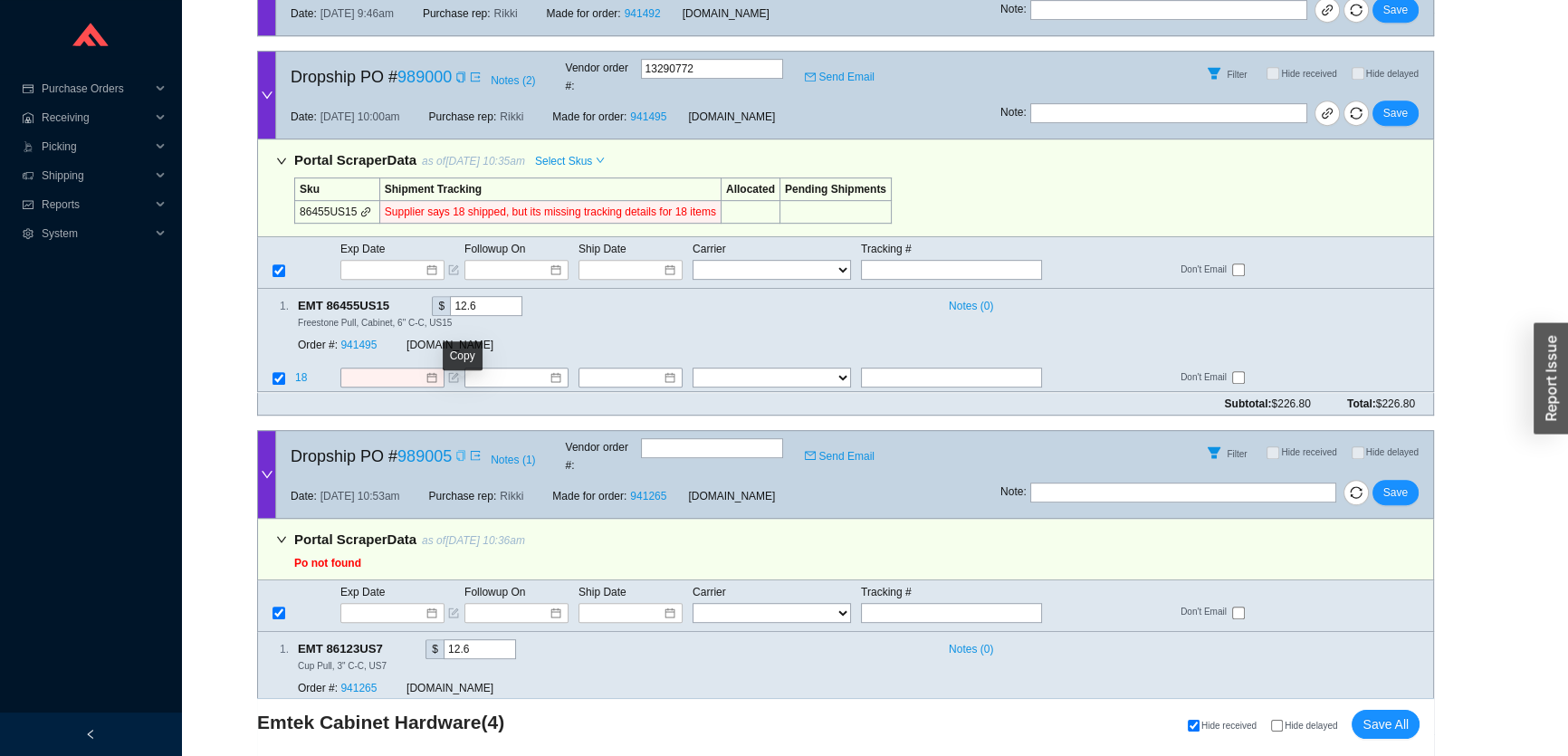
click at [459, 450] on icon "copy" at bounding box center [461, 455] width 11 height 11
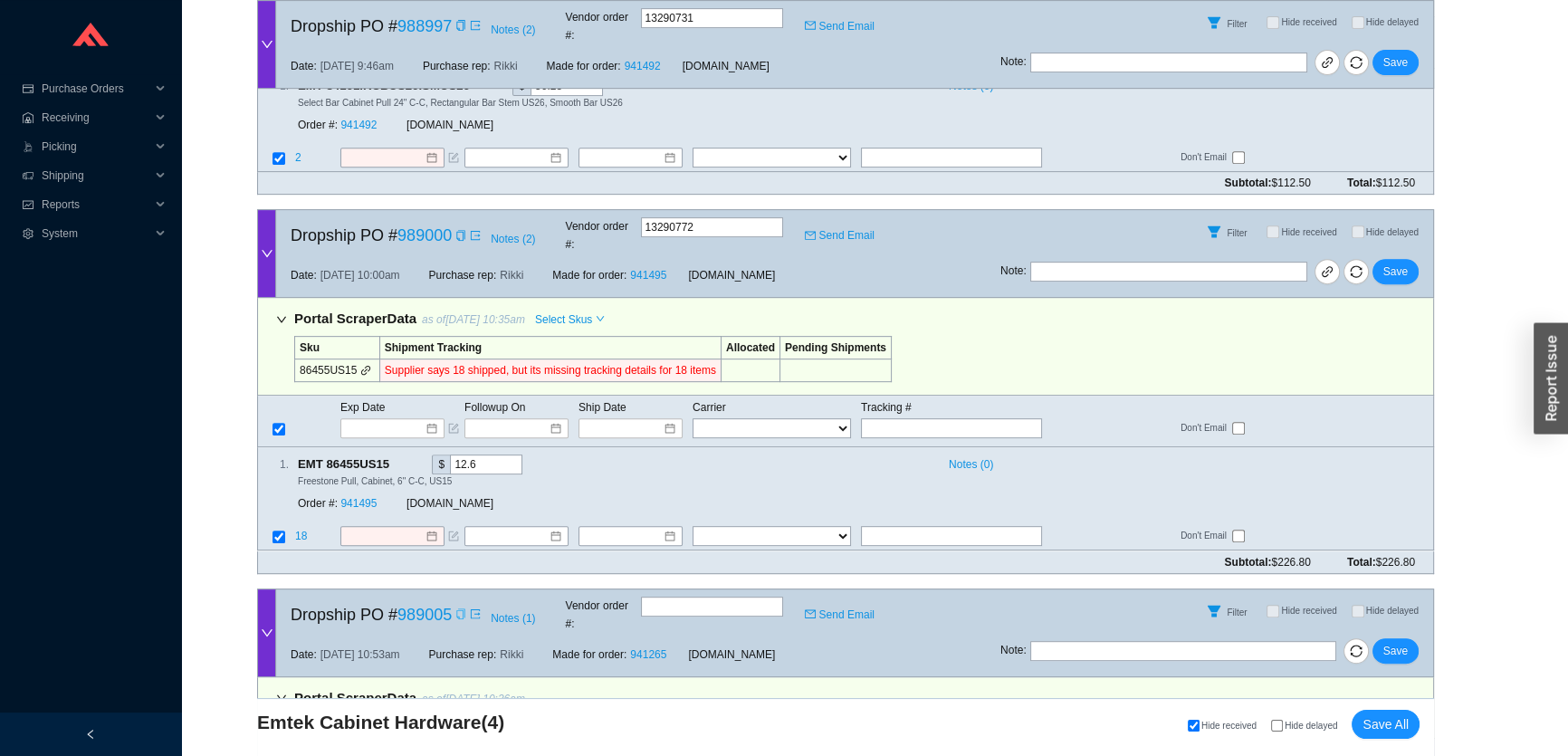
scroll to position [955, 0]
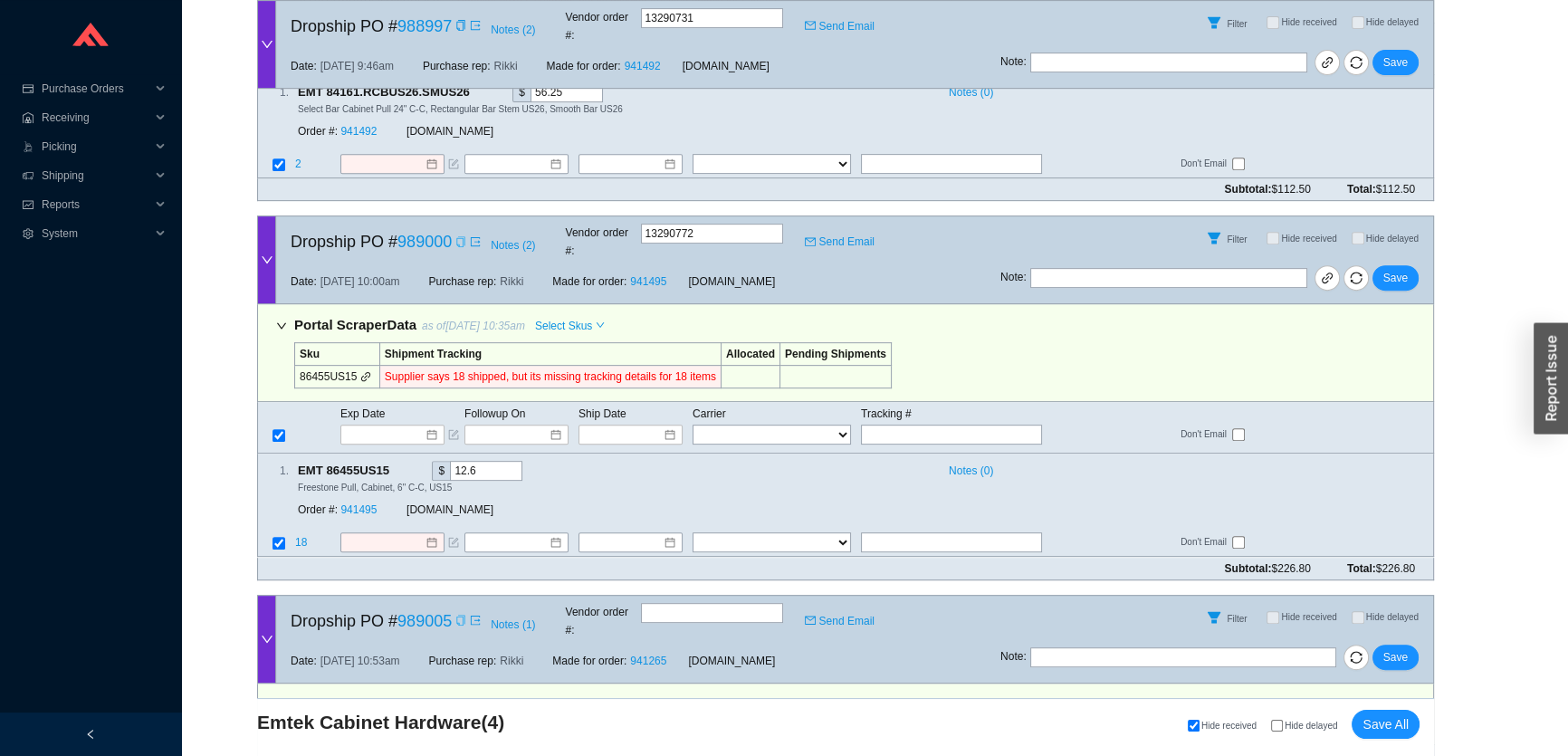
click at [461, 237] on icon "copy" at bounding box center [461, 242] width 11 height 11
drag, startPoint x: 951, startPoint y: 373, endPoint x: 904, endPoint y: 377, distance: 47.2
click at [951, 424] on input "text" at bounding box center [952, 434] width 181 height 20
paste input "1ZE1R7480349885708"
type input "1ZE1R7480349885708"
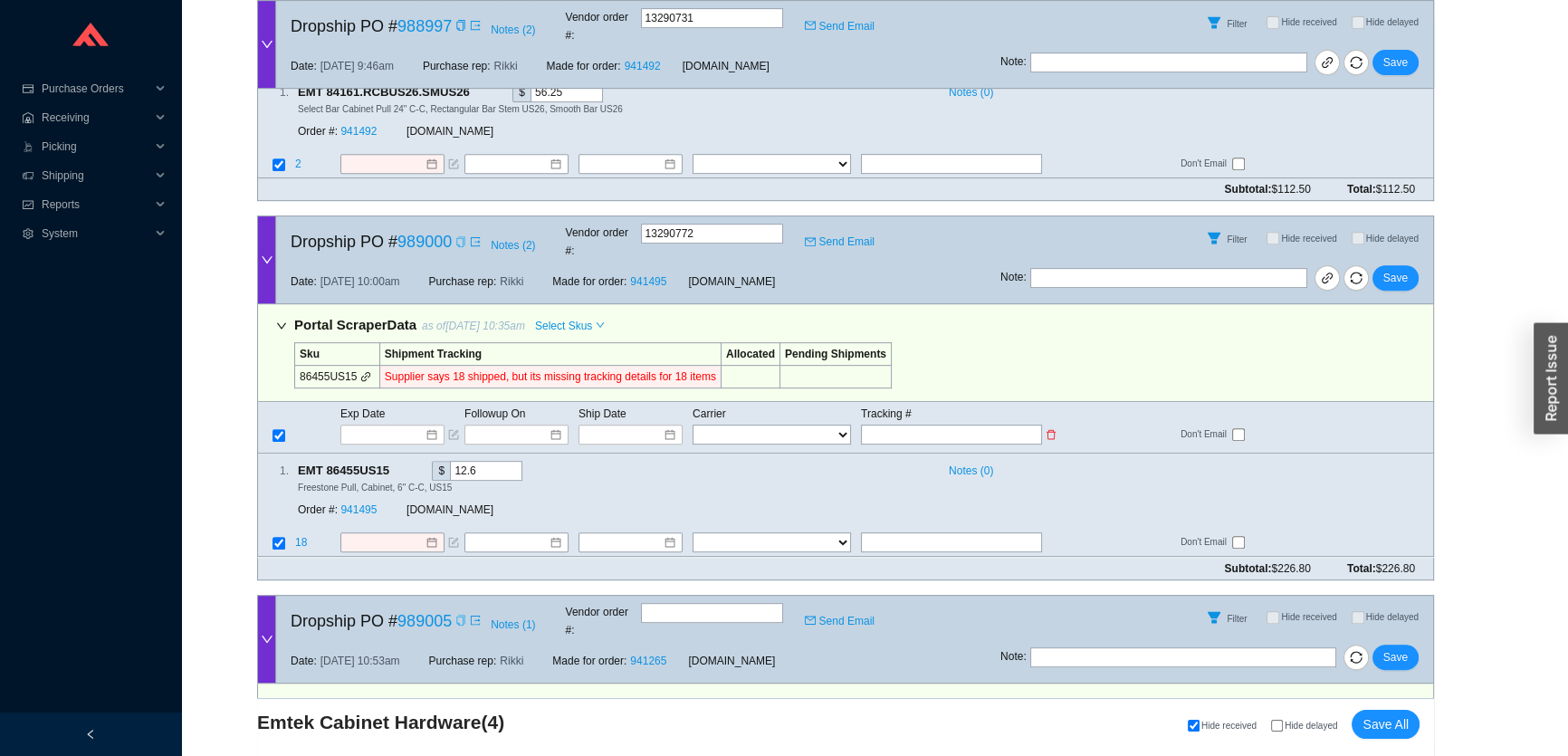
type input "1ZE1R7480349885708"
click at [804, 424] on select "FedEx UPS ---------------- 2 Day Transportation INC A&B Freight A. [PERSON_NAME…" at bounding box center [772, 434] width 158 height 20
select select "2"
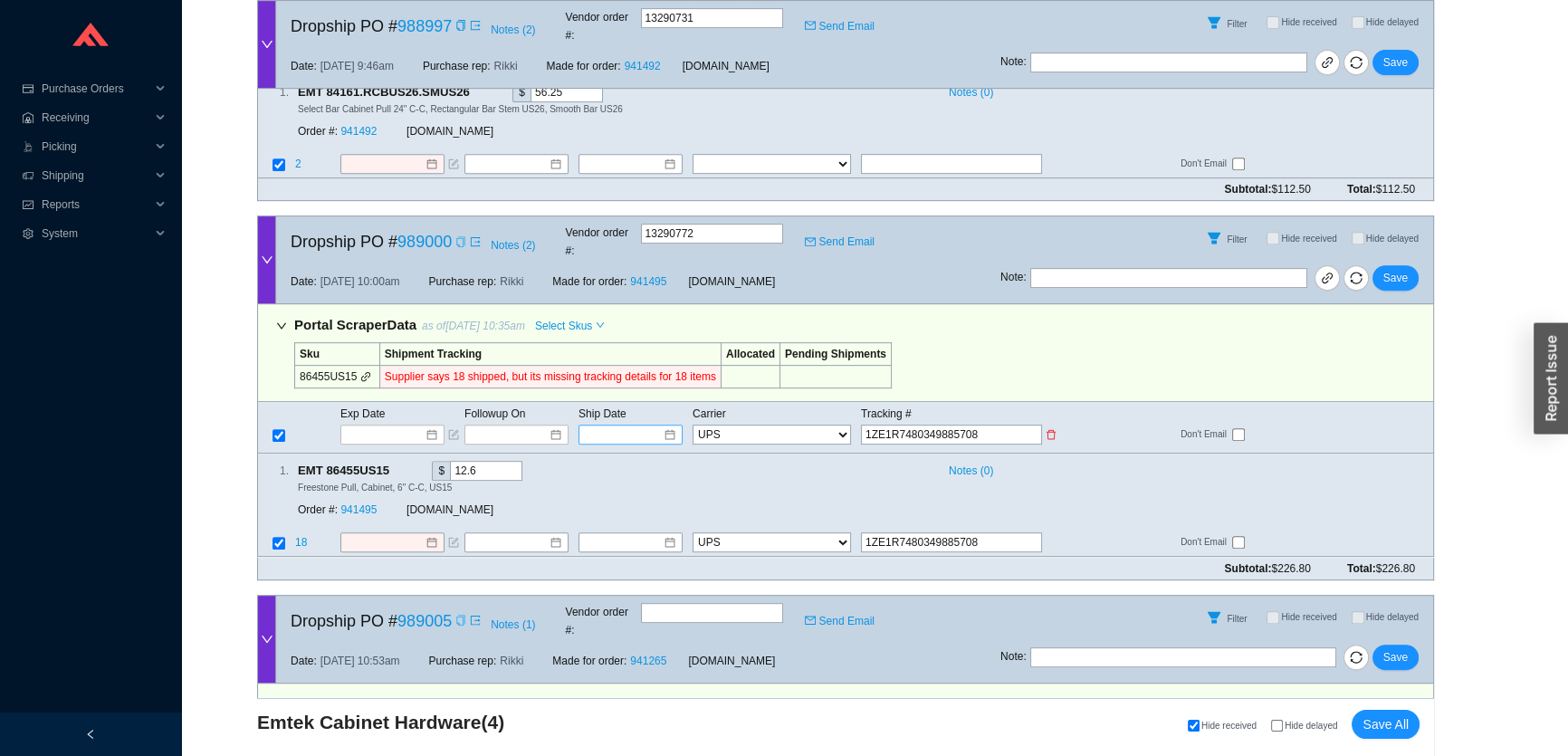
drag, startPoint x: 620, startPoint y: 383, endPoint x: 637, endPoint y: 388, distance: 17.7
click at [620, 425] on input at bounding box center [624, 434] width 77 height 18
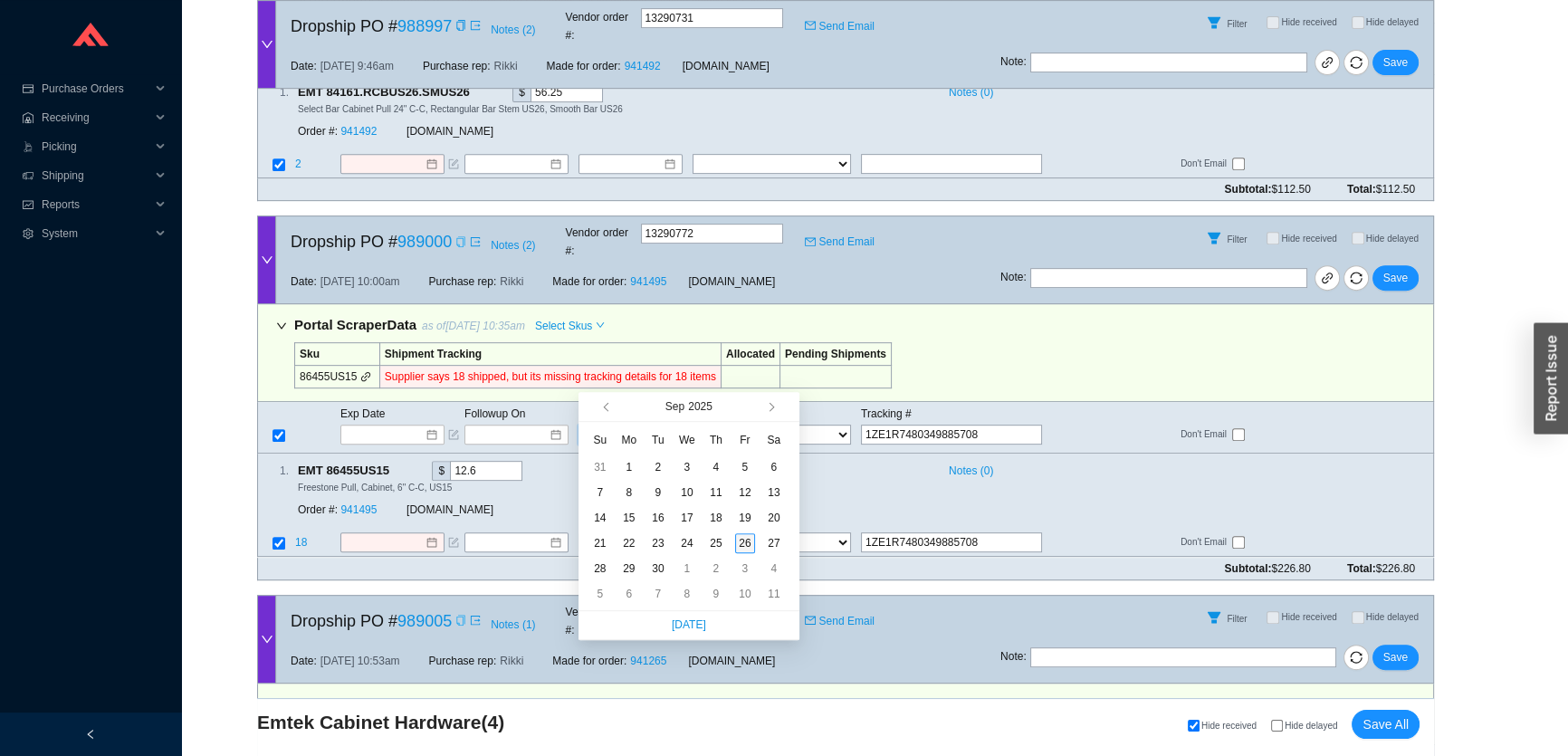
type input "[DATE]"
click at [736, 538] on div "26" at bounding box center [746, 544] width 20 height 20
type input "[DATE]"
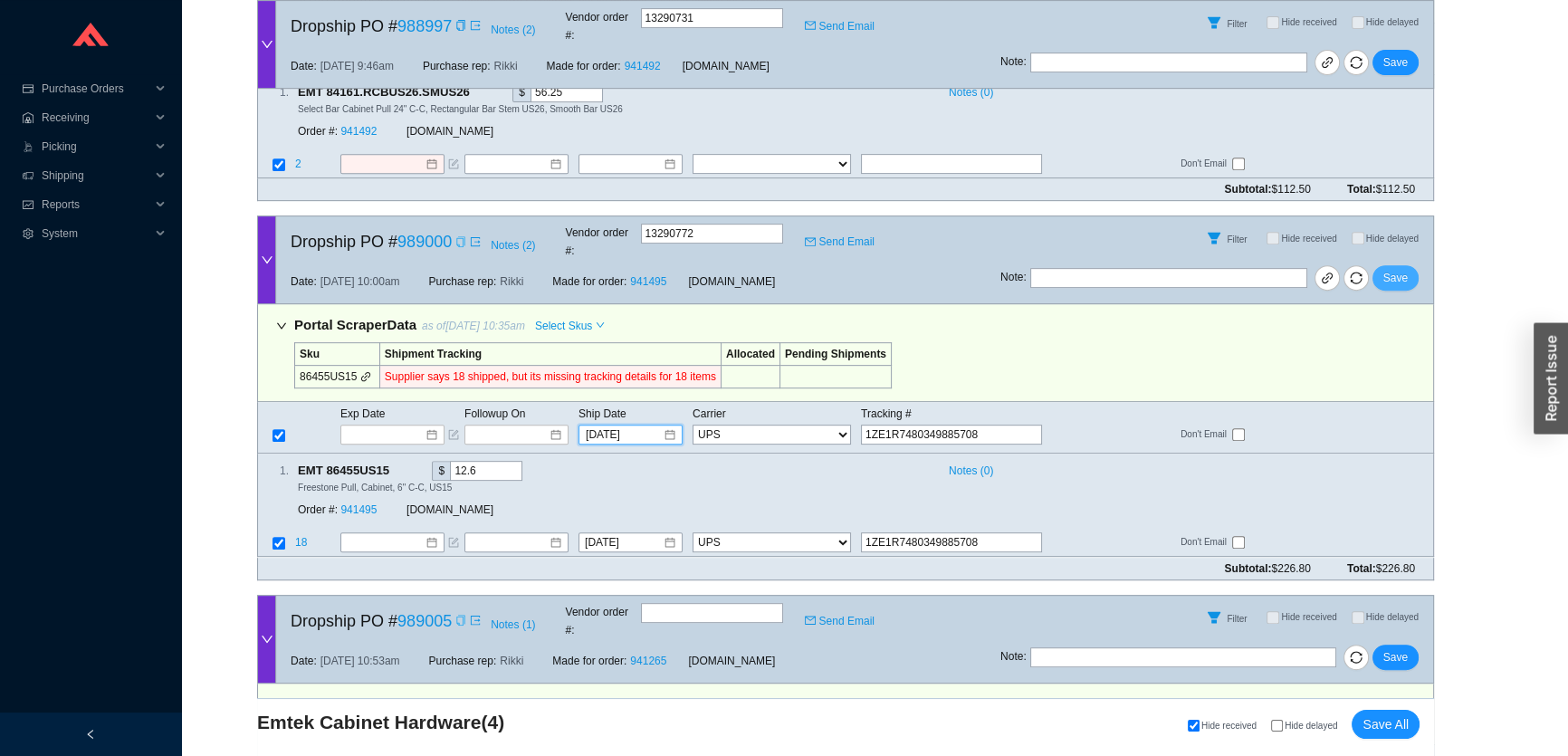
click at [1387, 269] on span "Save" at bounding box center [1396, 278] width 25 height 18
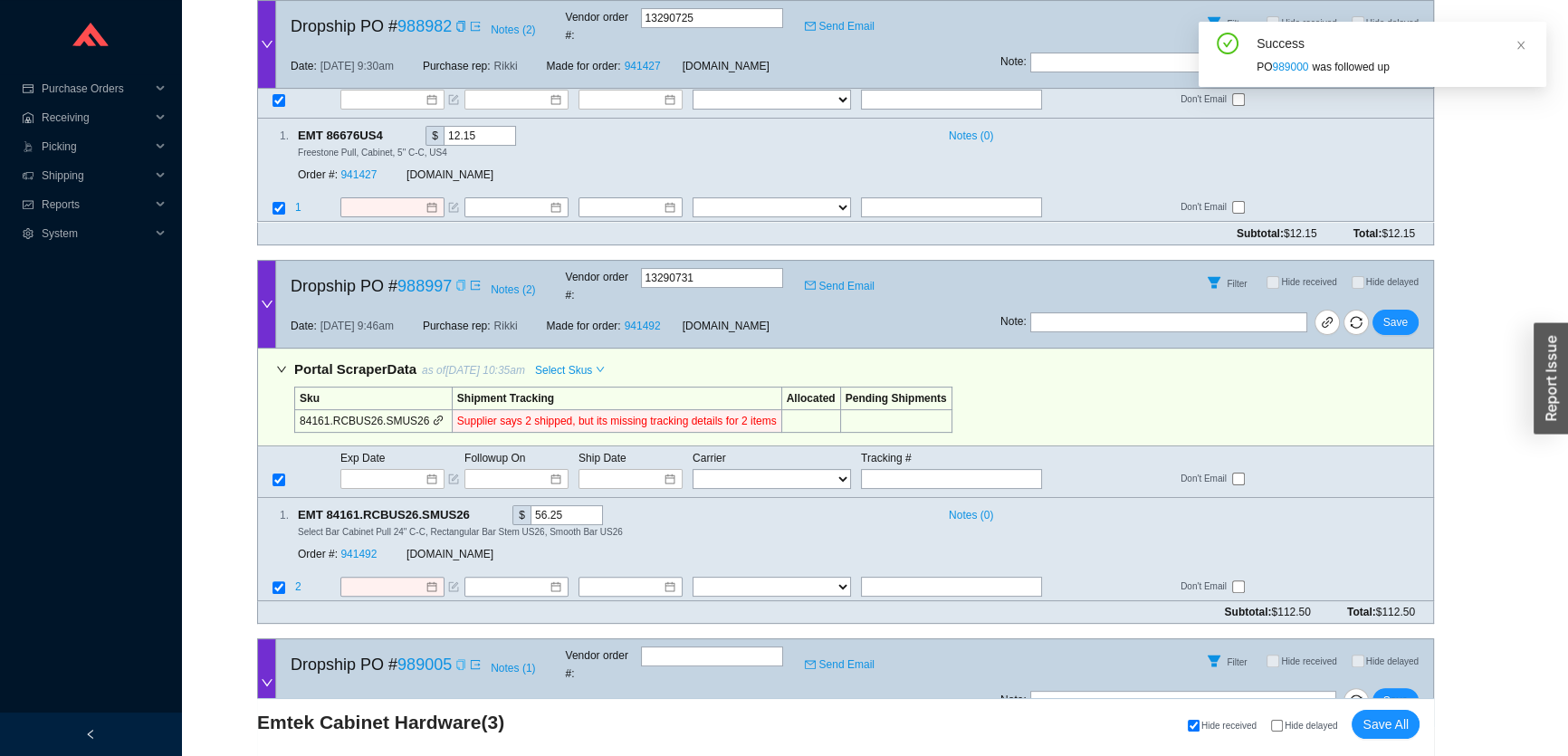
scroll to position [513, 0]
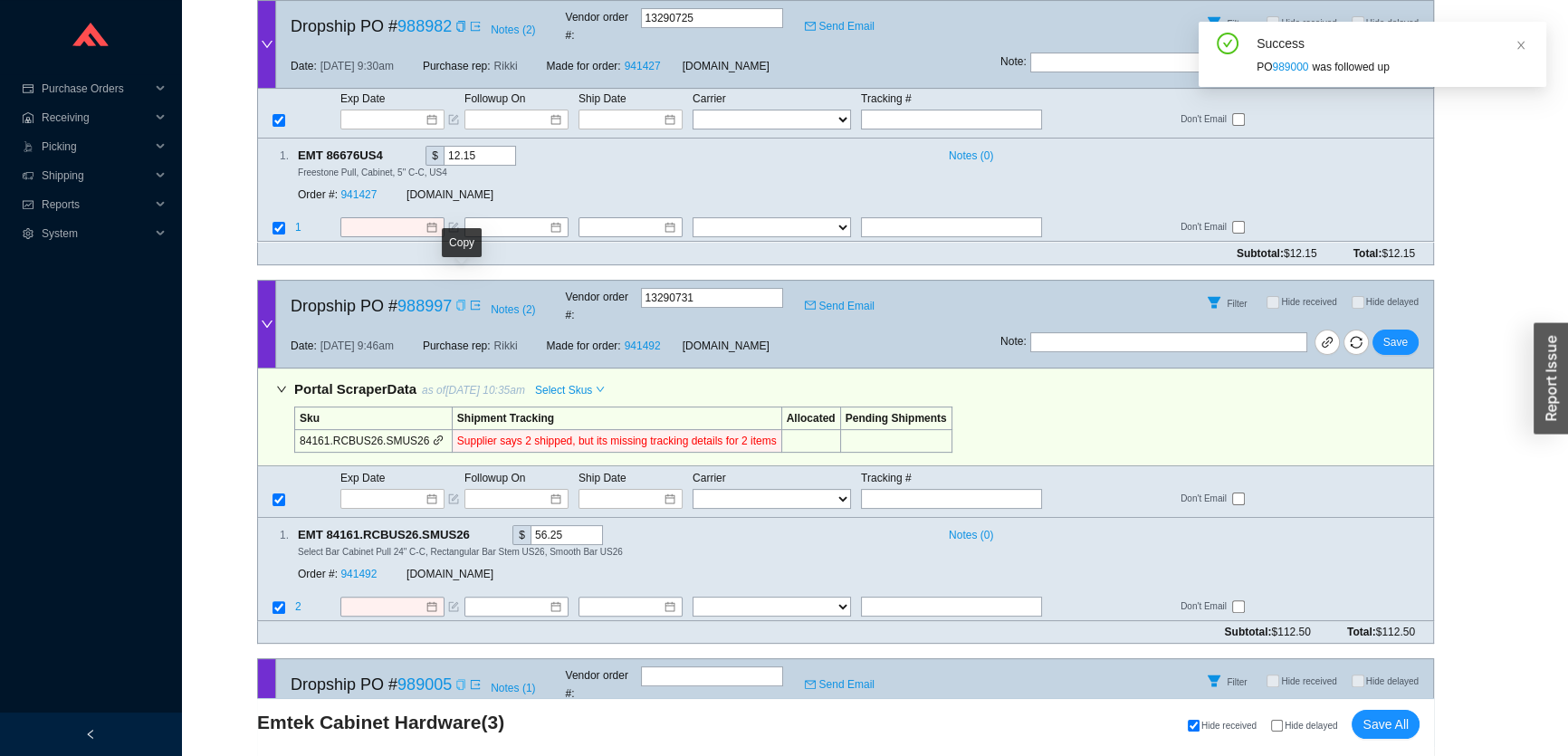
click at [461, 300] on icon "copy" at bounding box center [461, 305] width 11 height 11
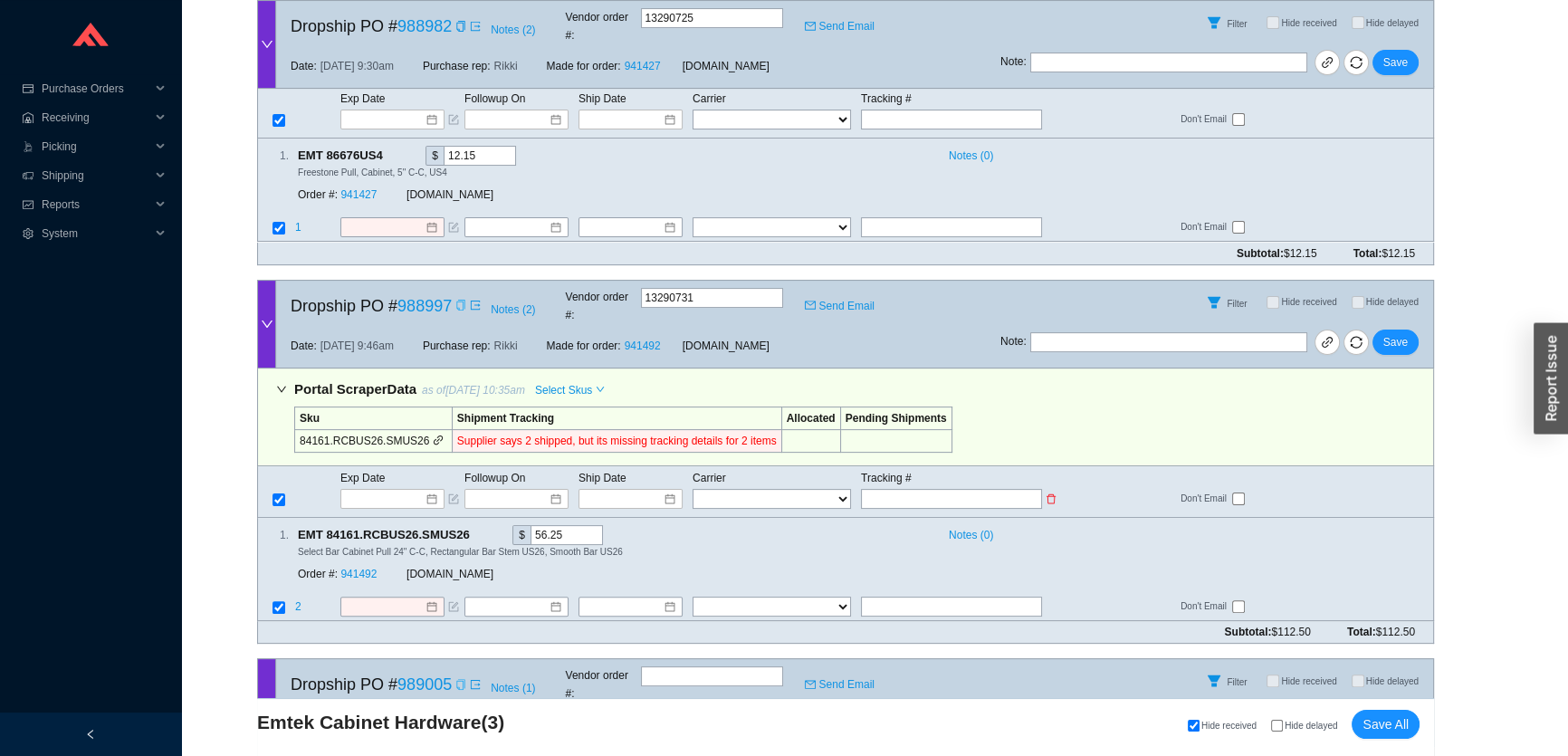
click at [890, 489] on input "text" at bounding box center [952, 499] width 181 height 20
paste input "1ZE1R7480351436751"
type input "1ZE1R7480351436751"
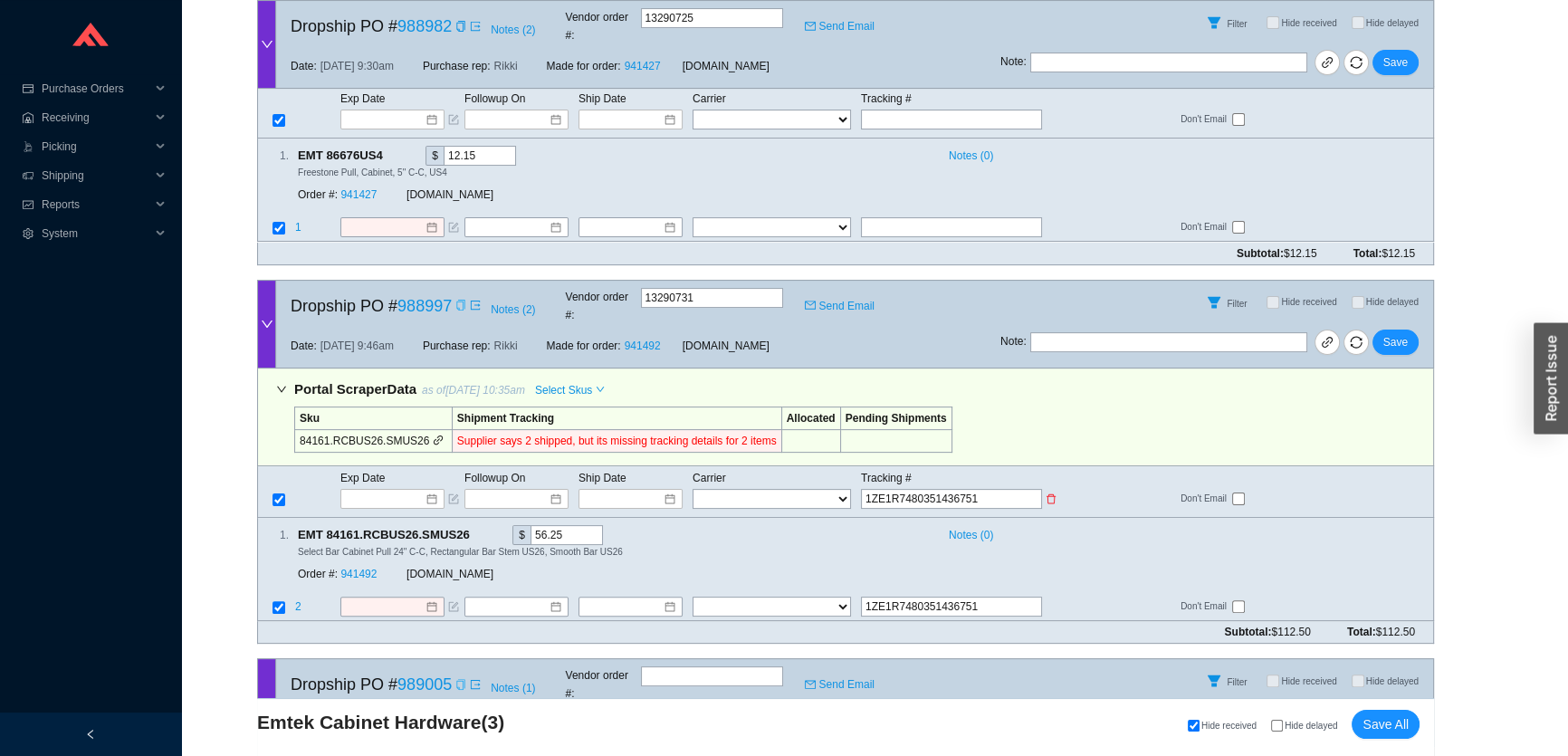
click at [801, 489] on select "FedEx UPS ---------------- 2 Day Transportation INC A&B Freight A. [PERSON_NAME…" at bounding box center [772, 499] width 158 height 20
select select "2"
click at [634, 490] on input at bounding box center [624, 499] width 77 height 18
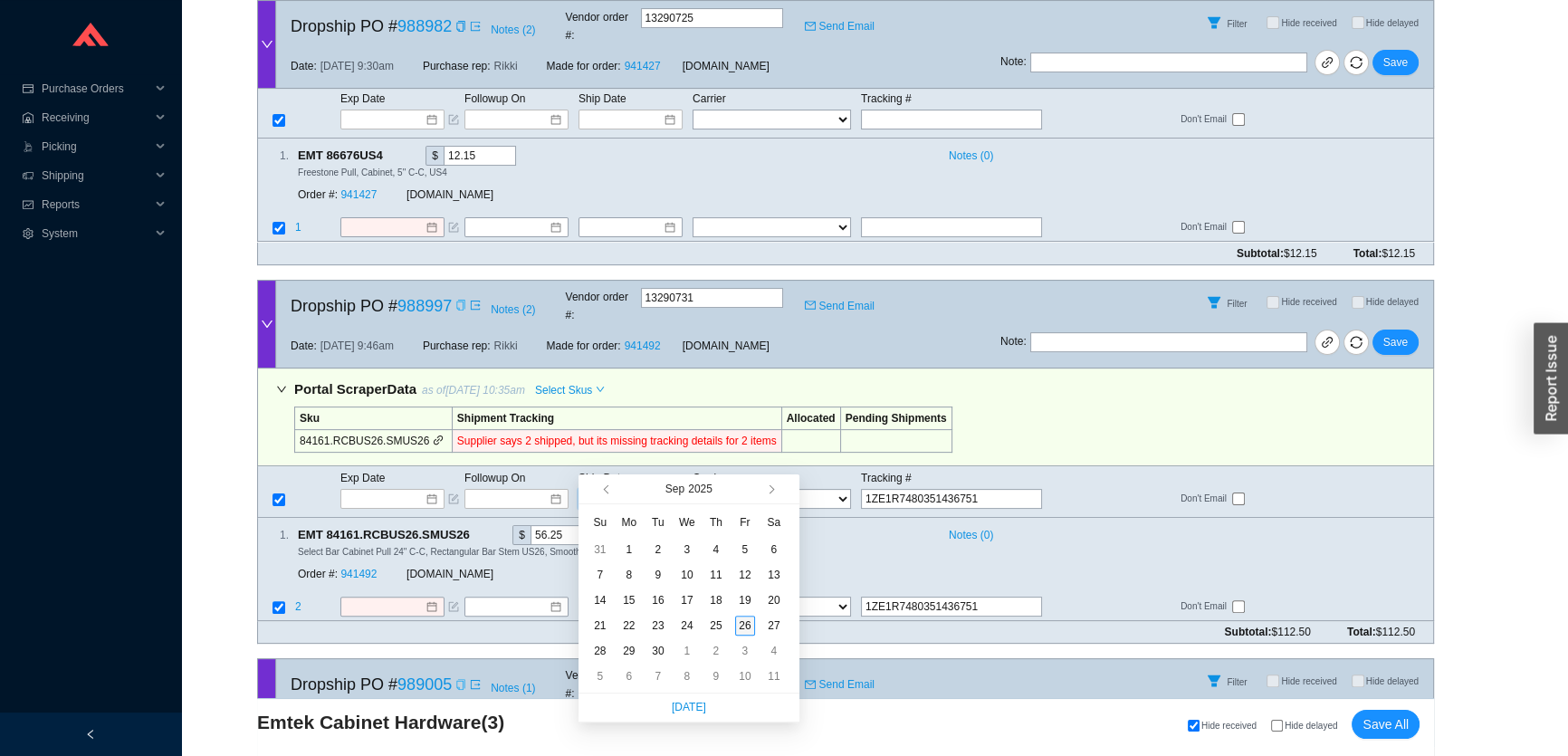
type input "[DATE]"
click at [746, 620] on div "26" at bounding box center [746, 626] width 20 height 20
type input "[DATE]"
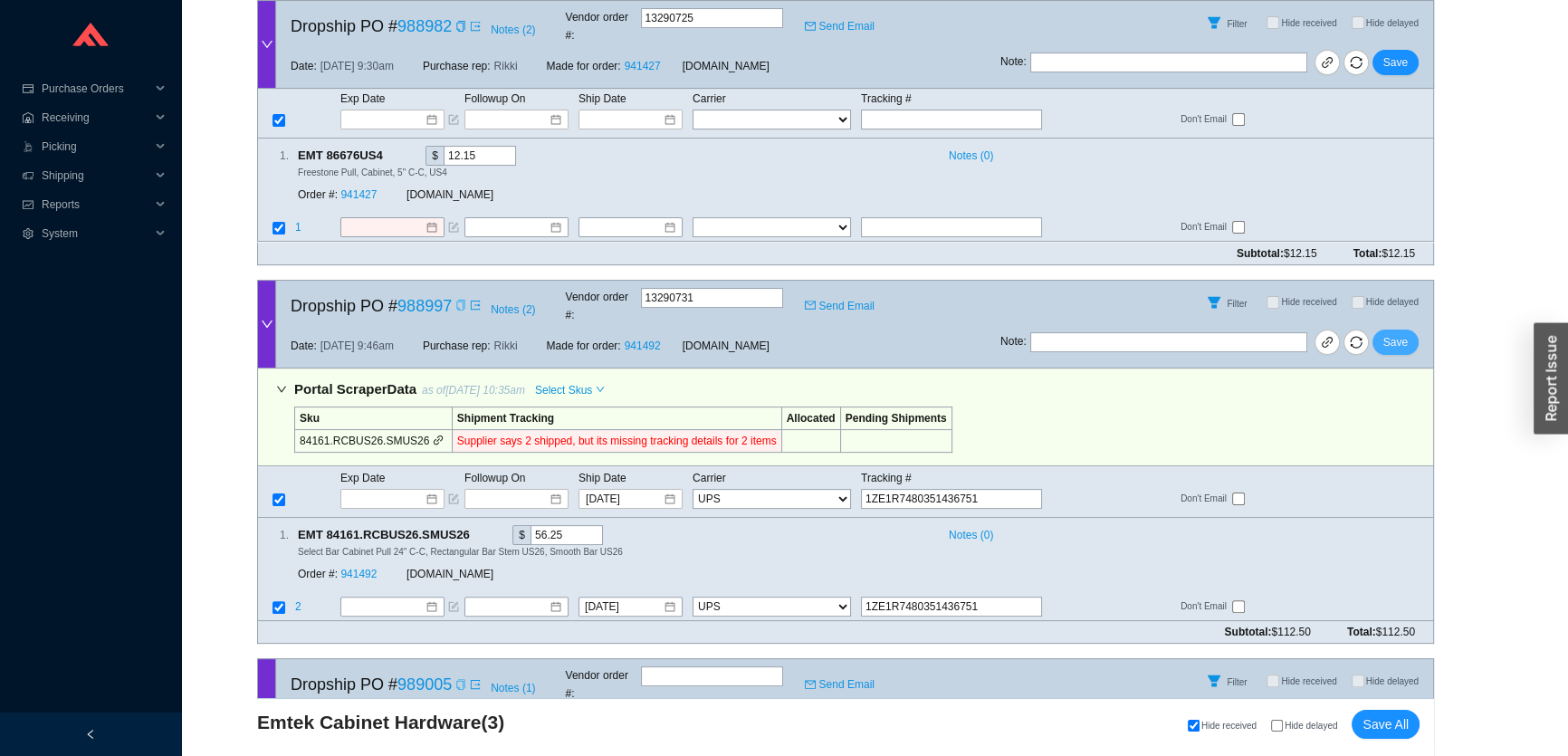
click at [1403, 333] on span "Save" at bounding box center [1396, 342] width 25 height 18
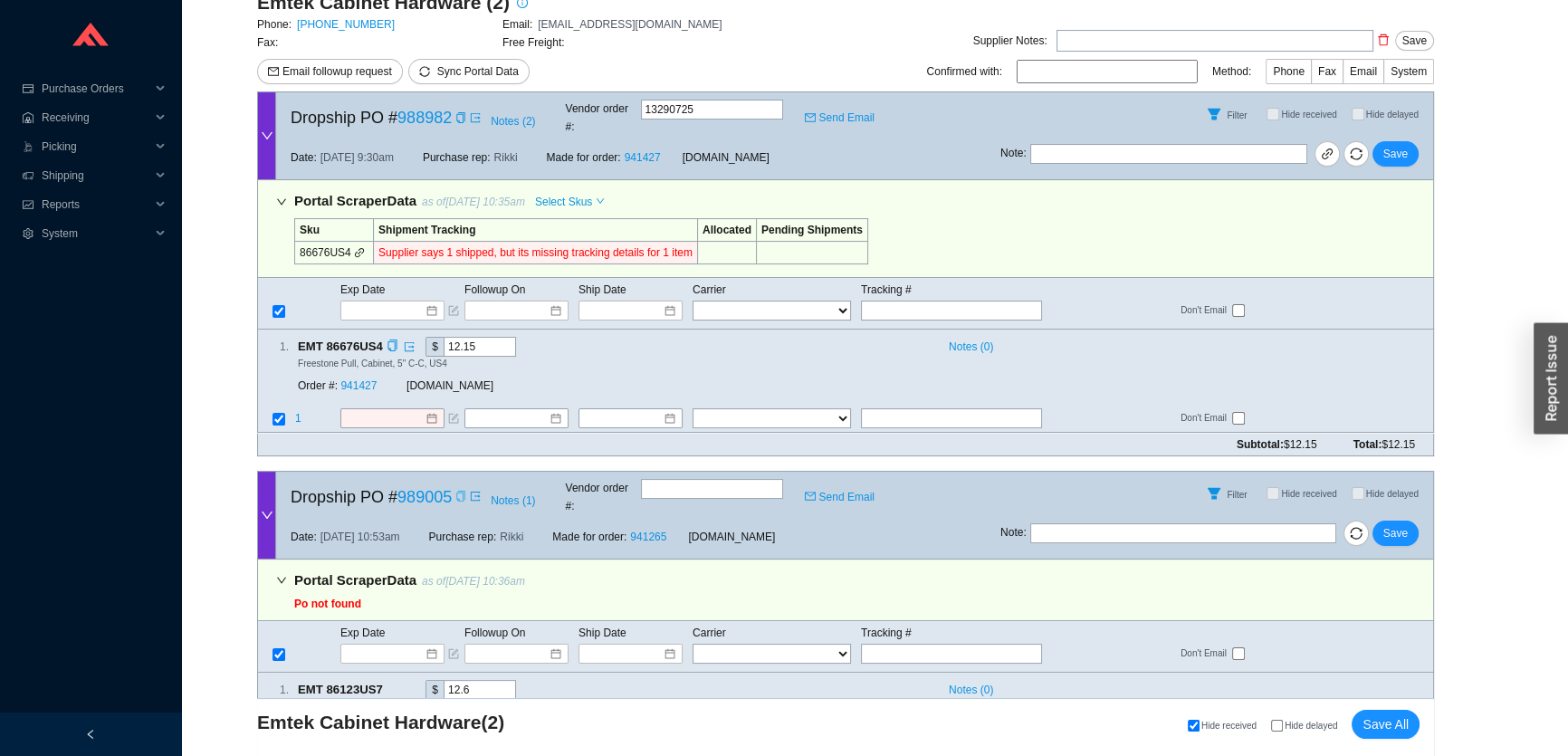
scroll to position [307, 0]
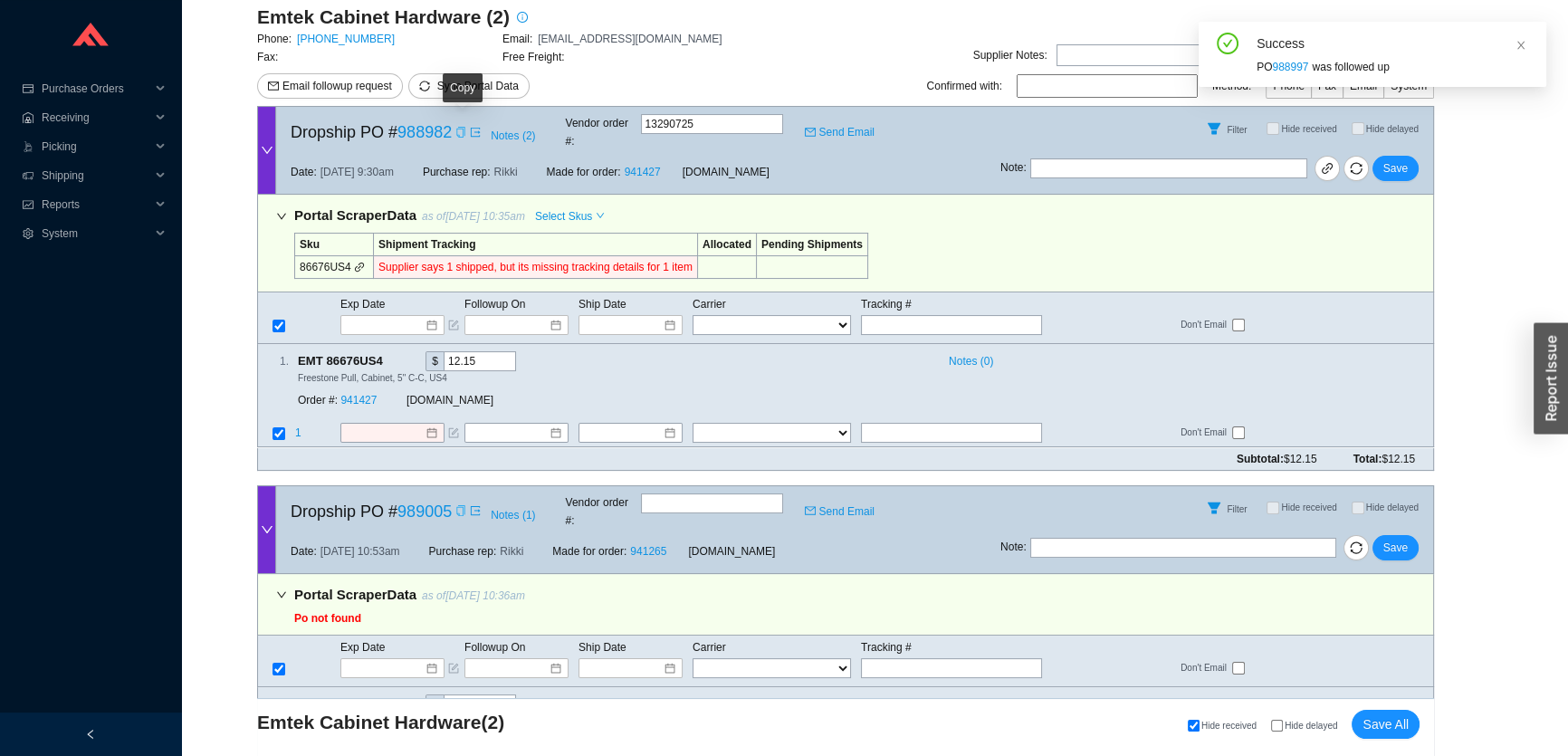
click at [461, 128] on icon "copy" at bounding box center [461, 132] width 11 height 11
click at [864, 315] on input "text" at bounding box center [952, 325] width 181 height 20
paste input "1ZE1R7480350317748"
type input "1ZE1R7480350317748"
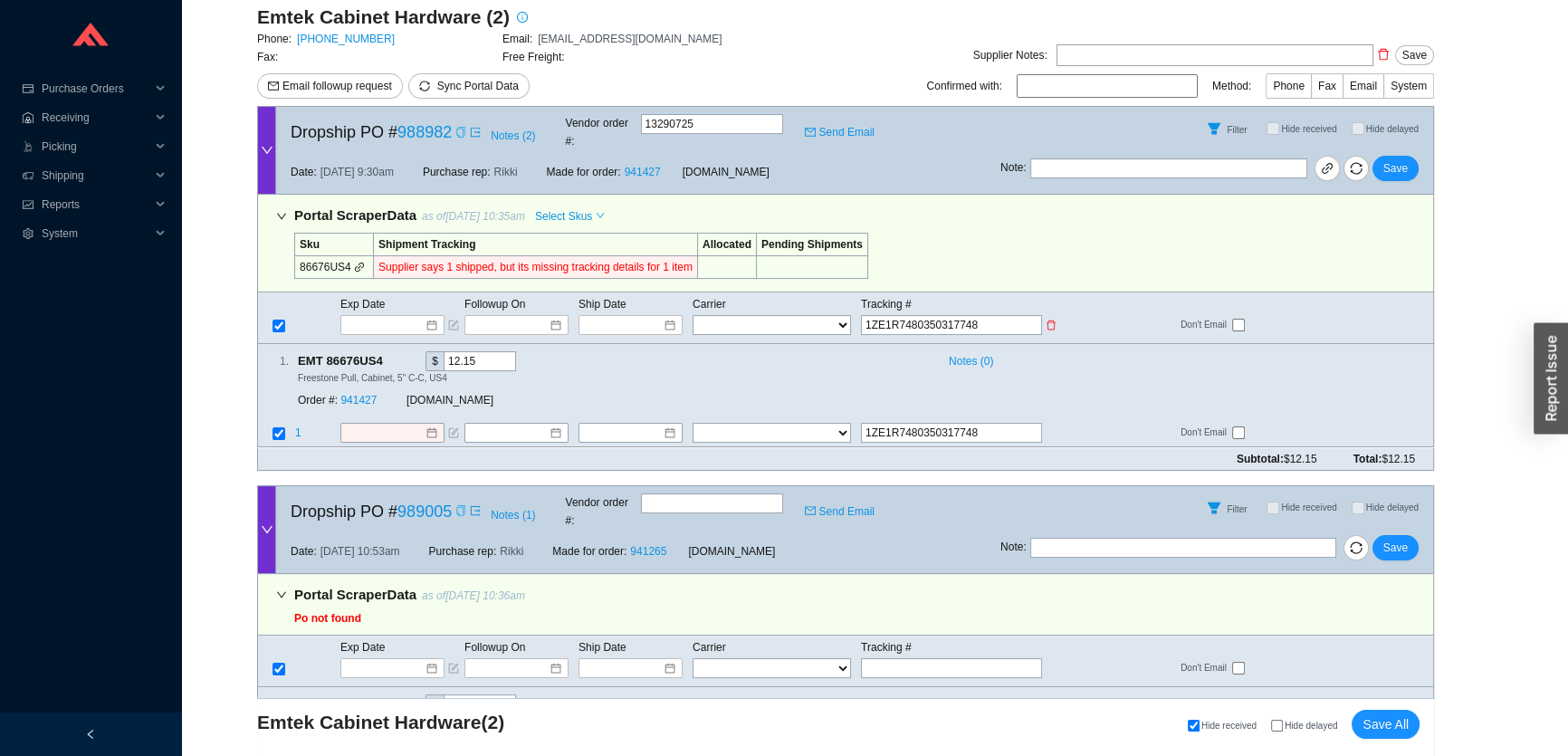
type input "1ZE1R7480350317748"
click at [802, 315] on select "FedEx UPS ---------------- 2 Day Transportation INC A&B Freight A. Duie Pyle AA…" at bounding box center [772, 325] width 158 height 20
select select "2"
click at [628, 316] on input at bounding box center [624, 325] width 77 height 18
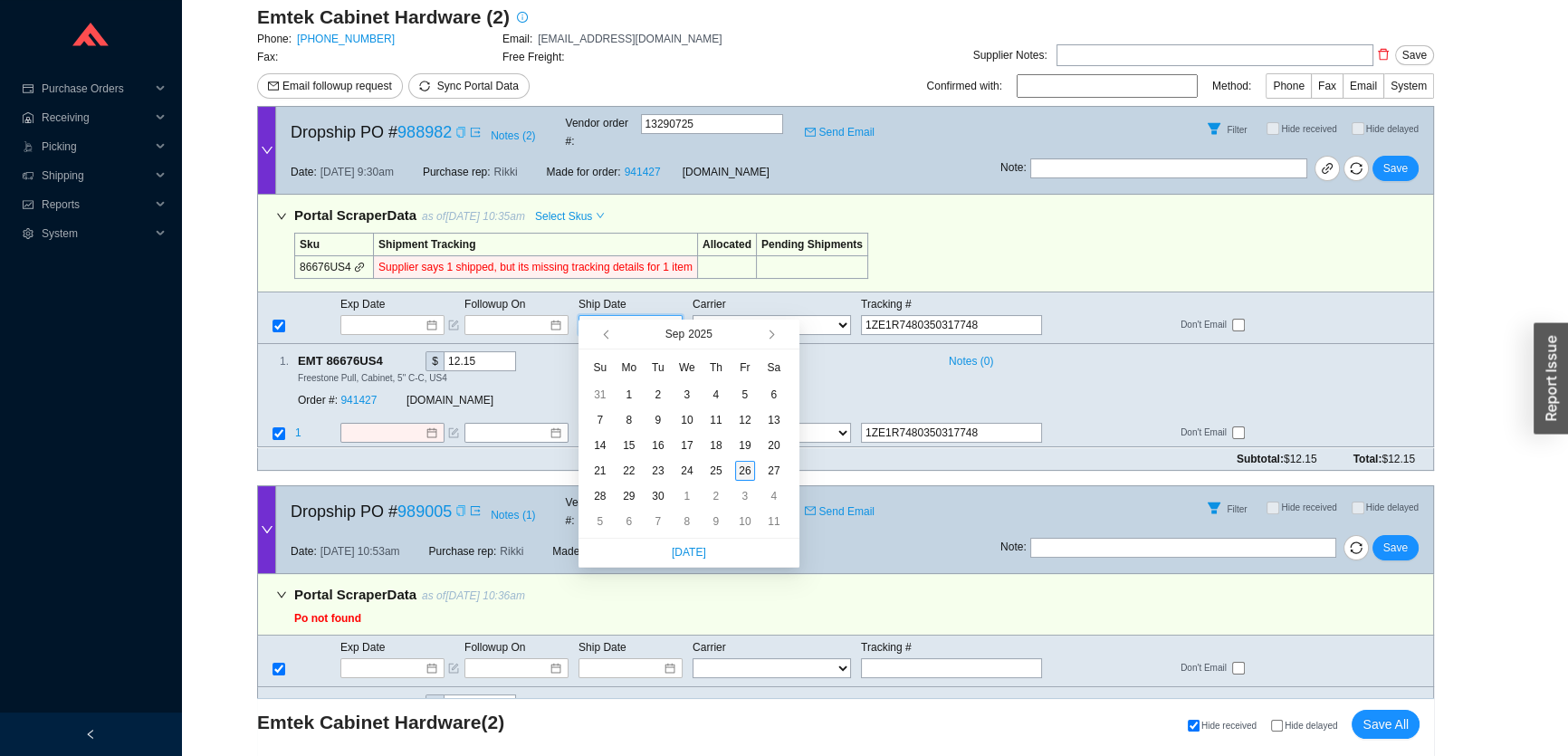
type input "[DATE]"
click at [742, 465] on div "26" at bounding box center [746, 471] width 20 height 20
type input "[DATE]"
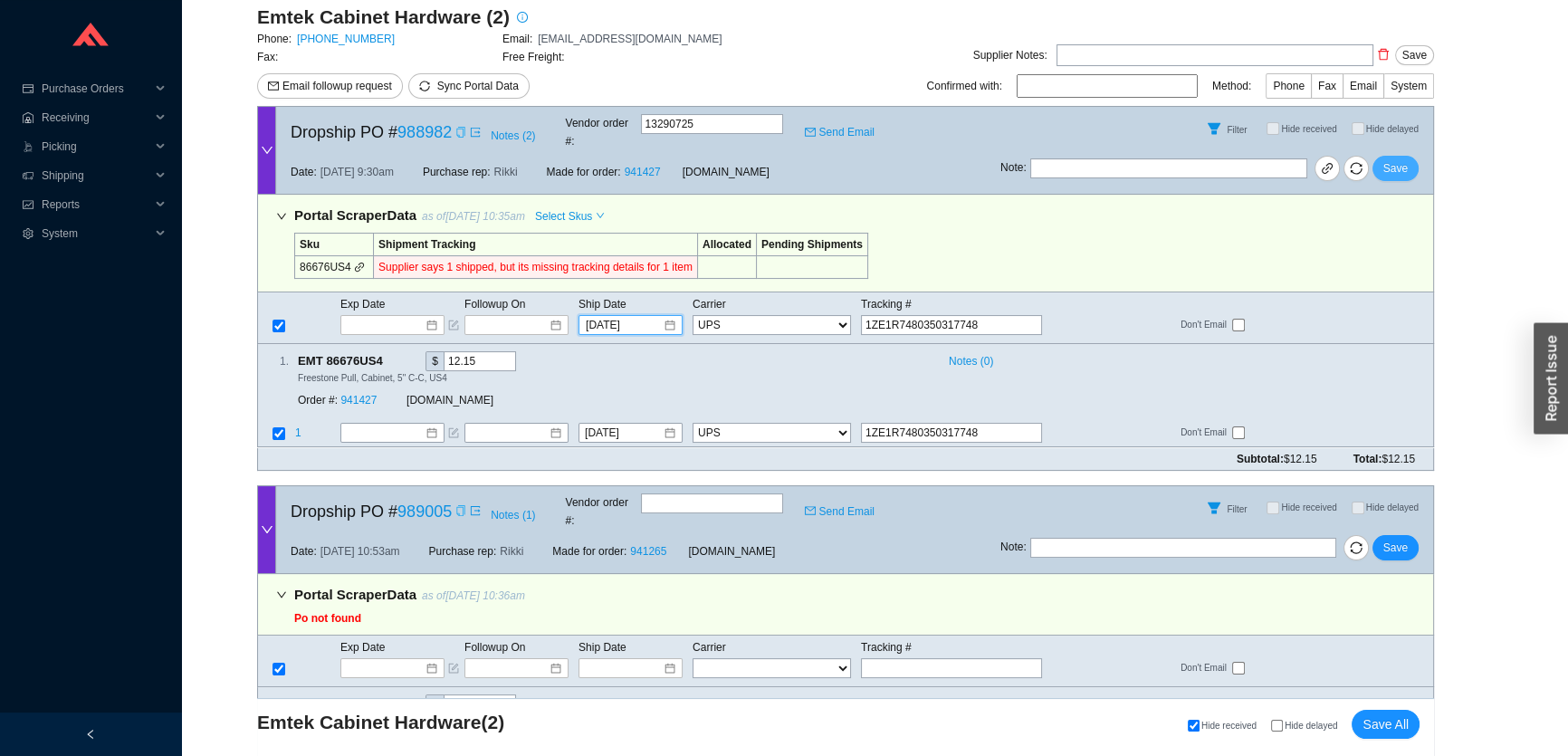
click at [1400, 159] on span "Save" at bounding box center [1396, 169] width 25 height 18
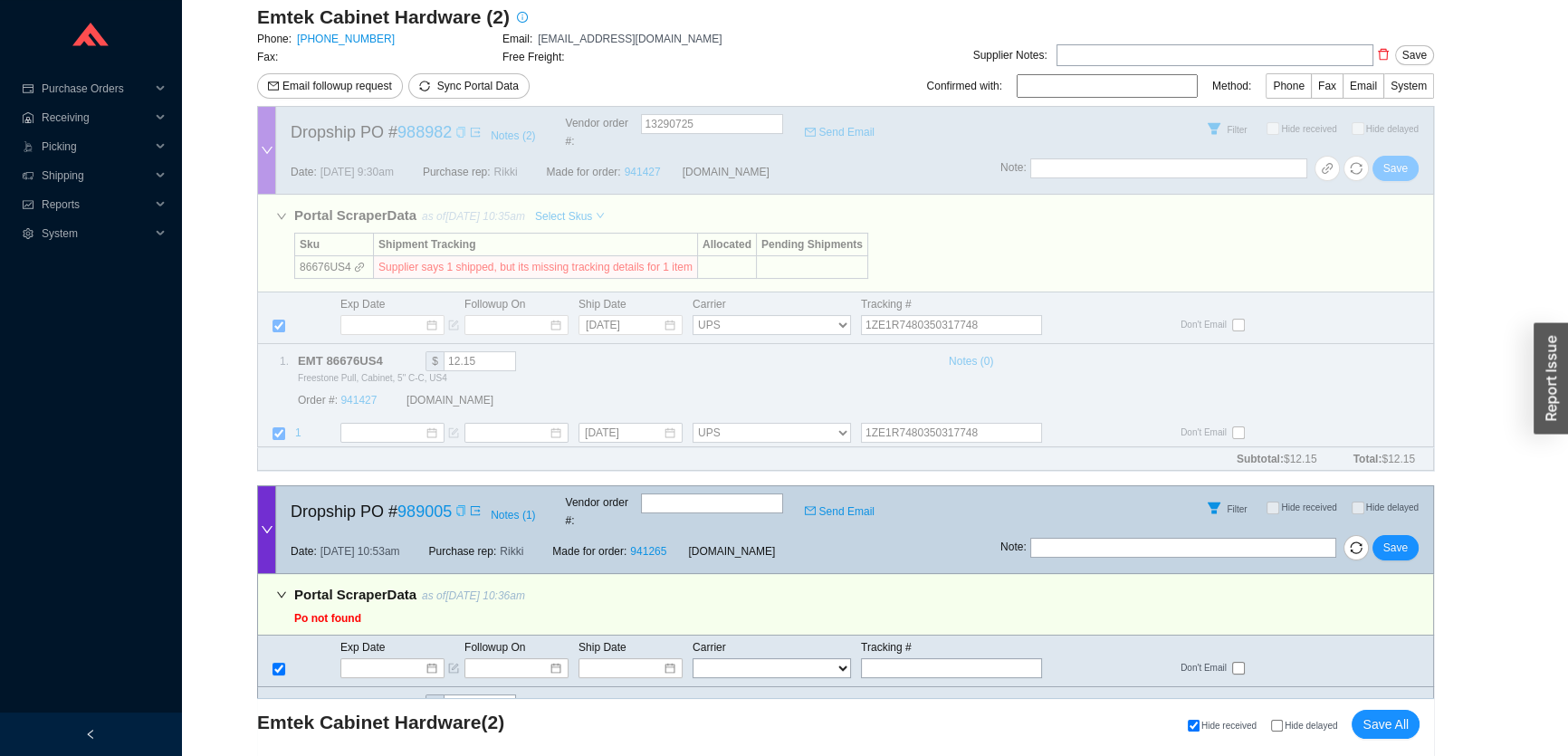
scroll to position [38, 0]
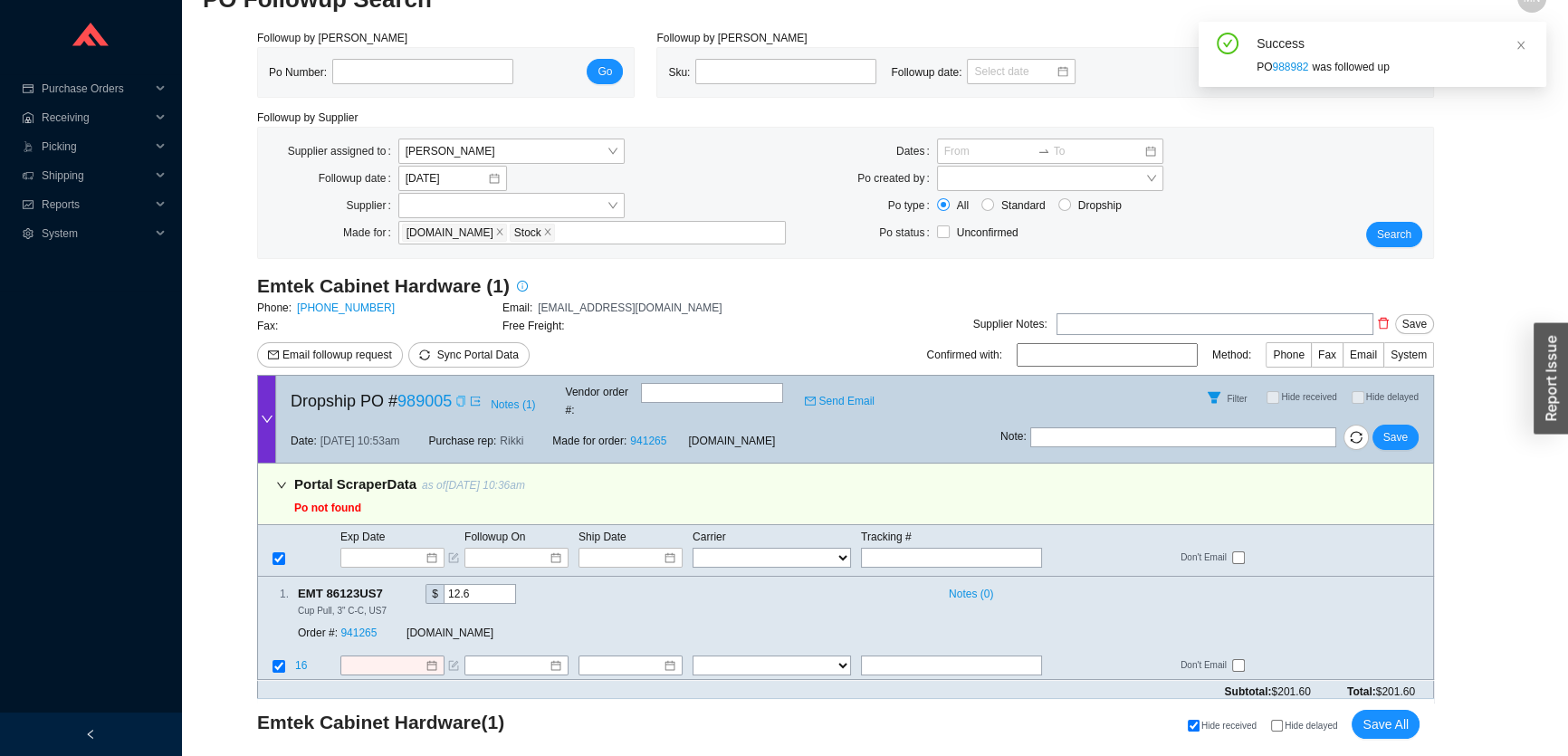
click at [462, 398] on icon "copy" at bounding box center [461, 402] width 11 height 11
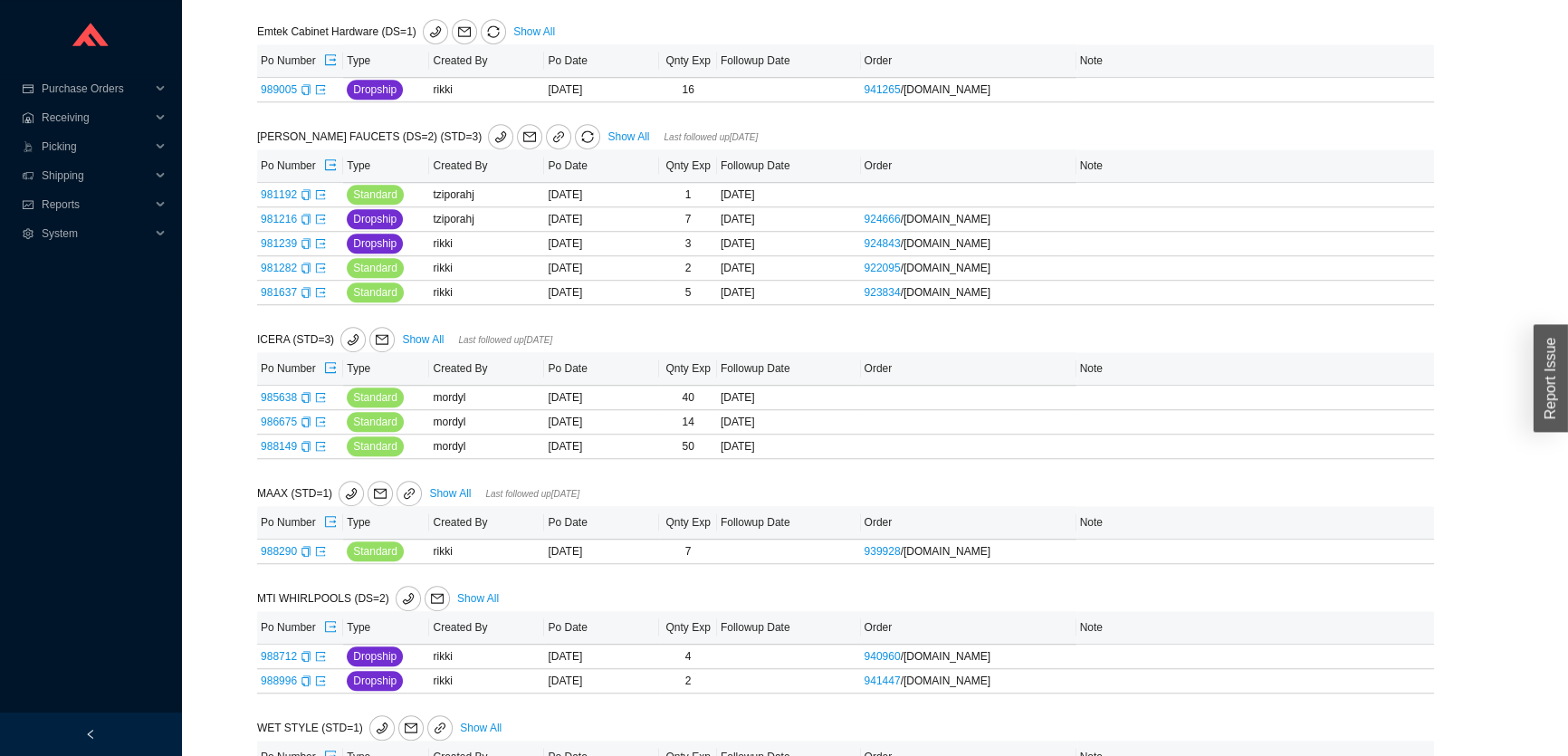
scroll to position [1598, 0]
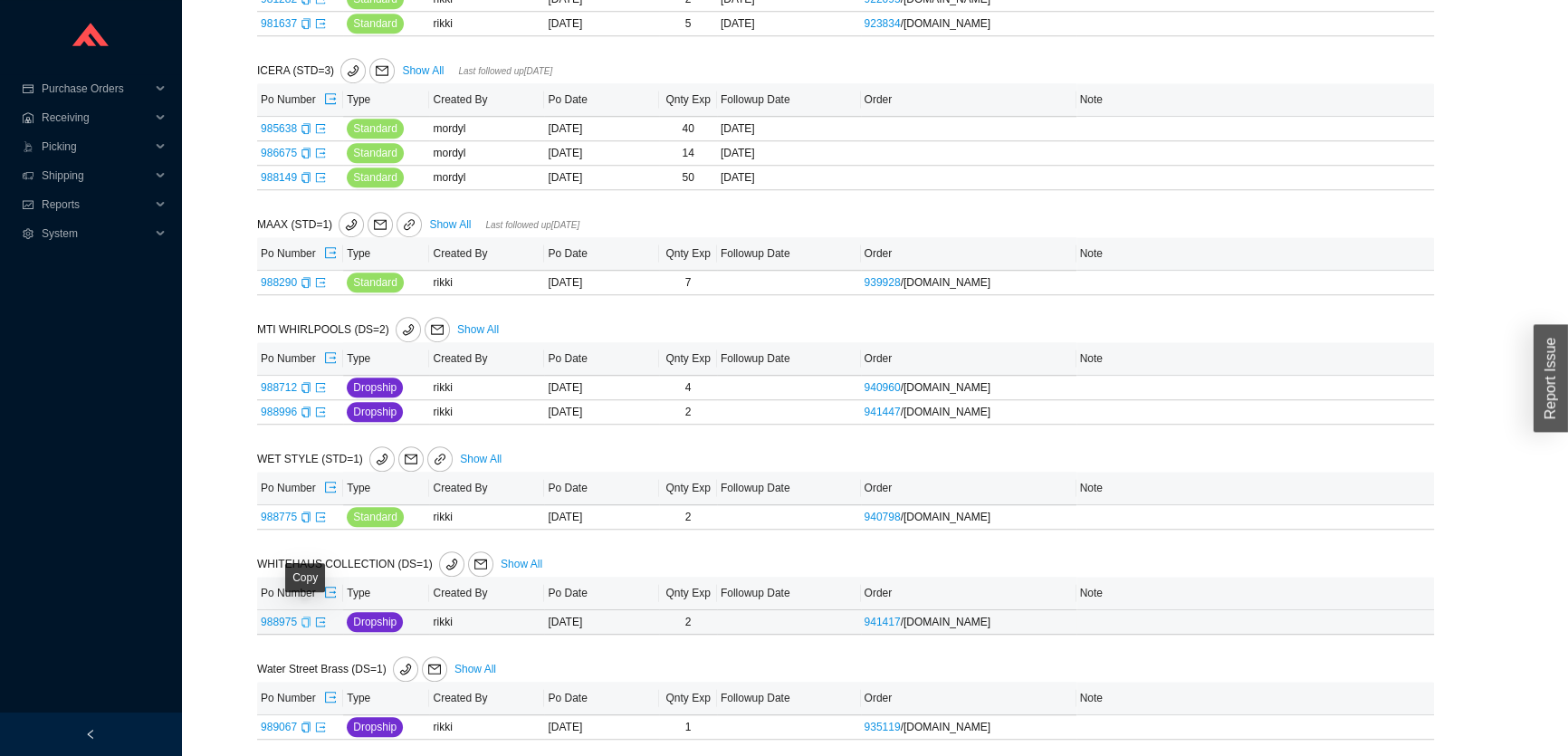
click at [304, 620] on icon "copy" at bounding box center [306, 622] width 11 height 11
click at [322, 617] on icon "export" at bounding box center [321, 621] width 9 height 9
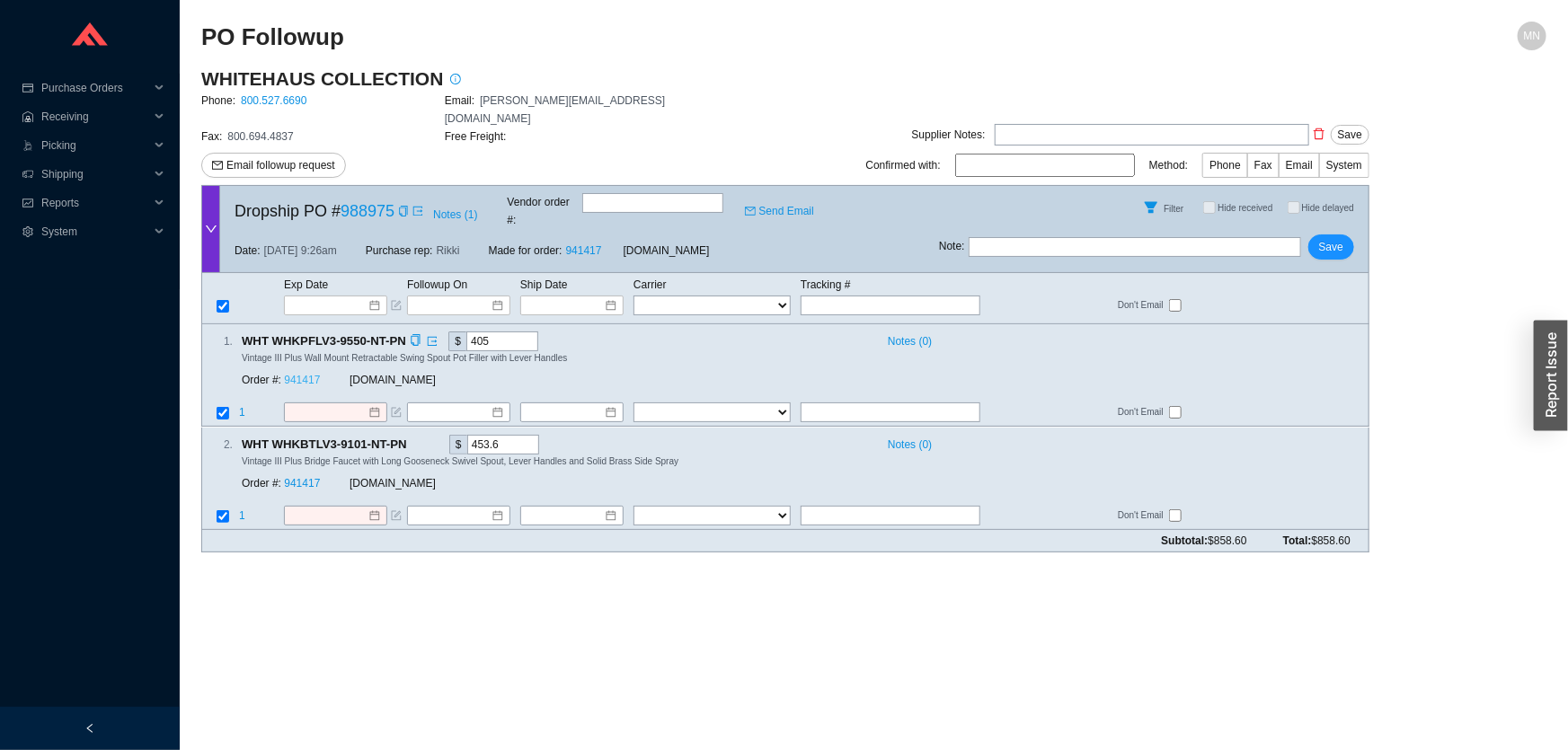
click at [310, 375] on link "941417" at bounding box center [302, 381] width 36 height 13
